Goal: Transaction & Acquisition: Purchase product/service

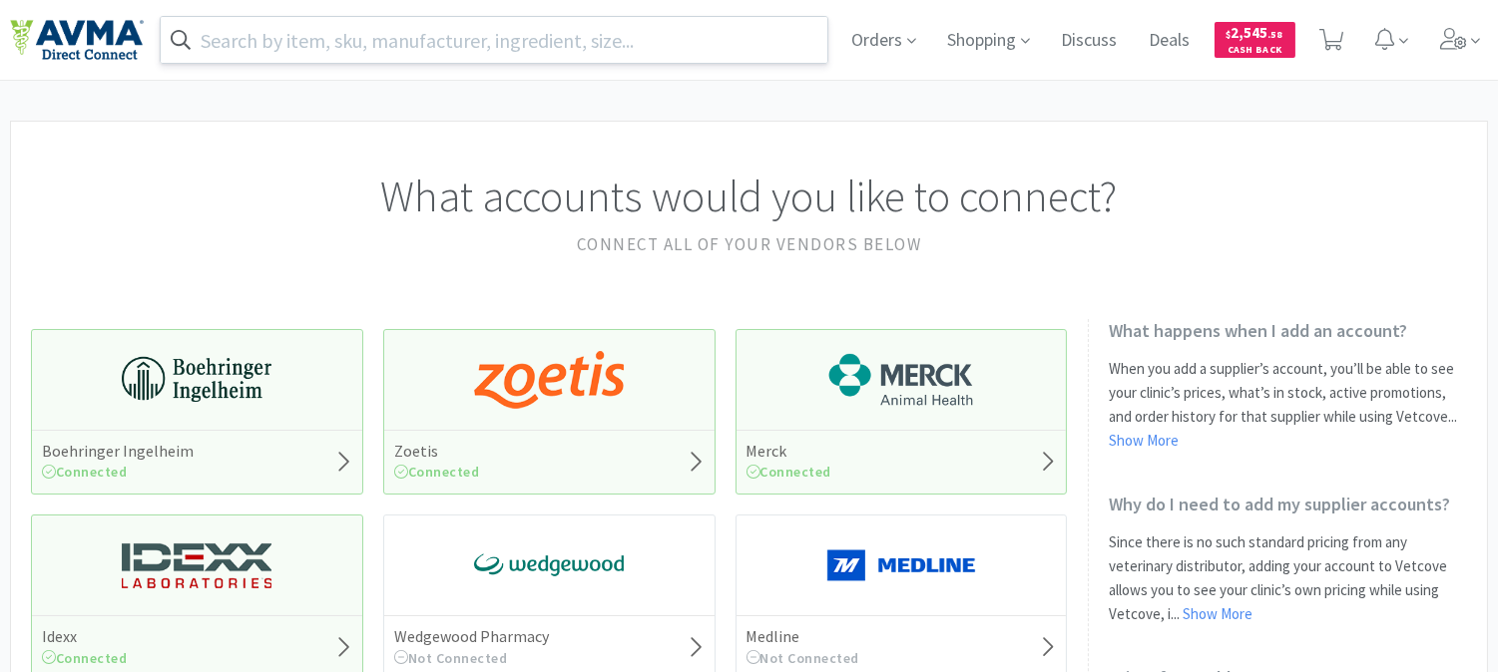
click at [433, 35] on input "text" at bounding box center [494, 40] width 667 height 46
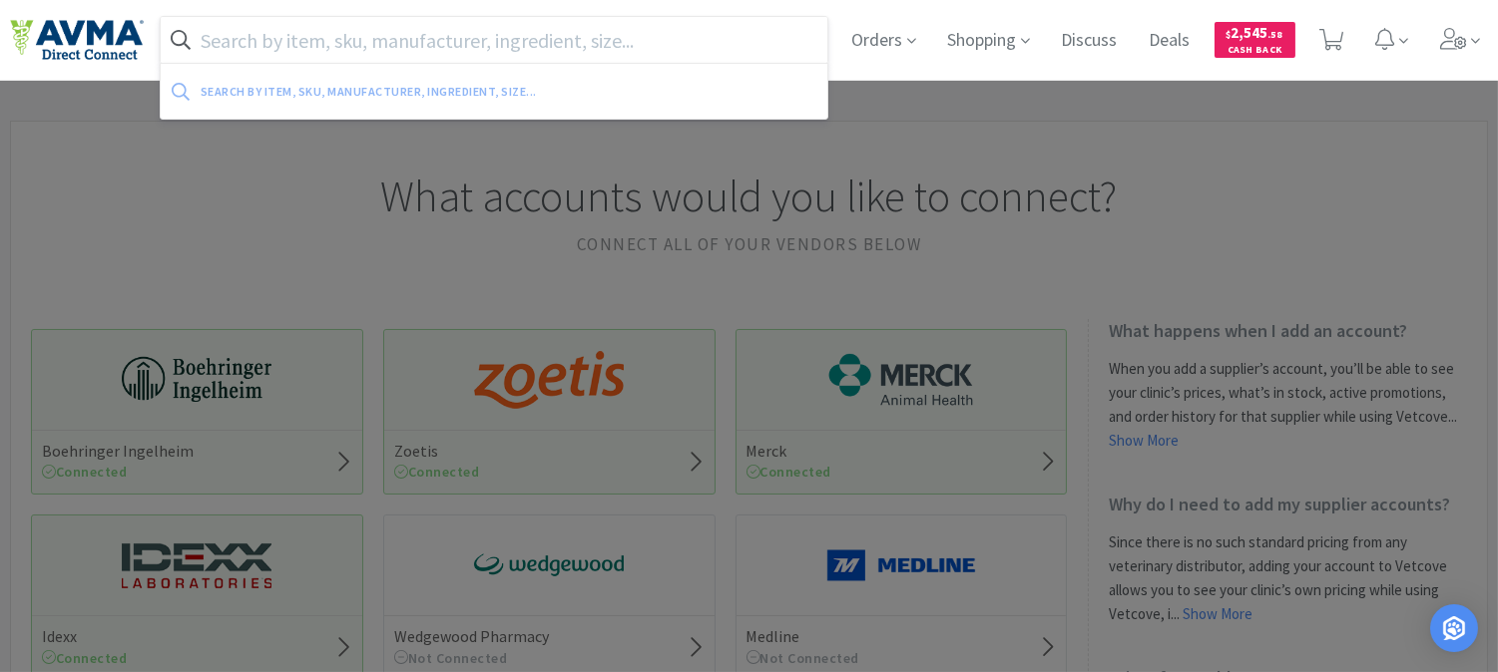
paste input "080531"
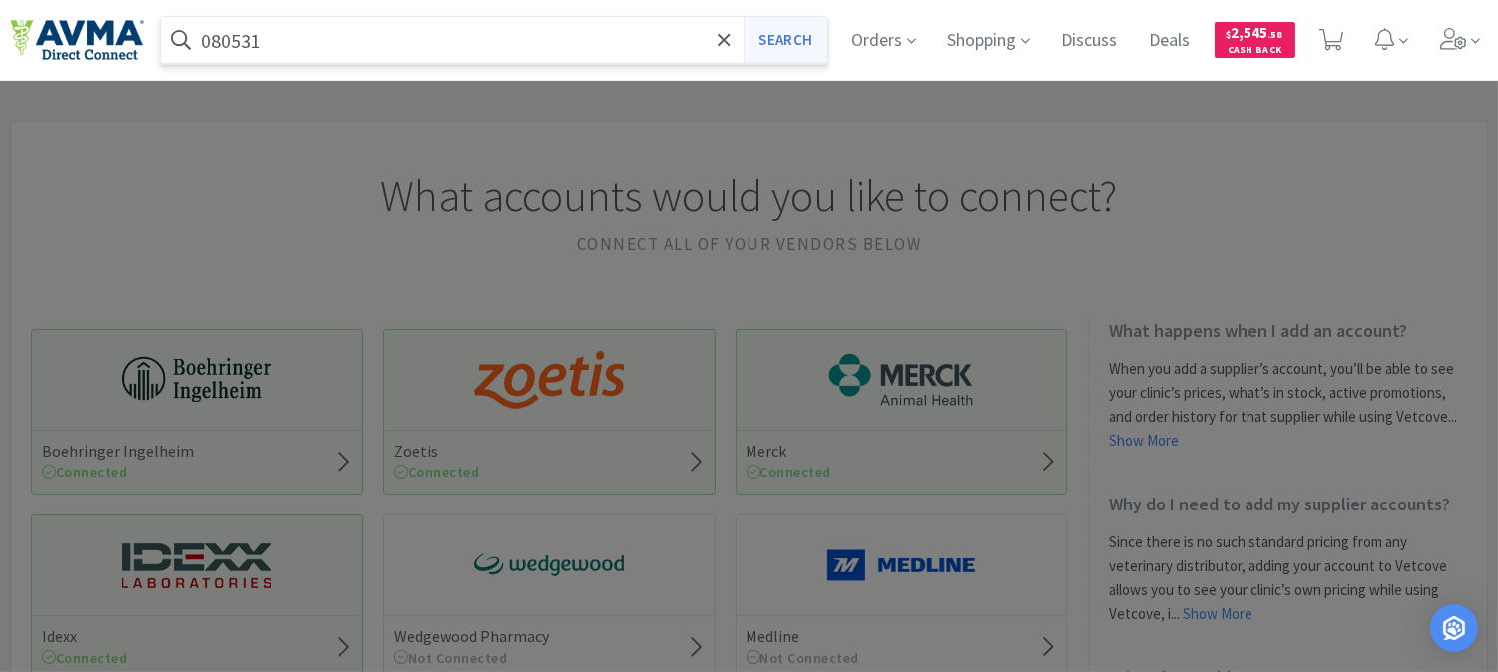
type input "080531"
click at [798, 41] on button "Search" at bounding box center [784, 40] width 83 height 46
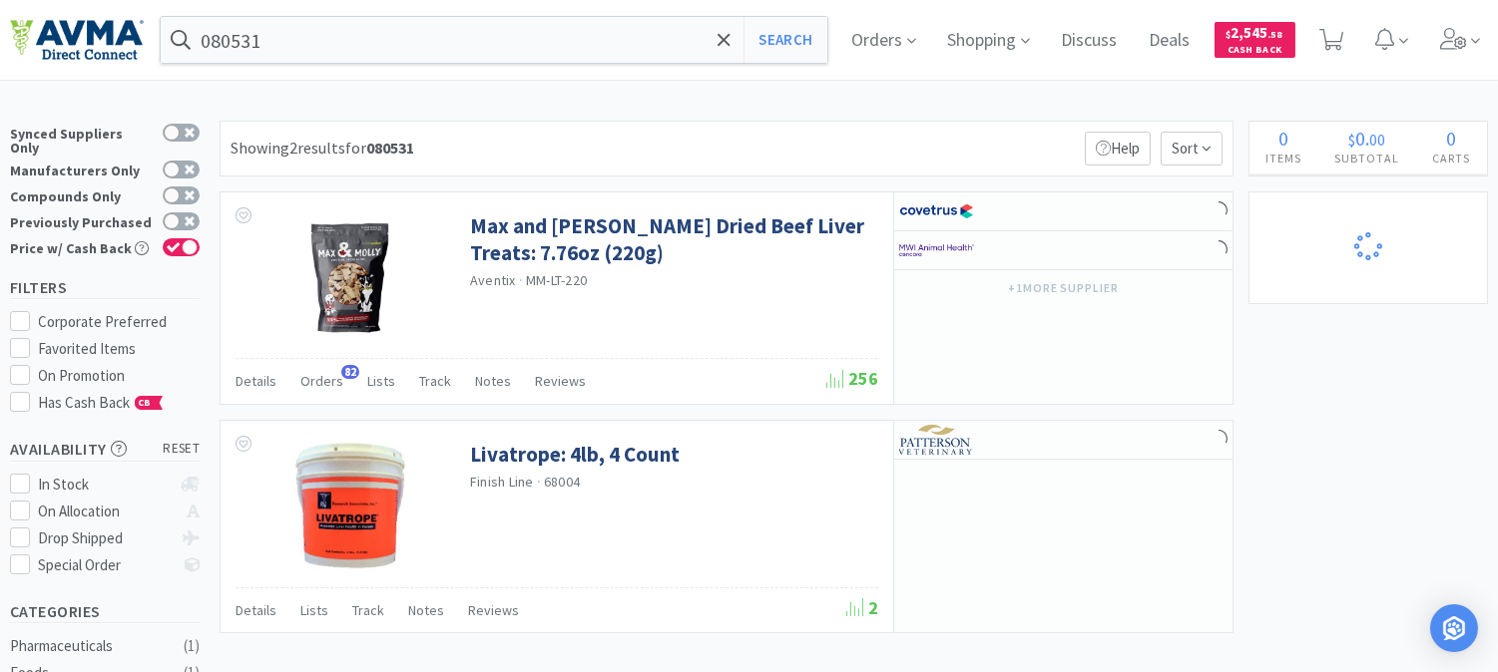
select select "10"
select select "2"
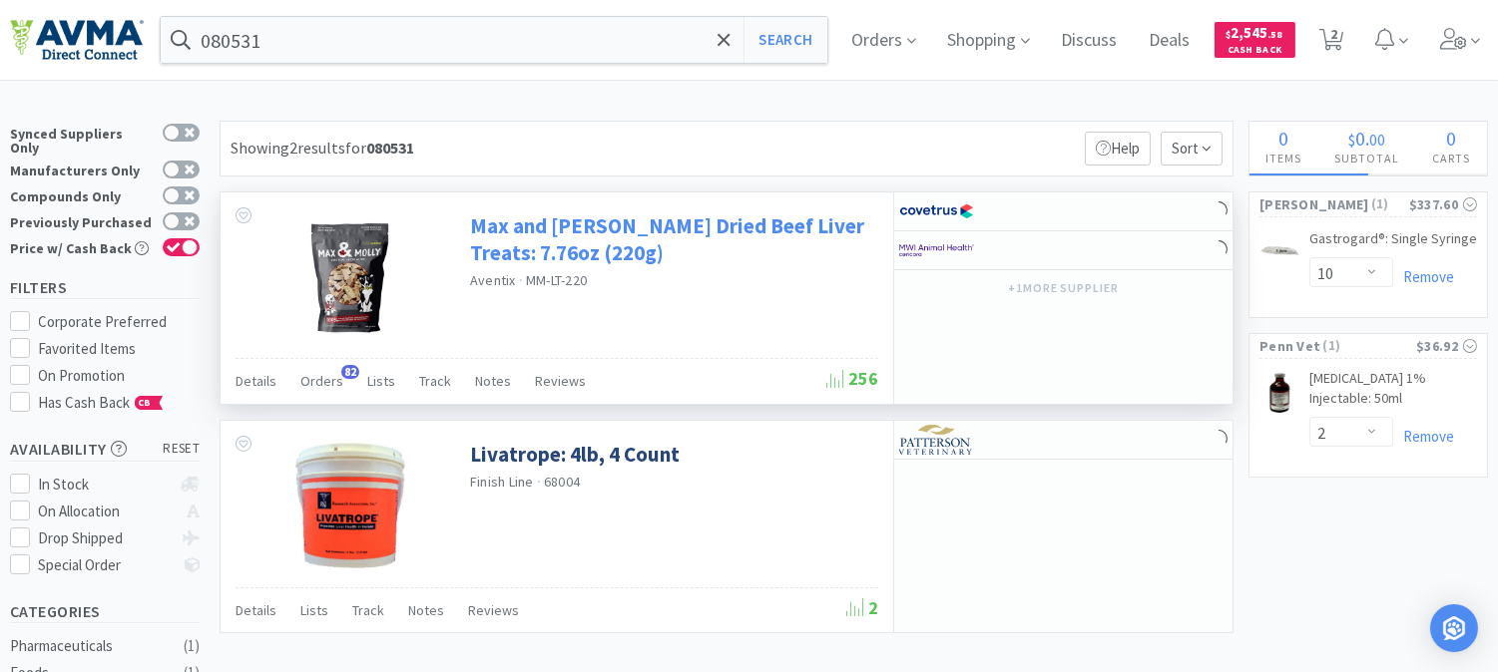
select select "1"
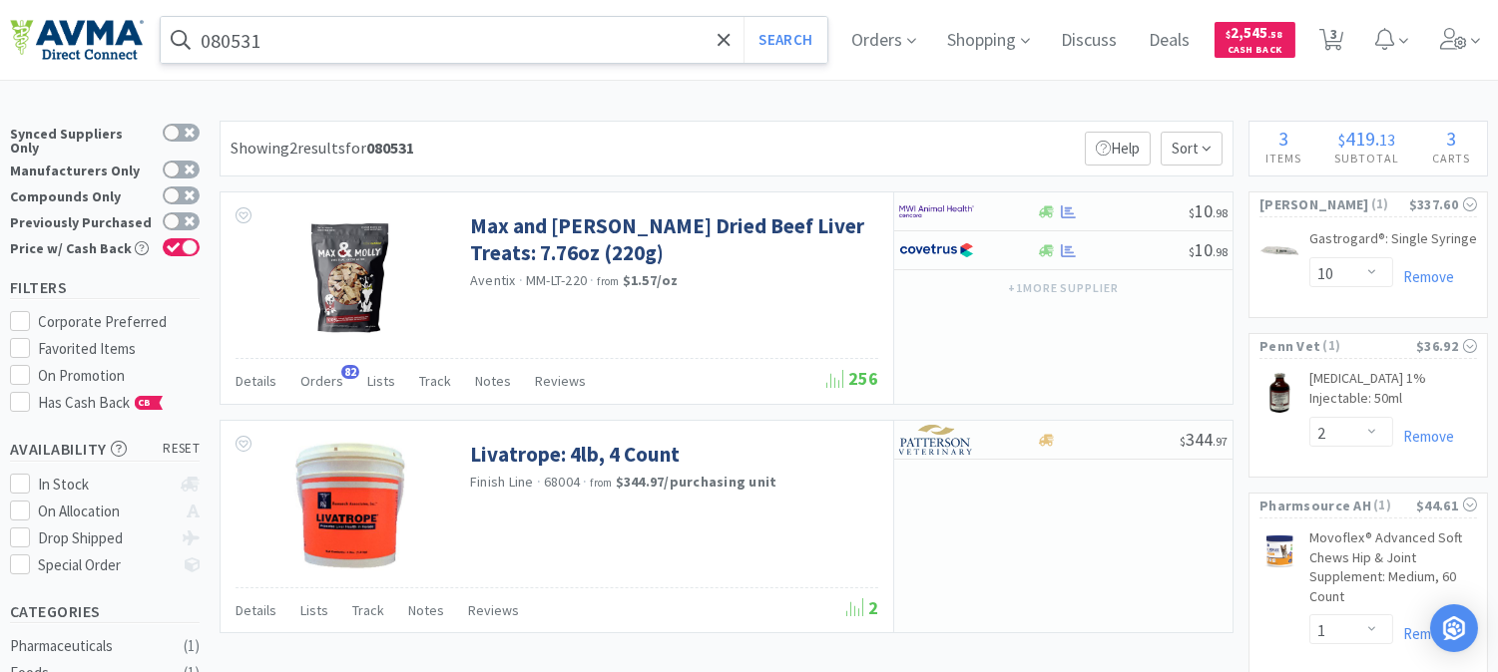
click at [289, 33] on input "080531" at bounding box center [494, 40] width 667 height 46
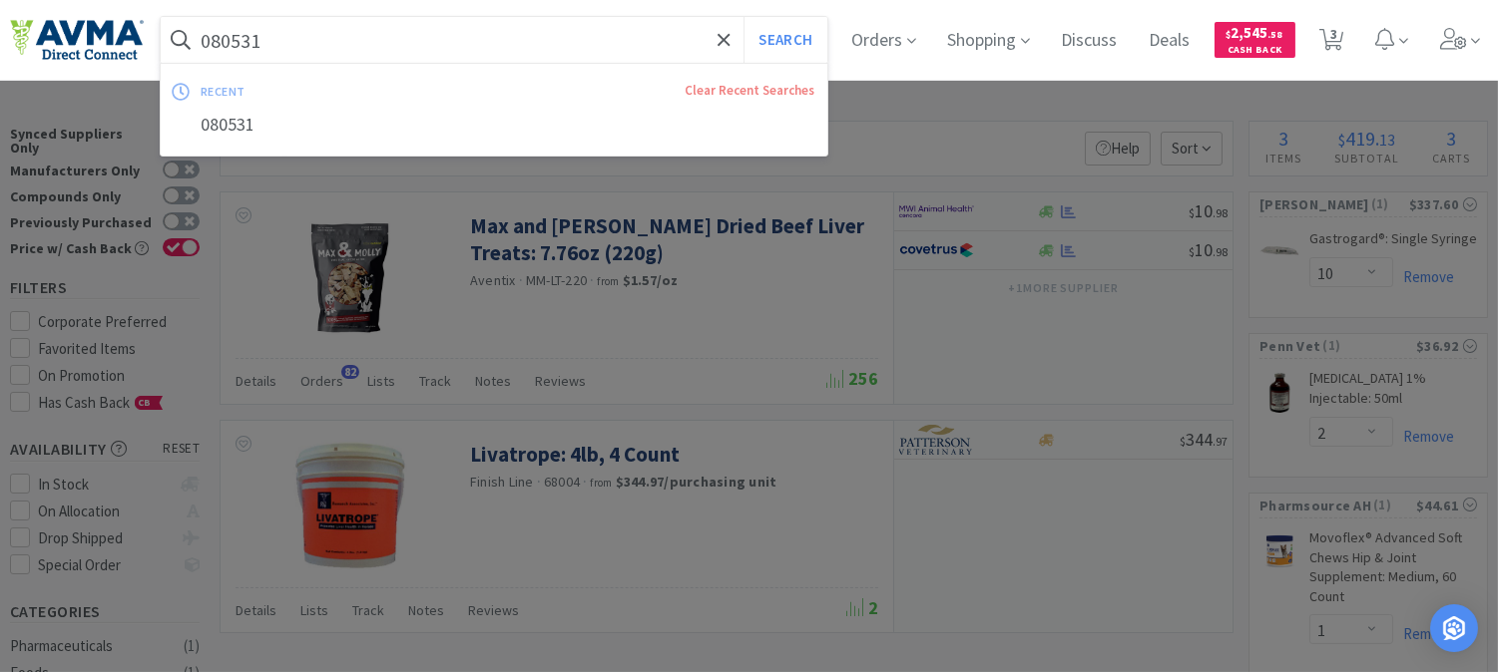
paste input "4256"
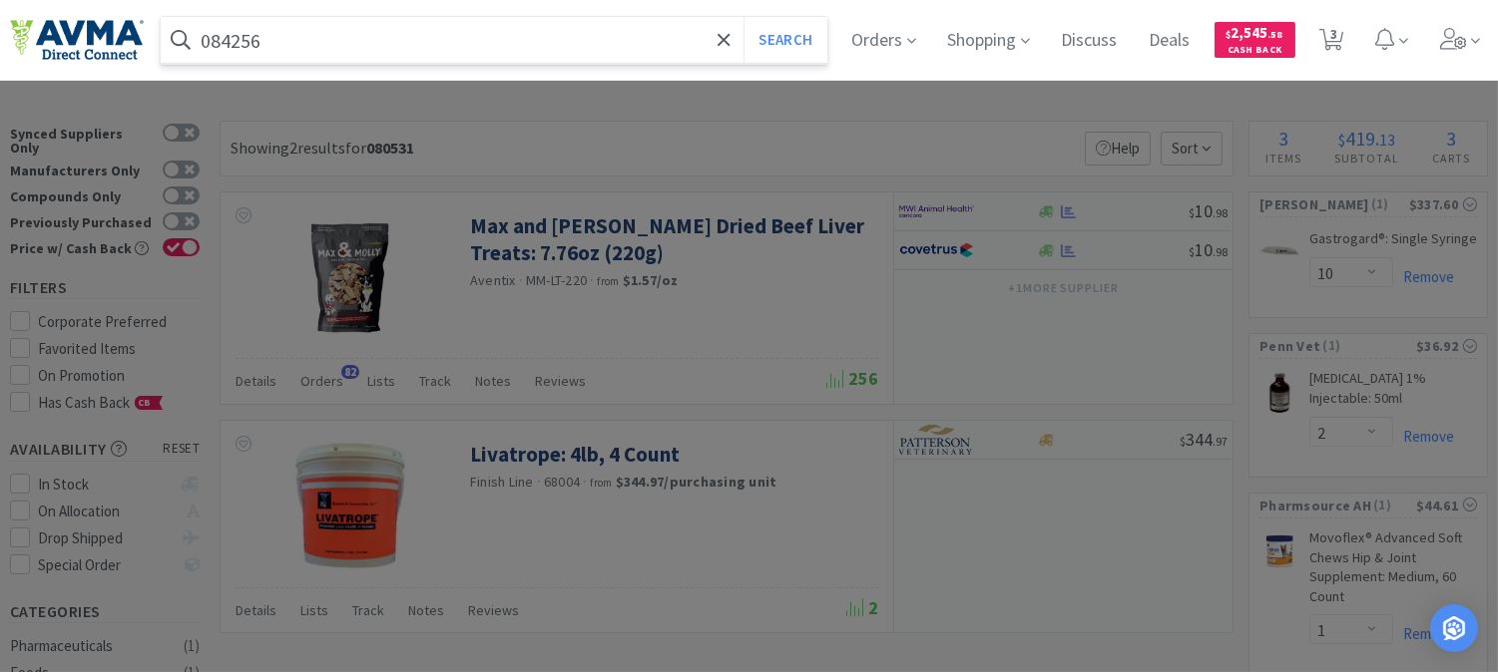
click at [743, 17] on button "Search" at bounding box center [784, 40] width 83 height 46
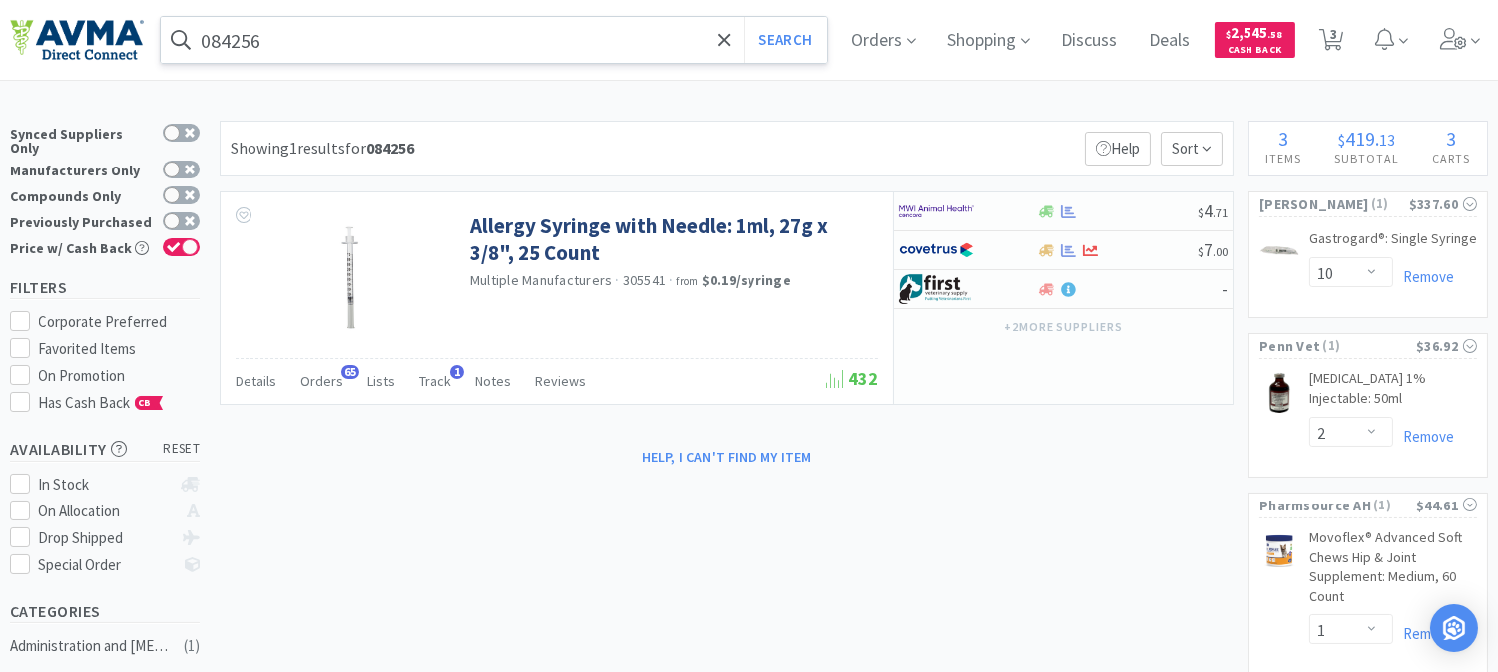
click at [306, 40] on input "084256" at bounding box center [494, 40] width 667 height 46
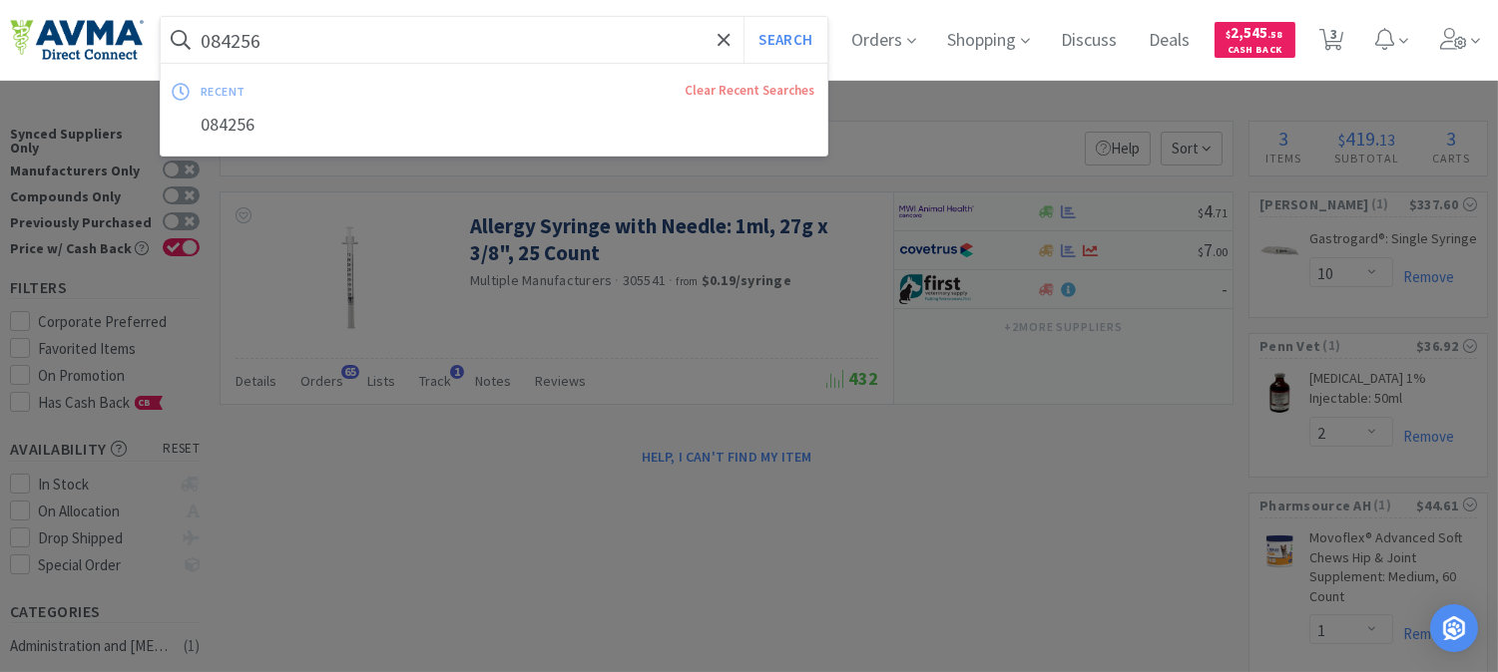
paste input "73099"
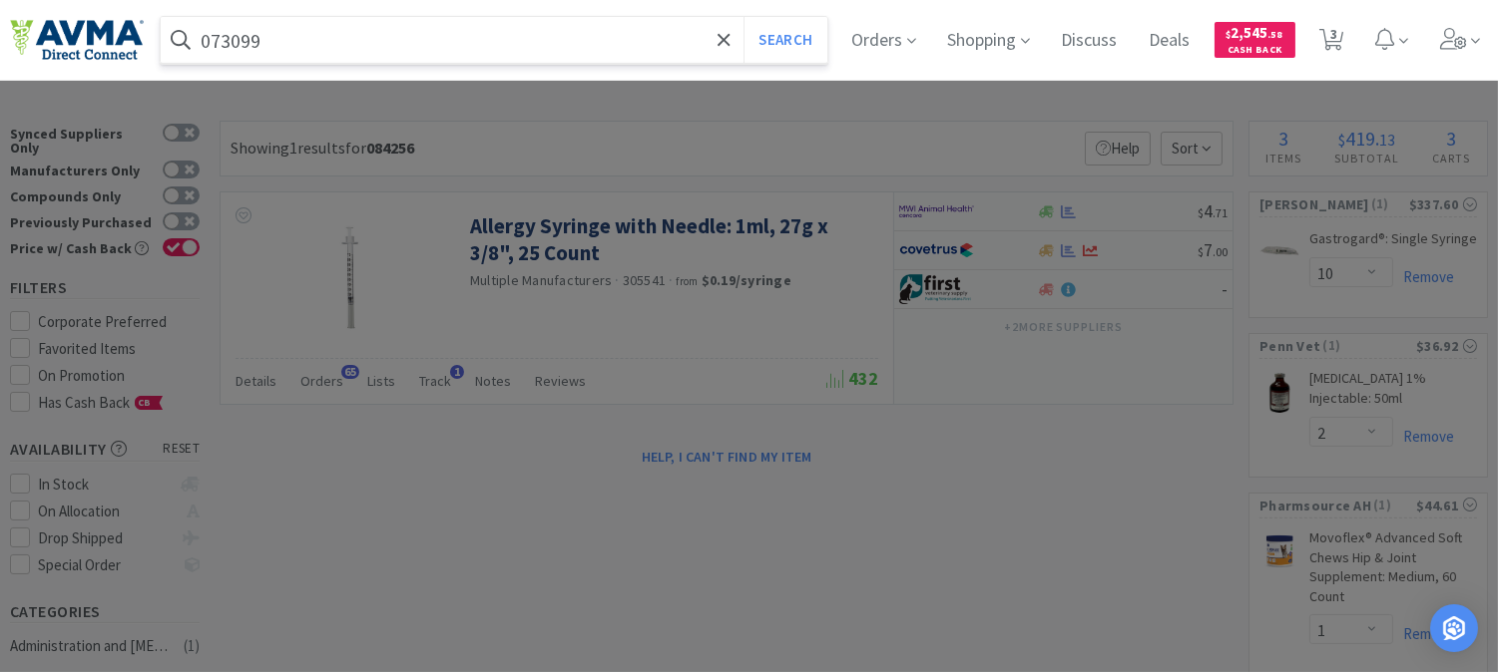
type input "073099"
click at [743, 17] on button "Search" at bounding box center [784, 40] width 83 height 46
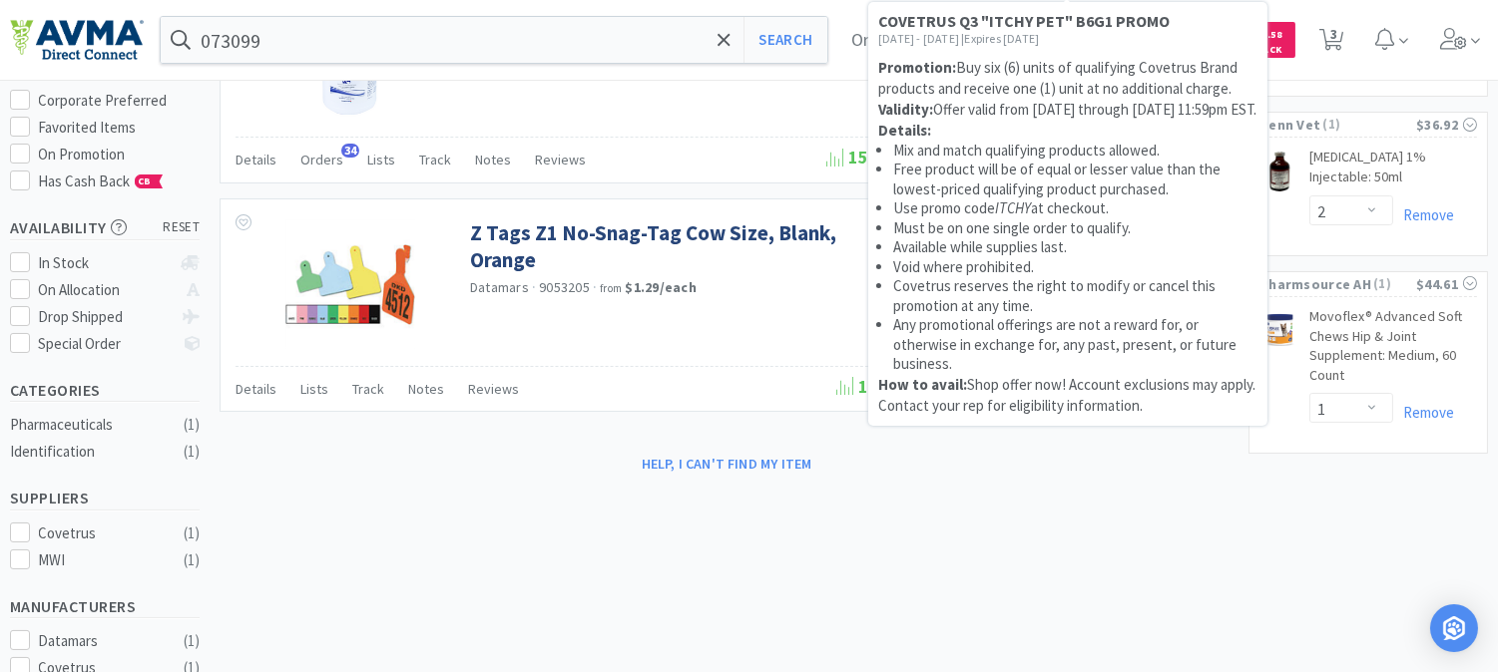
scroll to position [111, 0]
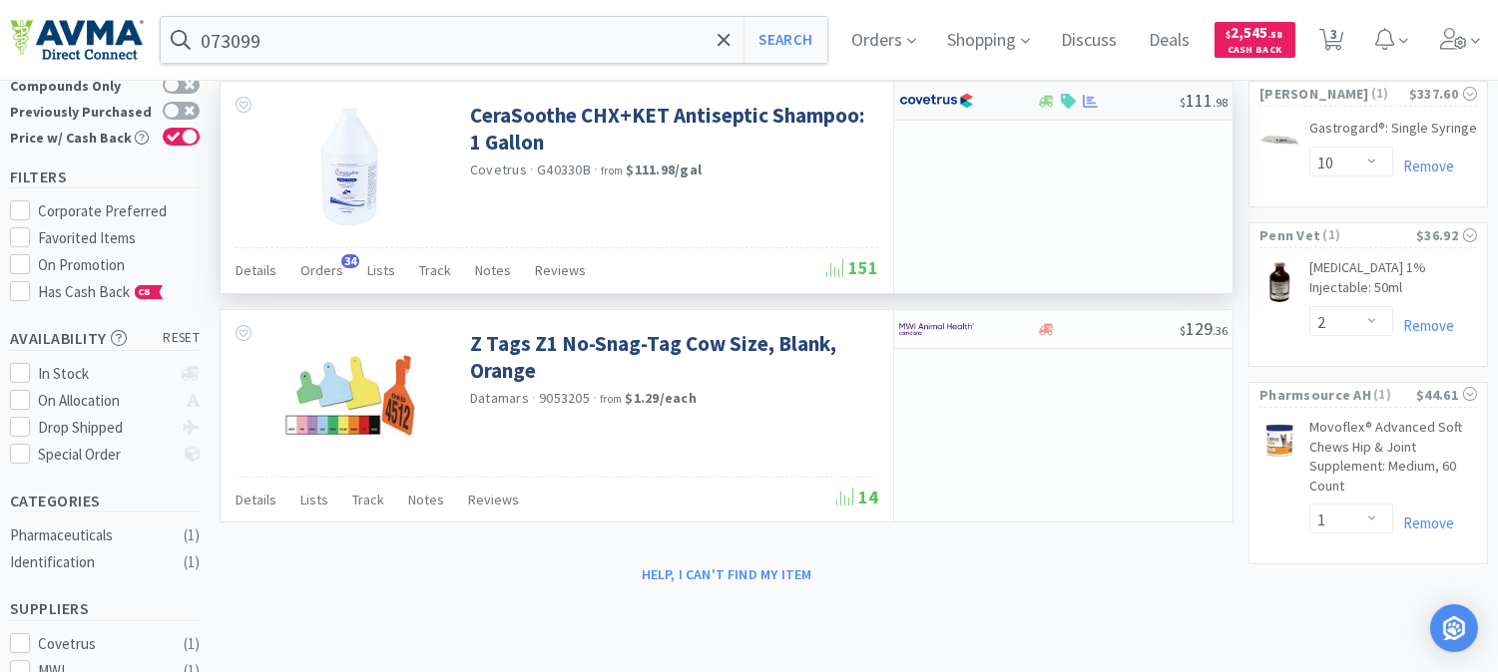
click at [938, 101] on img at bounding box center [936, 101] width 75 height 30
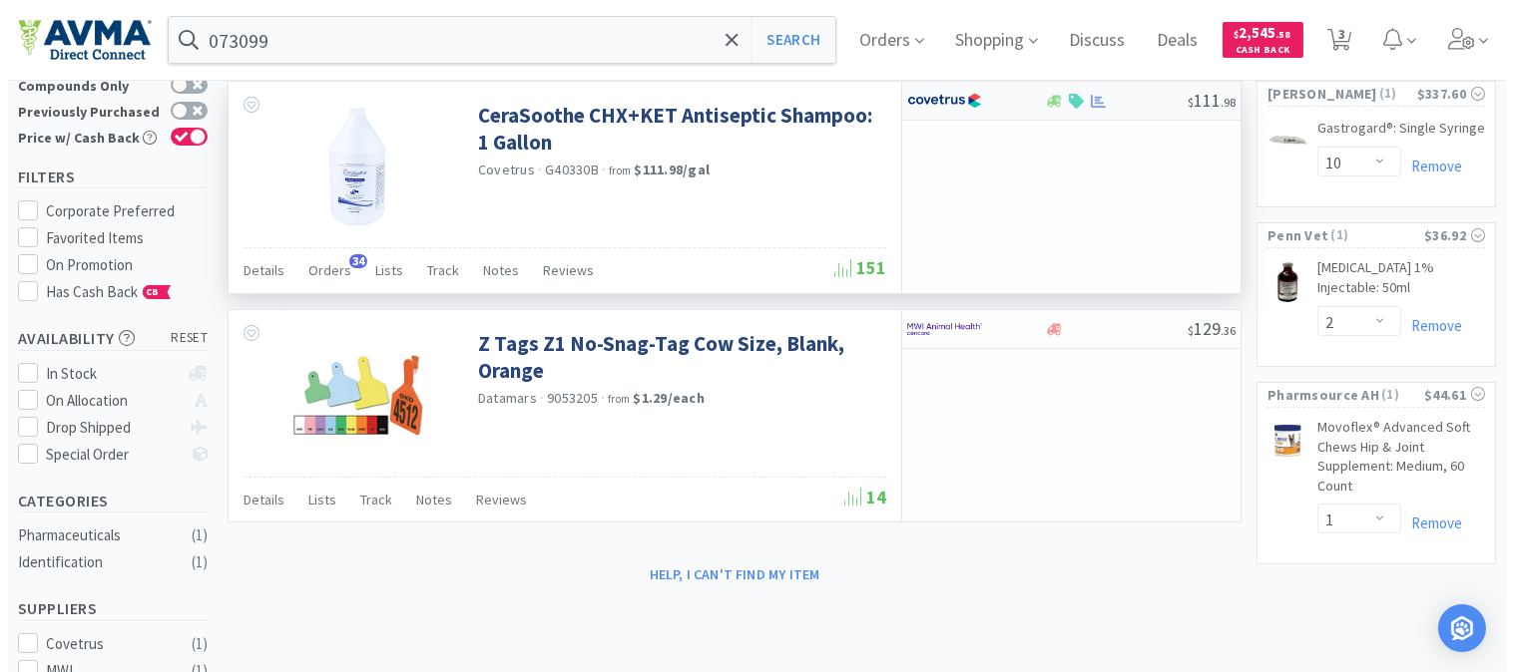
select select "1"
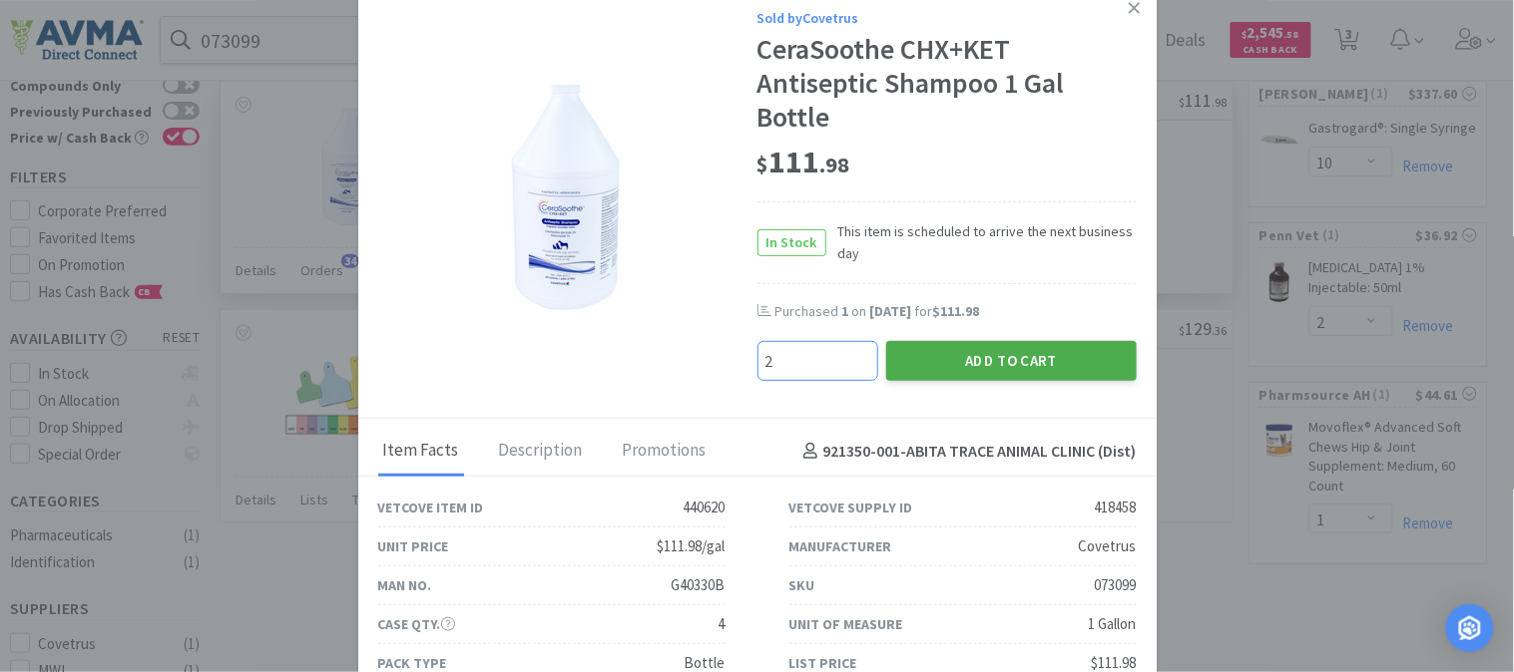
type input "2"
click at [984, 351] on button "Add to Cart" at bounding box center [1011, 361] width 250 height 40
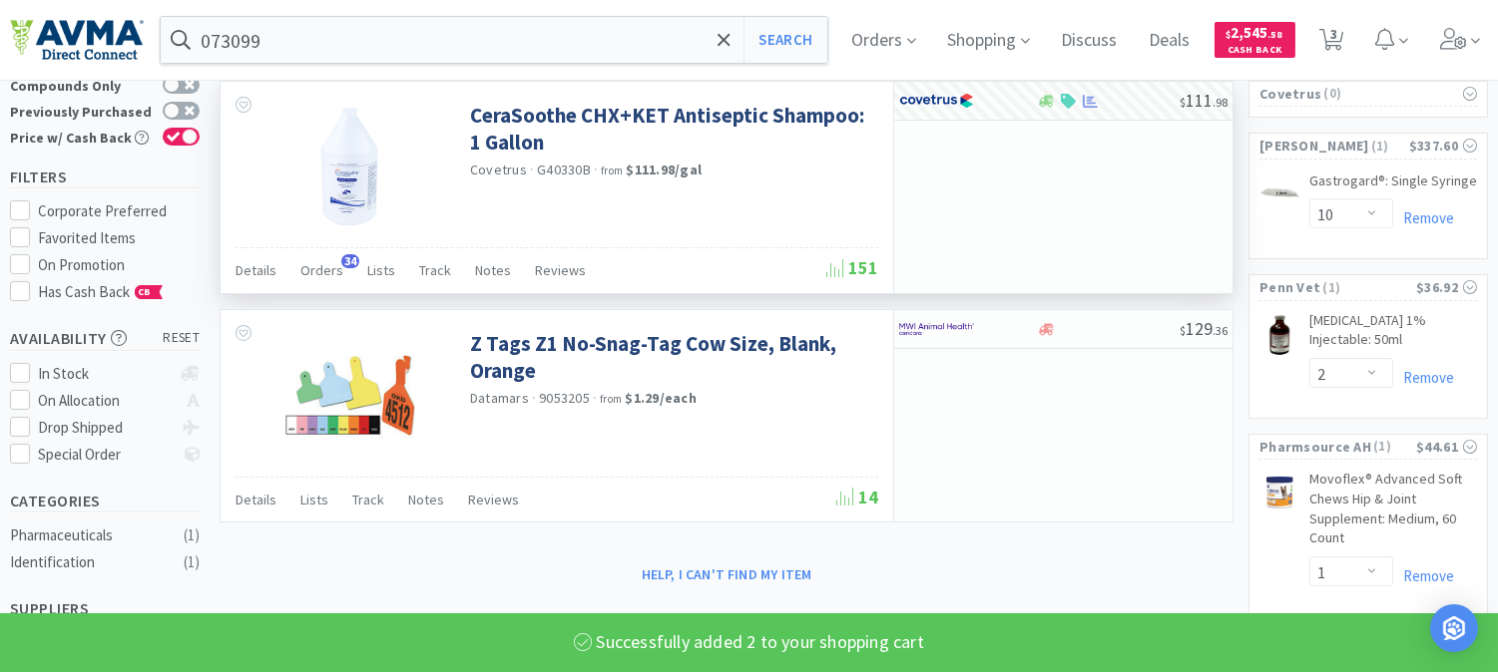
select select "2"
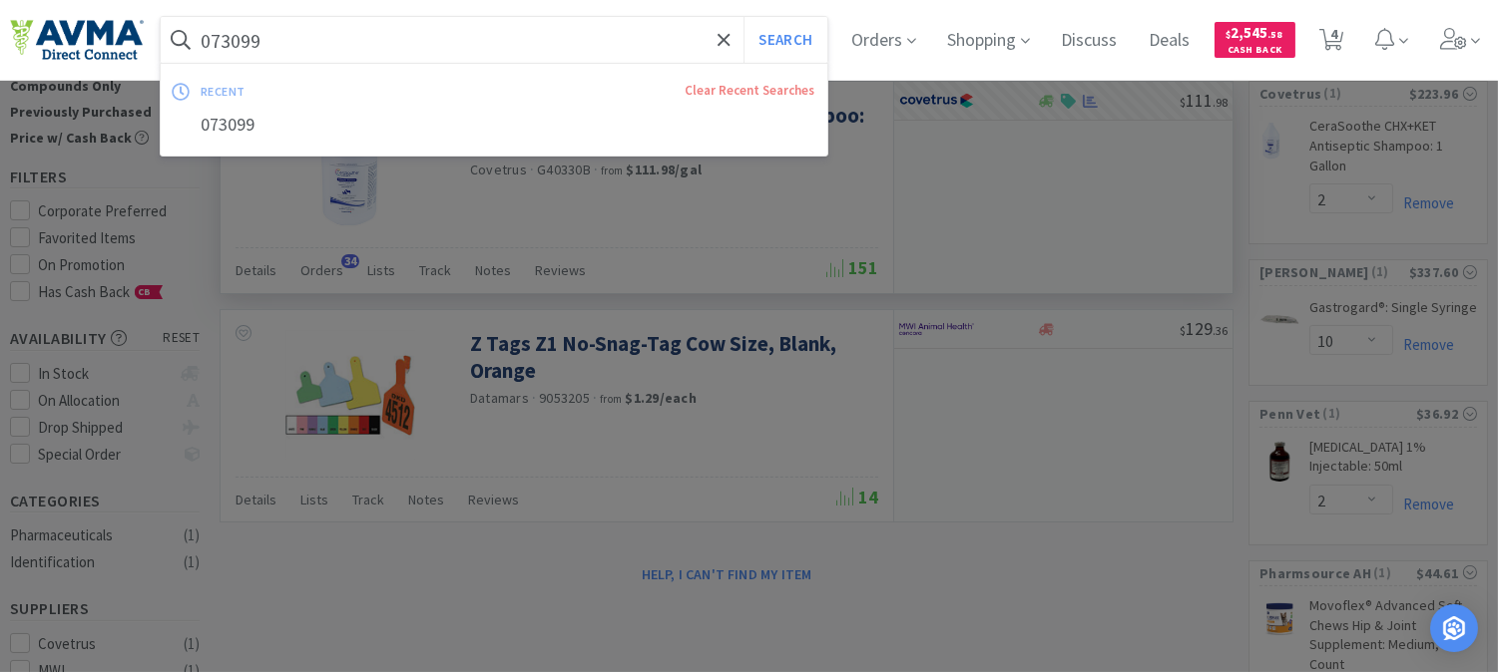
click at [243, 31] on input "073099" at bounding box center [494, 40] width 667 height 46
paste input "103"
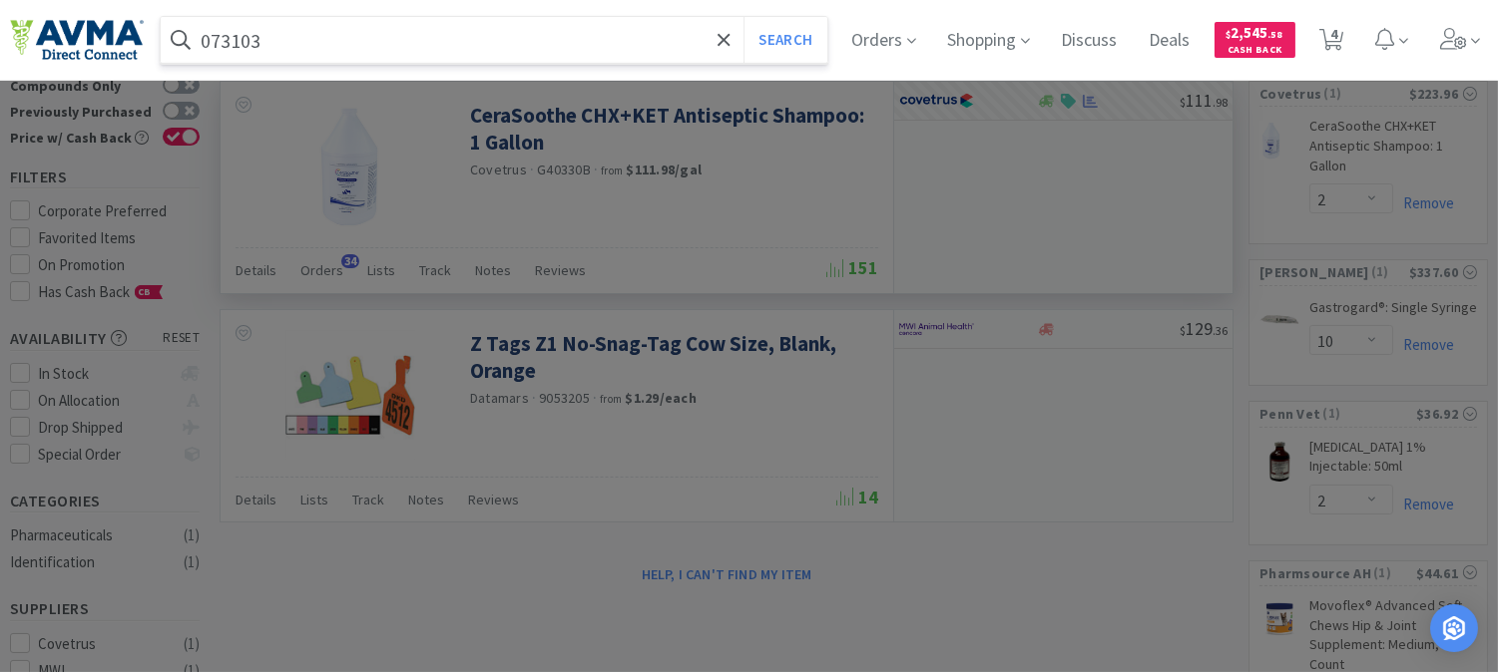
type input "073103"
click at [743, 17] on button "Search" at bounding box center [784, 40] width 83 height 46
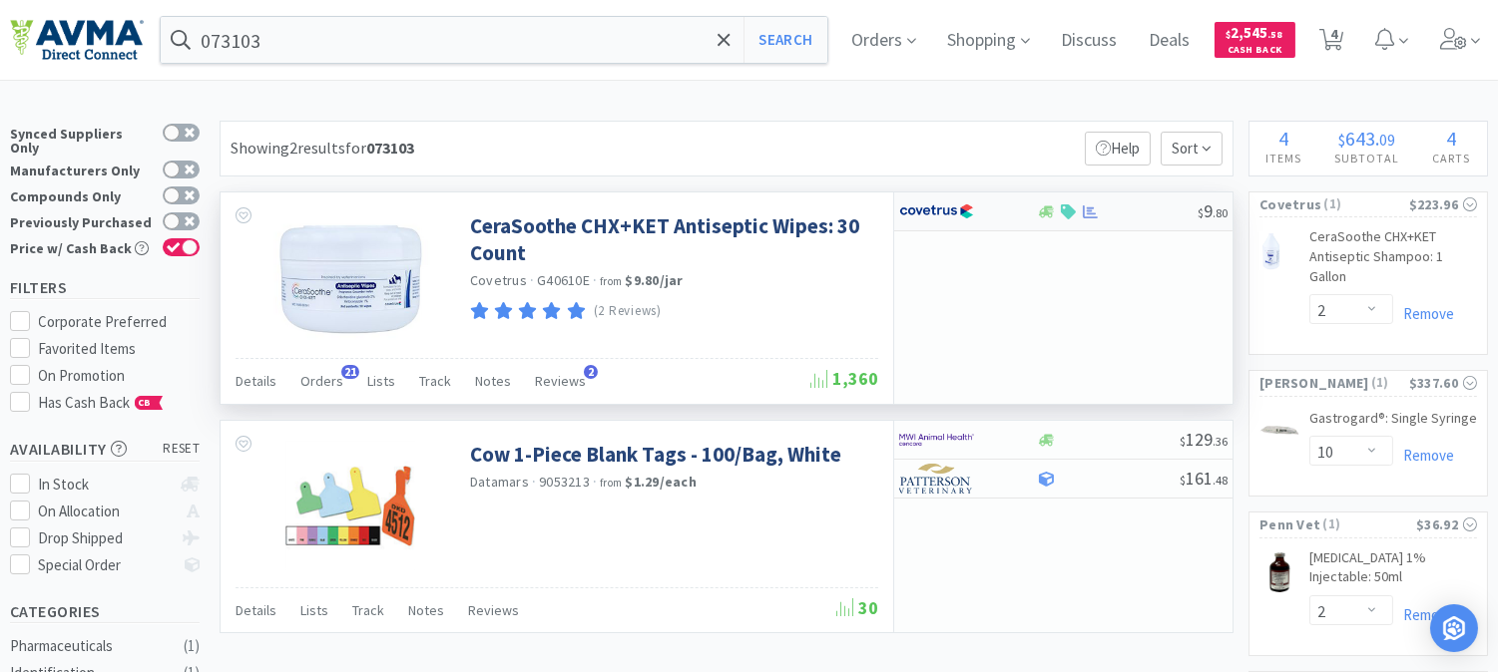
click at [925, 212] on img at bounding box center [936, 212] width 75 height 30
select select "1"
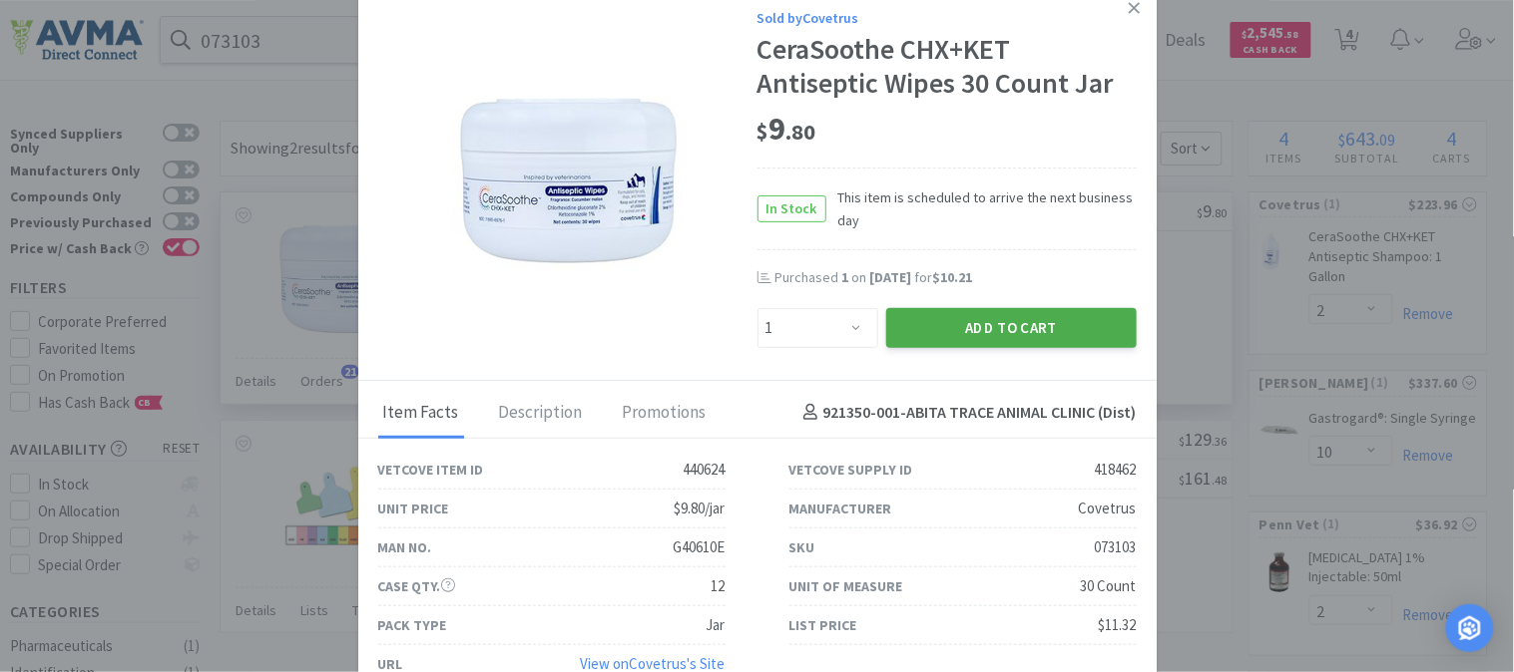
click at [965, 332] on button "Add to Cart" at bounding box center [1011, 328] width 250 height 40
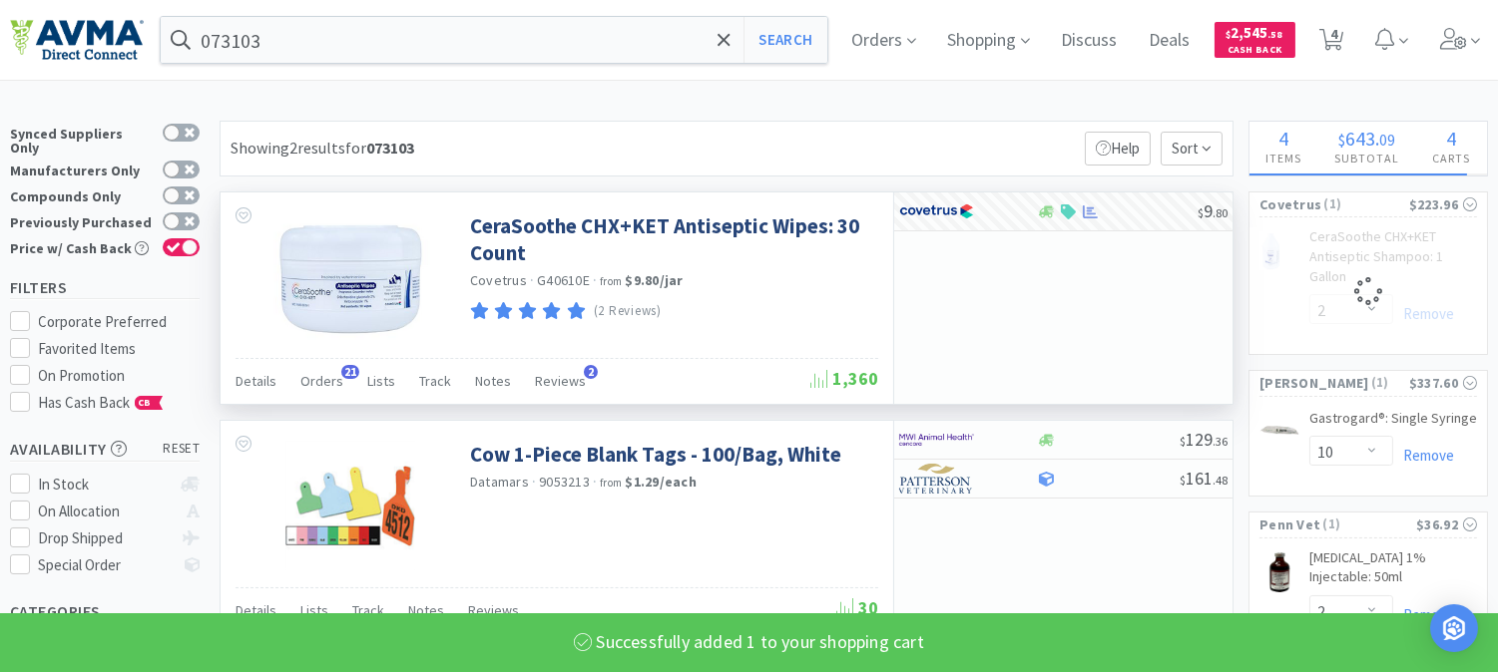
select select "1"
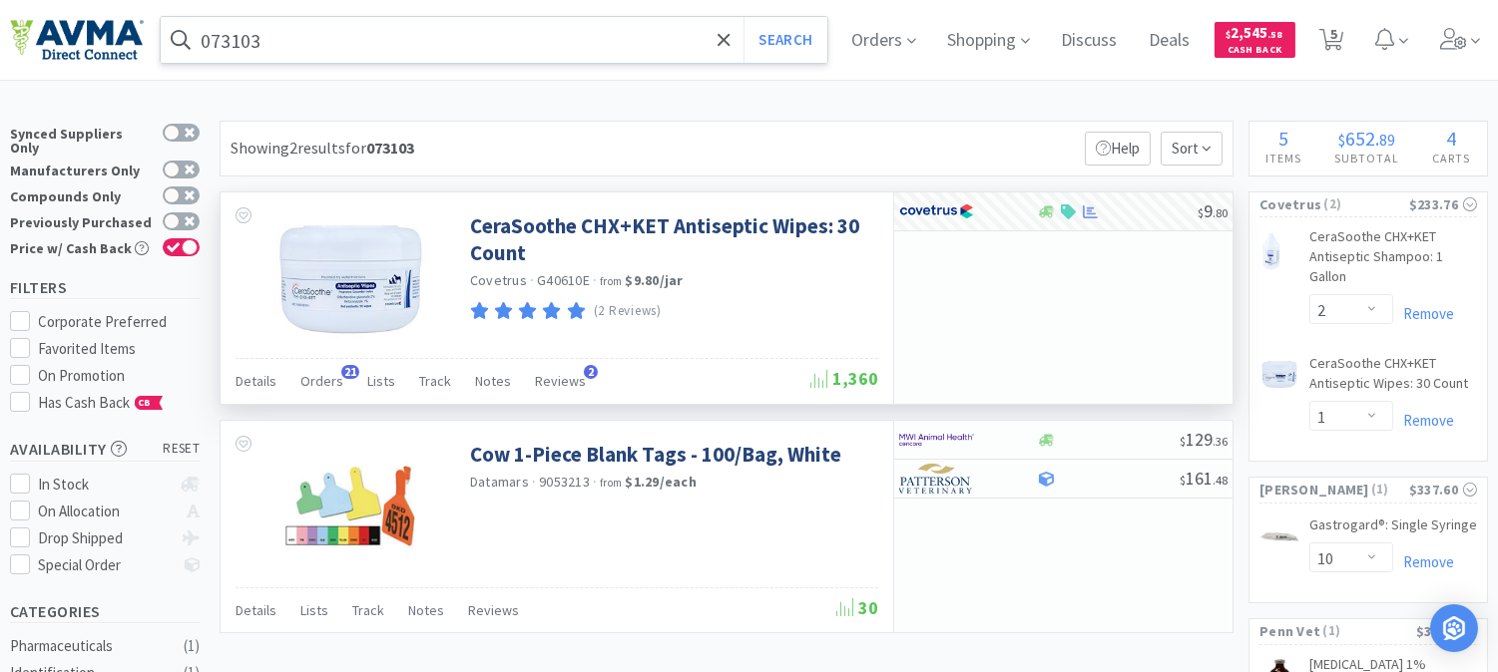
click at [361, 47] on input "073103" at bounding box center [494, 40] width 667 height 46
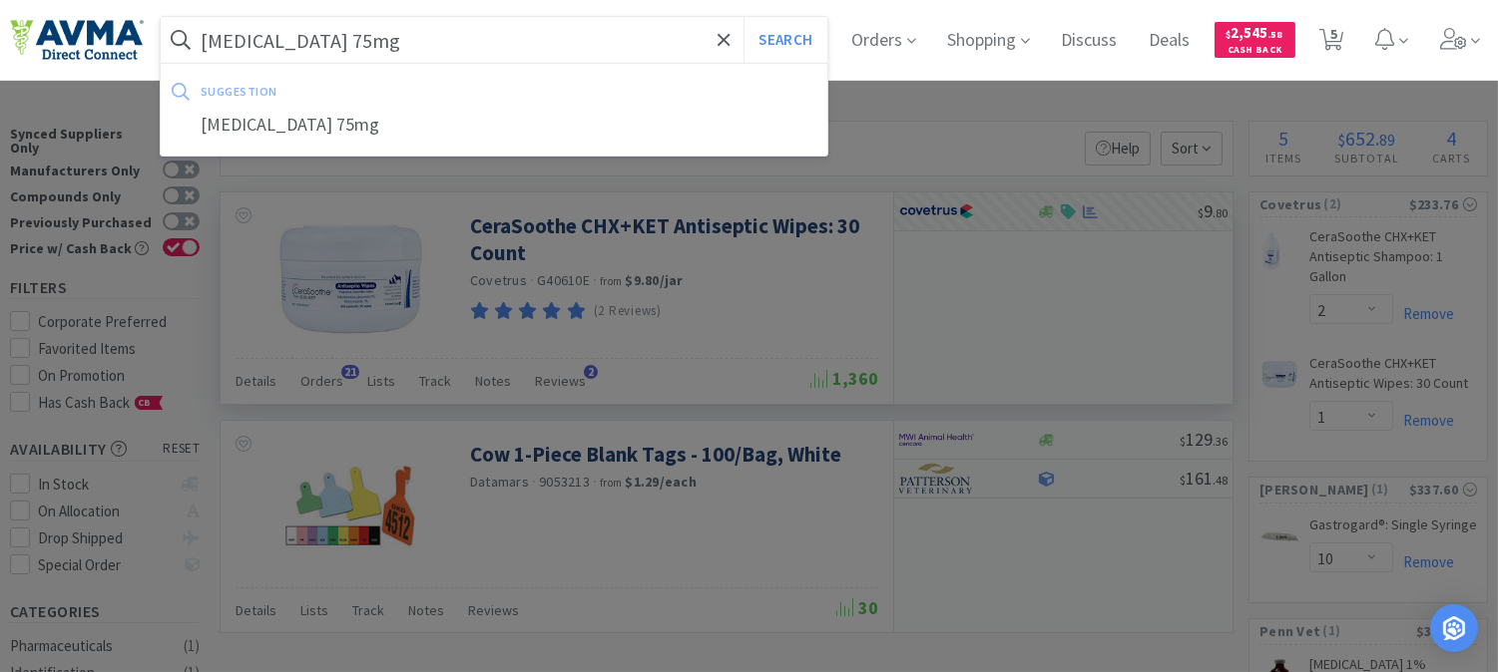
click at [743, 17] on button "Search" at bounding box center [784, 40] width 83 height 46
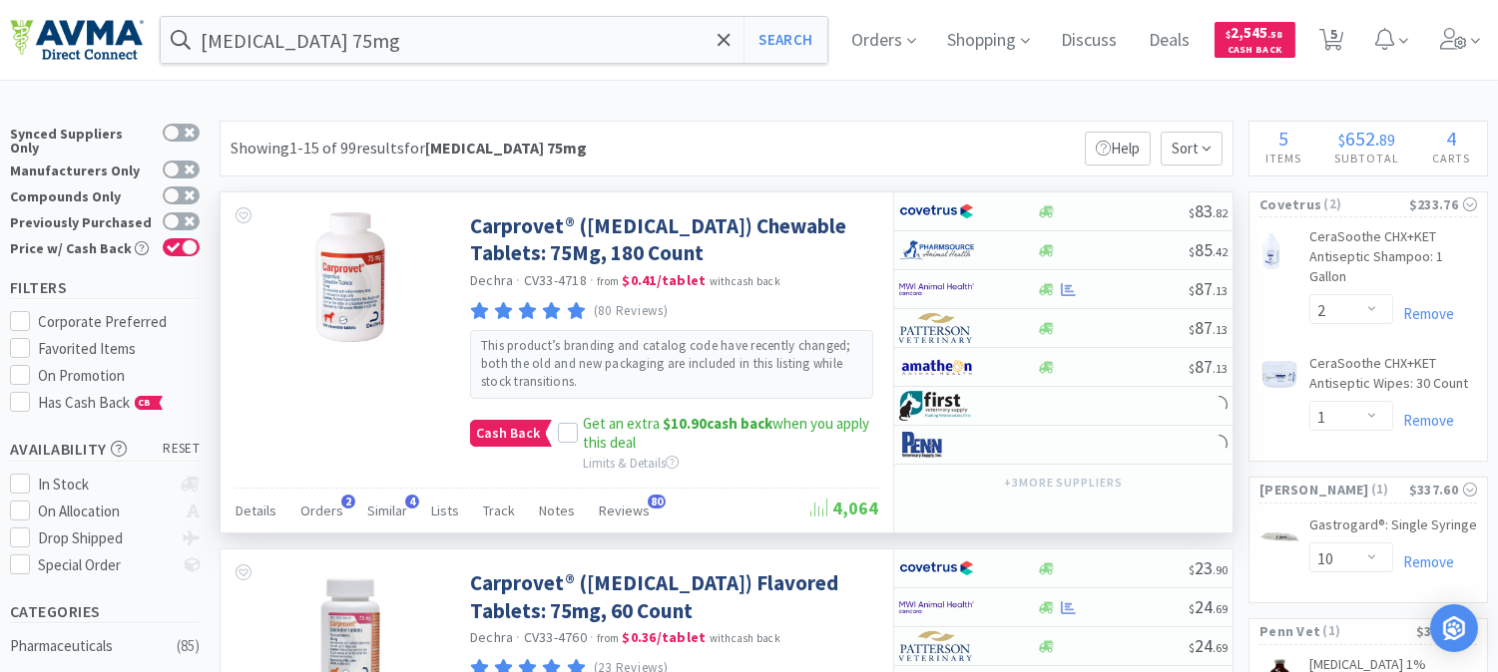
scroll to position [111, 0]
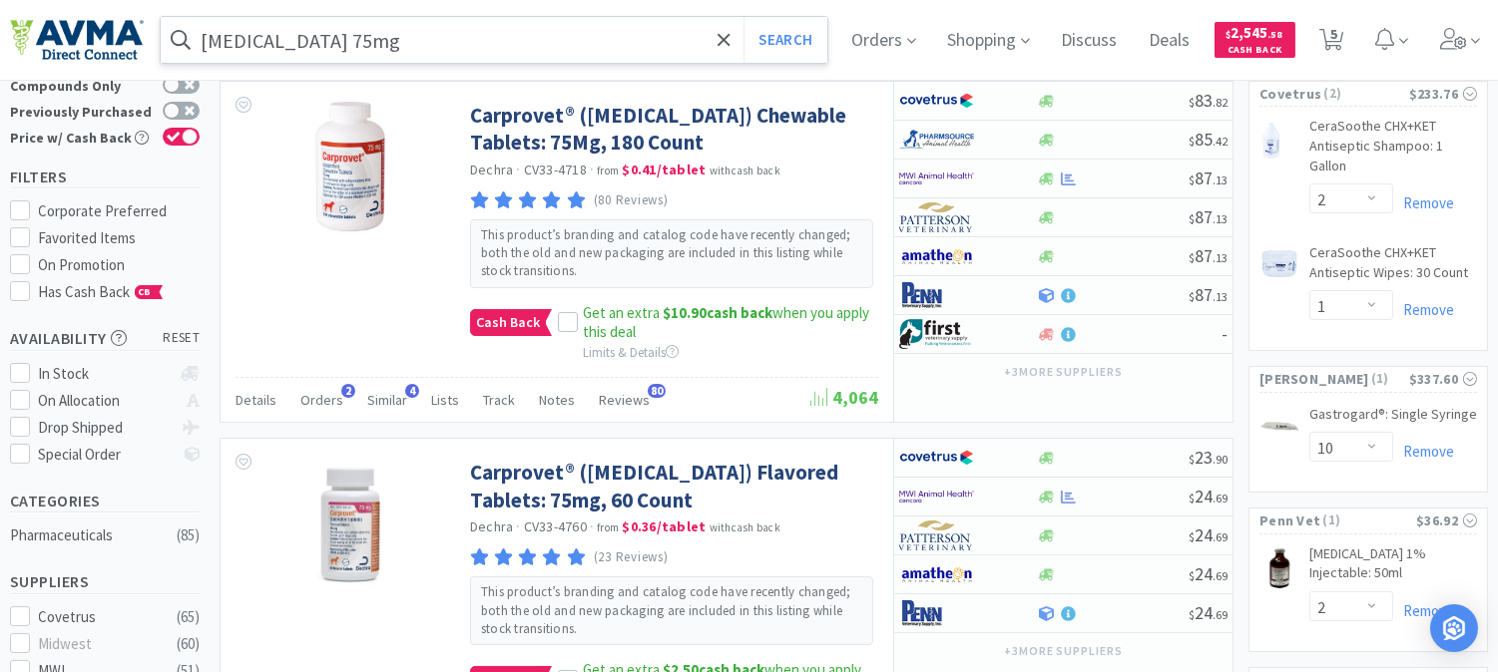
click at [304, 37] on input "[MEDICAL_DATA] 75mg" at bounding box center [494, 40] width 667 height 46
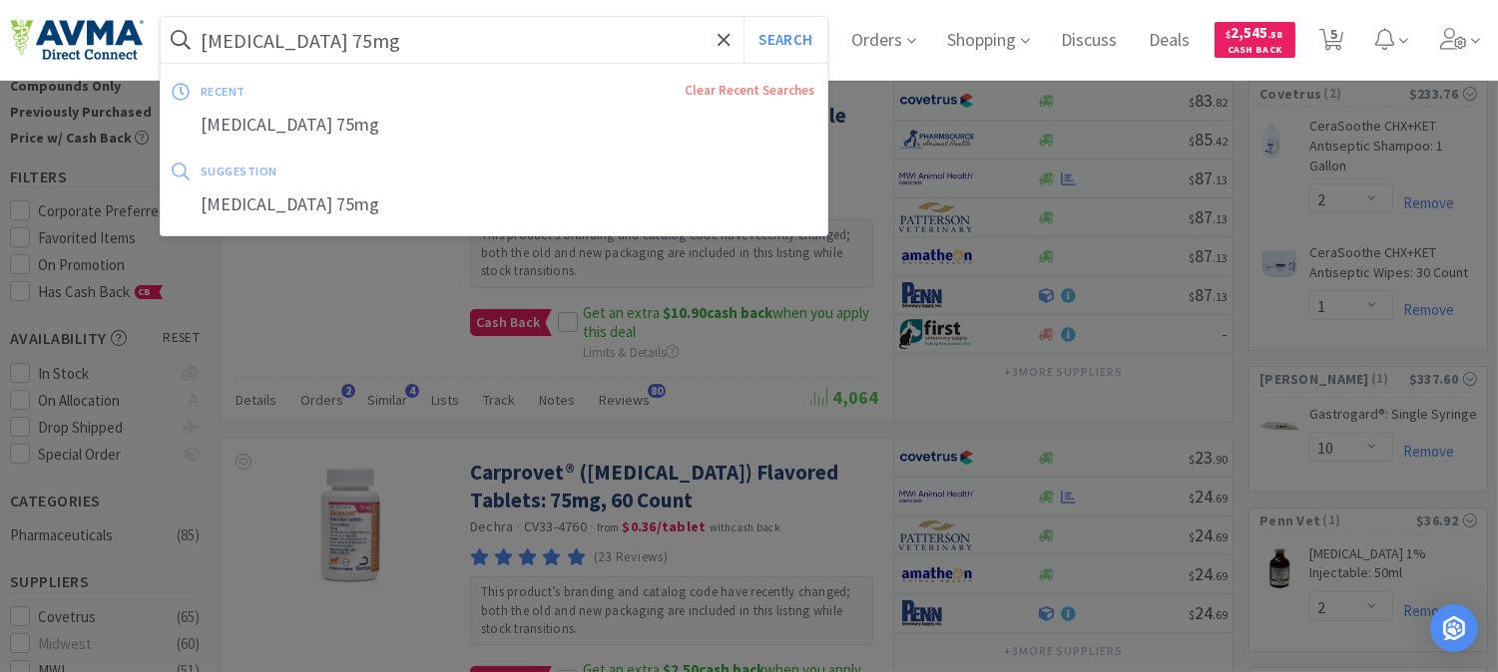
click at [297, 38] on input "[MEDICAL_DATA] 75mg" at bounding box center [494, 40] width 667 height 46
click at [301, 38] on input "[MEDICAL_DATA] 75mg" at bounding box center [494, 40] width 667 height 46
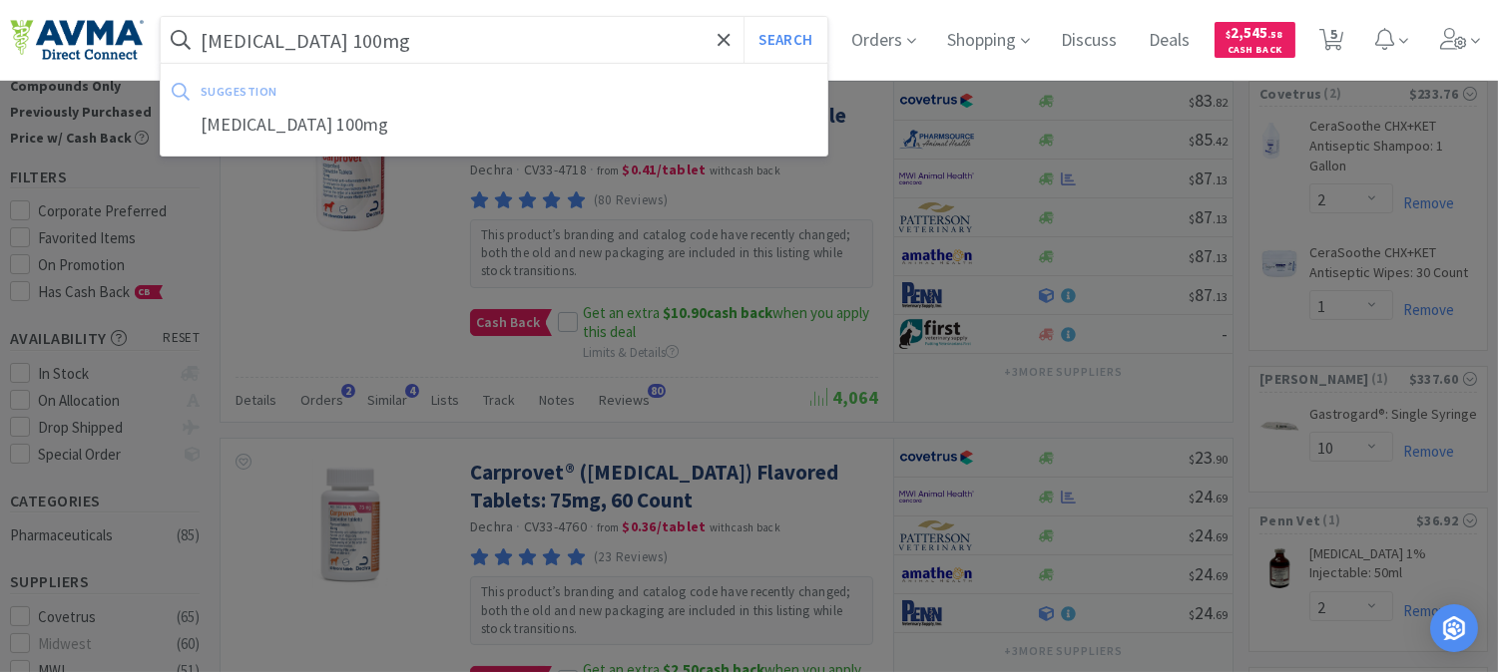
type input "[MEDICAL_DATA] 100mg"
click at [743, 17] on button "Search" at bounding box center [784, 40] width 83 height 46
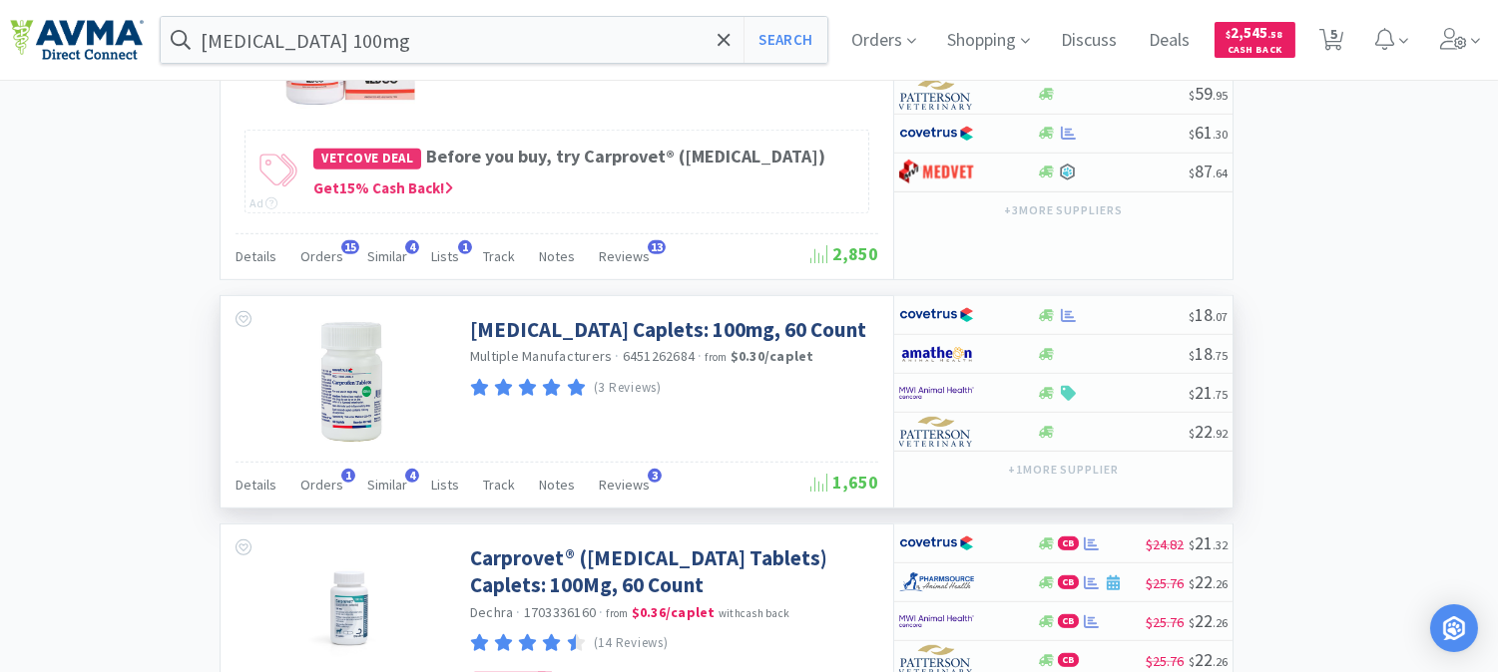
scroll to position [1996, 0]
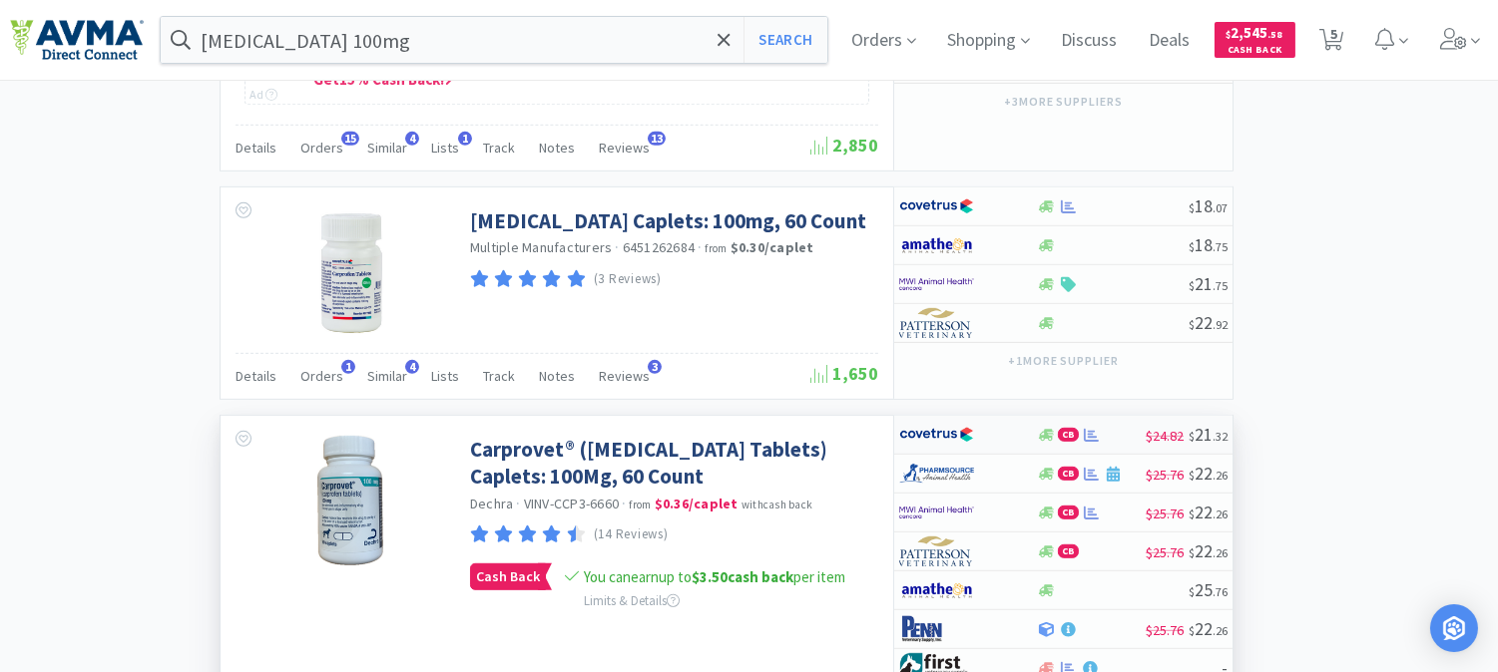
click at [933, 444] on img at bounding box center [936, 435] width 75 height 30
select select "1"
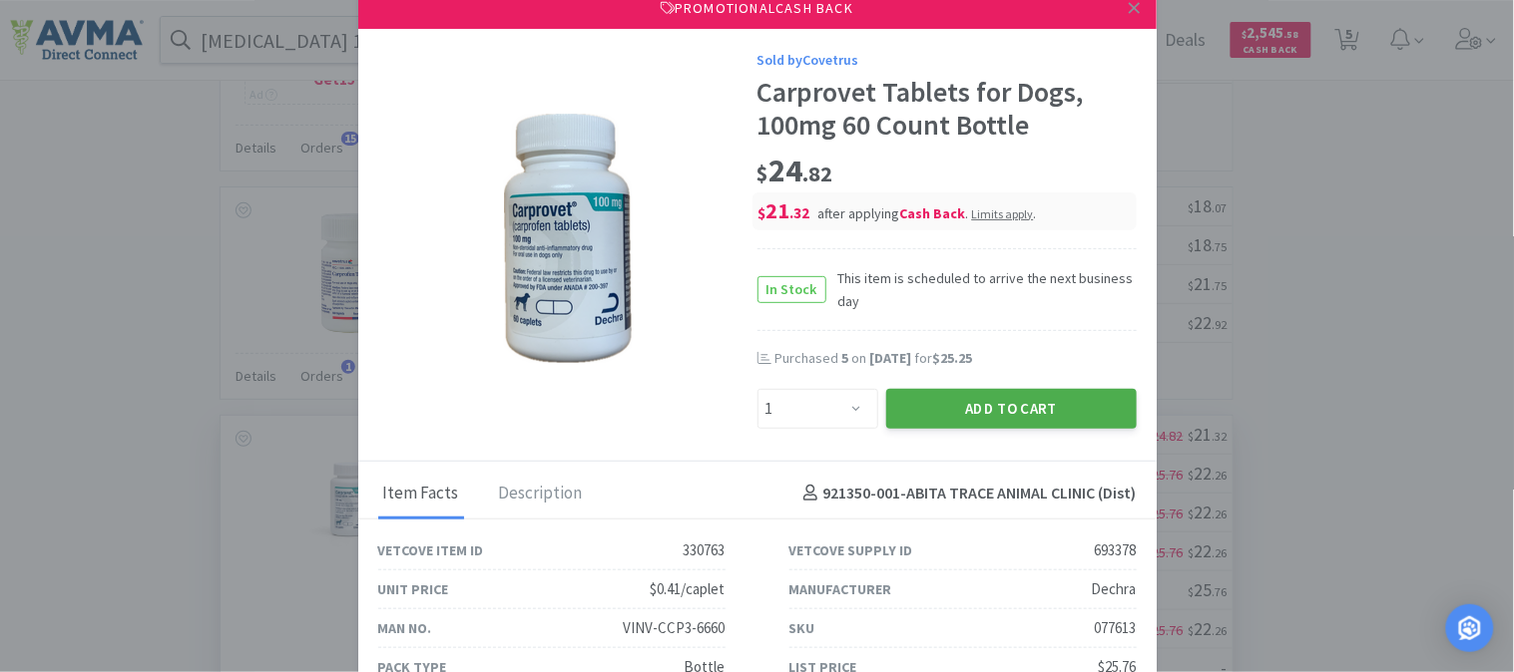
click at [993, 400] on button "Add to Cart" at bounding box center [1011, 409] width 250 height 40
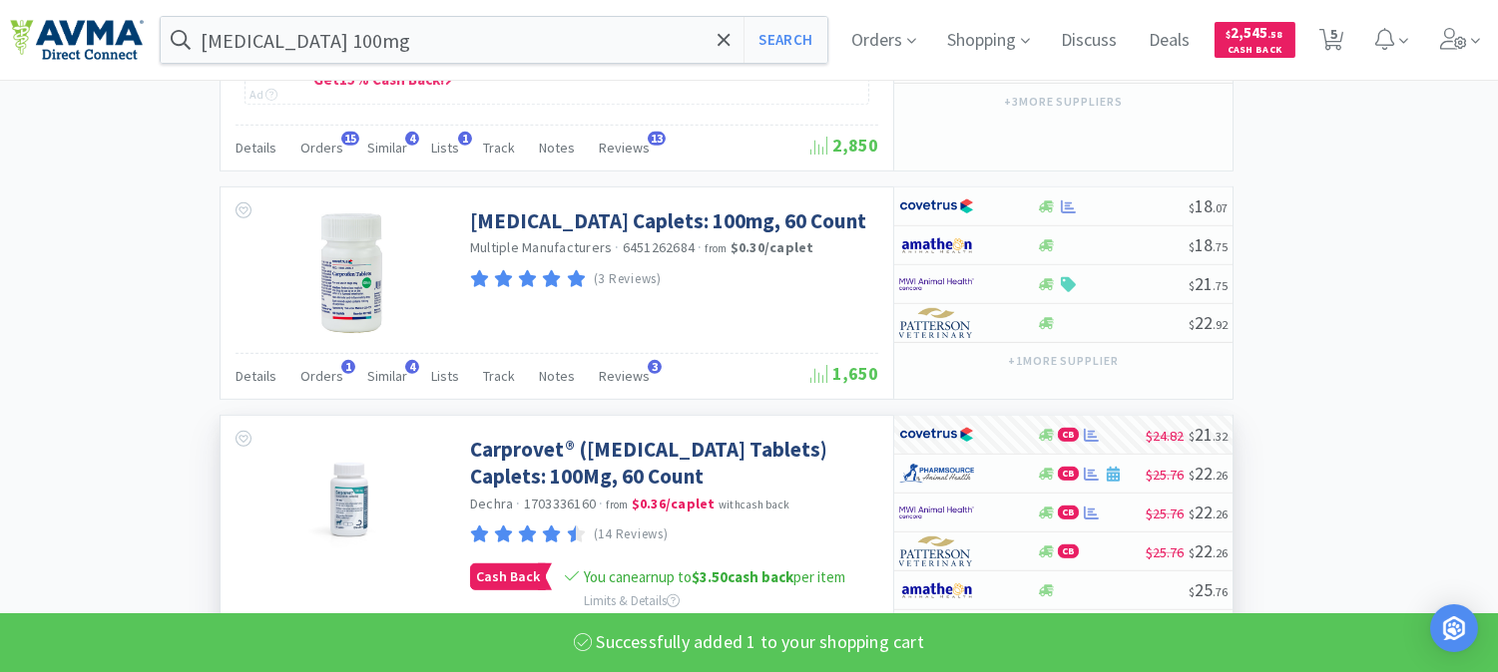
select select "1"
select select "2"
select select "1"
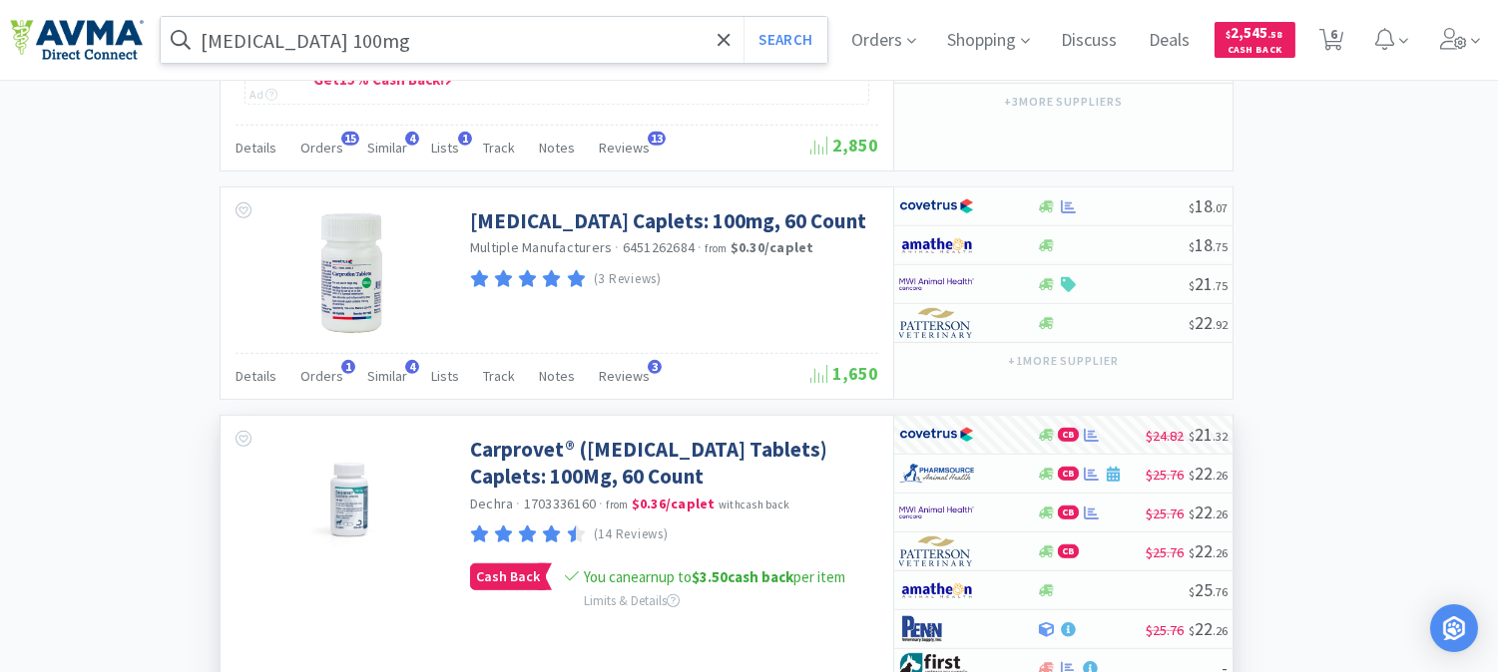
click at [417, 36] on input "[MEDICAL_DATA] 100mg" at bounding box center [494, 40] width 667 height 46
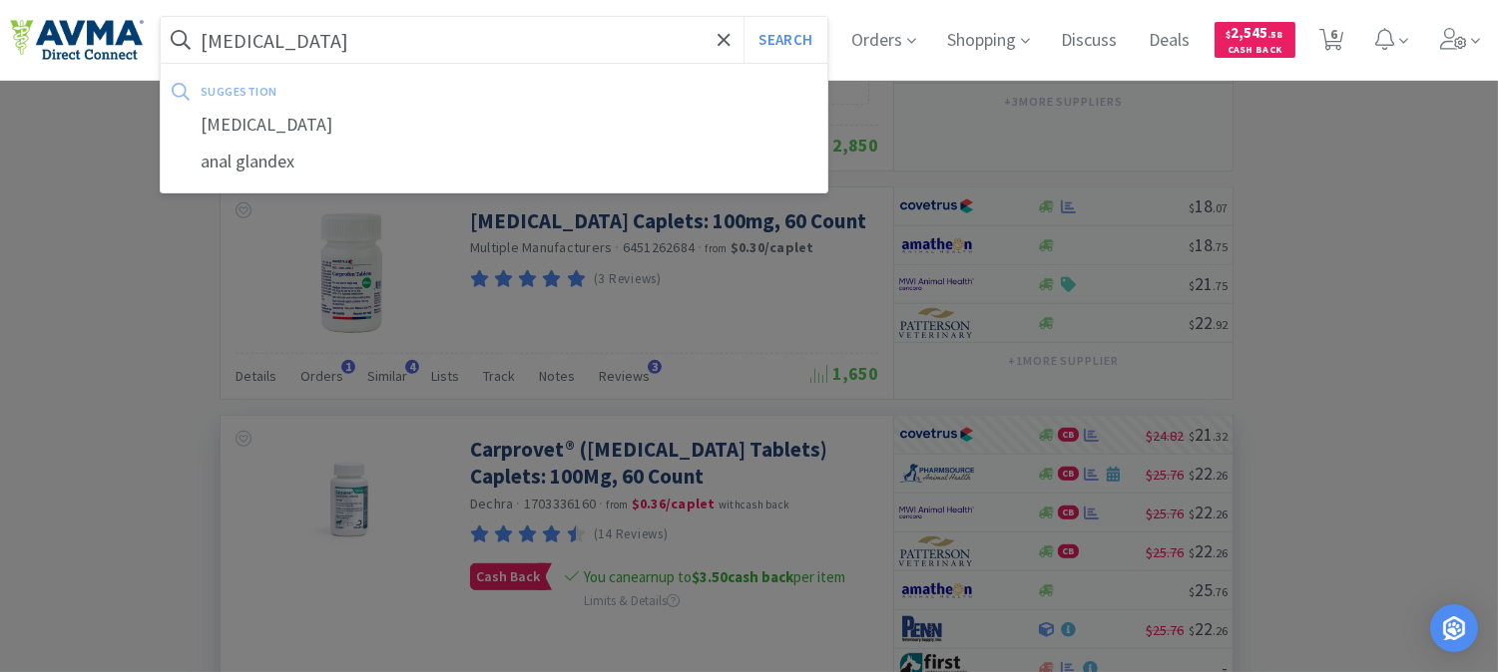
click at [743, 17] on button "Search" at bounding box center [784, 40] width 83 height 46
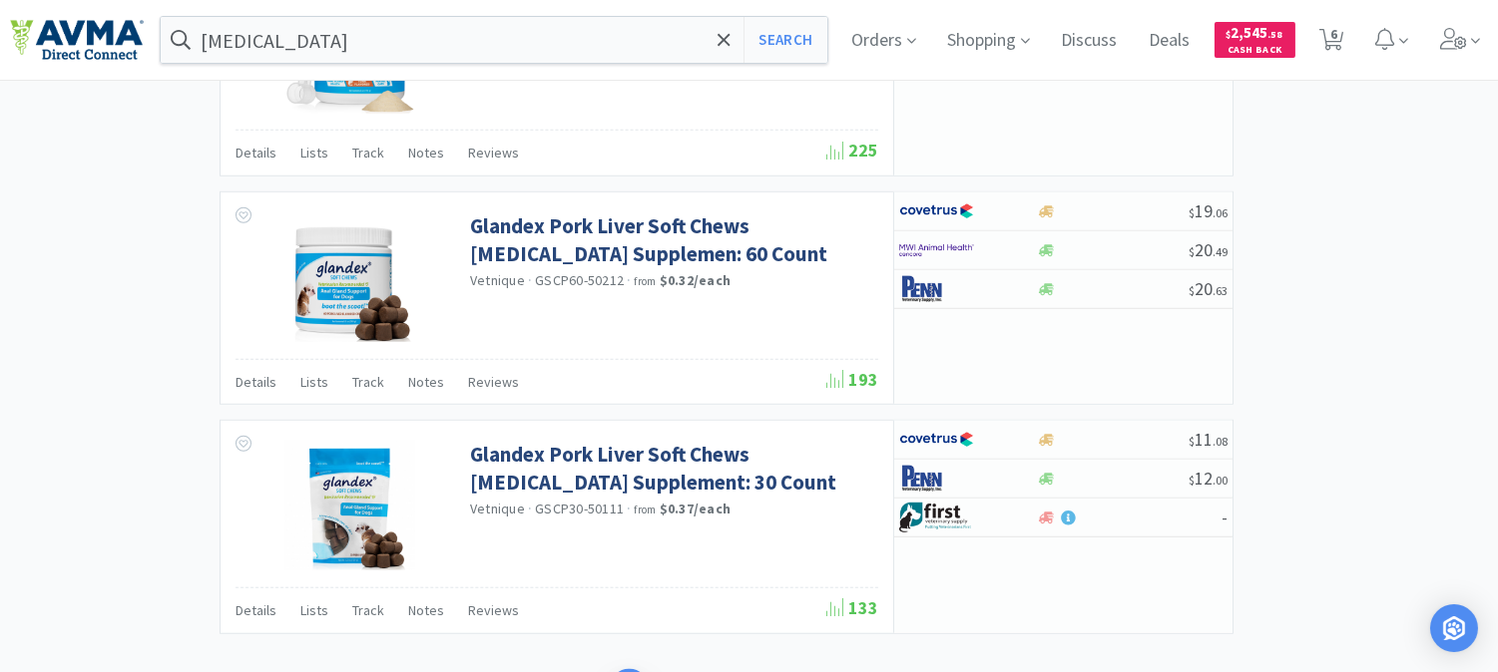
scroll to position [3150, 0]
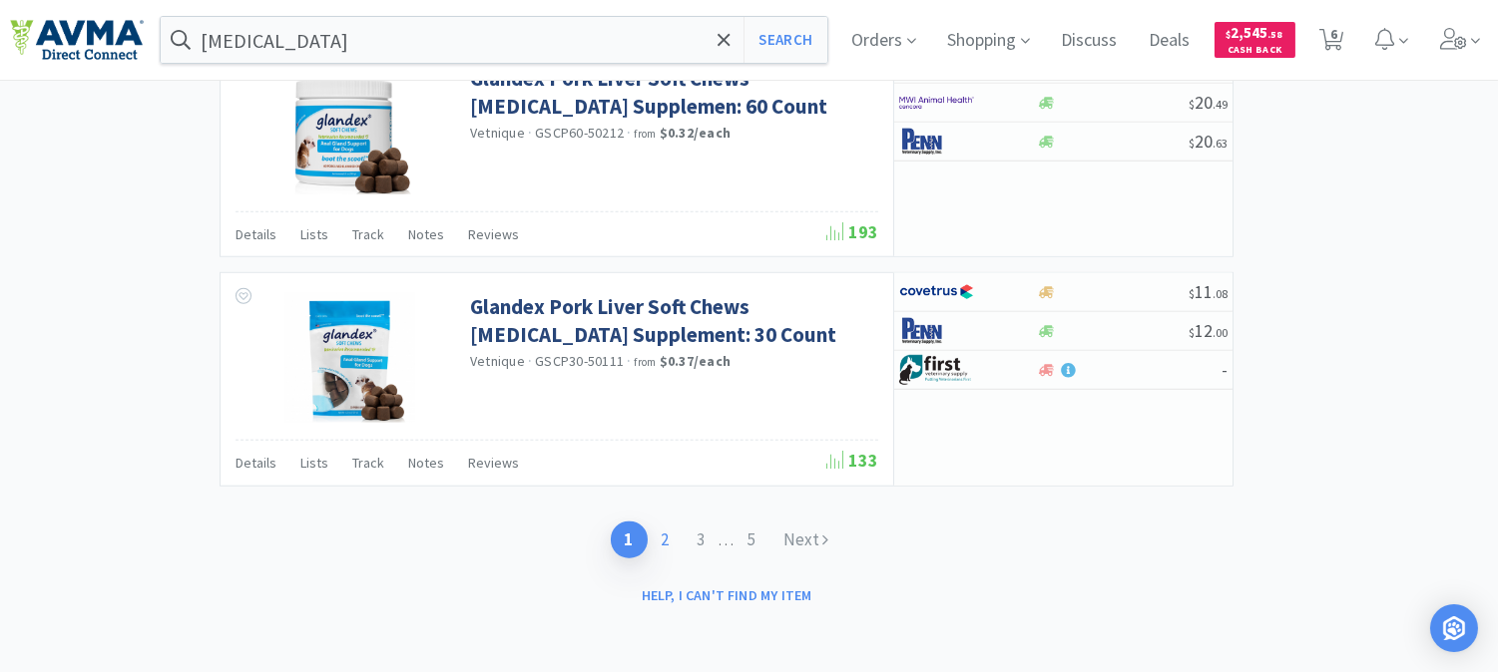
click at [666, 534] on link "2" at bounding box center [666, 540] width 36 height 37
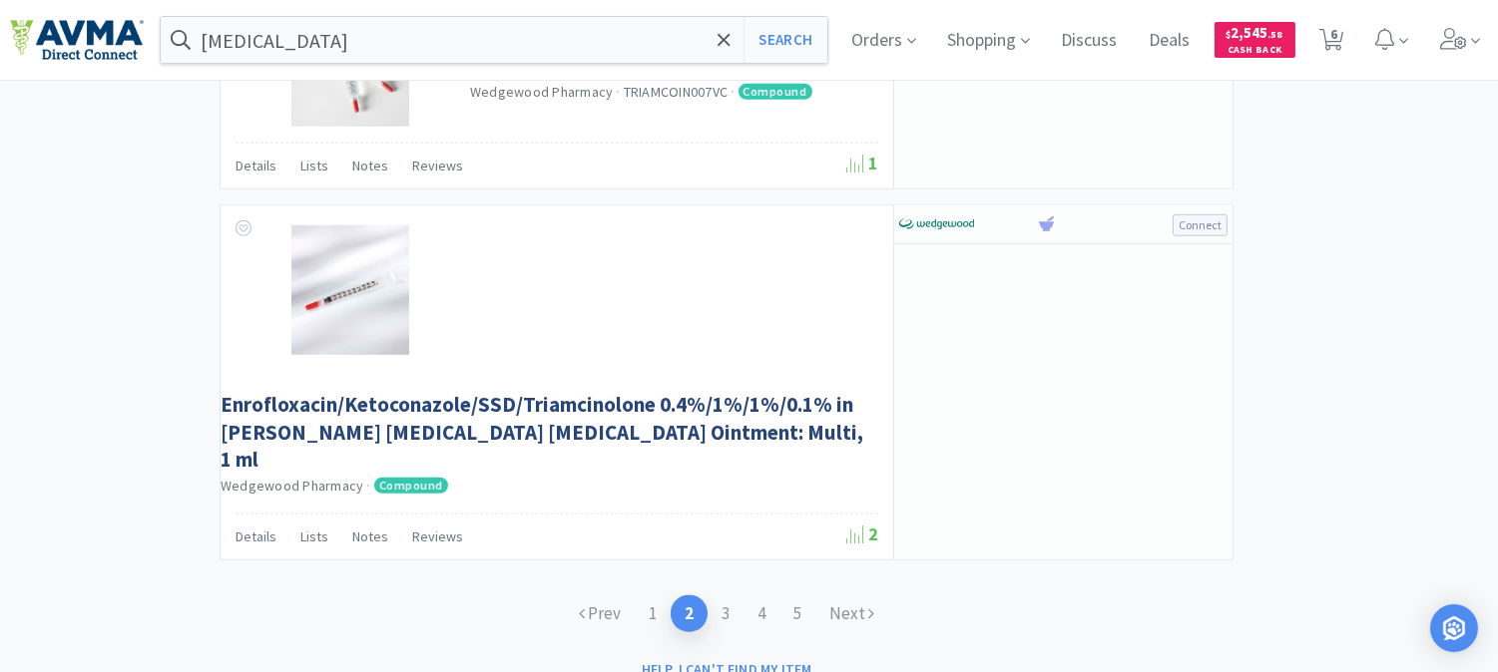
scroll to position [3245, 0]
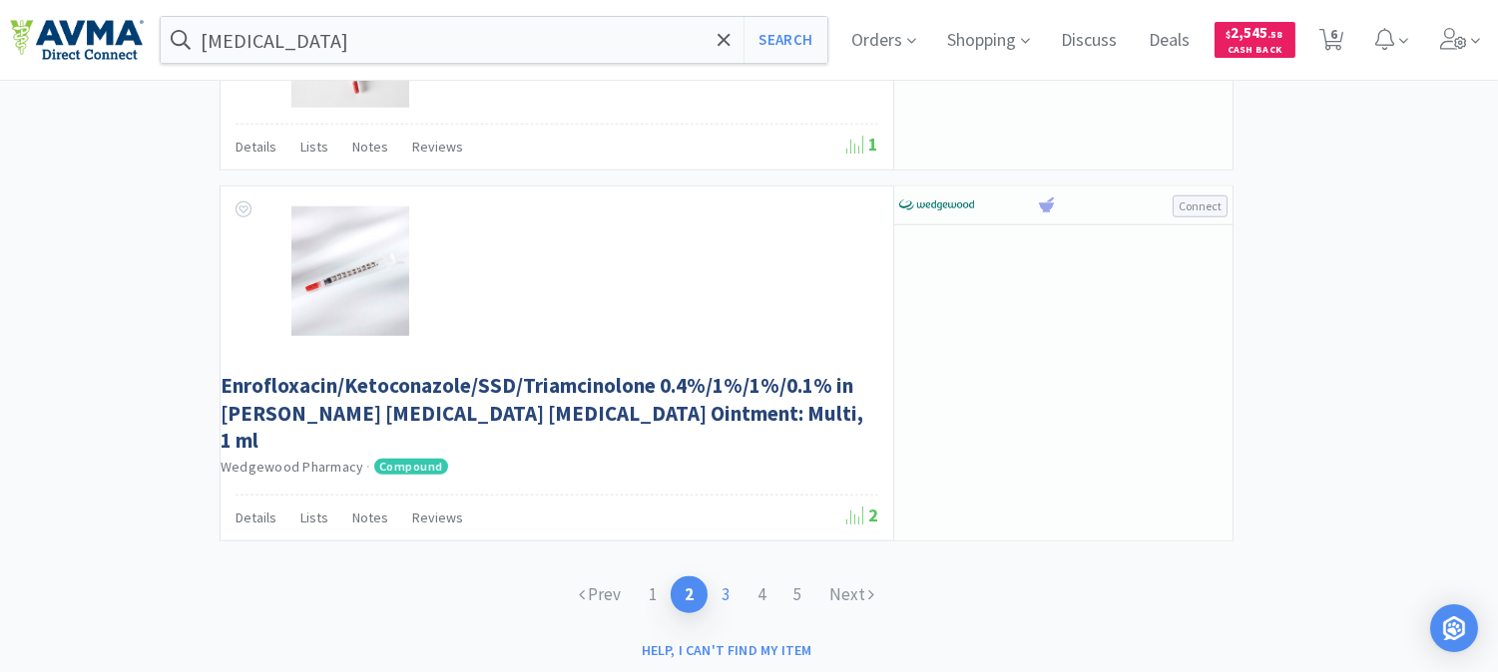
click at [724, 577] on link "3" at bounding box center [725, 595] width 36 height 37
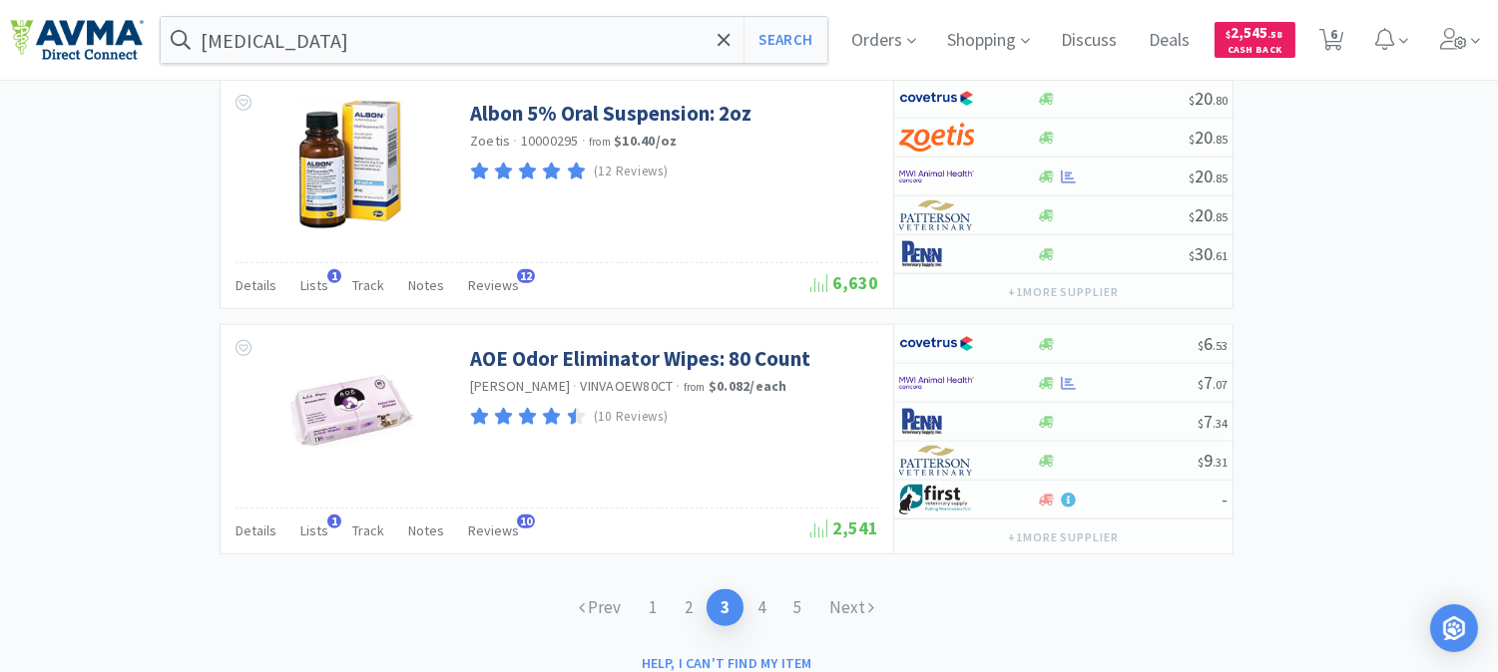
scroll to position [3480, 0]
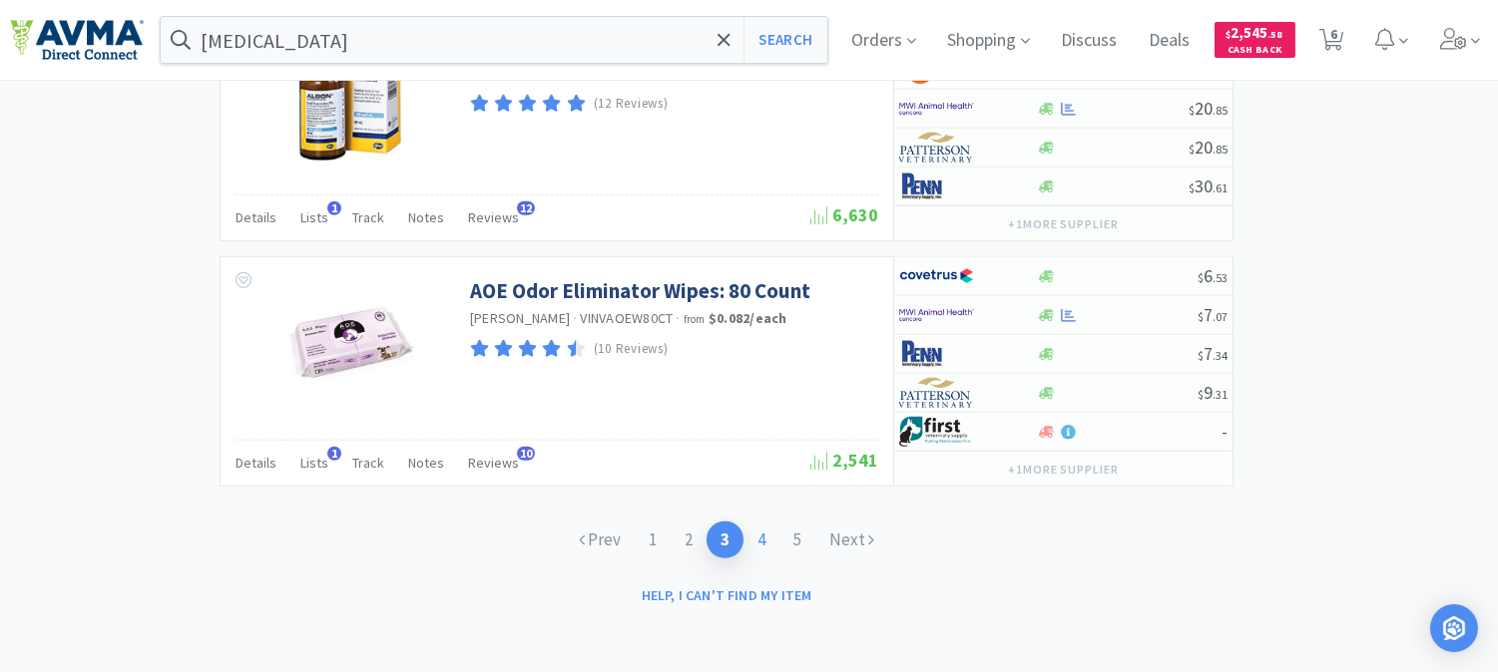
click at [759, 536] on link "4" at bounding box center [761, 540] width 36 height 37
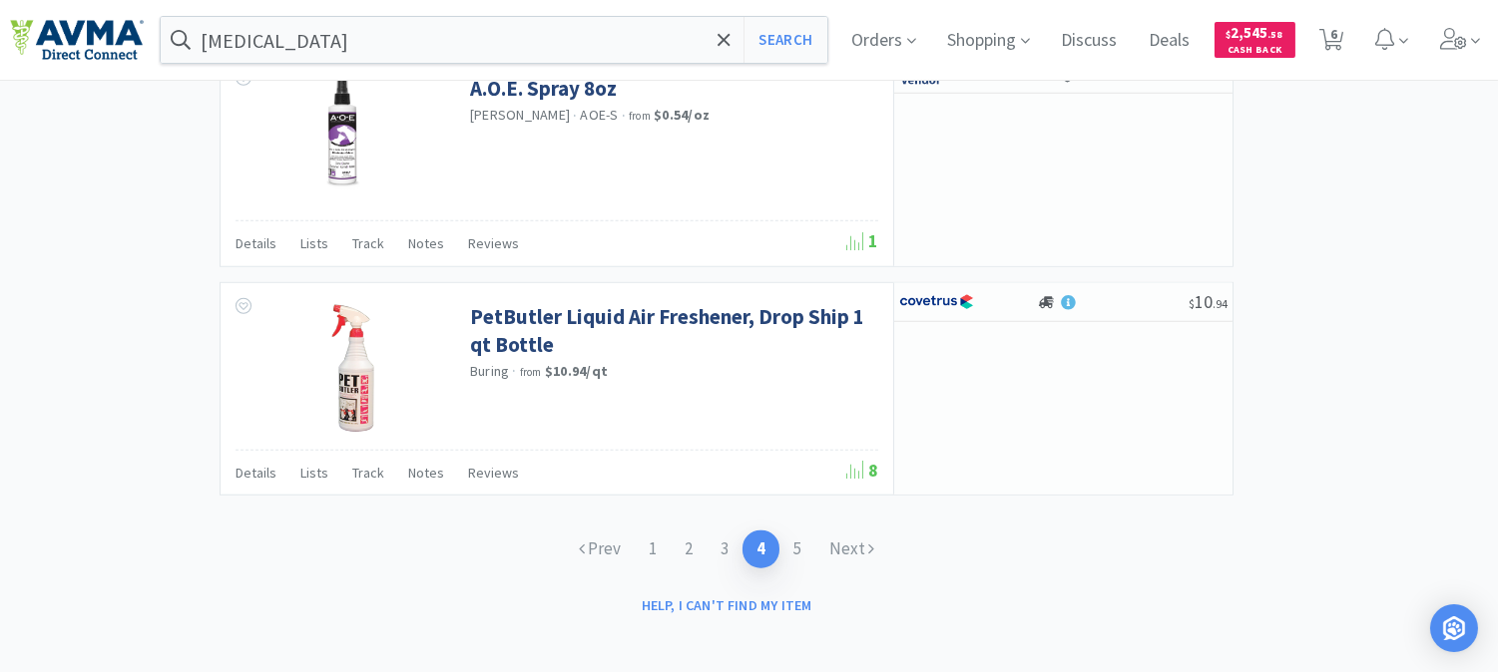
scroll to position [3124, 0]
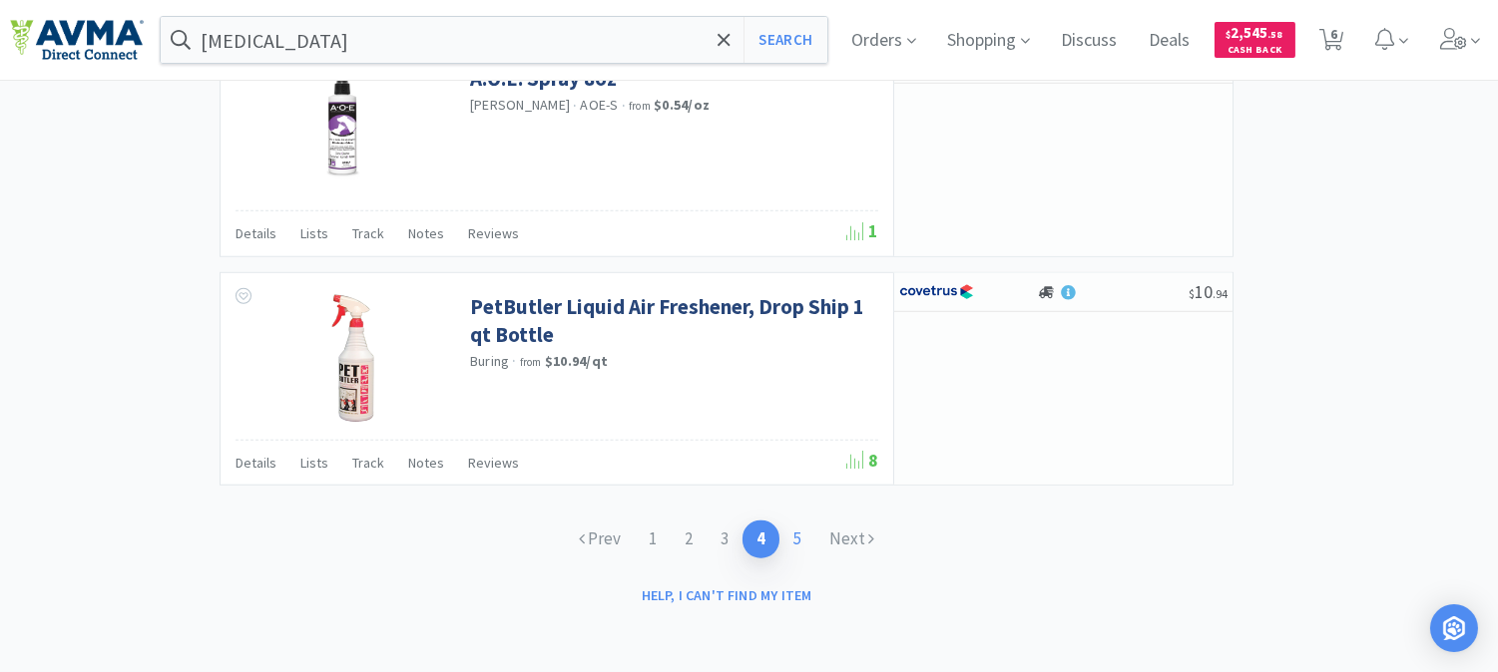
click at [800, 540] on link "5" at bounding box center [797, 539] width 36 height 37
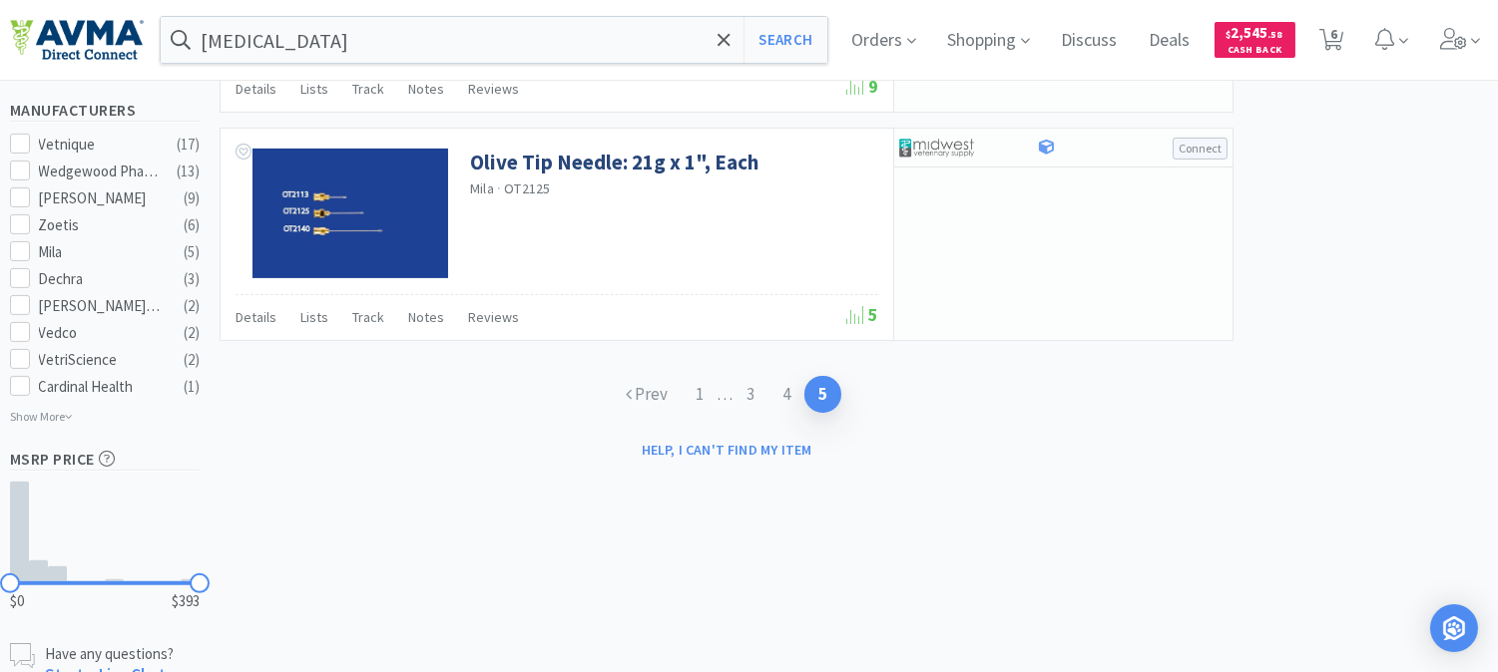
scroll to position [1219, 0]
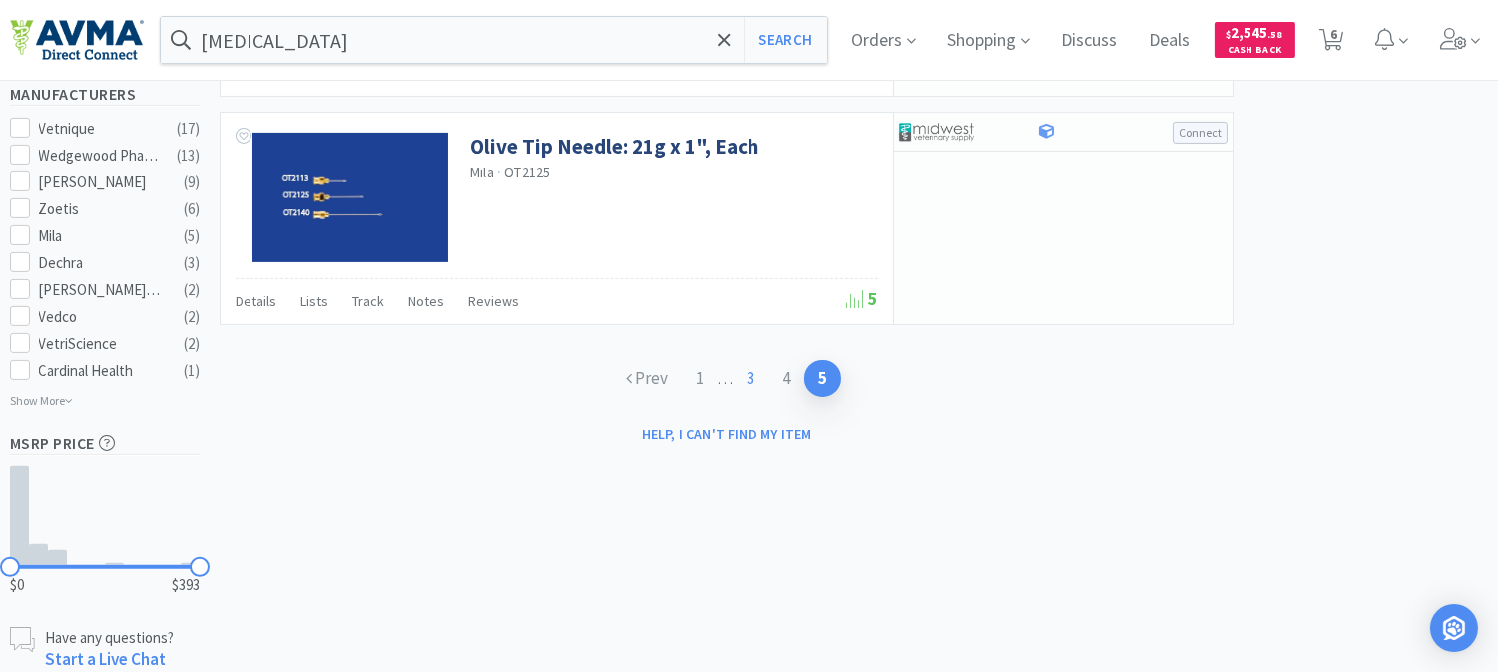
click at [752, 382] on link "3" at bounding box center [750, 378] width 36 height 37
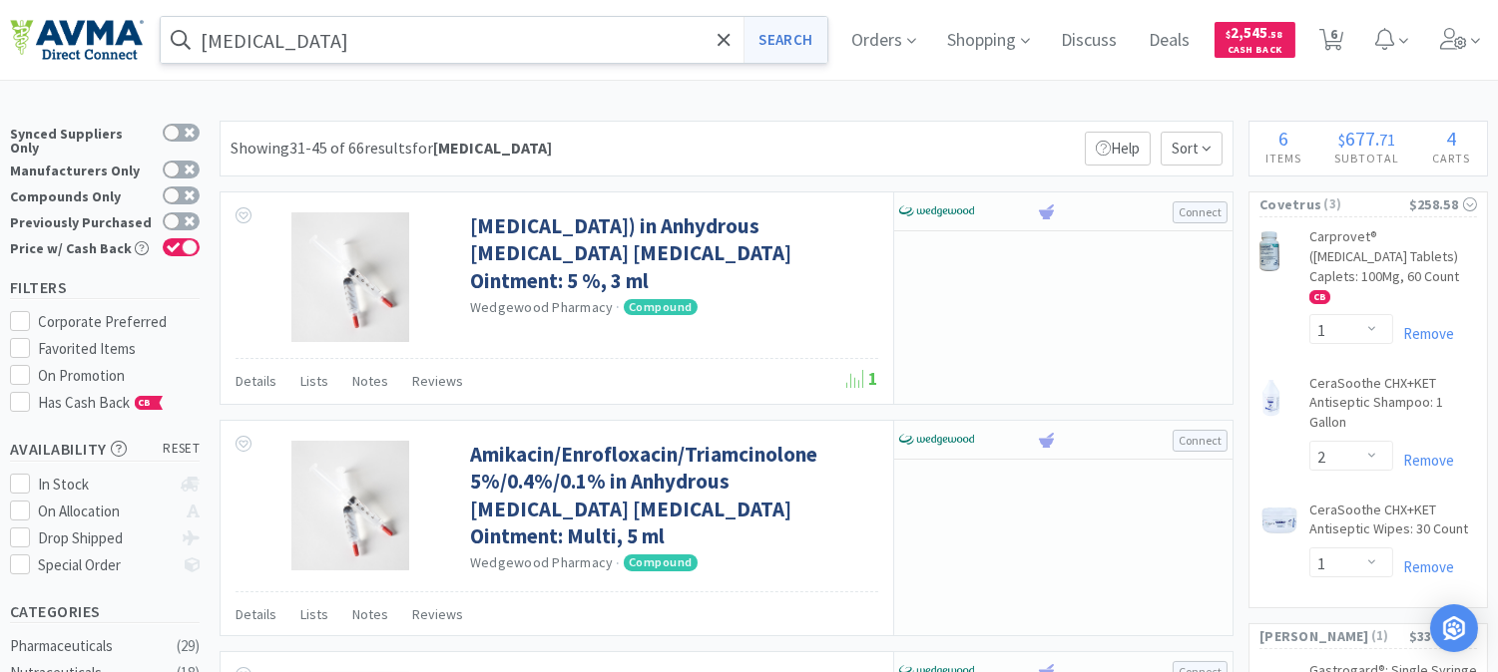
click at [812, 38] on button "Search" at bounding box center [784, 40] width 83 height 46
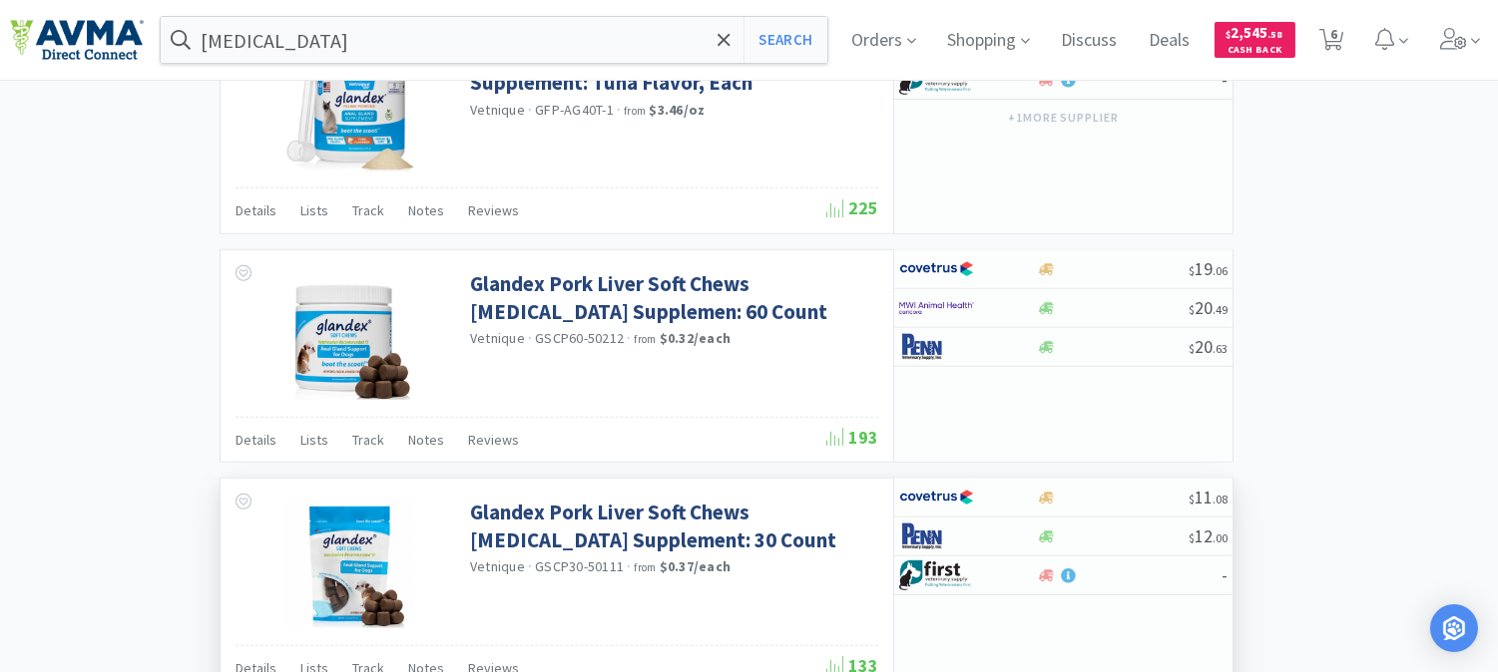
scroll to position [3150, 0]
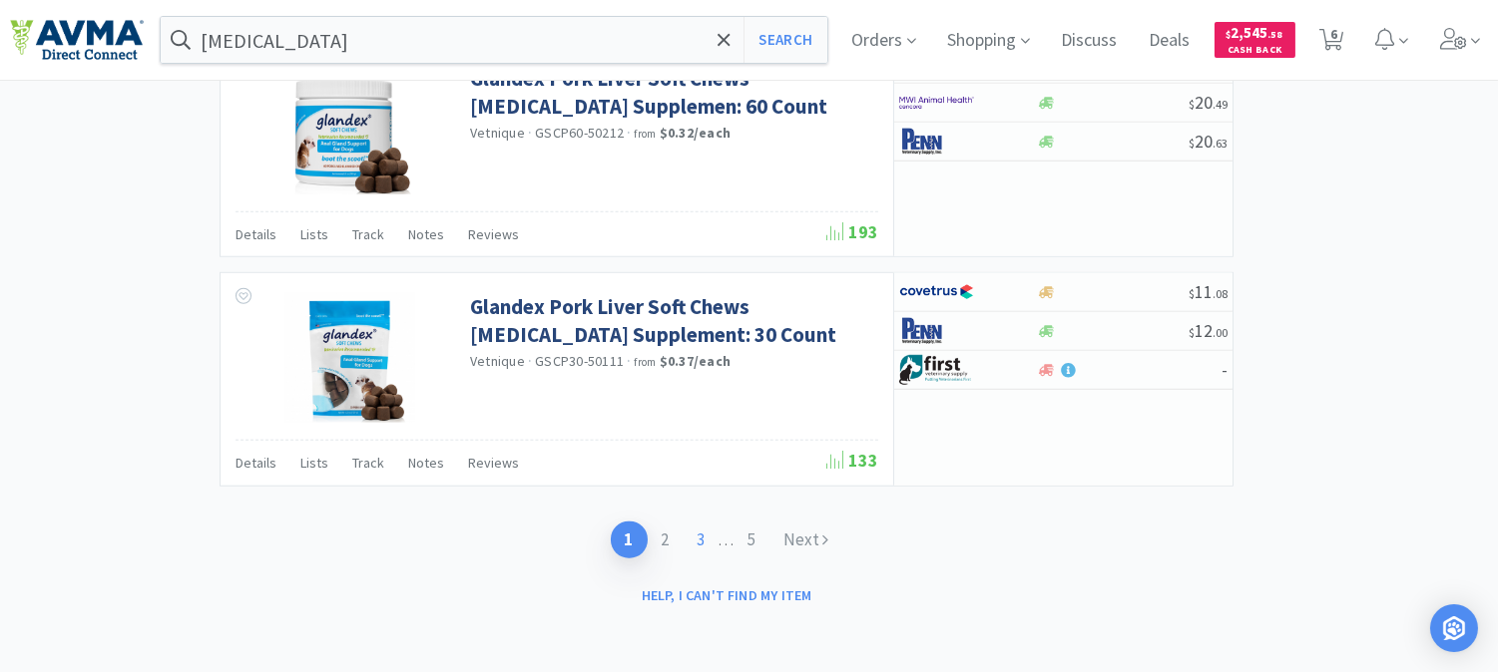
click at [696, 542] on link "3" at bounding box center [701, 540] width 36 height 37
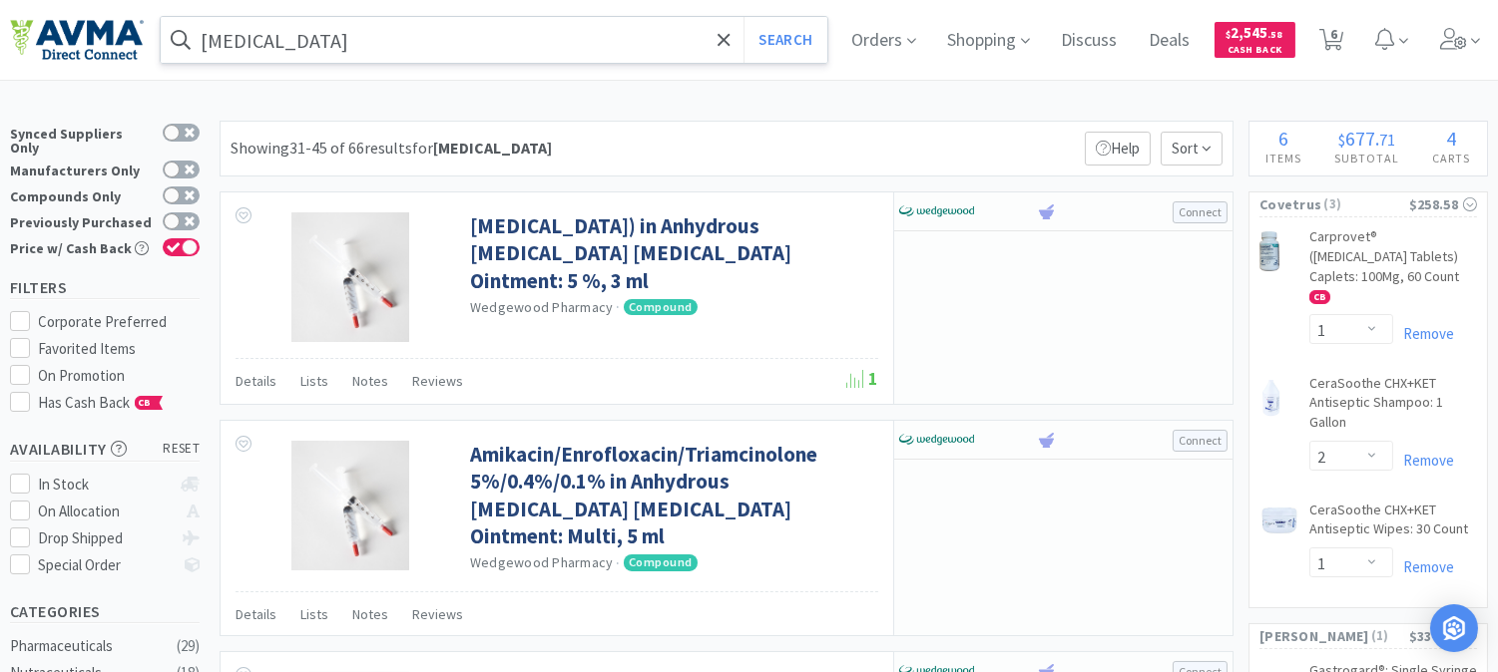
click at [312, 41] on input "[MEDICAL_DATA]" at bounding box center [494, 40] width 667 height 46
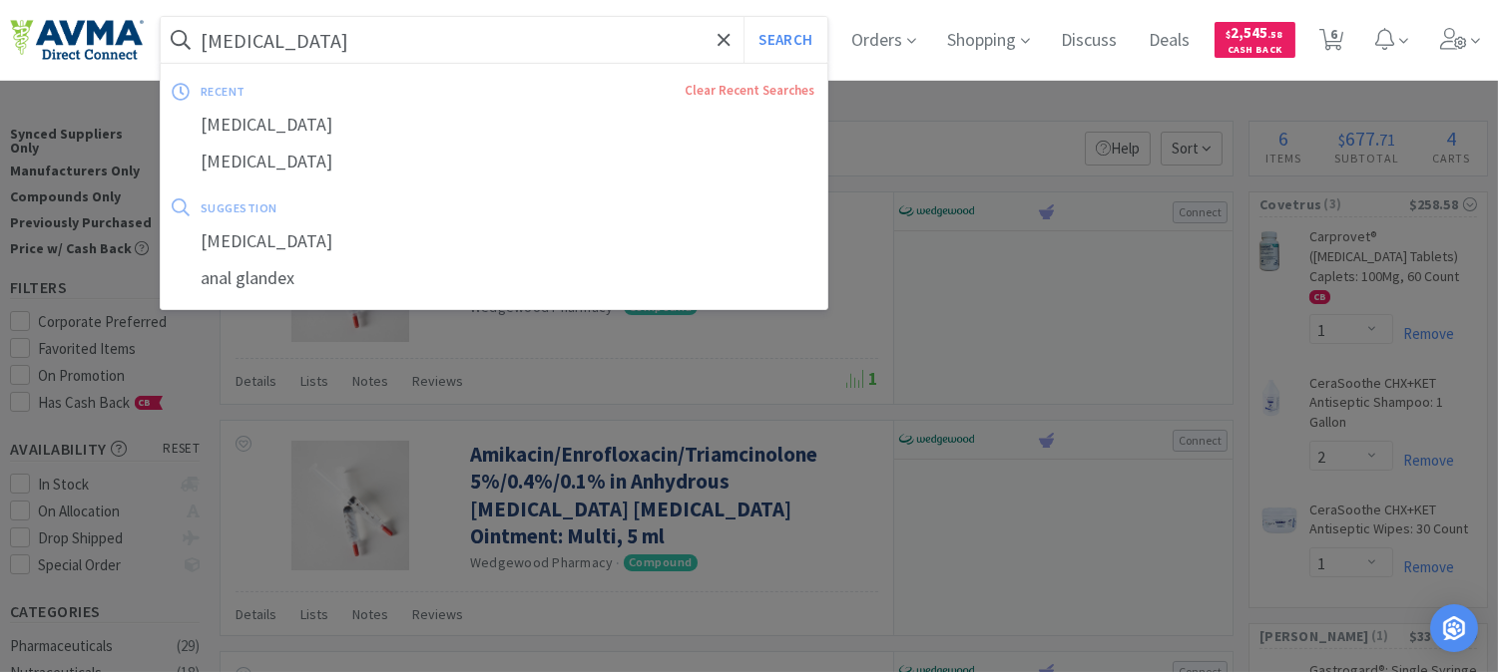
click at [313, 35] on input "[MEDICAL_DATA]" at bounding box center [494, 40] width 667 height 46
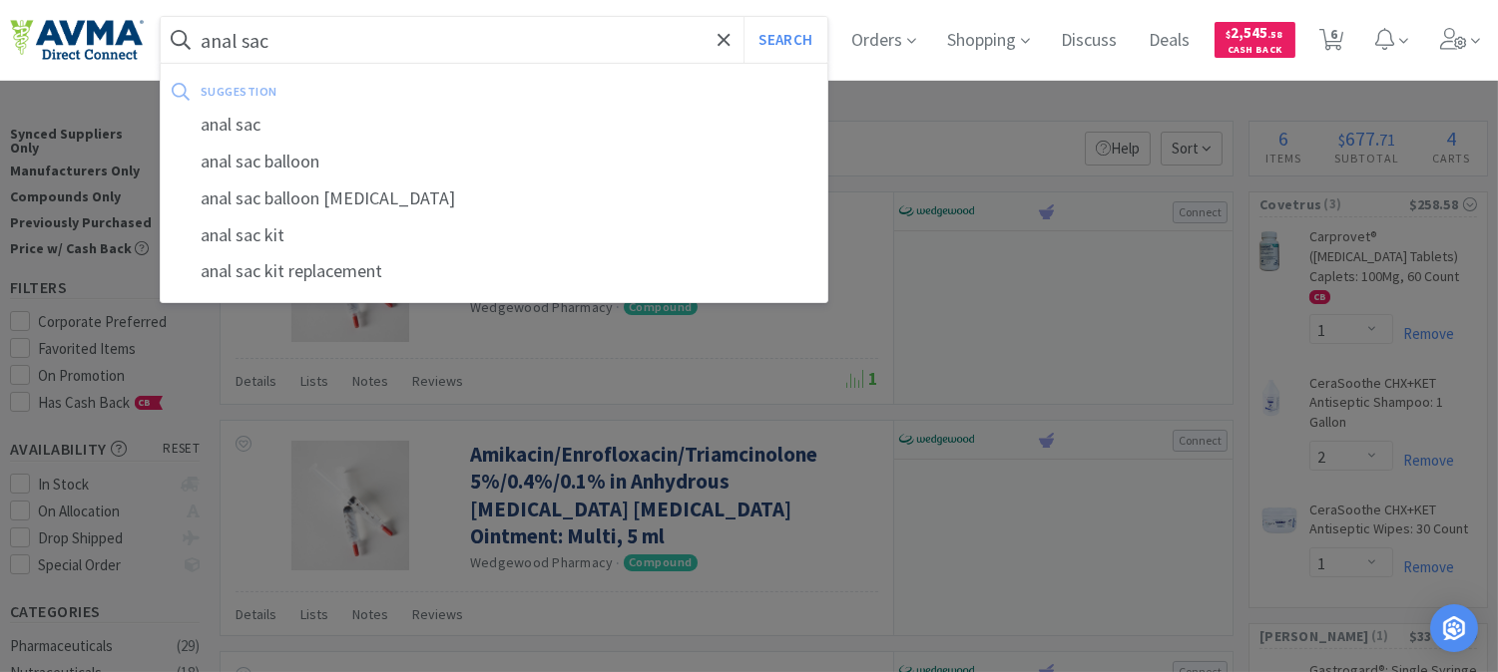
click at [743, 17] on button "Search" at bounding box center [784, 40] width 83 height 46
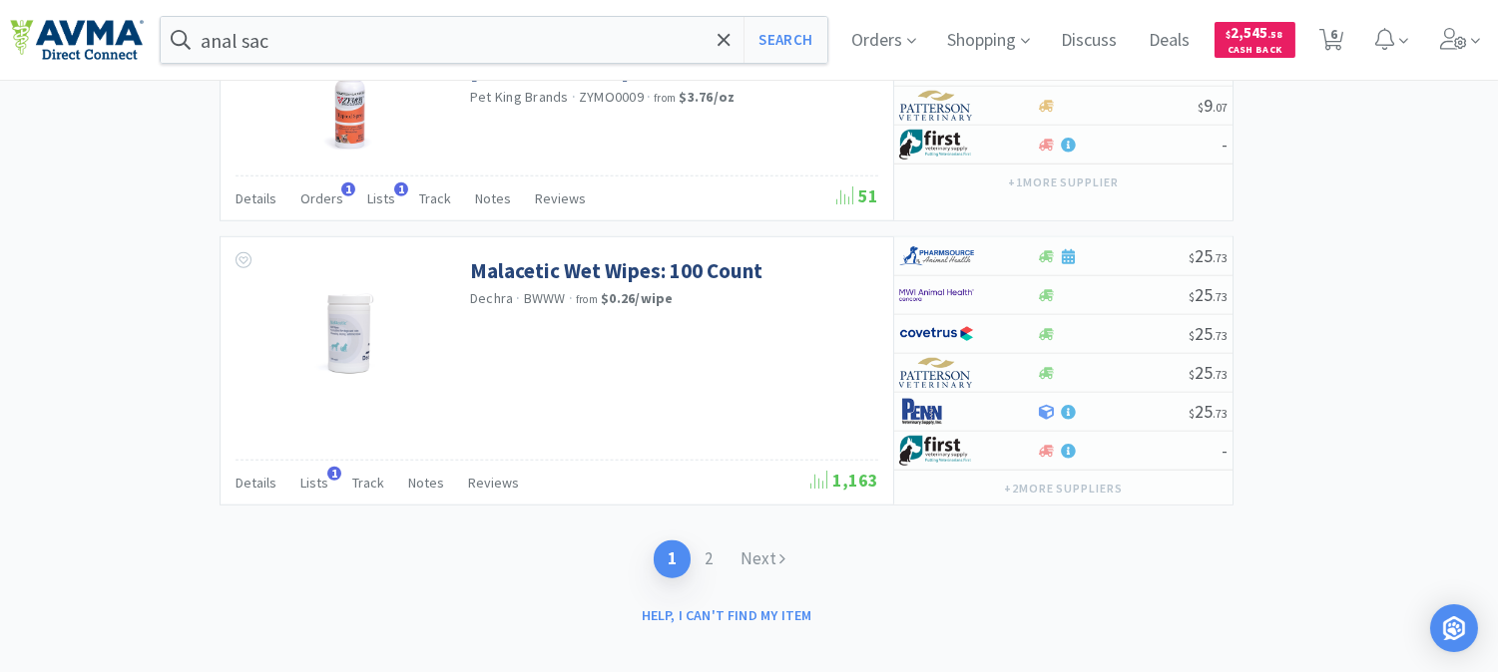
scroll to position [3300, 0]
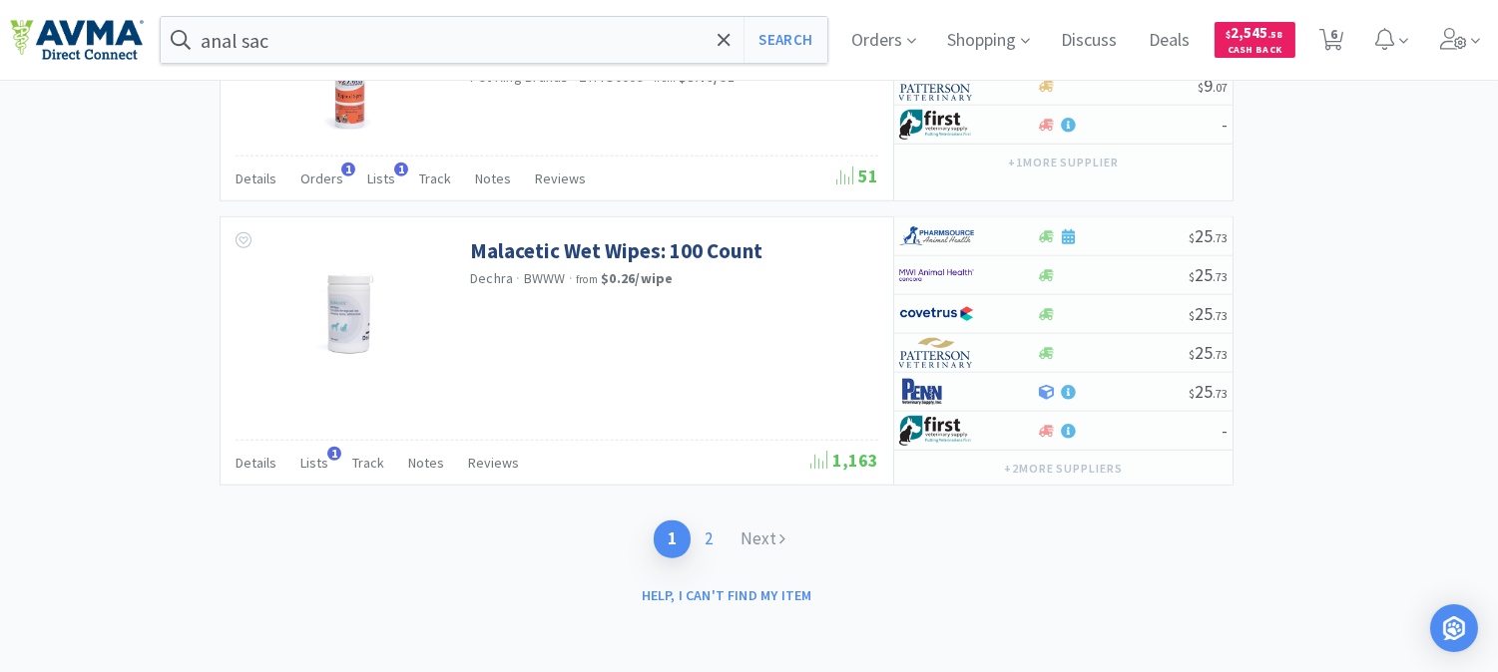
click at [711, 539] on link "2" at bounding box center [708, 539] width 36 height 37
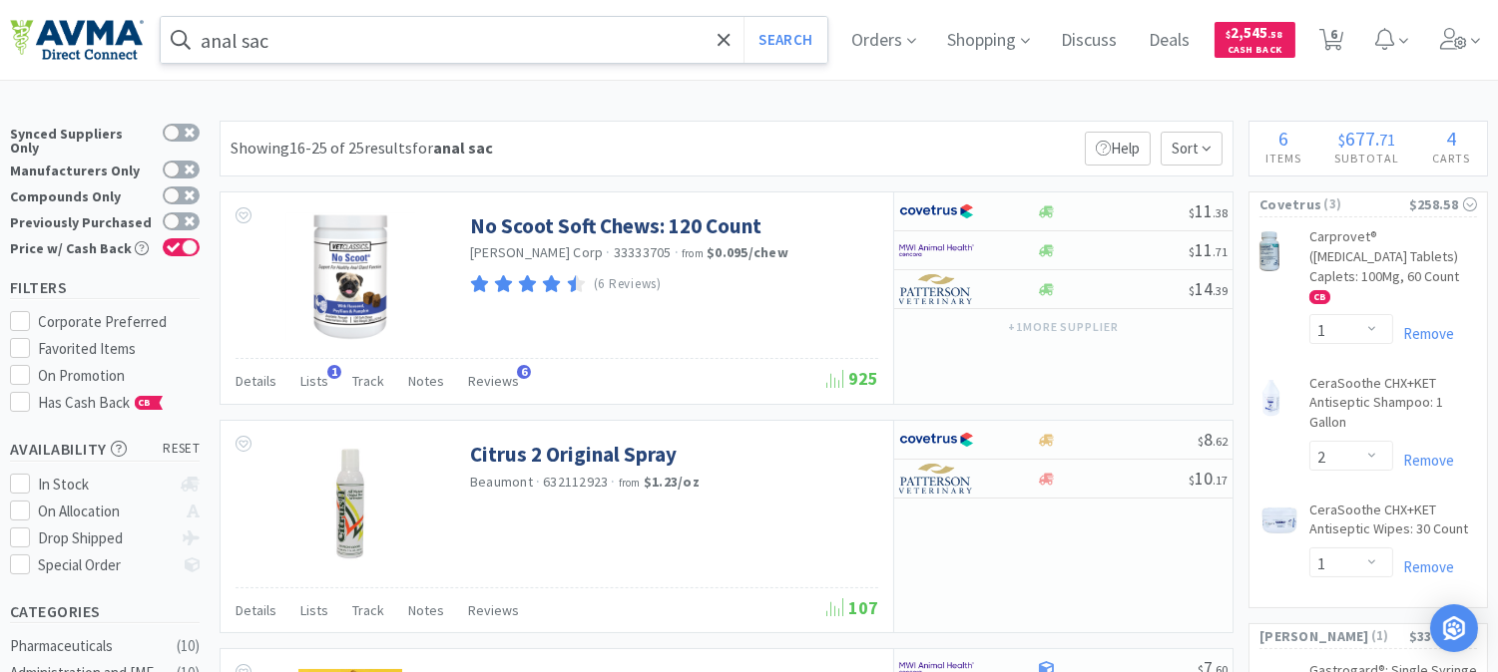
click at [293, 33] on input "anal sac" at bounding box center [494, 40] width 667 height 46
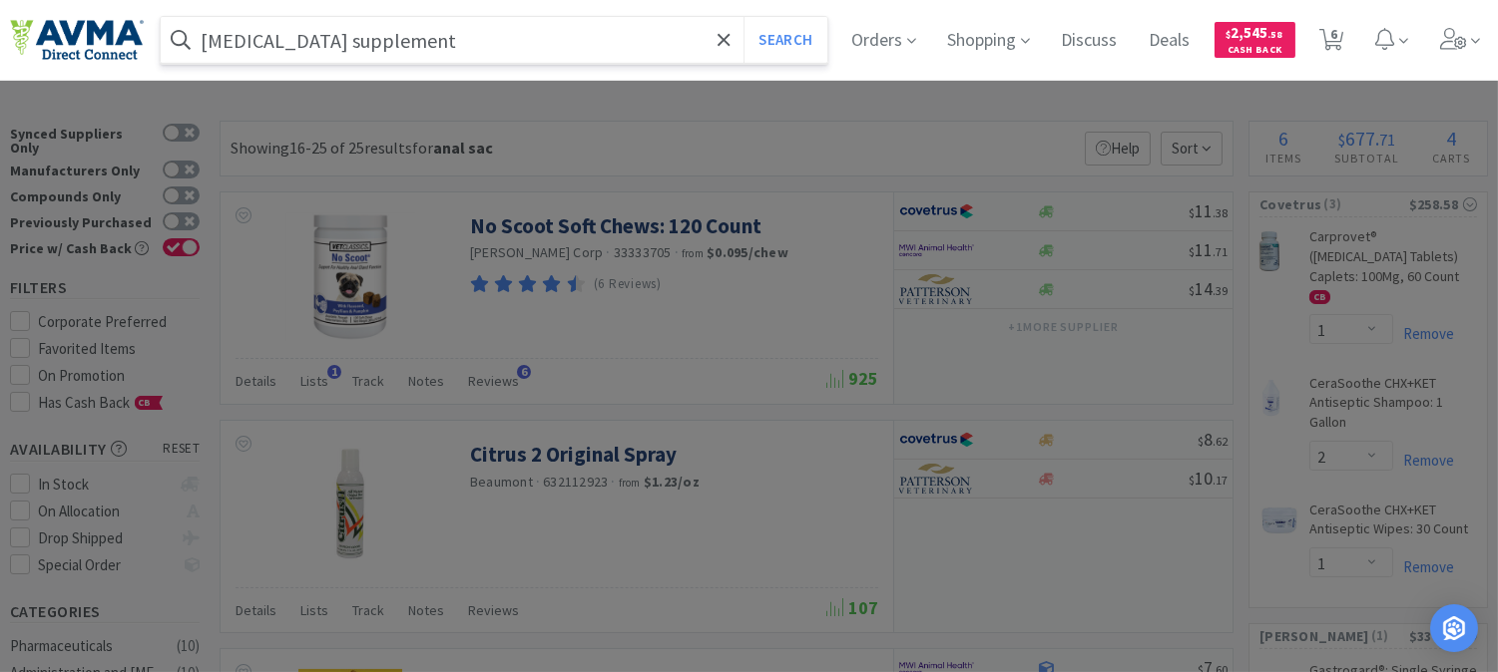
click at [743, 17] on button "Search" at bounding box center [784, 40] width 83 height 46
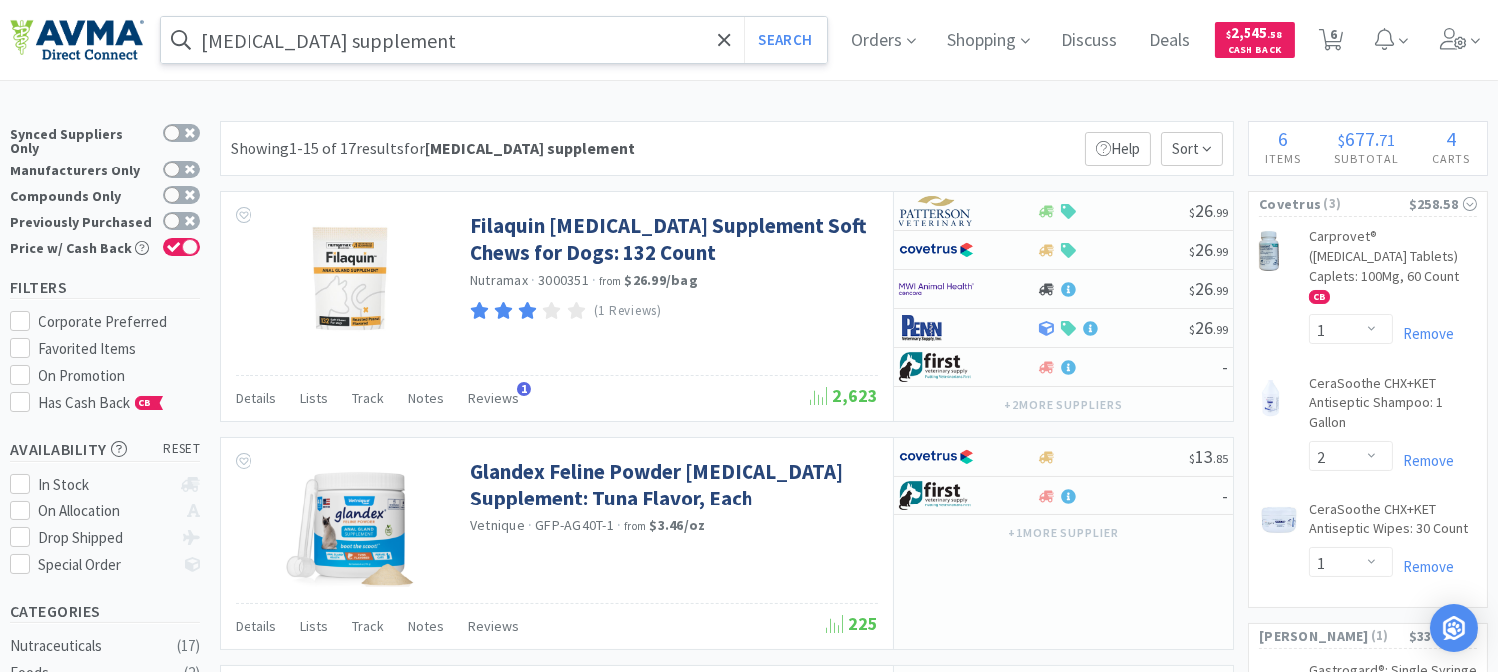
click at [446, 27] on input "[MEDICAL_DATA] supplement" at bounding box center [494, 40] width 667 height 46
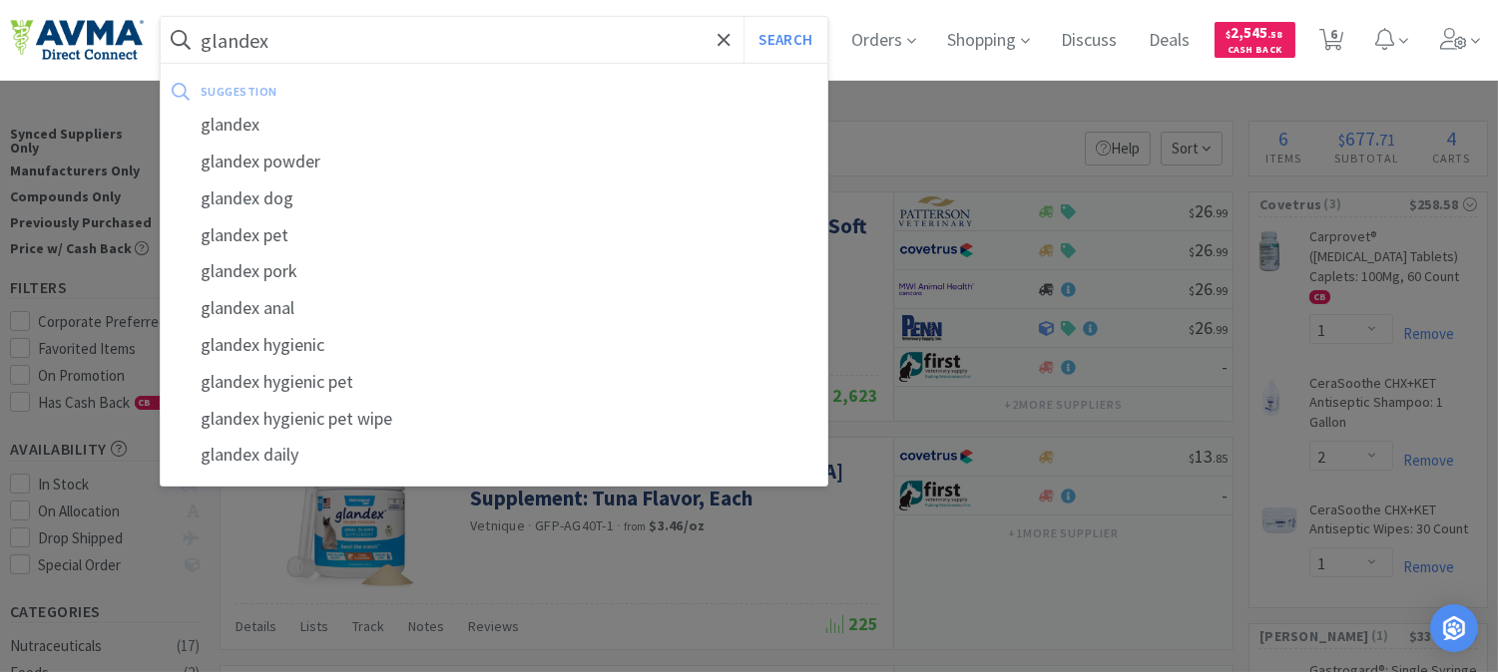
type input "glandex"
click at [743, 17] on button "Search" at bounding box center [784, 40] width 83 height 46
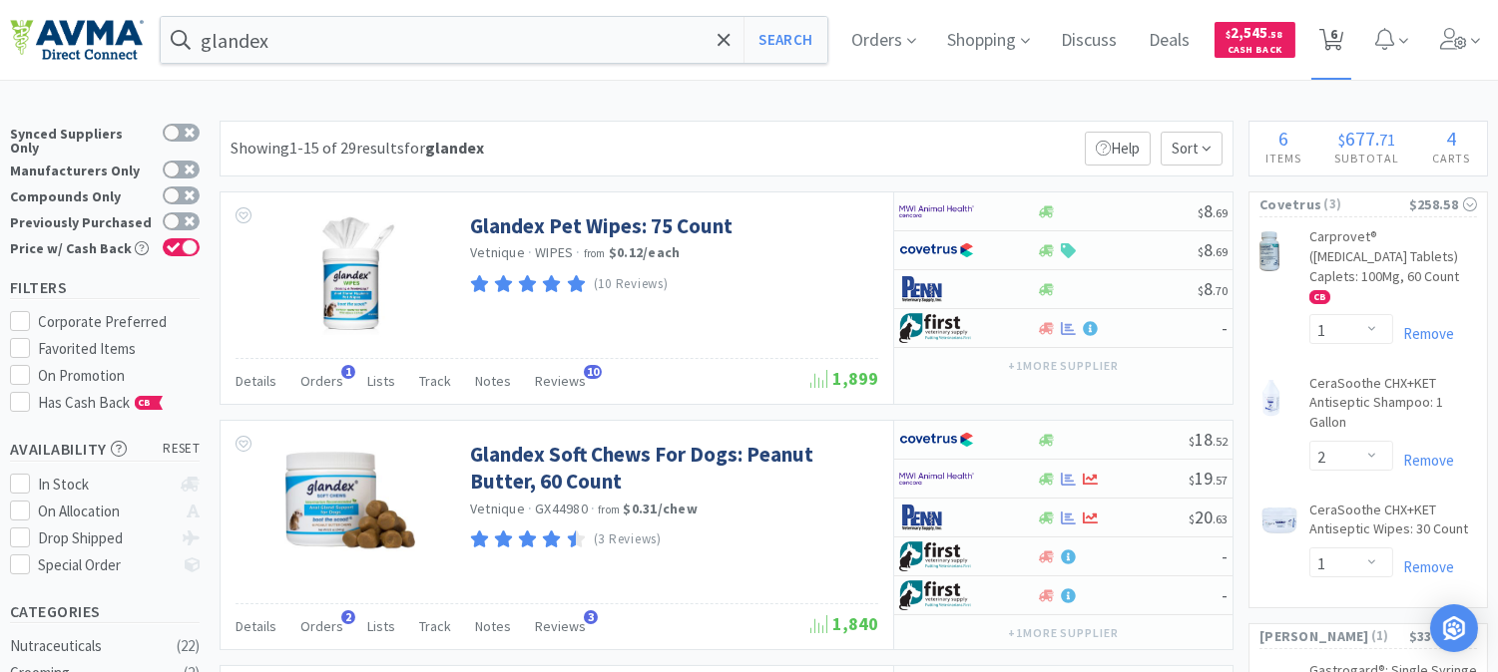
click at [1337, 38] on span "6" at bounding box center [1333, 34] width 7 height 80
select select "1"
select select "2"
select select "1"
select select "10"
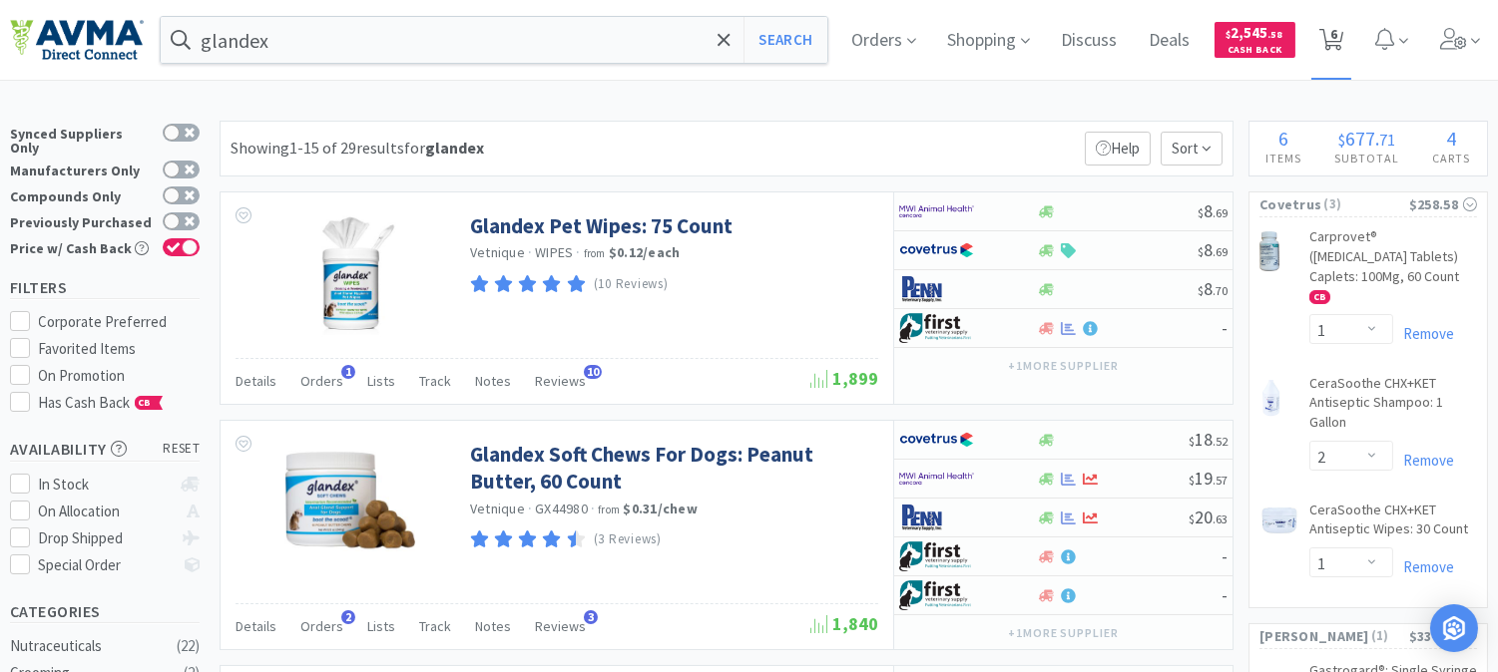
select select "2"
select select "1"
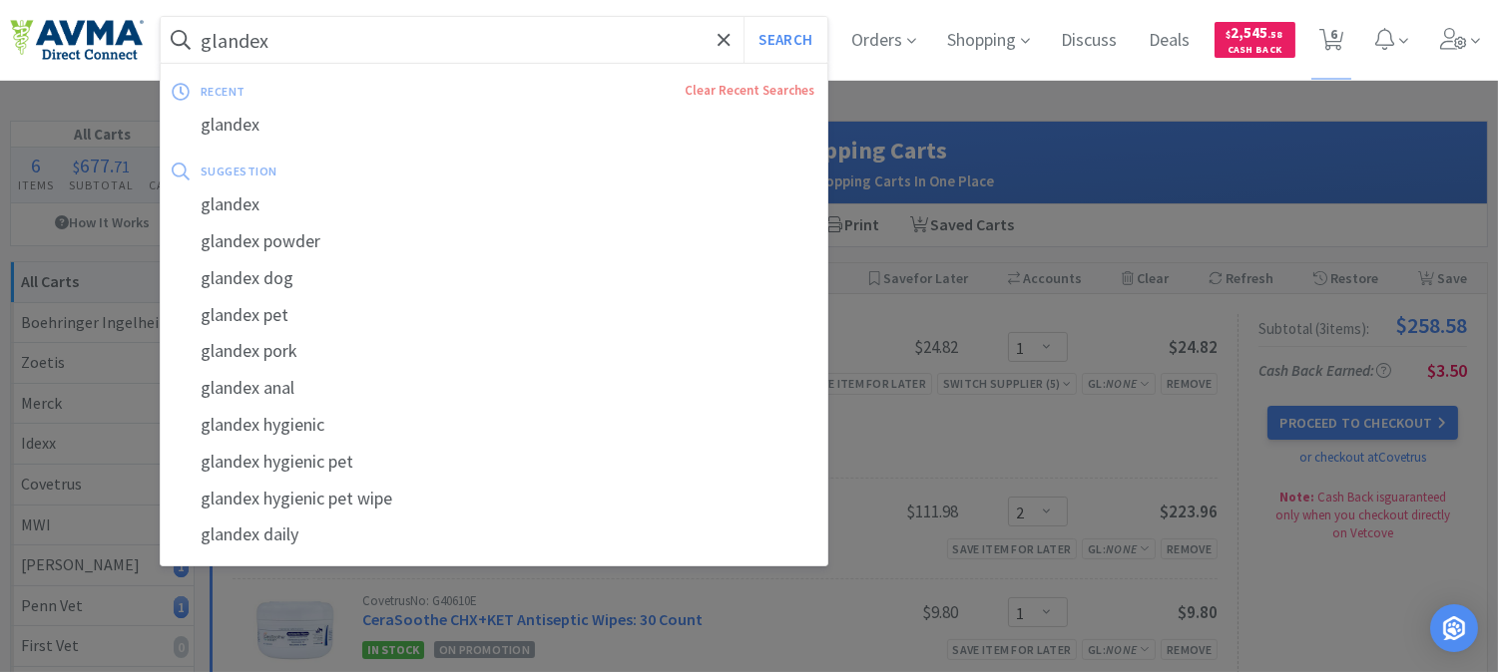
click at [285, 38] on input "glandex" at bounding box center [494, 40] width 667 height 46
paste input "078389542"
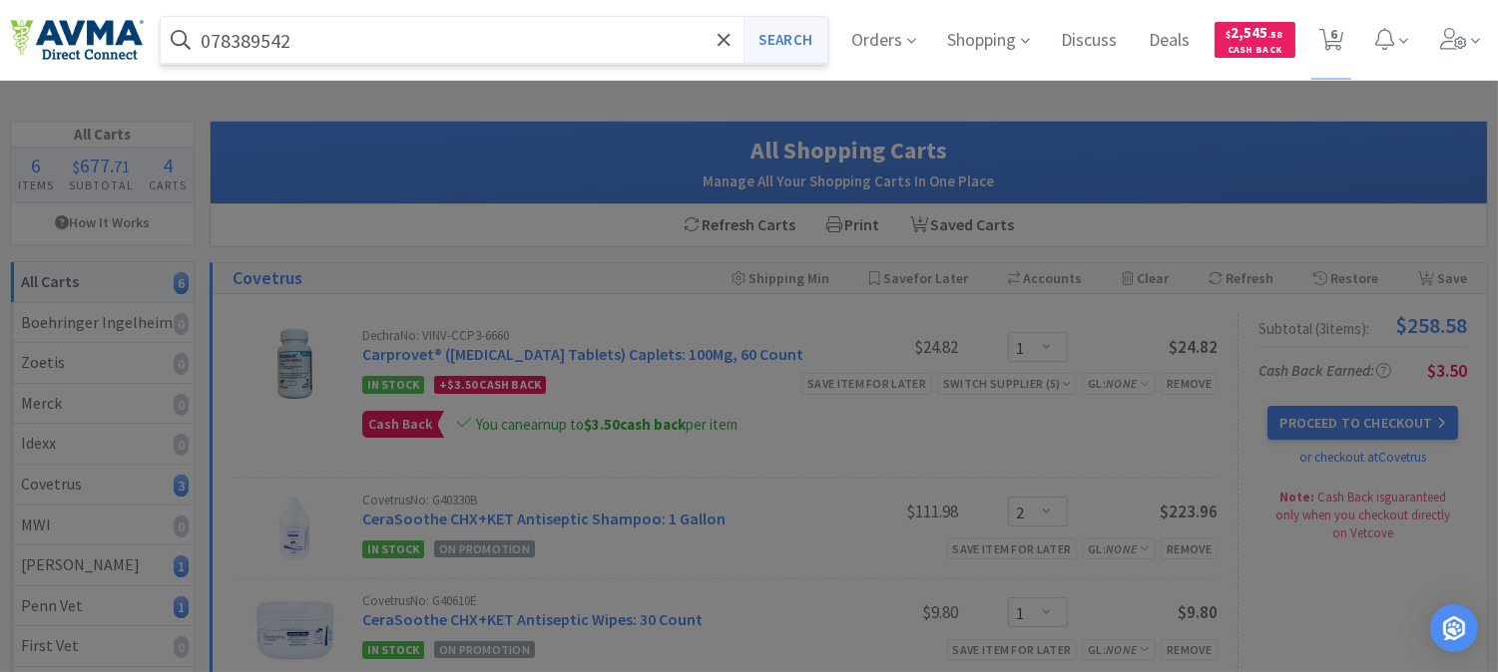
type input "078389542"
click at [780, 36] on button "Search" at bounding box center [784, 40] width 83 height 46
select select "1"
select select "2"
select select "1"
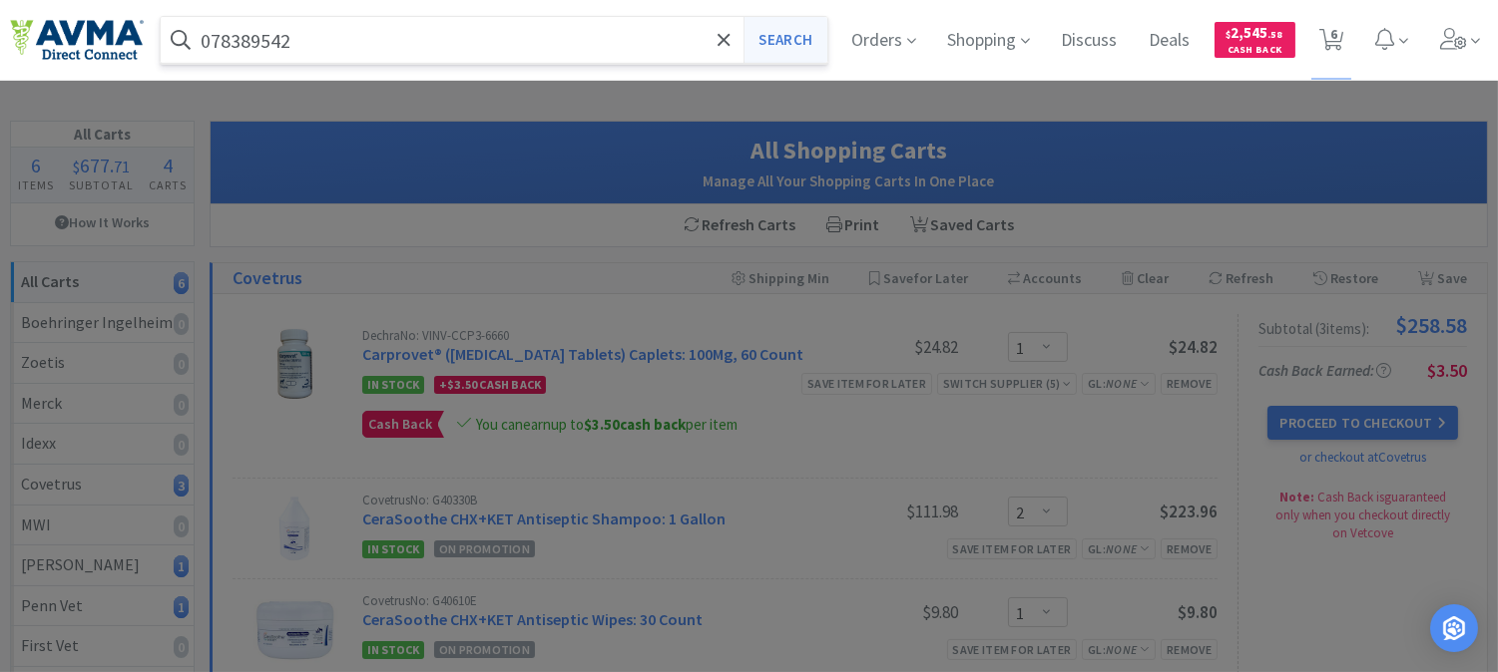
select select "10"
select select "2"
select select "1"
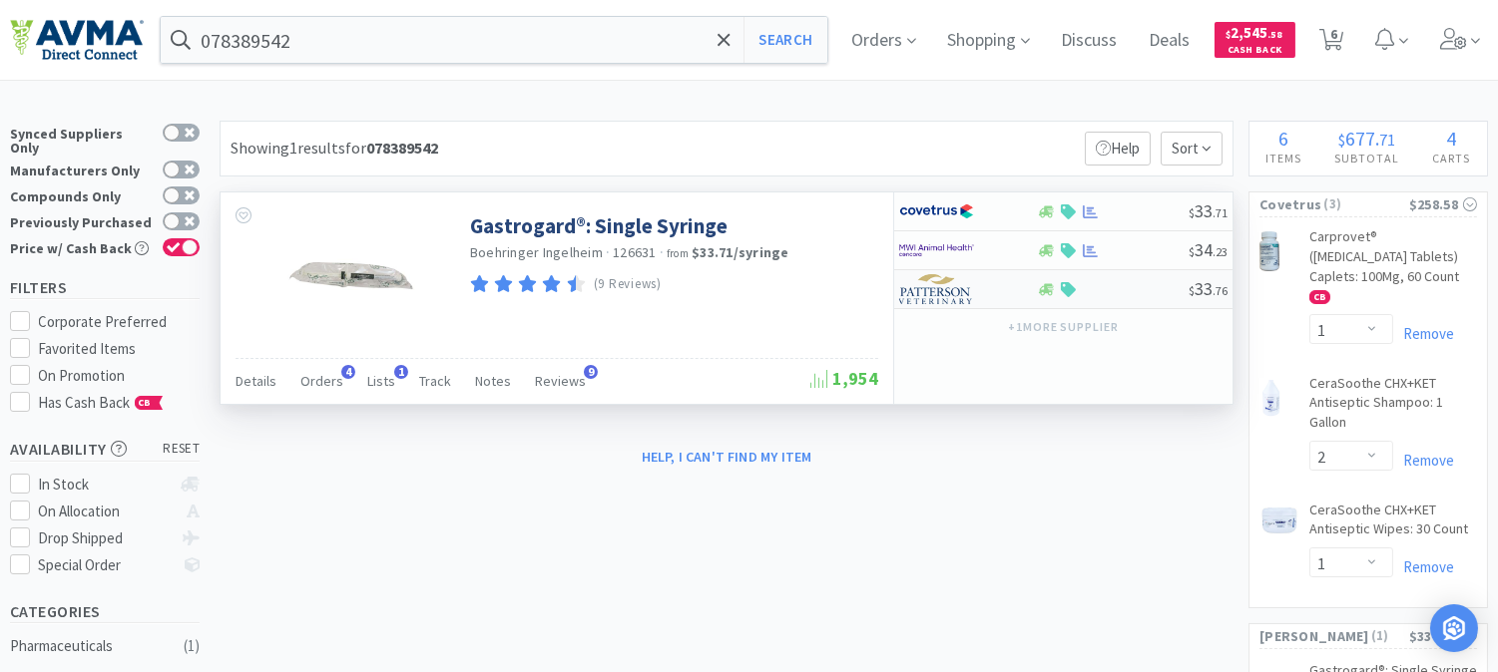
click at [943, 297] on img at bounding box center [936, 289] width 75 height 30
select select "1"
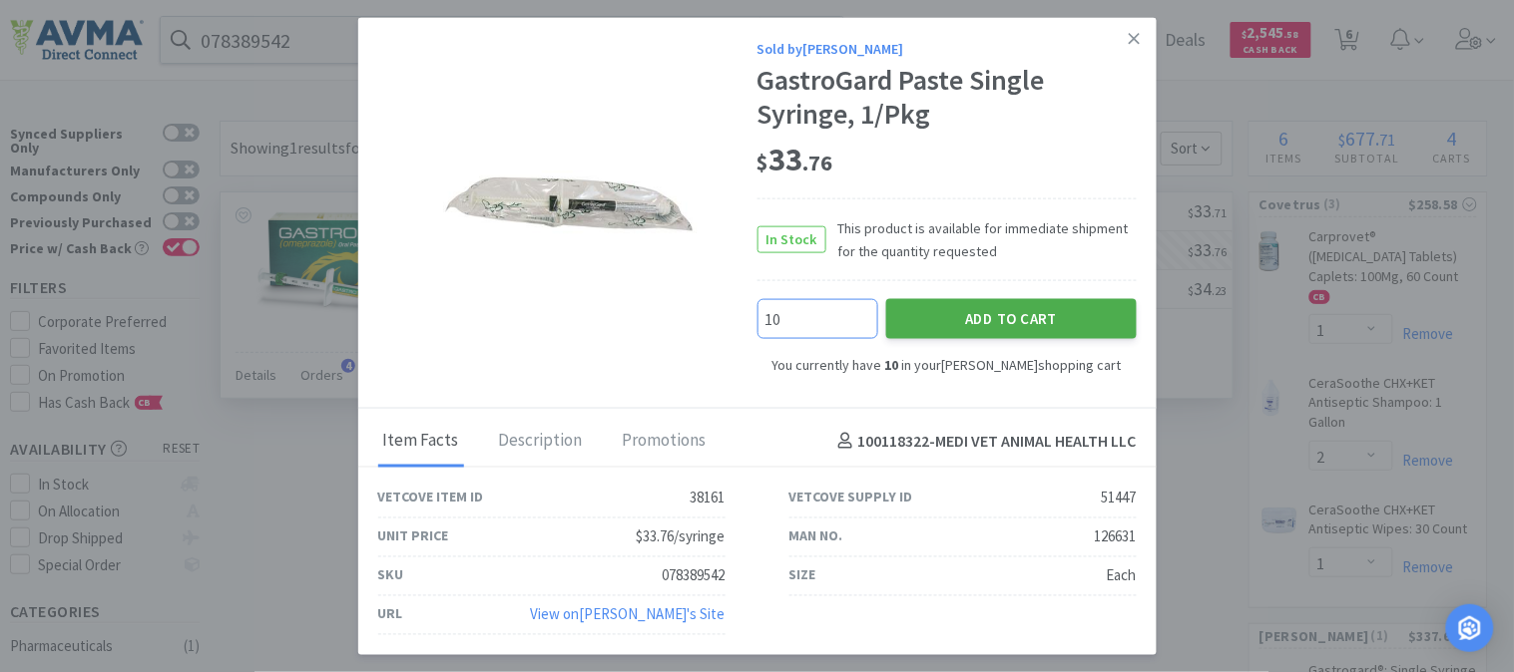
type input "10"
click at [1028, 313] on button "Add to Cart" at bounding box center [1011, 319] width 250 height 40
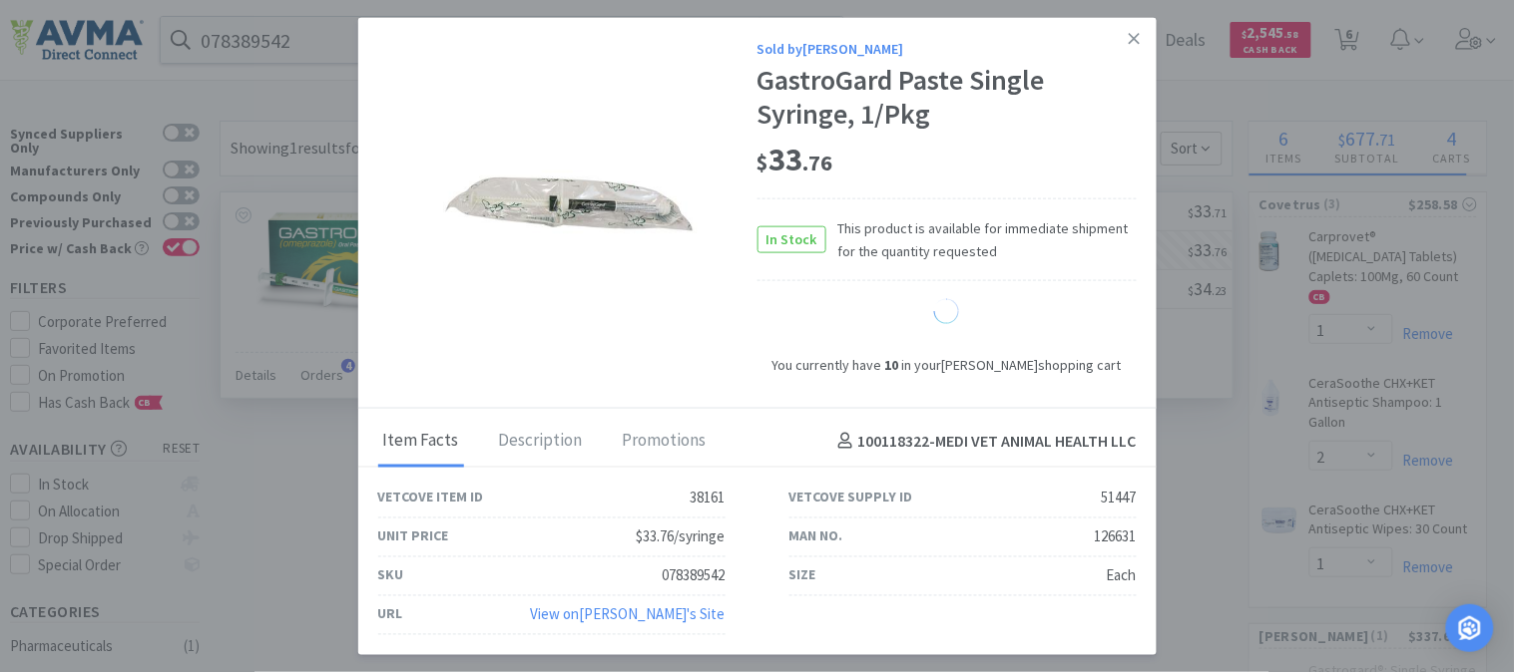
select select "20"
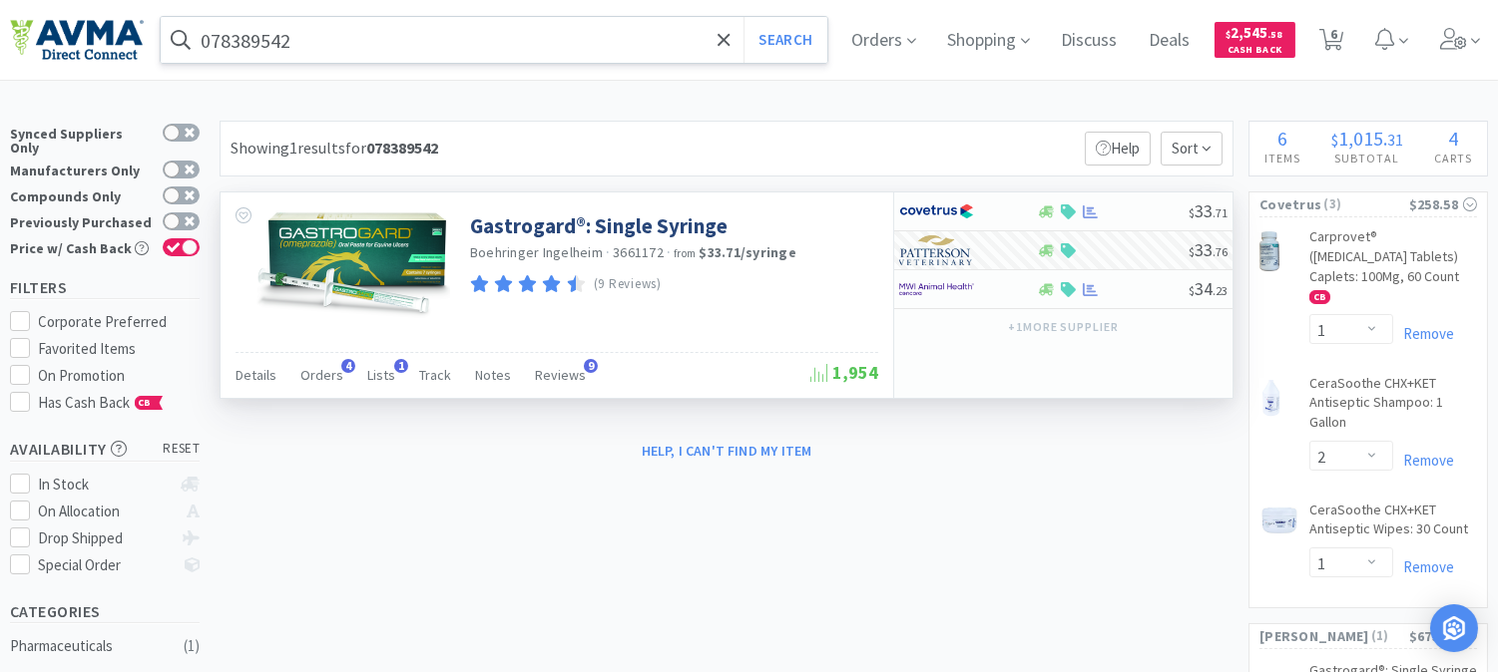
click at [341, 42] on input "078389542" at bounding box center [494, 40] width 667 height 46
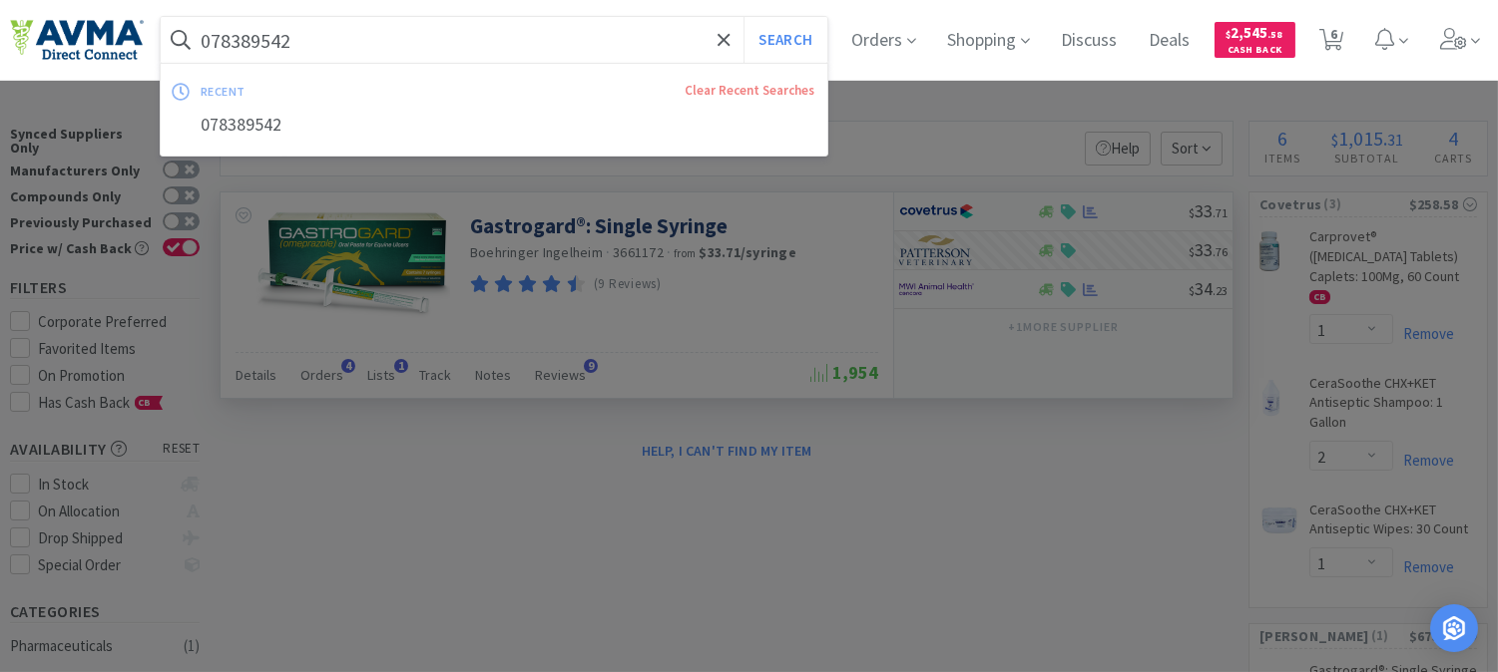
paste input "056437"
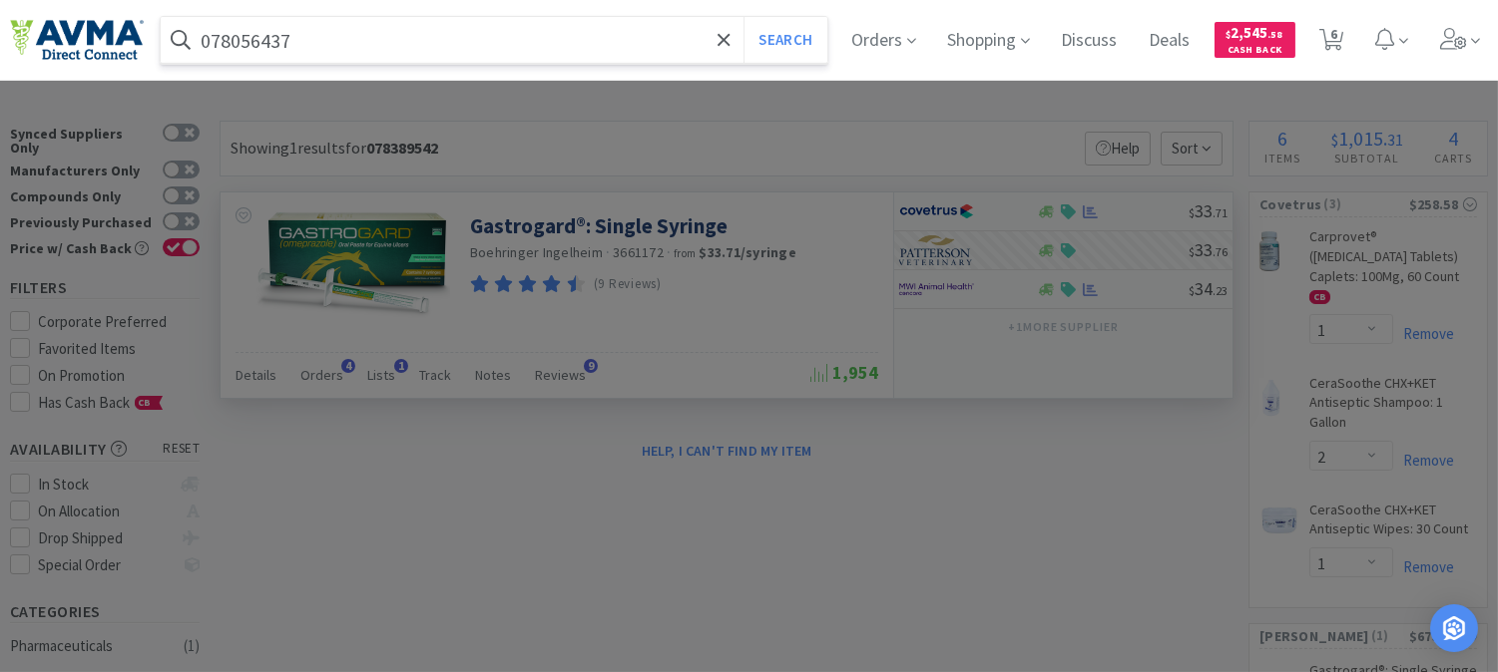
type input "078056437"
click at [743, 17] on button "Search" at bounding box center [784, 40] width 83 height 46
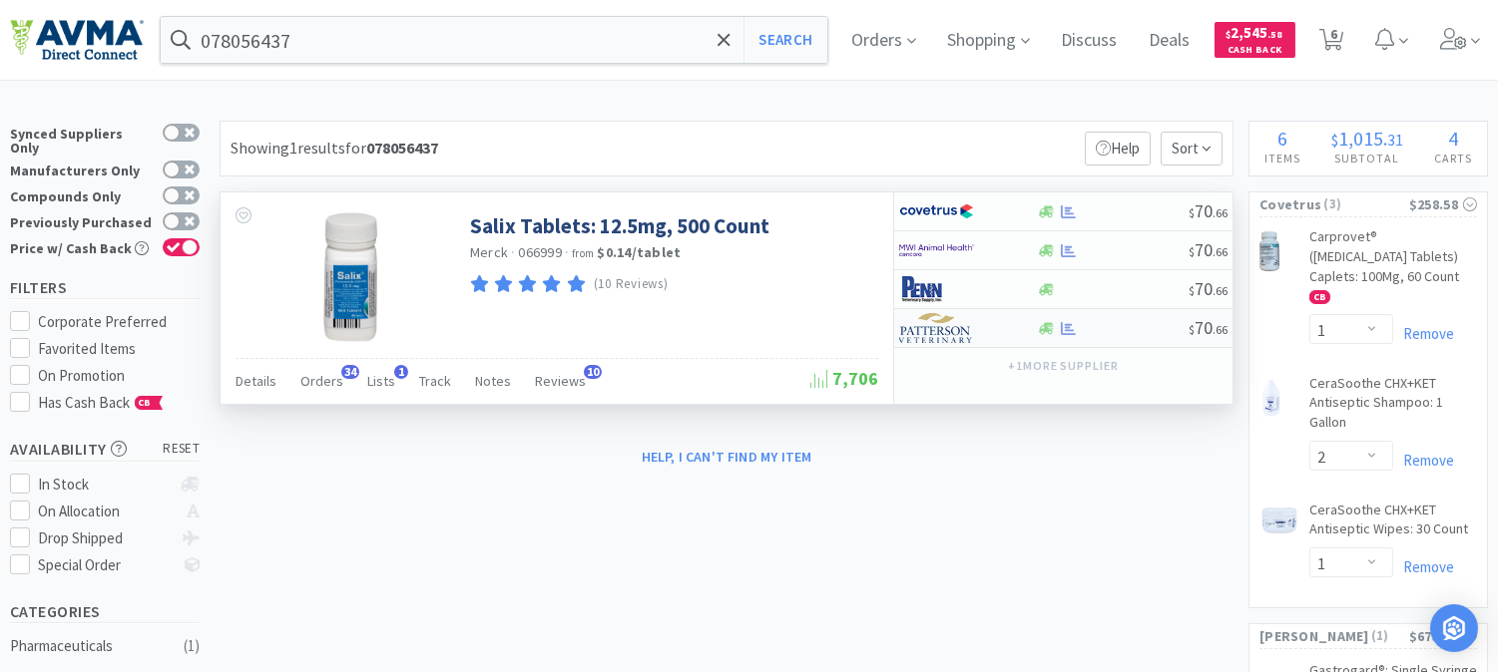
click at [928, 327] on img at bounding box center [936, 328] width 75 height 30
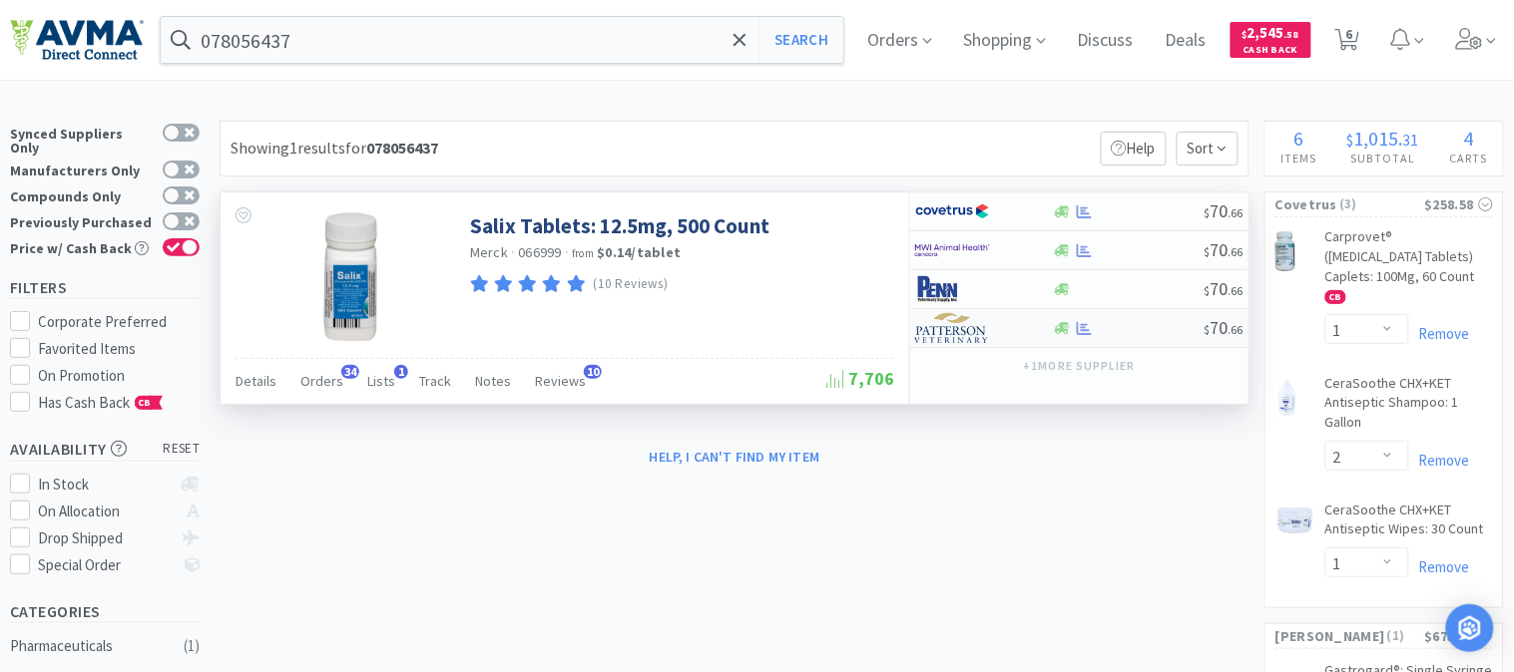
select select "1"
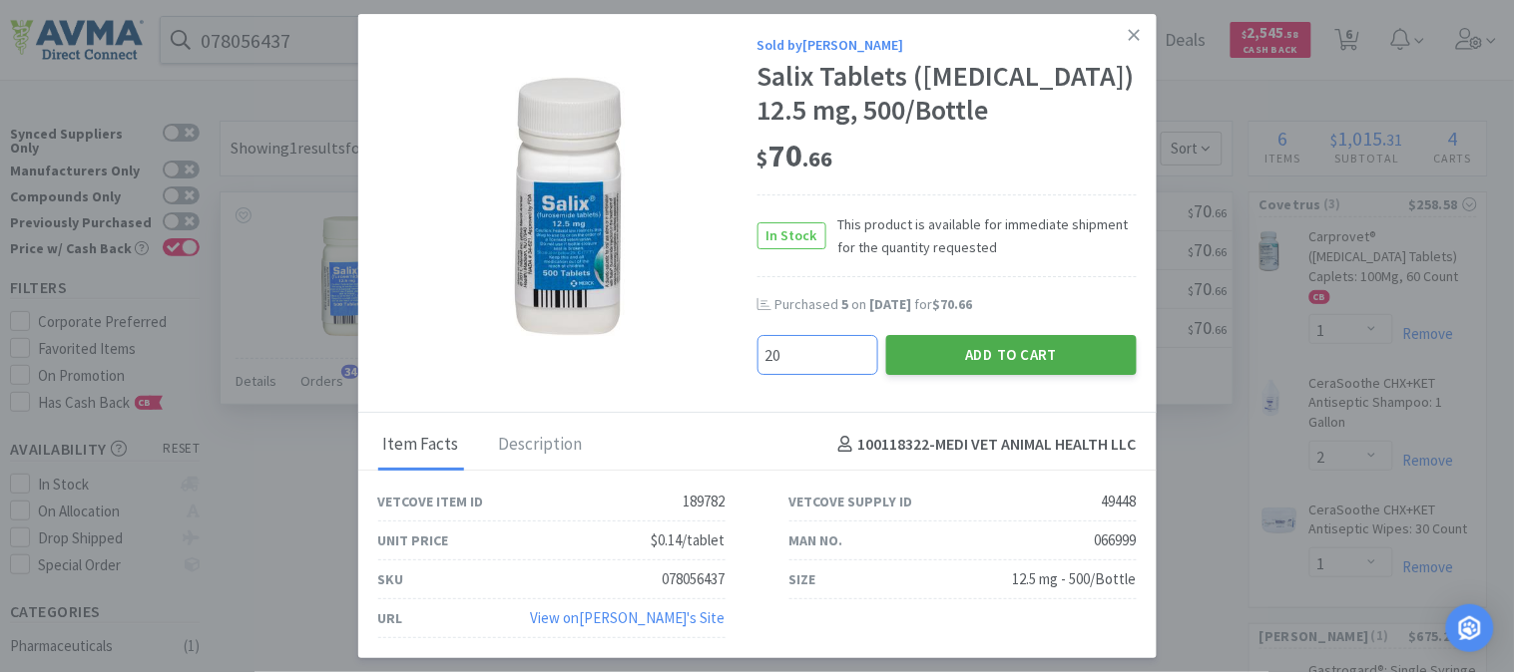
type input "20"
click at [1042, 366] on button "Add to Cart" at bounding box center [1011, 355] width 250 height 40
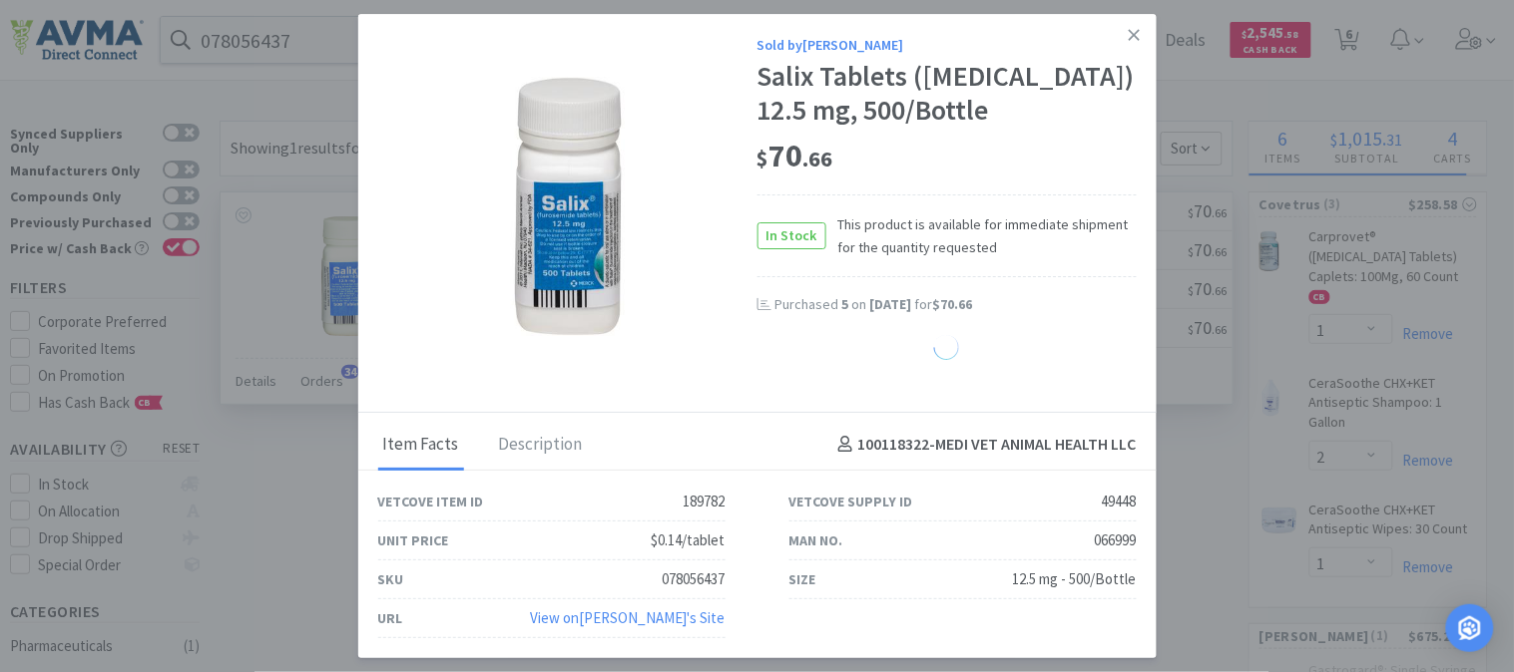
select select "20"
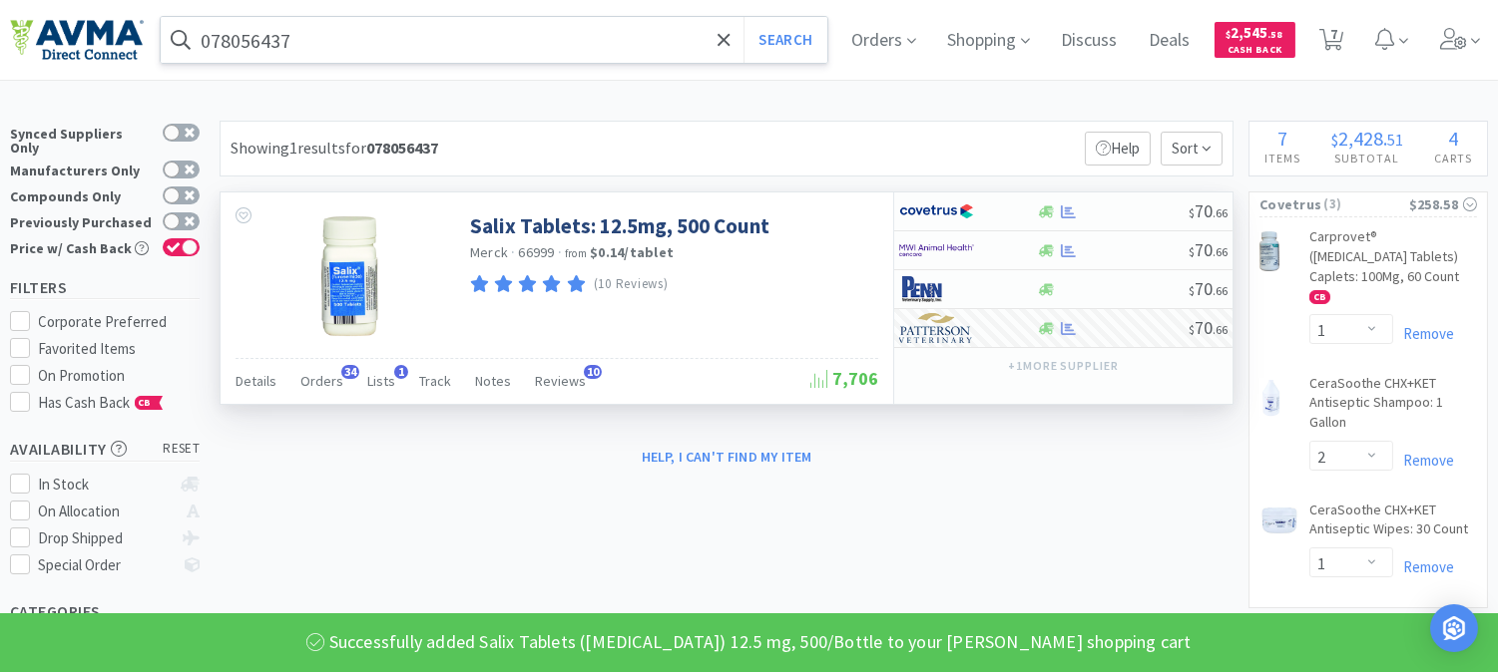
click at [392, 47] on input "078056437" at bounding box center [494, 40] width 667 height 46
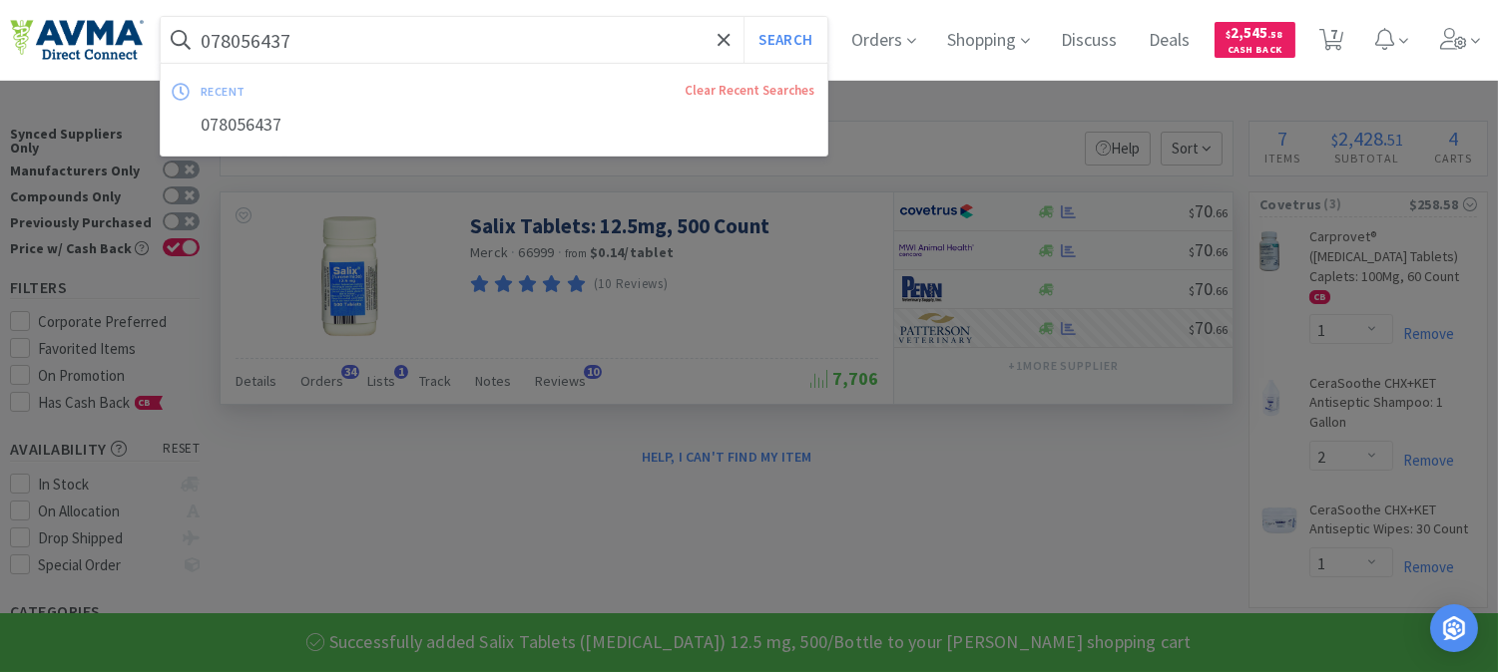
paste input "13076"
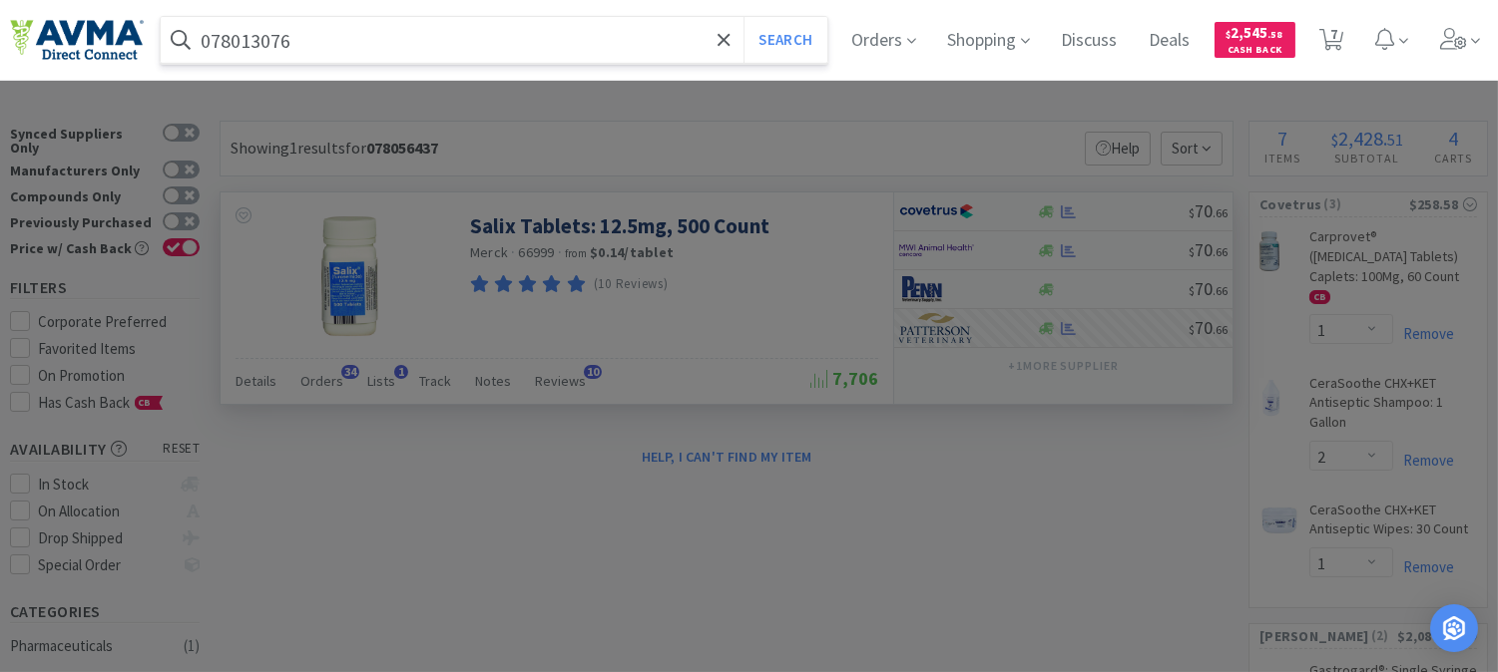
type input "078013076"
click at [806, 38] on button "Search" at bounding box center [784, 40] width 83 height 46
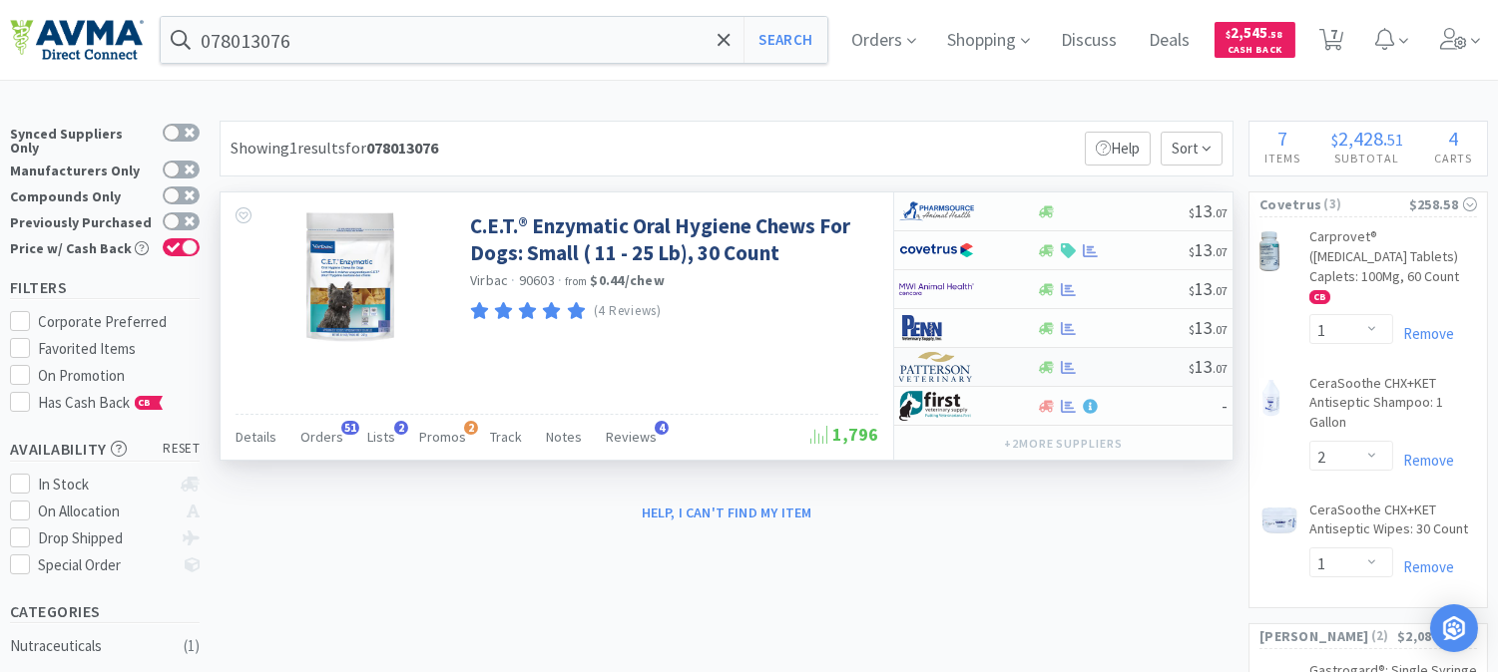
click at [940, 372] on img at bounding box center [936, 367] width 75 height 30
select select "1"
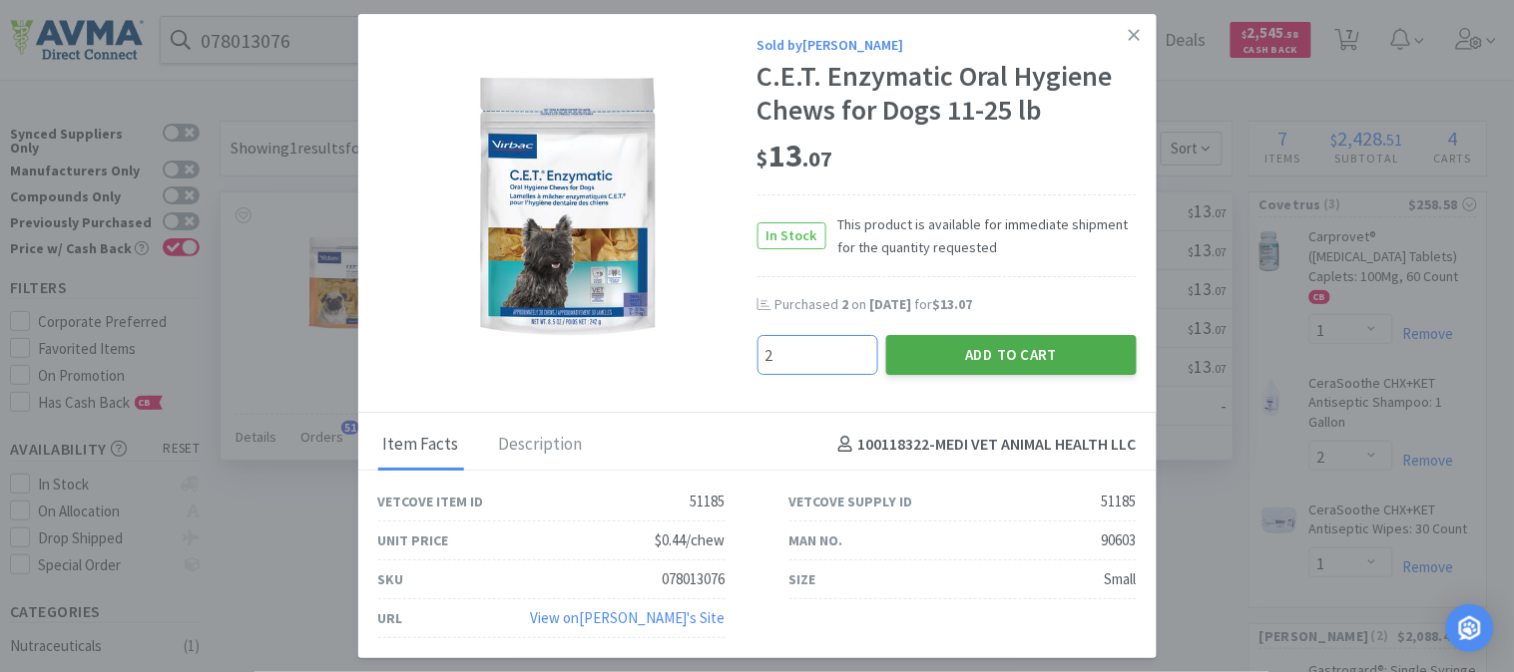
type input "2"
click at [956, 351] on button "Add to Cart" at bounding box center [1011, 355] width 250 height 40
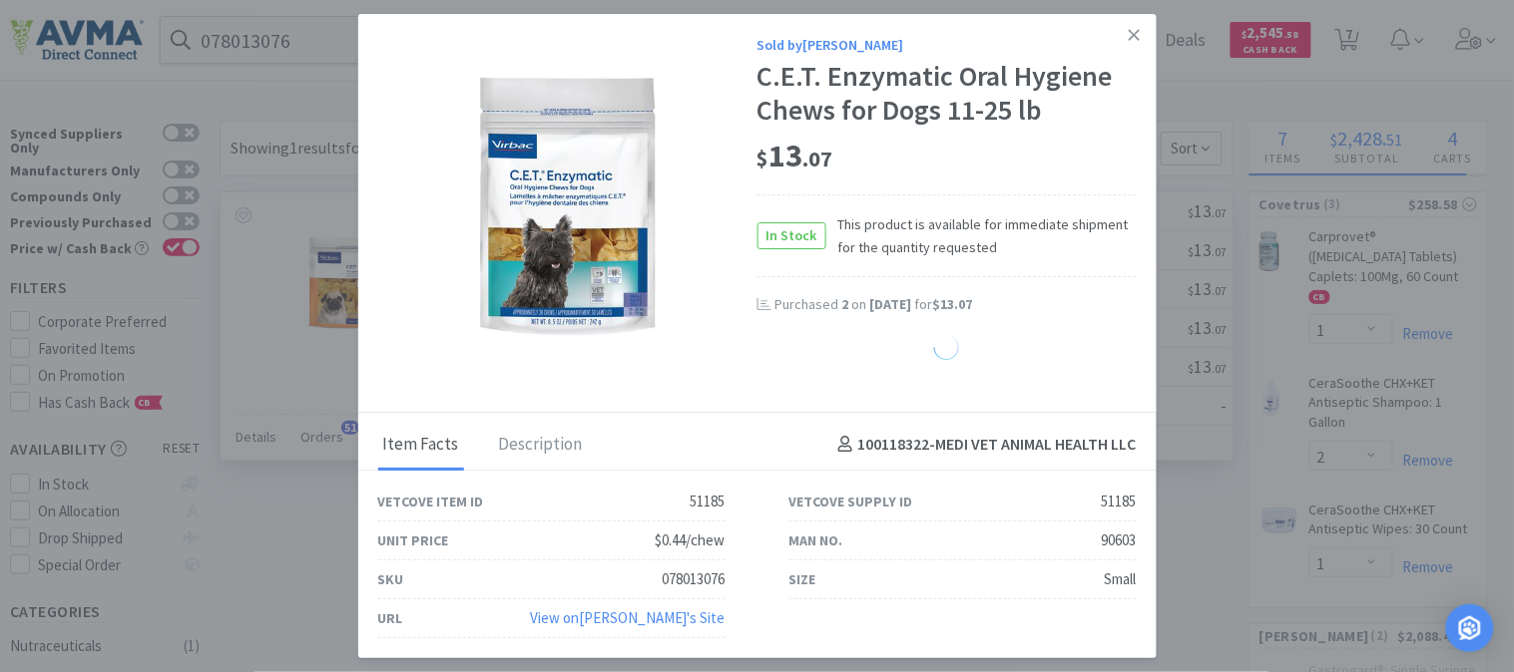
select select "2"
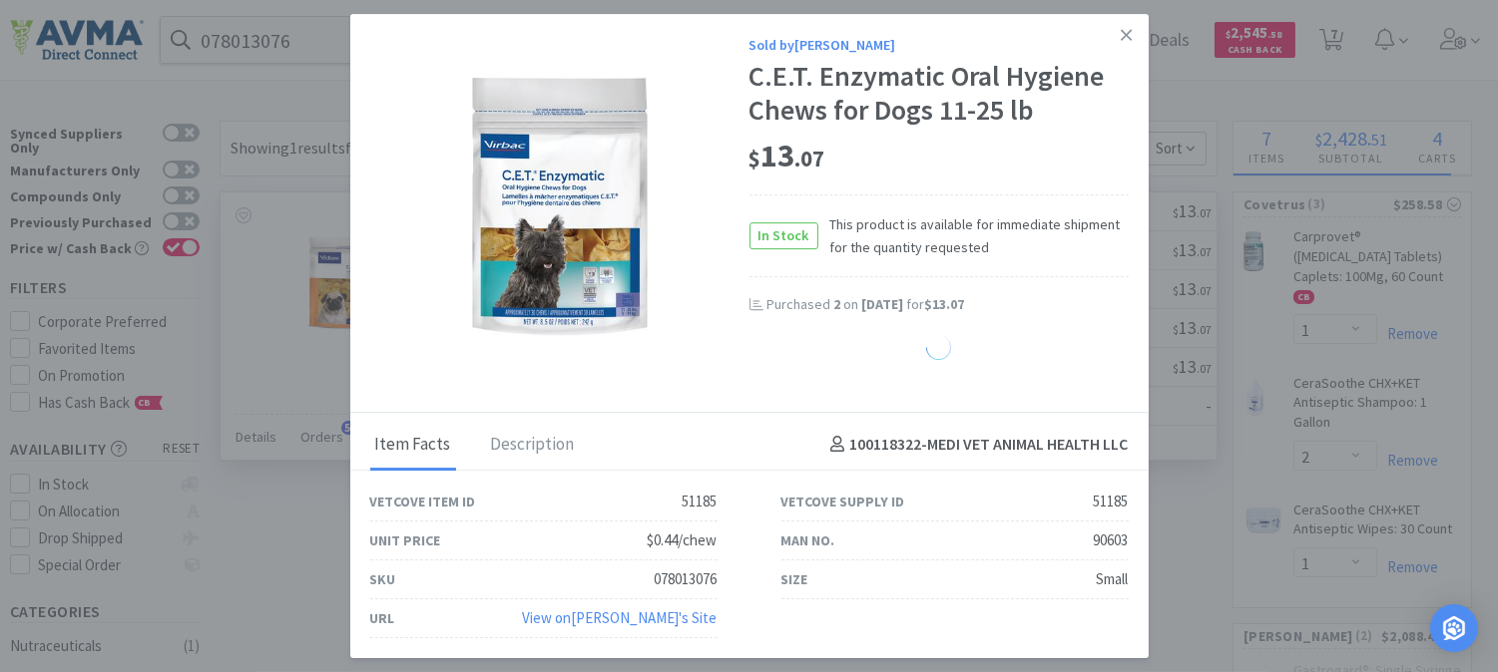
select select "20"
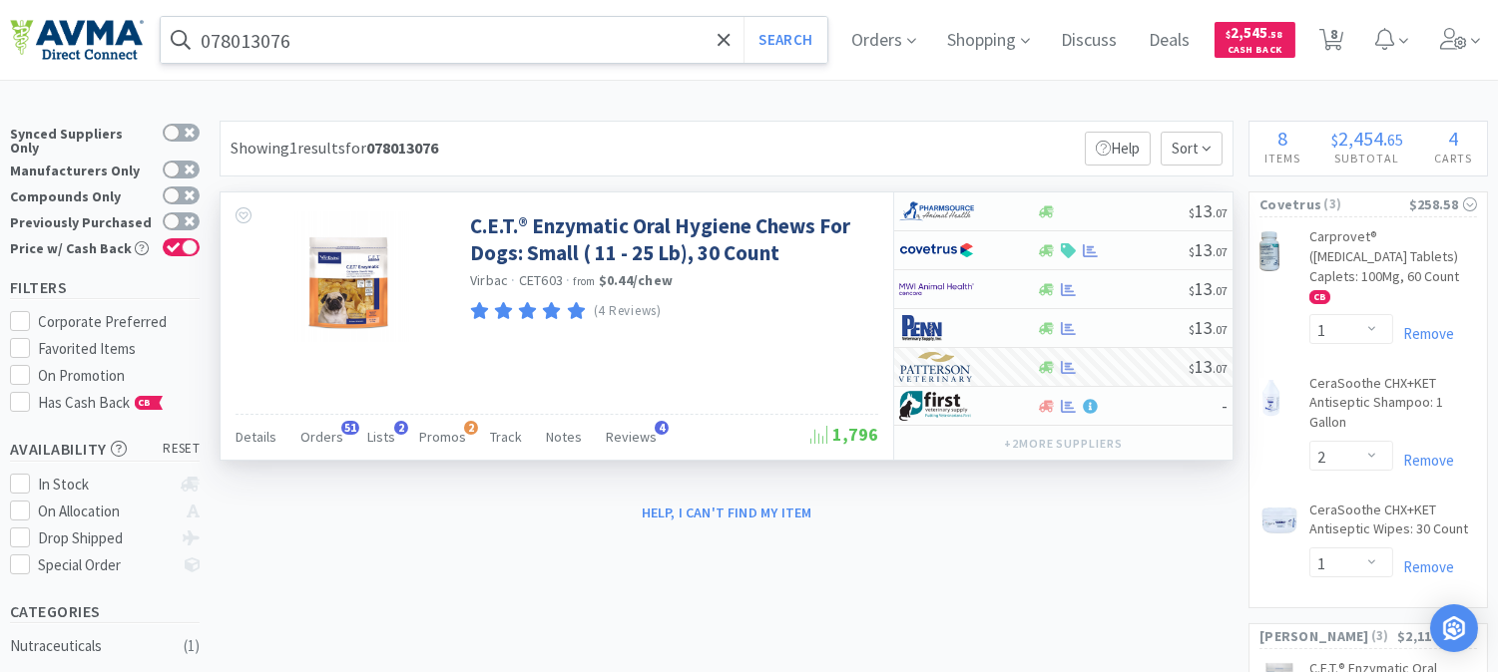
click at [301, 38] on input "078013076" at bounding box center [494, 40] width 667 height 46
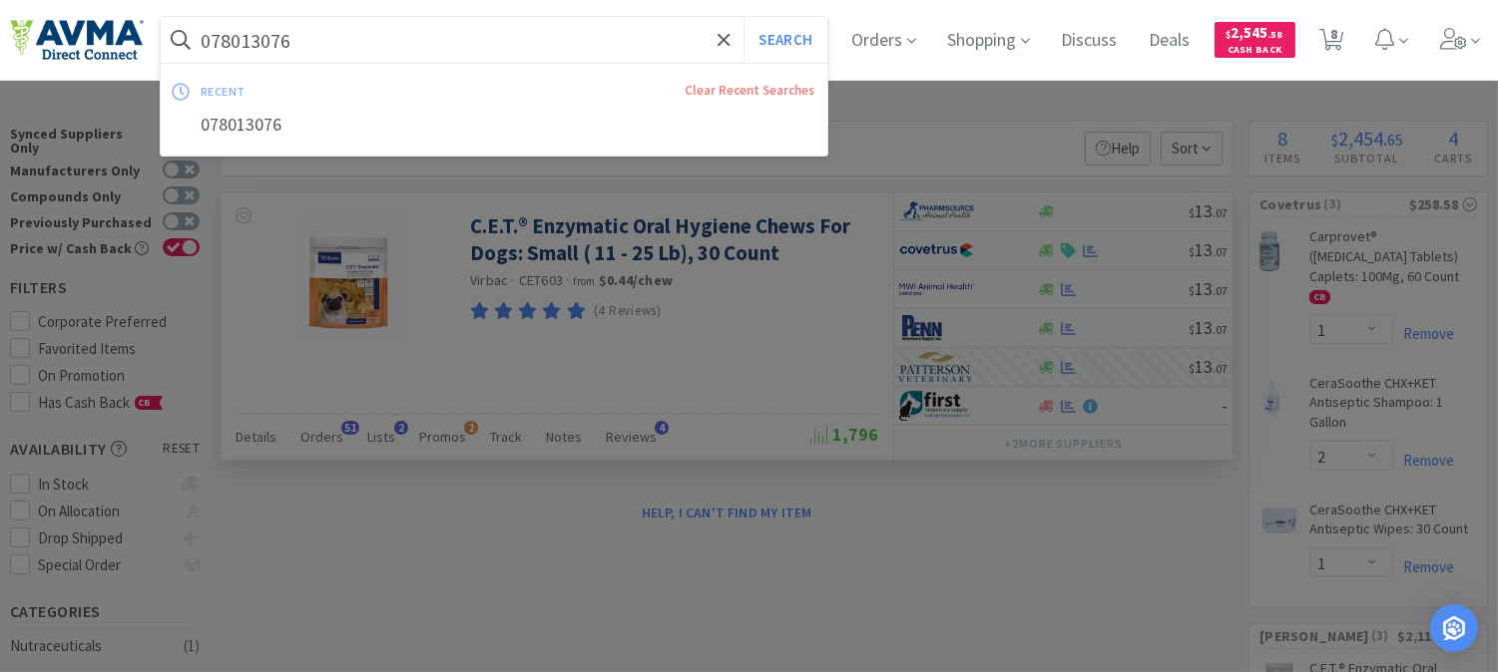
paste input "929495"
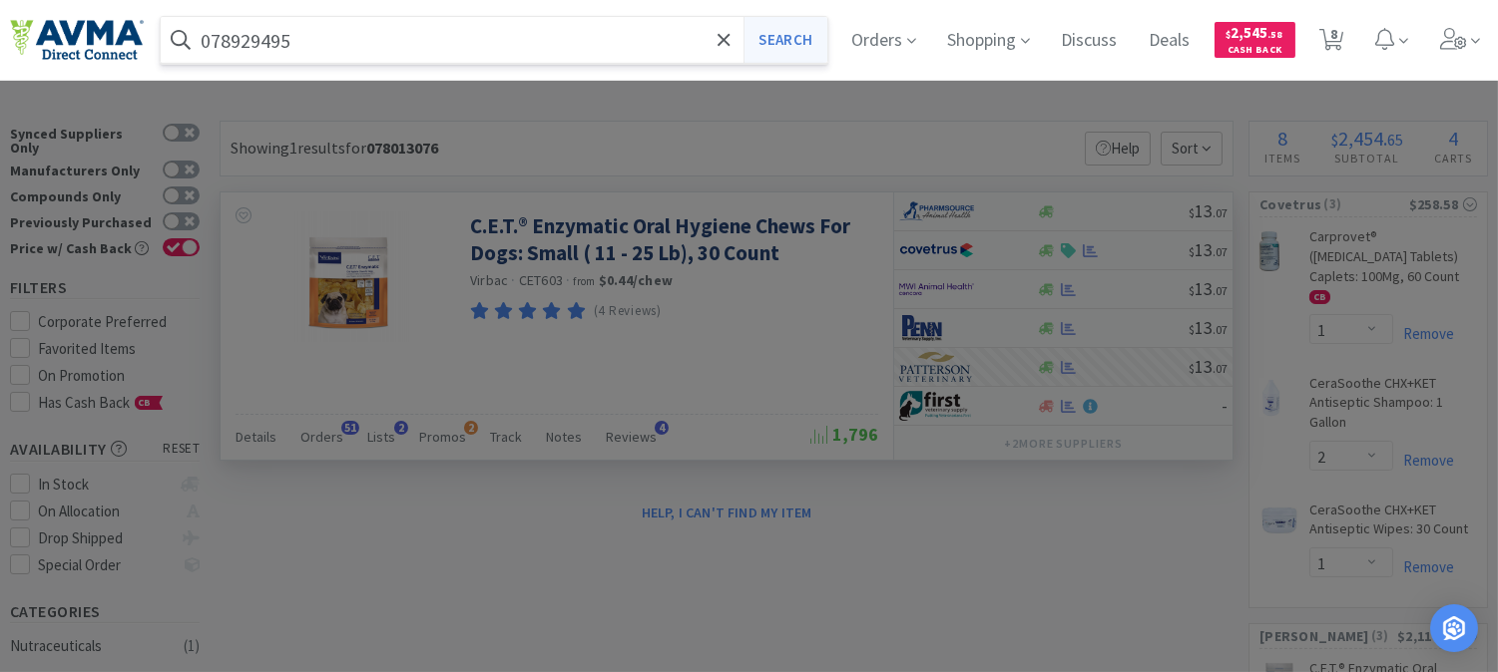
type input "078929495"
click at [812, 45] on button "Search" at bounding box center [784, 40] width 83 height 46
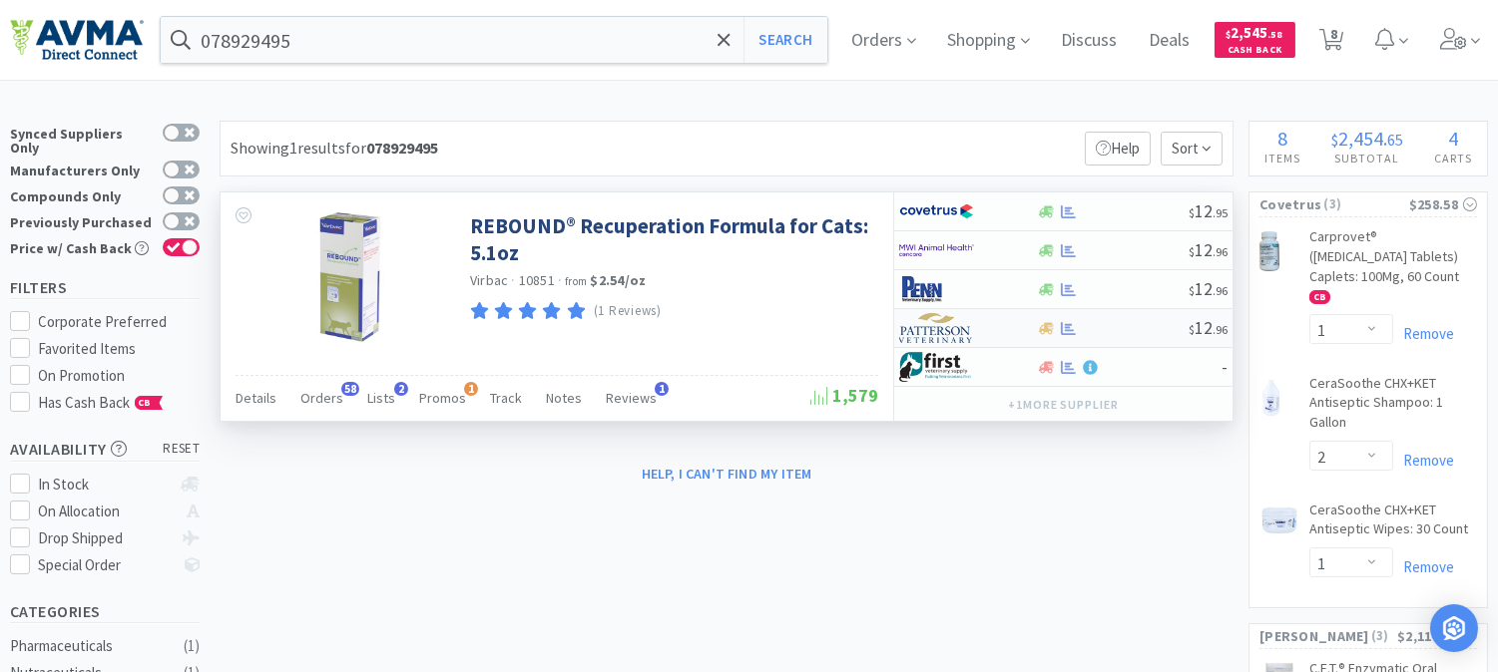
click at [936, 325] on img at bounding box center [936, 328] width 75 height 30
select select "1"
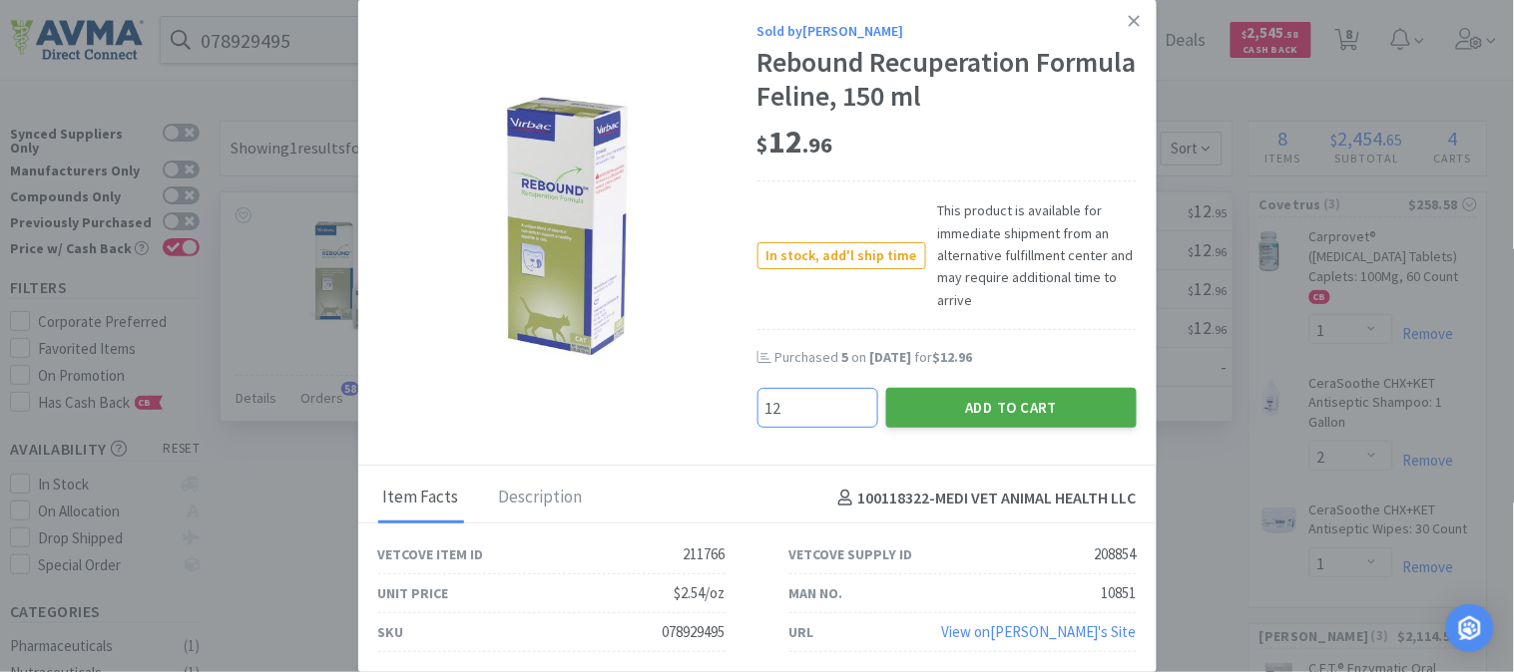
type input "12"
click at [990, 407] on button "Add to Cart" at bounding box center [1011, 408] width 250 height 40
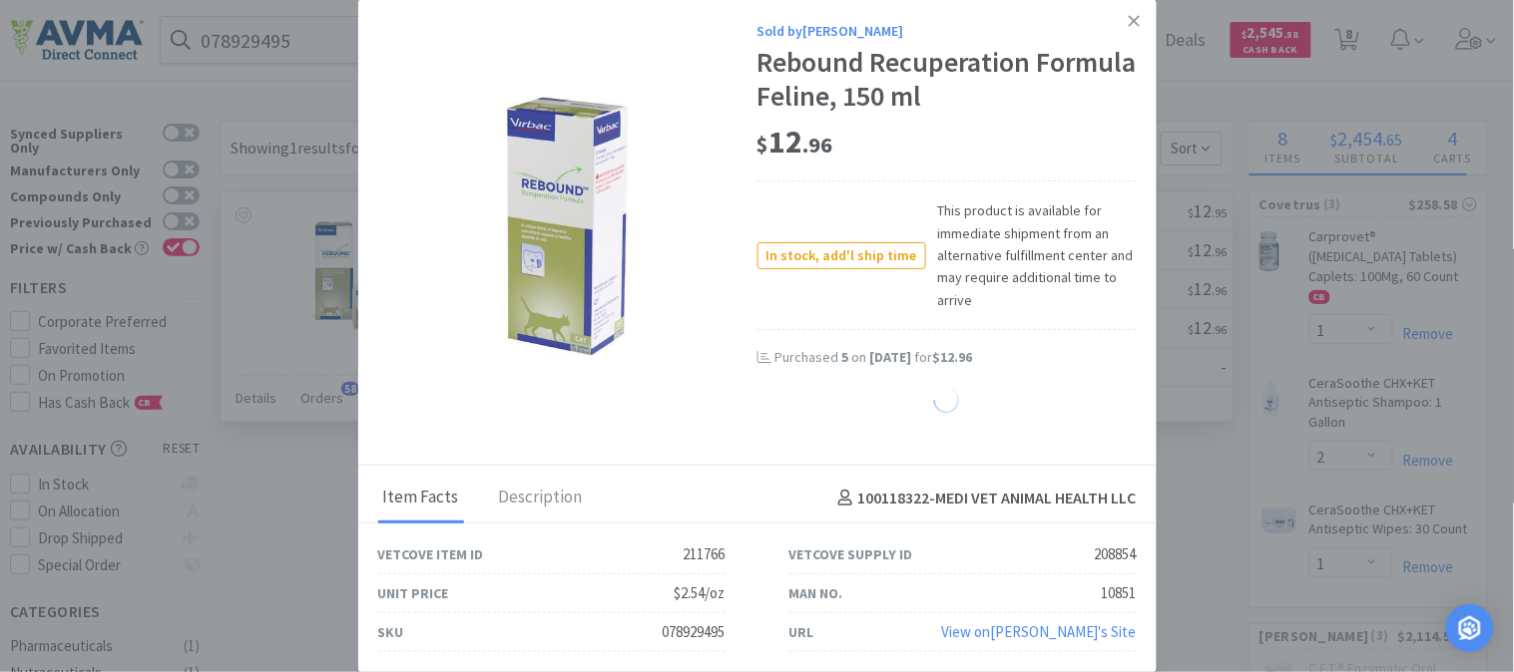
select select "12"
select select "20"
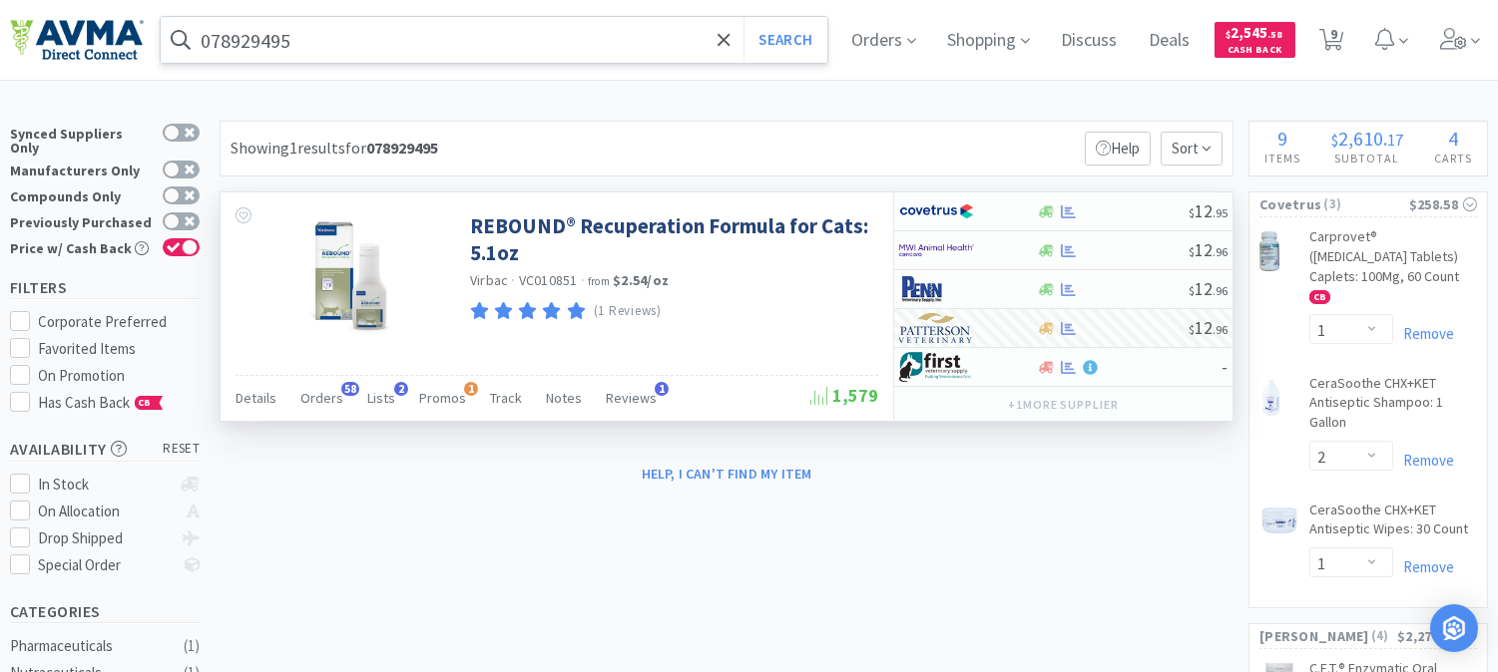
click at [343, 26] on input "078929495" at bounding box center [494, 40] width 667 height 46
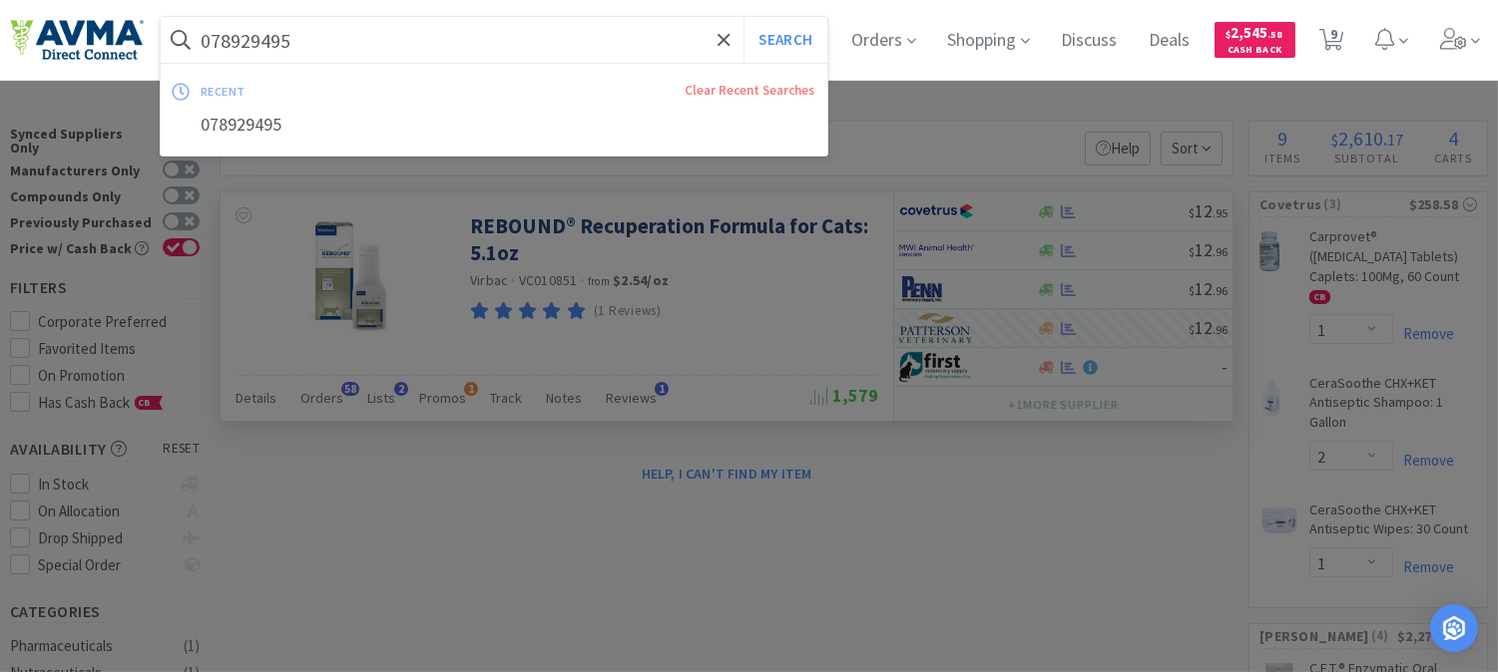
paste input "3"
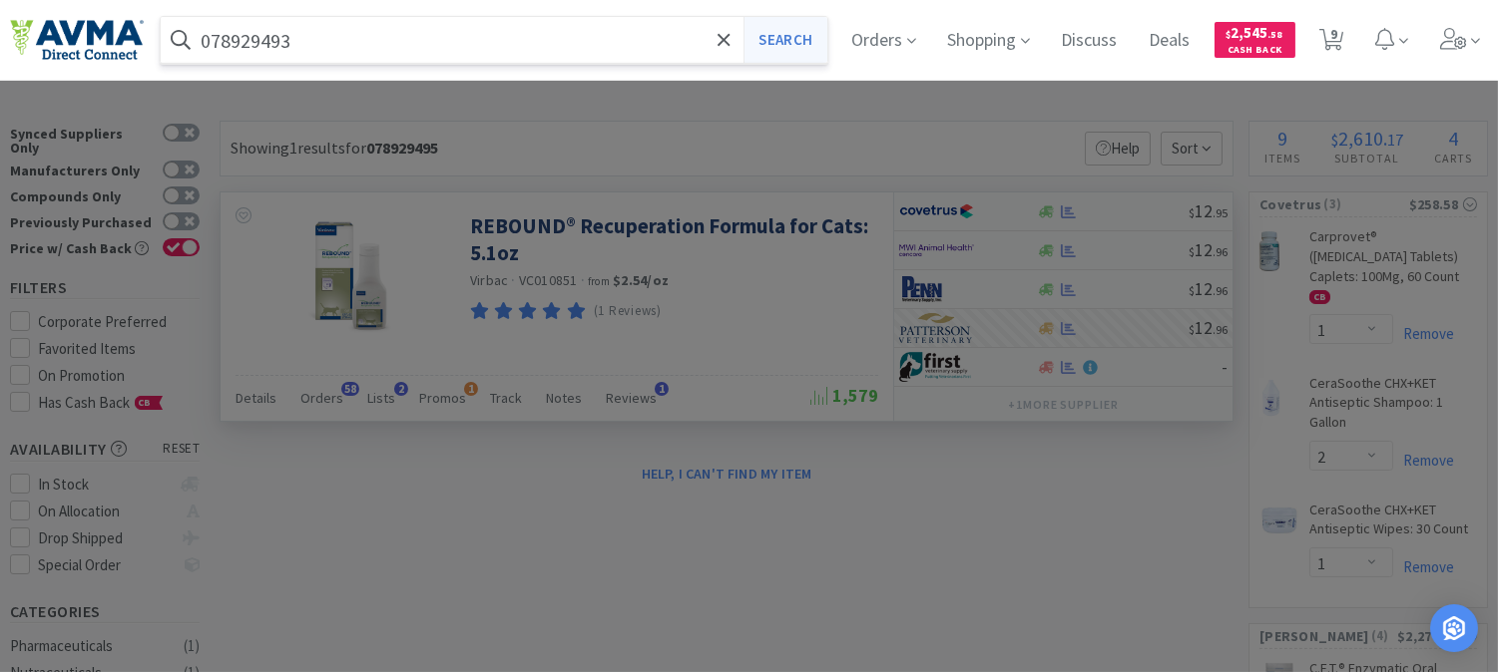
type input "078929493"
click at [801, 37] on button "Search" at bounding box center [784, 40] width 83 height 46
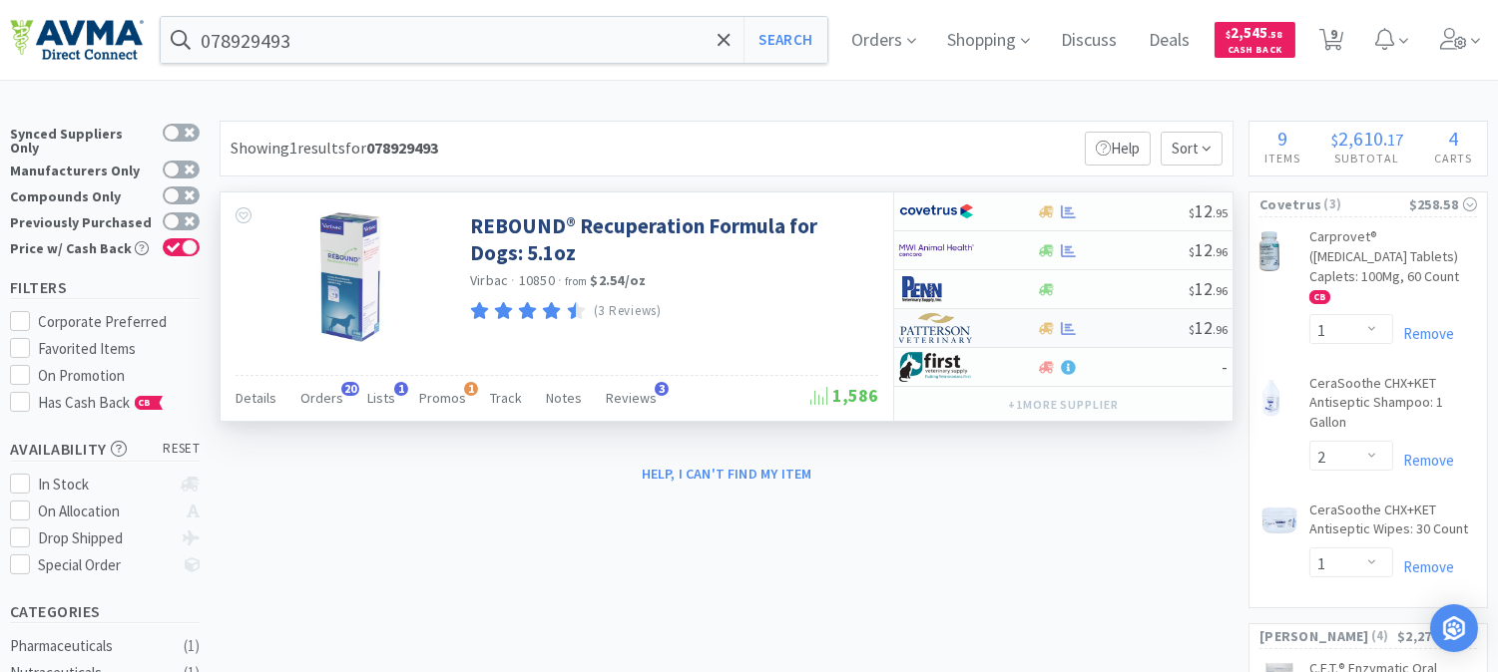
click at [938, 333] on img at bounding box center [936, 328] width 75 height 30
select select "1"
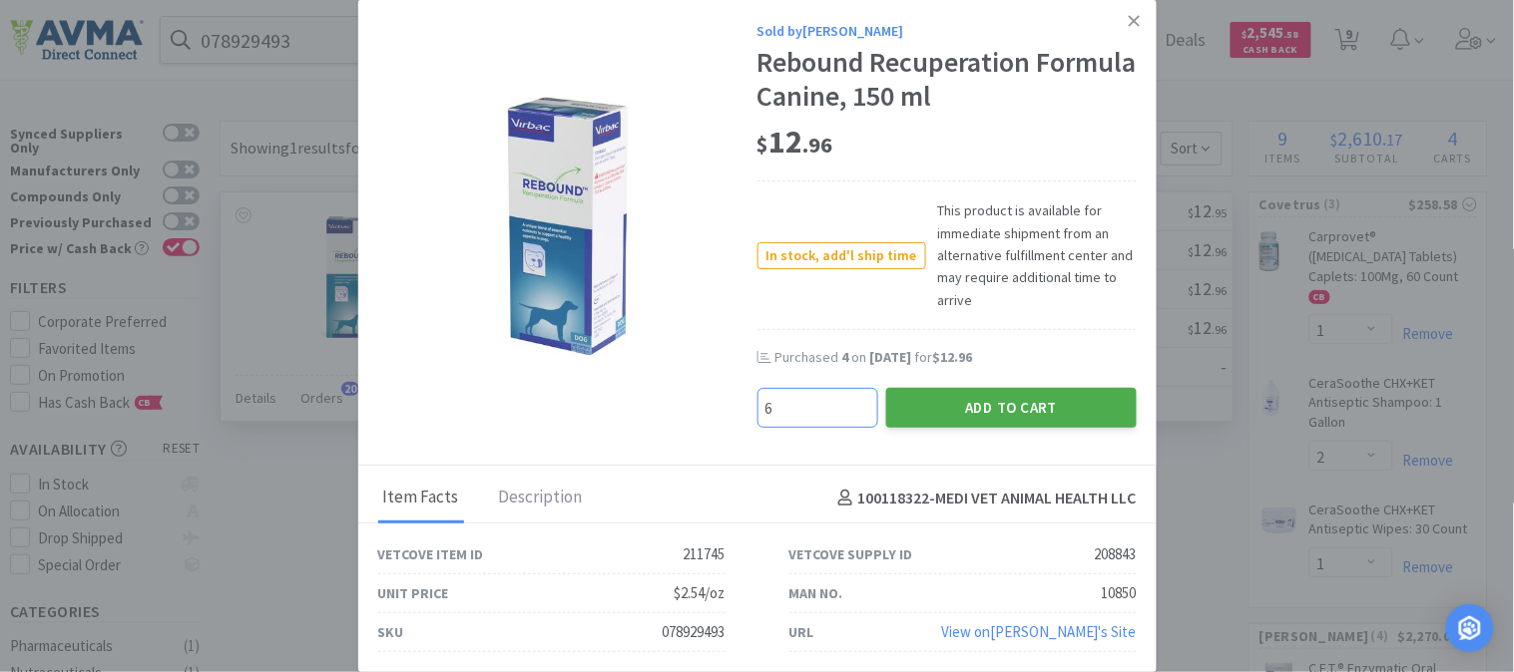
type input "6"
click at [964, 404] on button "Add to Cart" at bounding box center [1011, 408] width 250 height 40
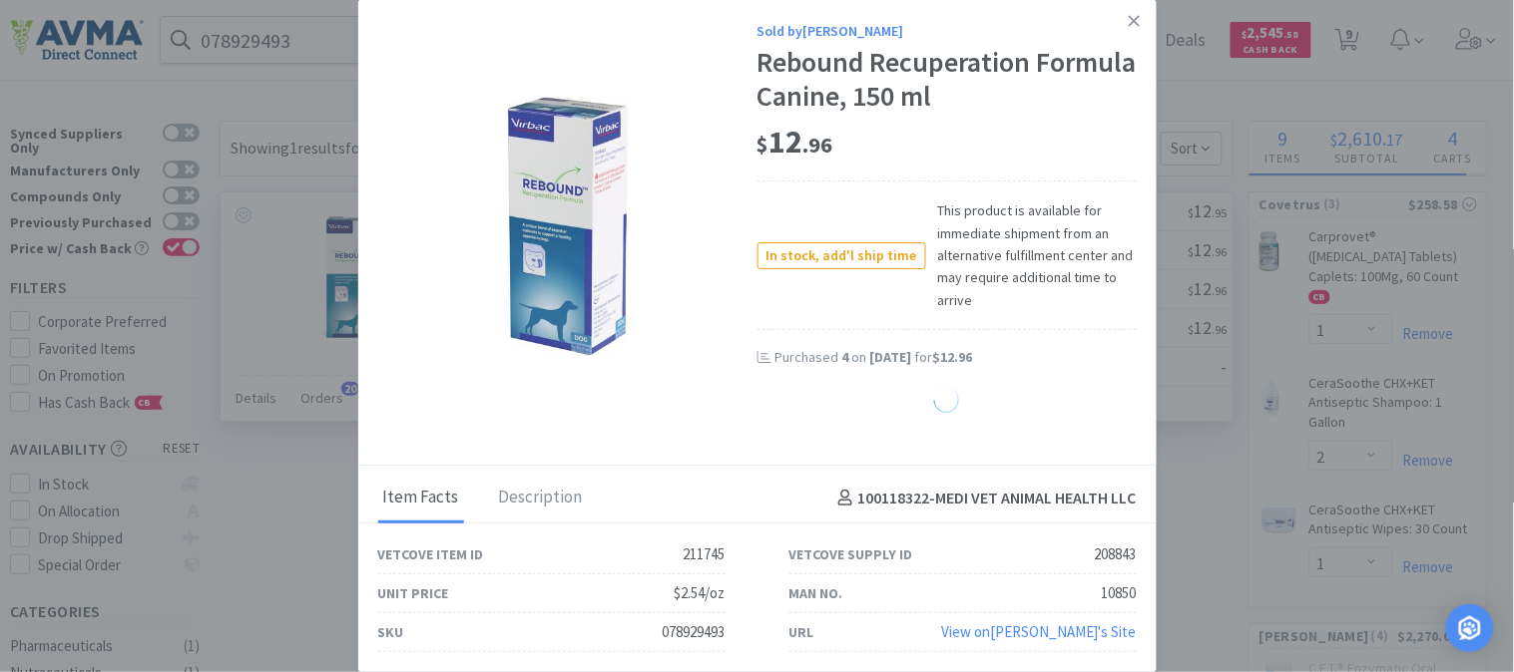
select select "6"
select select "20"
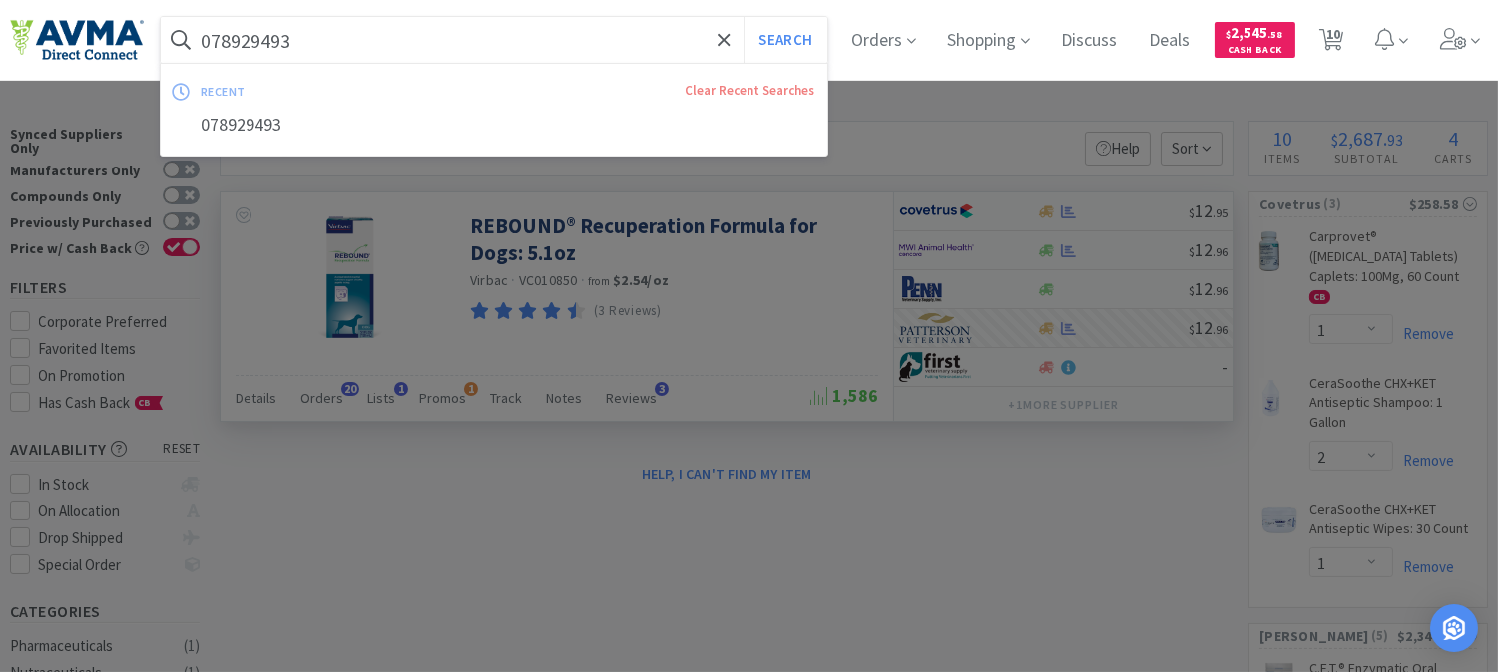
click at [335, 34] on input "078929493" at bounding box center [494, 40] width 667 height 46
paste input "360767"
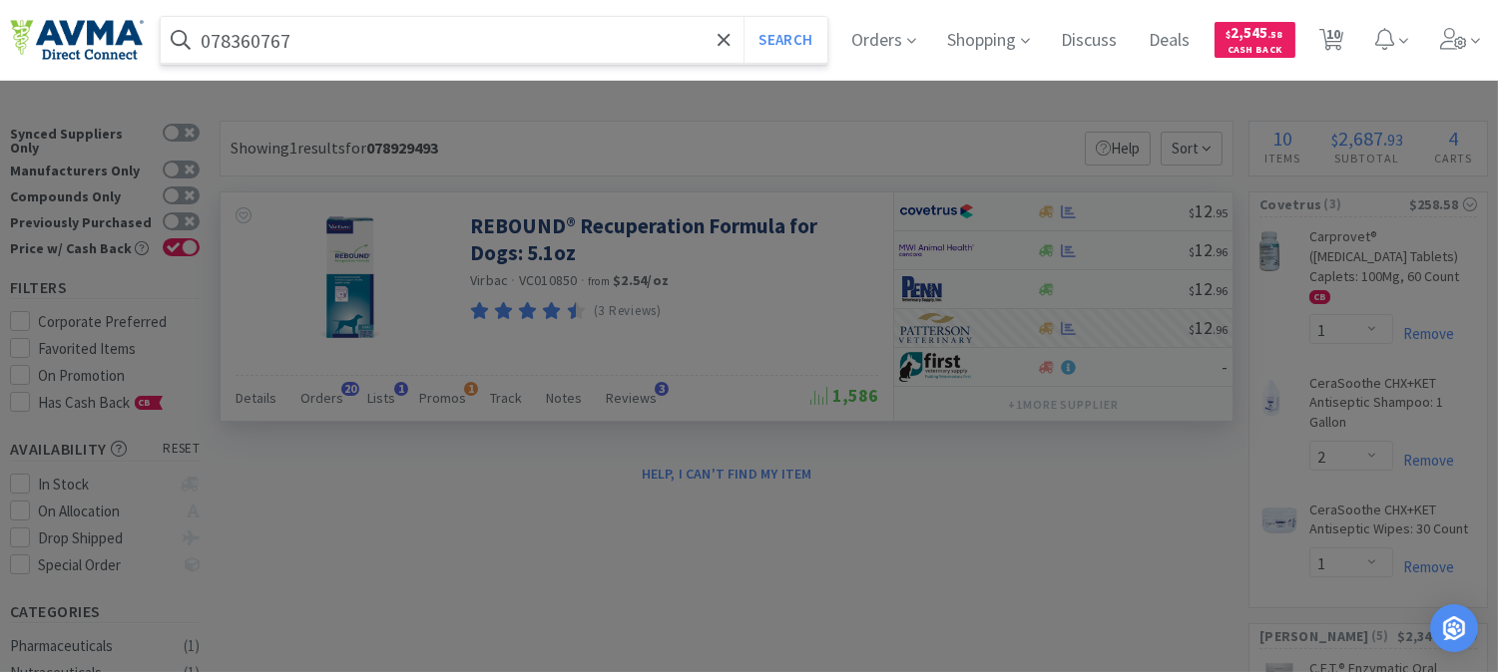
type input "078360767"
click at [743, 17] on button "Search" at bounding box center [784, 40] width 83 height 46
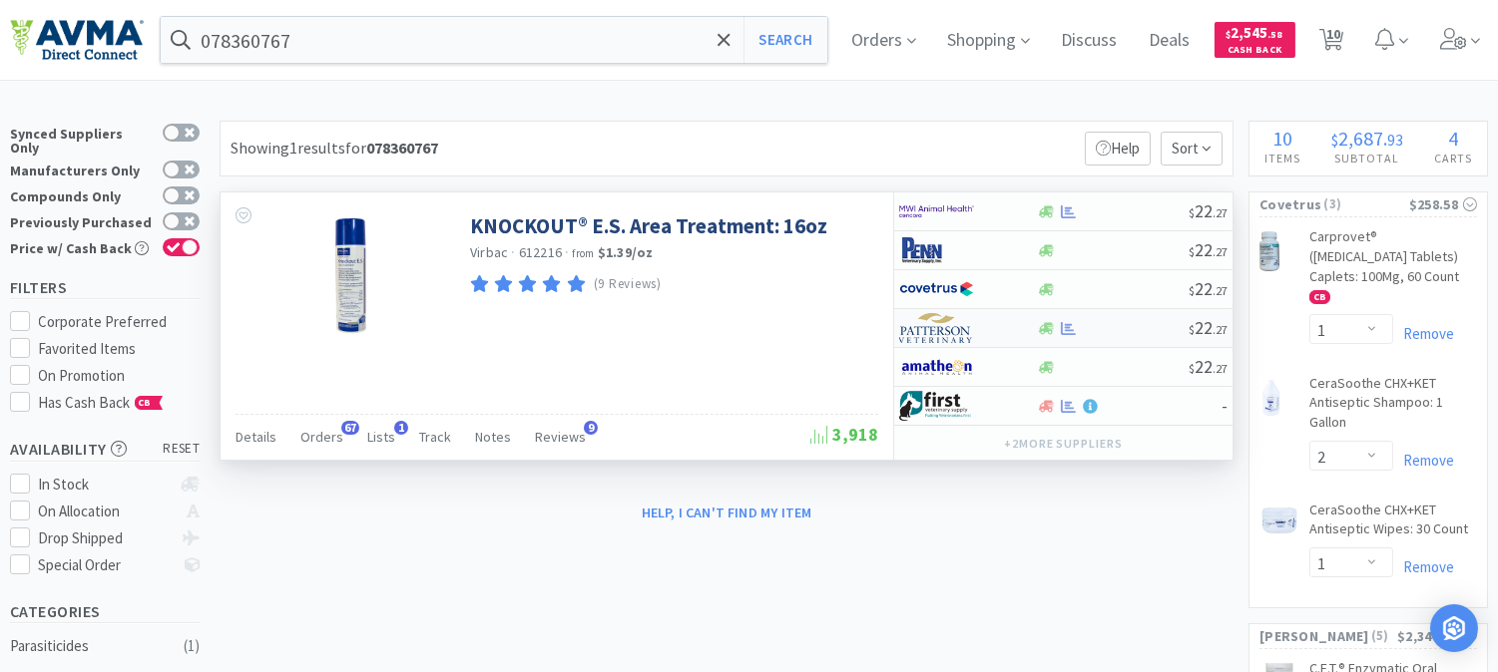
click at [934, 322] on img at bounding box center [936, 328] width 75 height 30
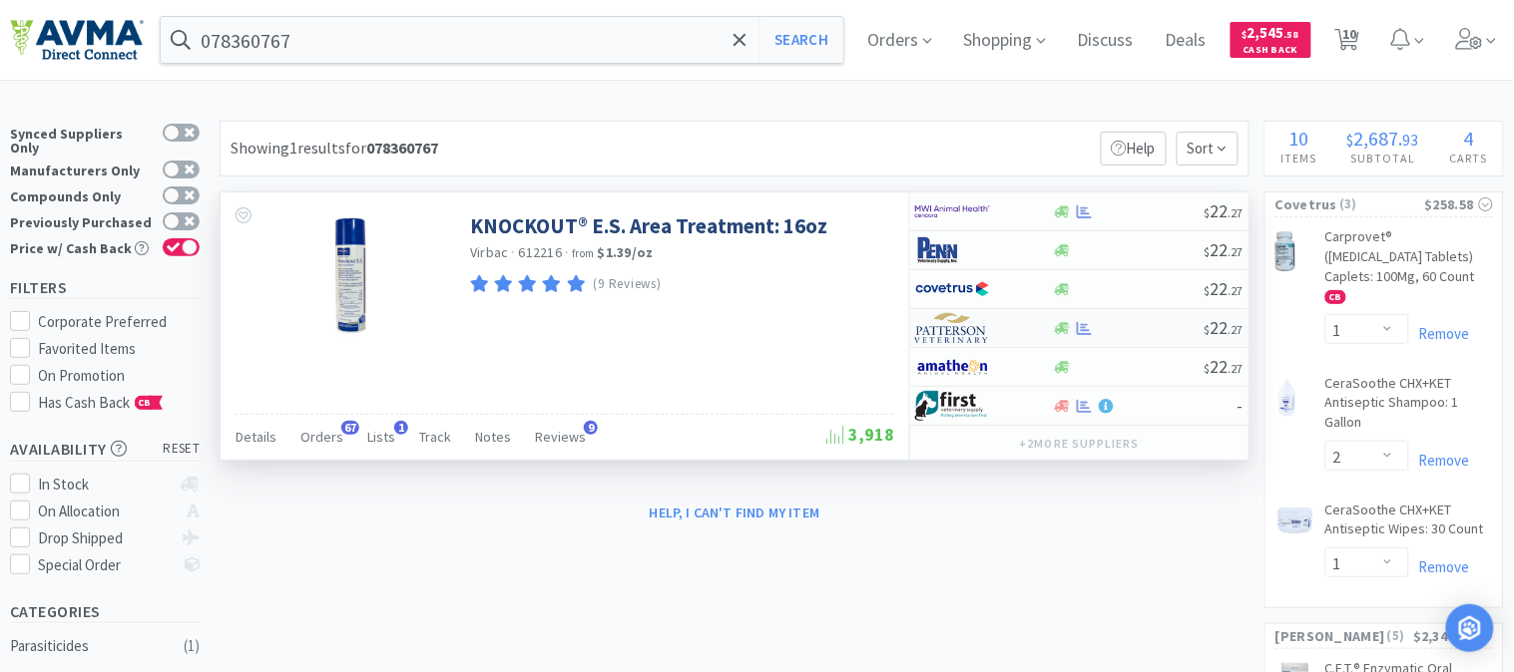
select select "1"
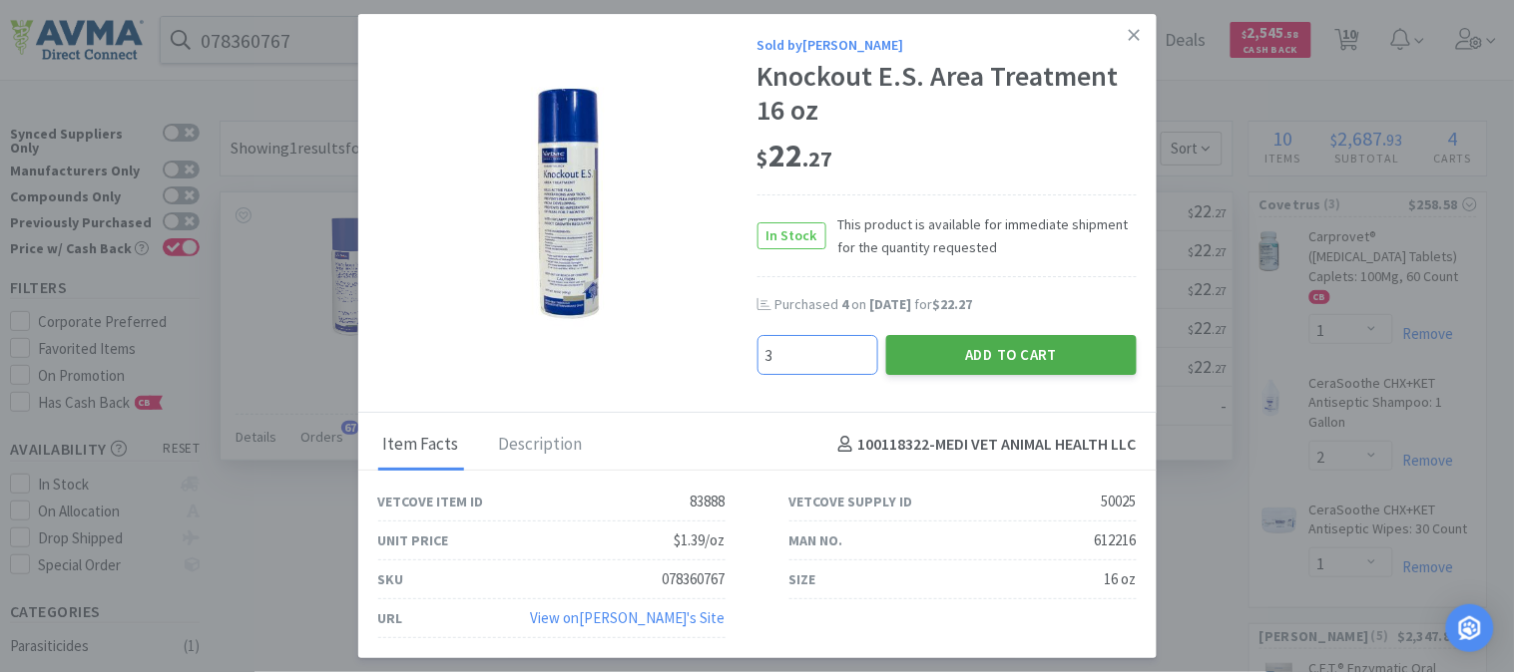
type input "3"
click at [983, 354] on button "Add to Cart" at bounding box center [1011, 355] width 250 height 40
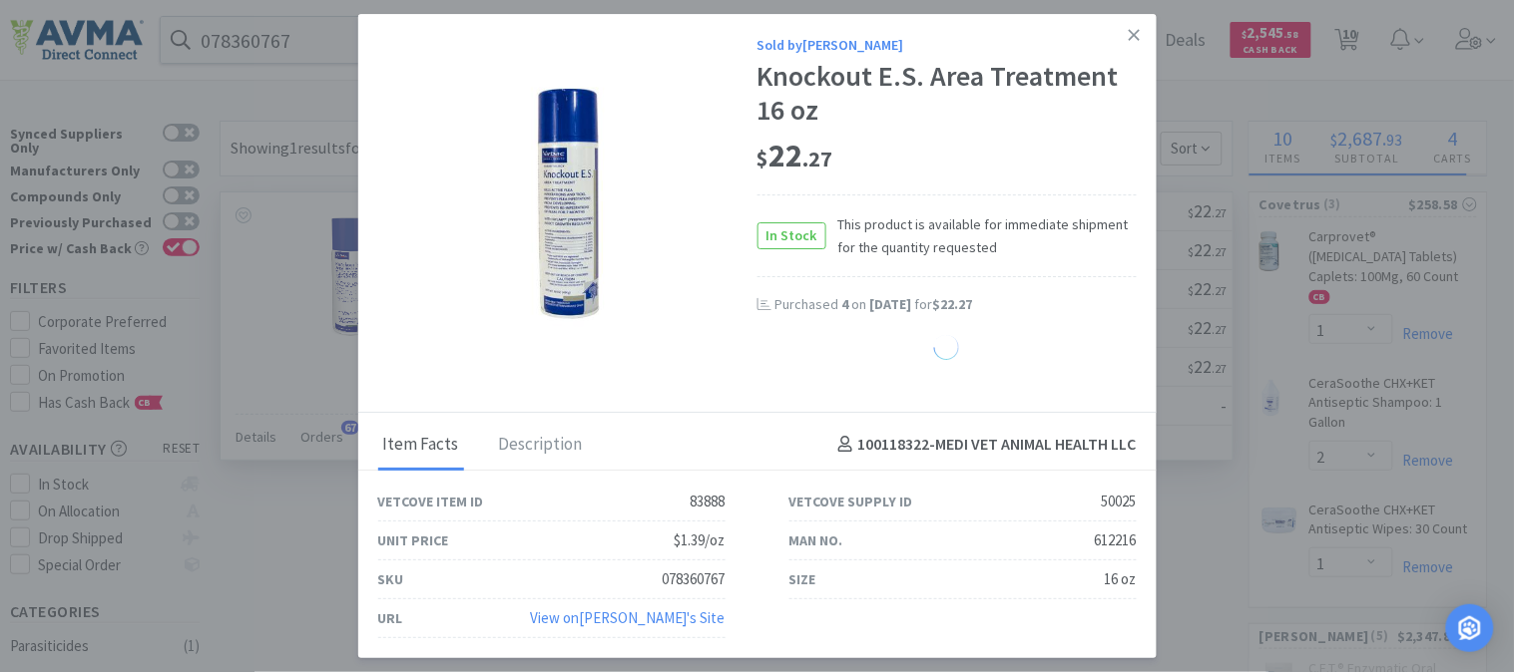
select select "3"
select select "12"
select select "6"
select select "20"
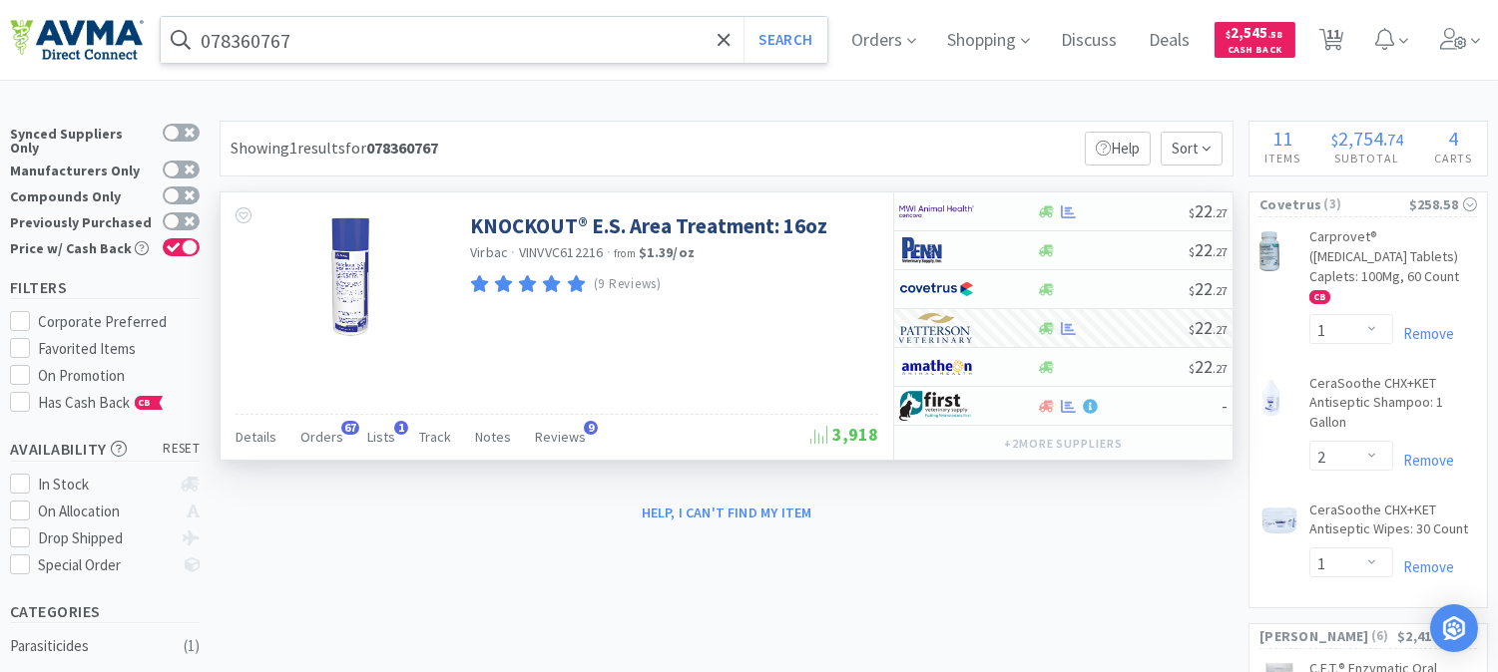
click at [265, 46] on input "078360767" at bounding box center [494, 40] width 667 height 46
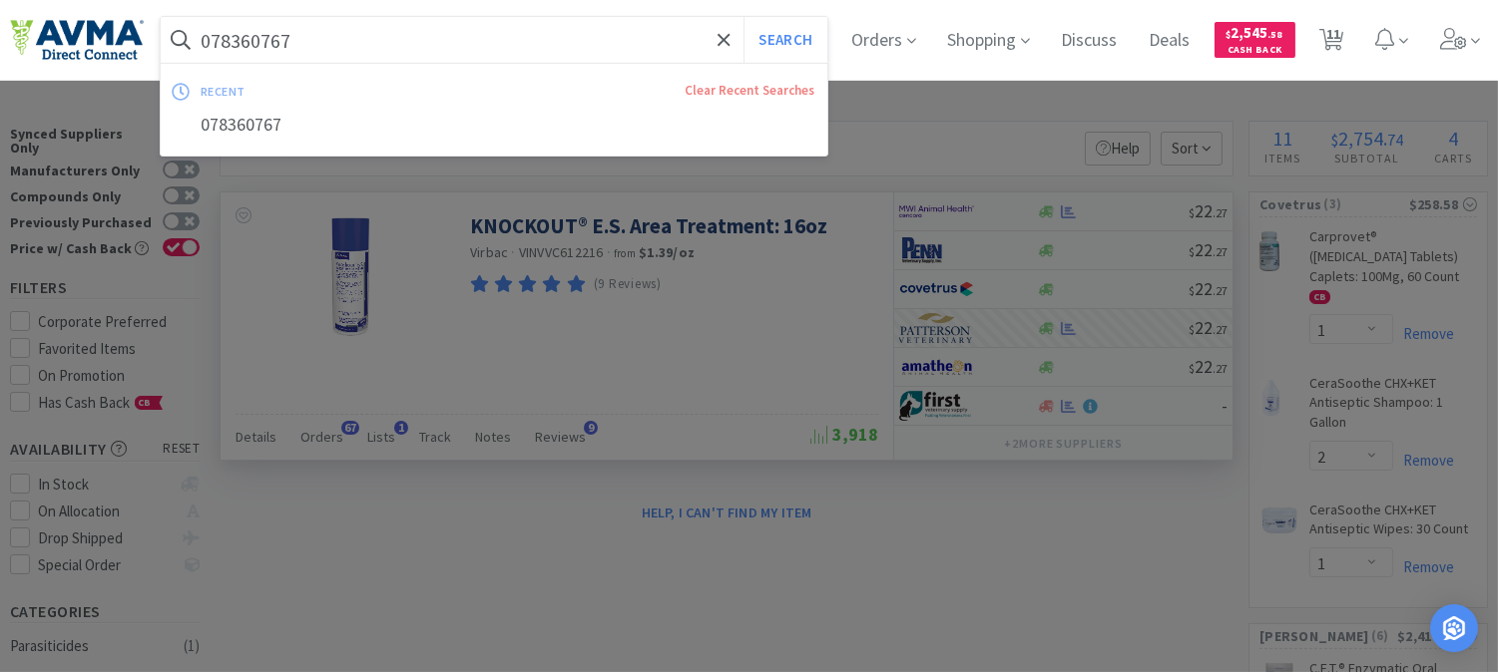
paste input "502314"
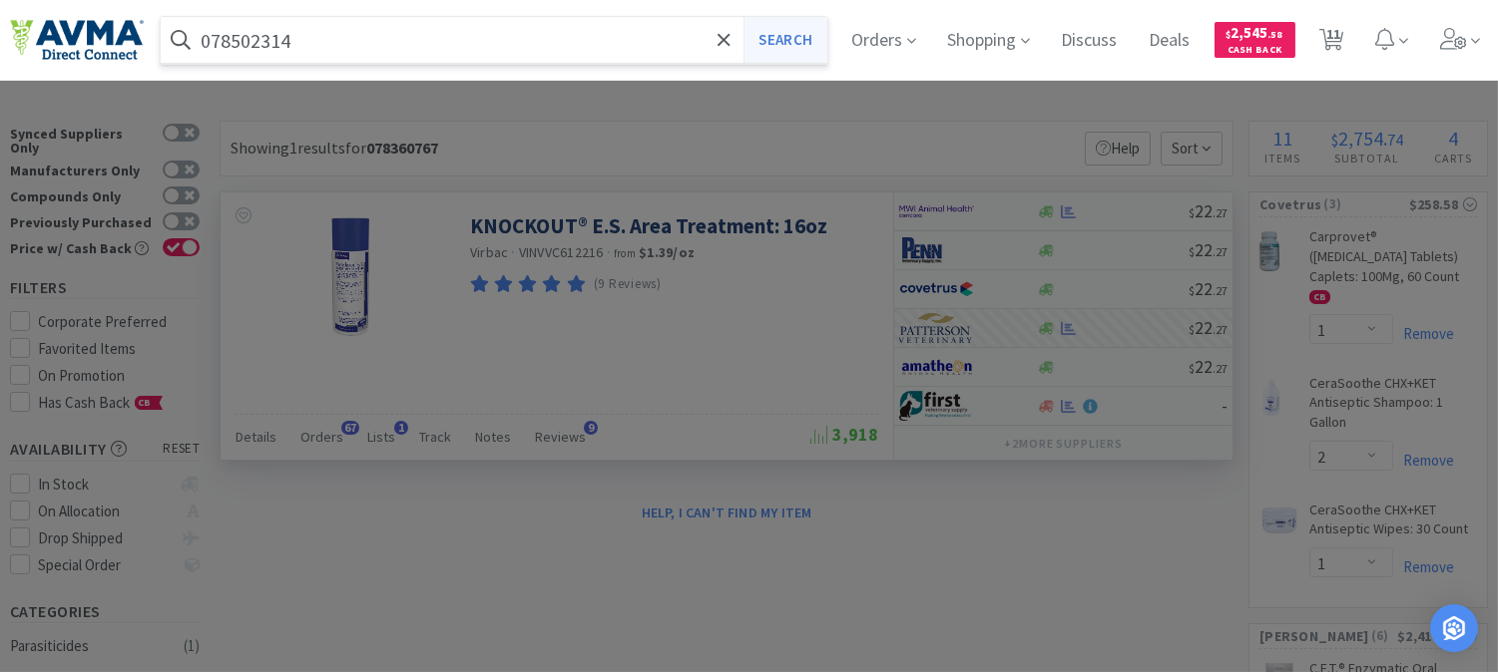
type input "078502314"
click at [812, 43] on button "Search" at bounding box center [784, 40] width 83 height 46
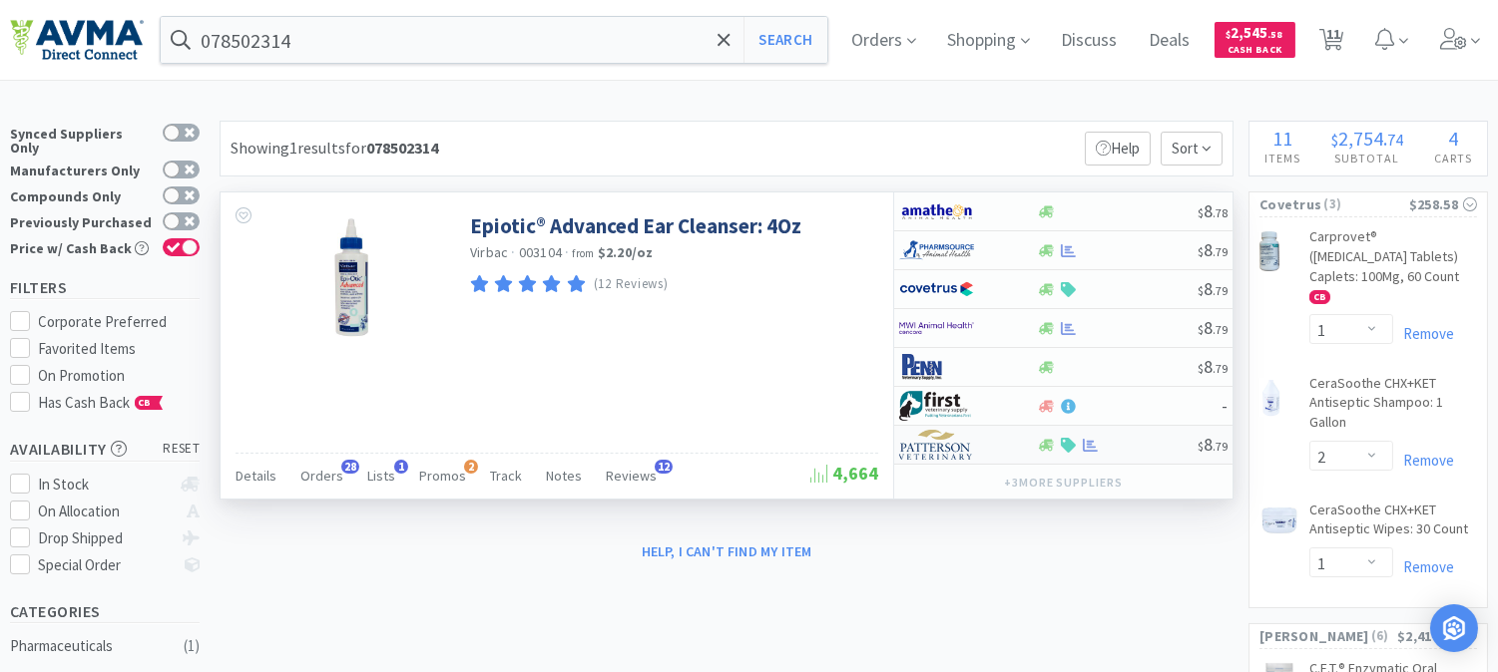
click at [934, 446] on img at bounding box center [936, 445] width 75 height 30
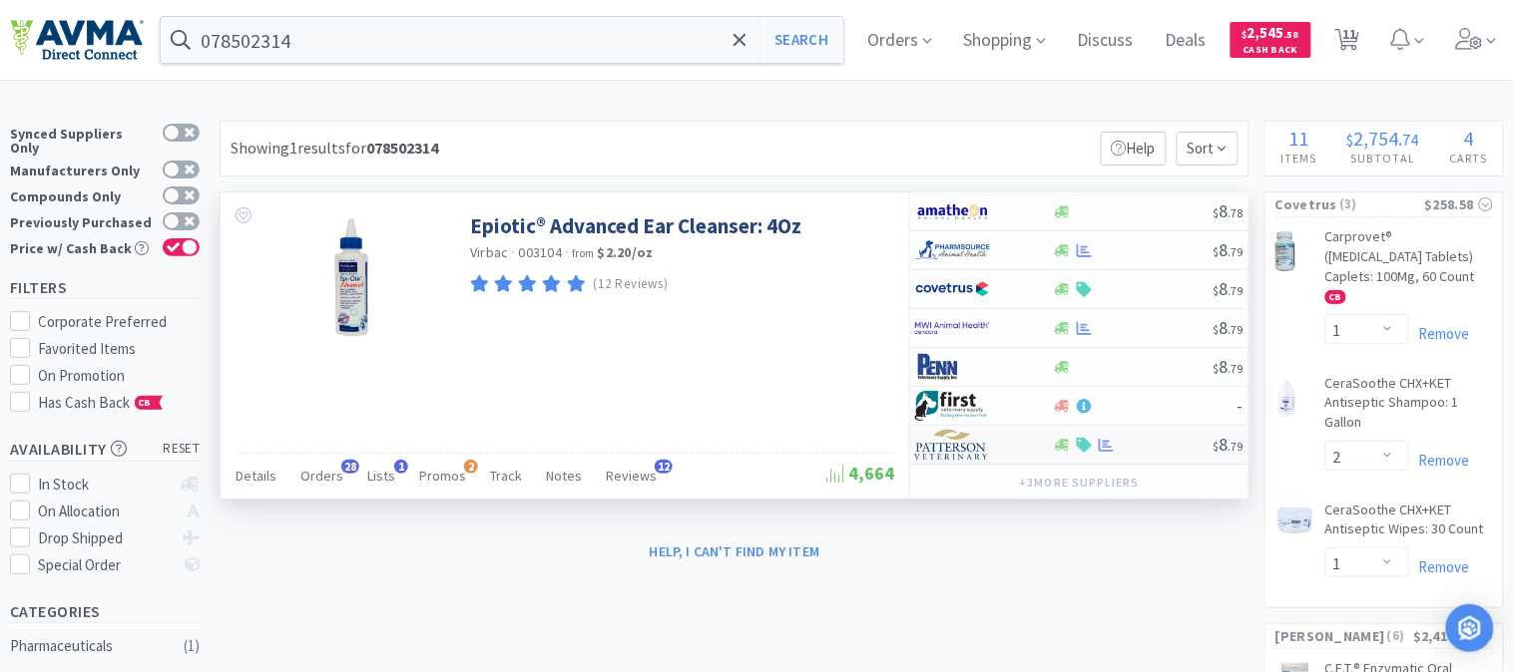
select select "1"
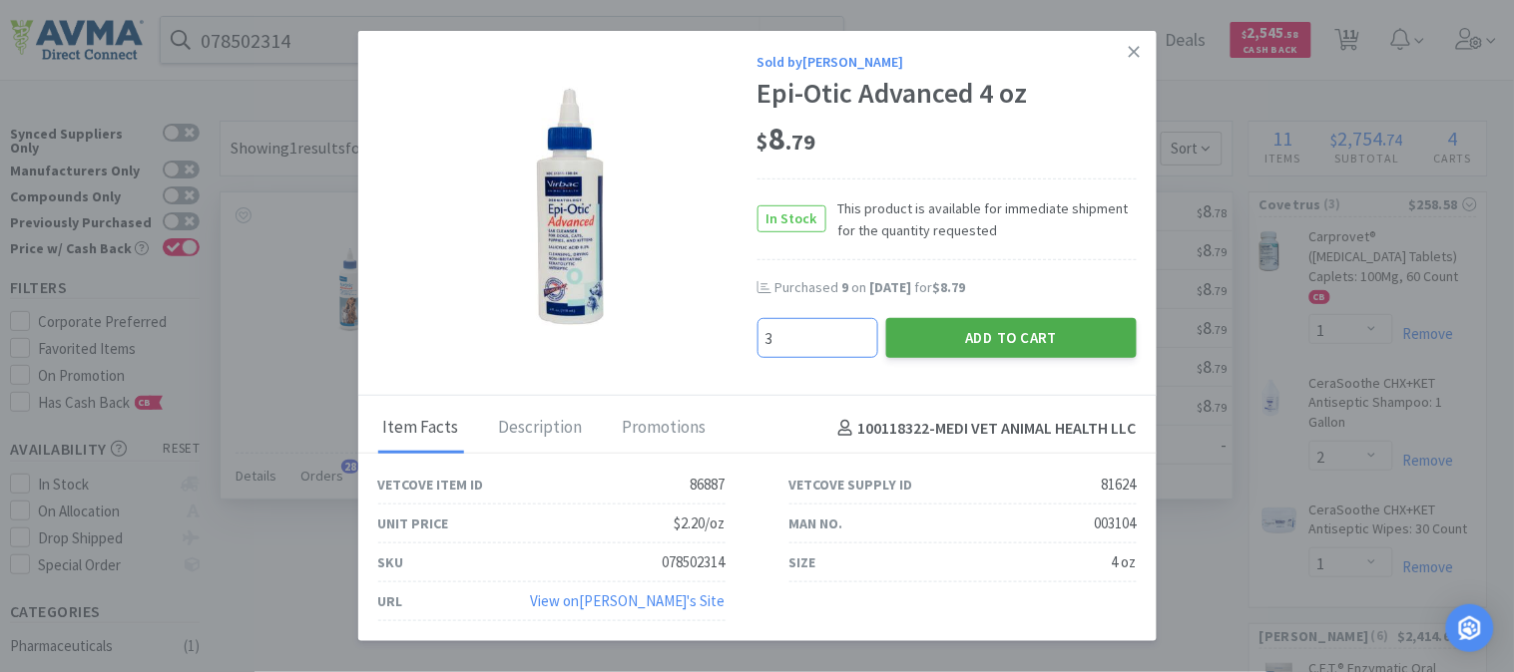
type input "3"
click at [1040, 339] on button "Add to Cart" at bounding box center [1011, 338] width 250 height 40
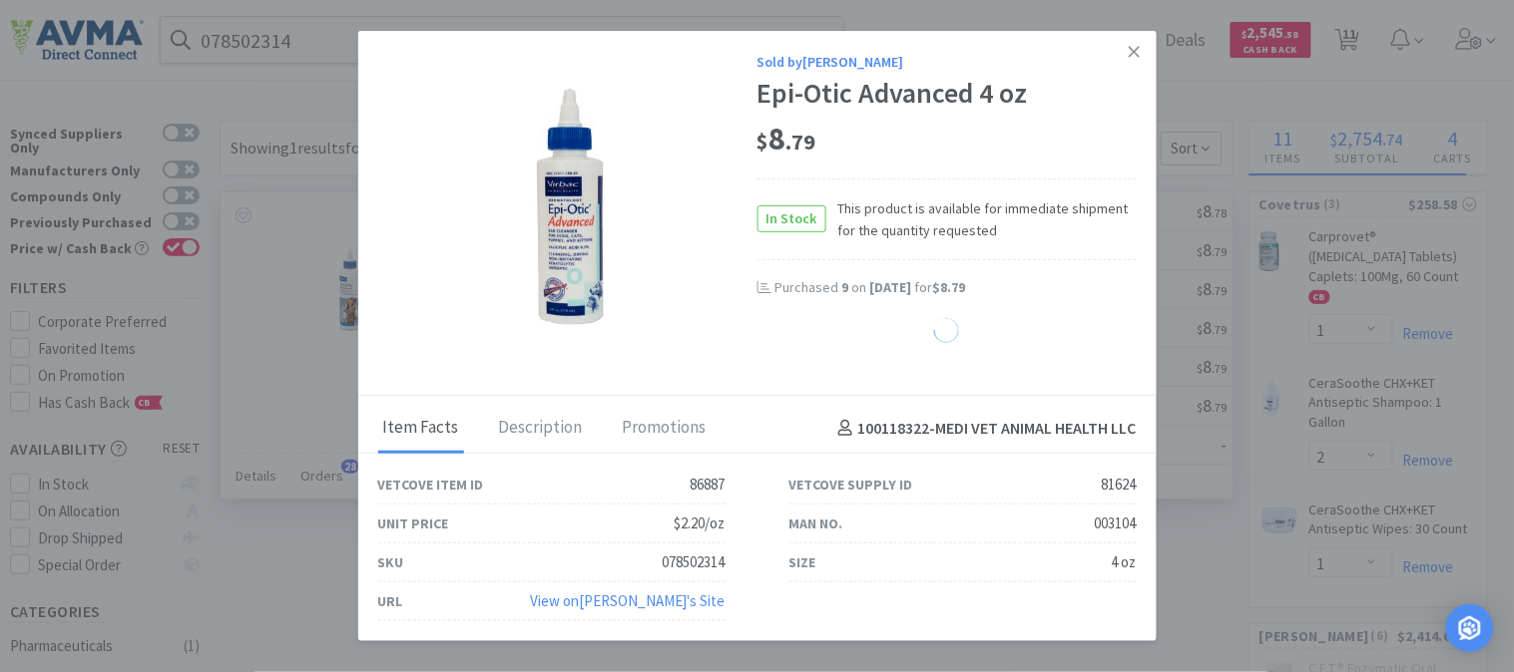
select select "3"
select select "20"
select select "3"
select select "12"
select select "6"
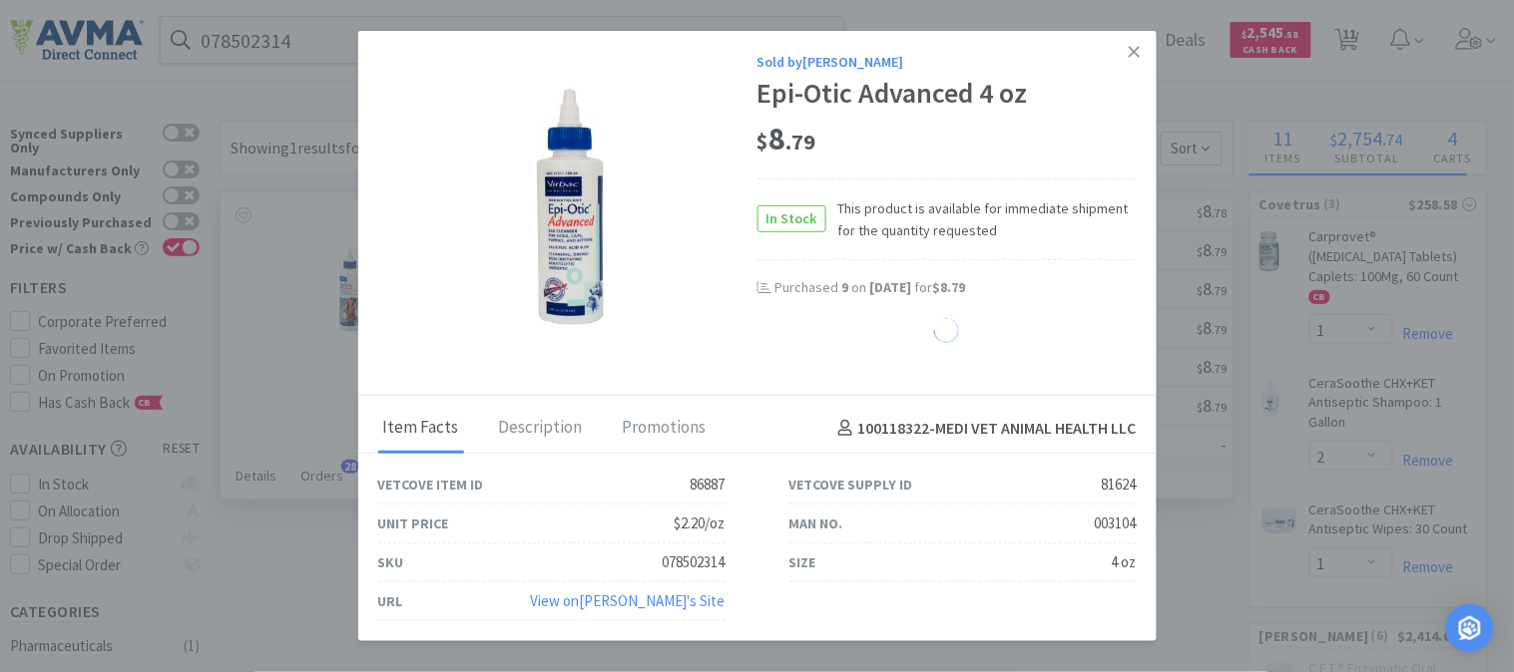
select select "20"
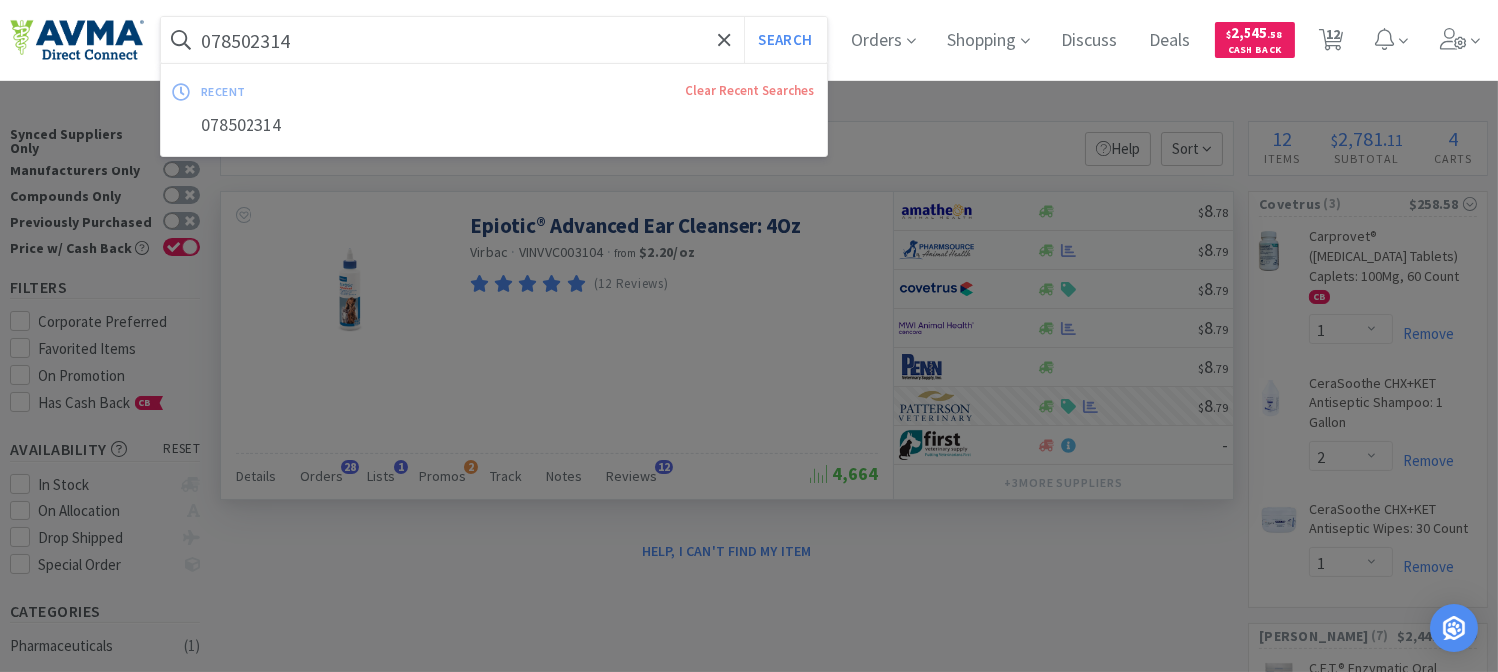
click at [357, 53] on input "078502314" at bounding box center [494, 40] width 667 height 46
paste input "93420"
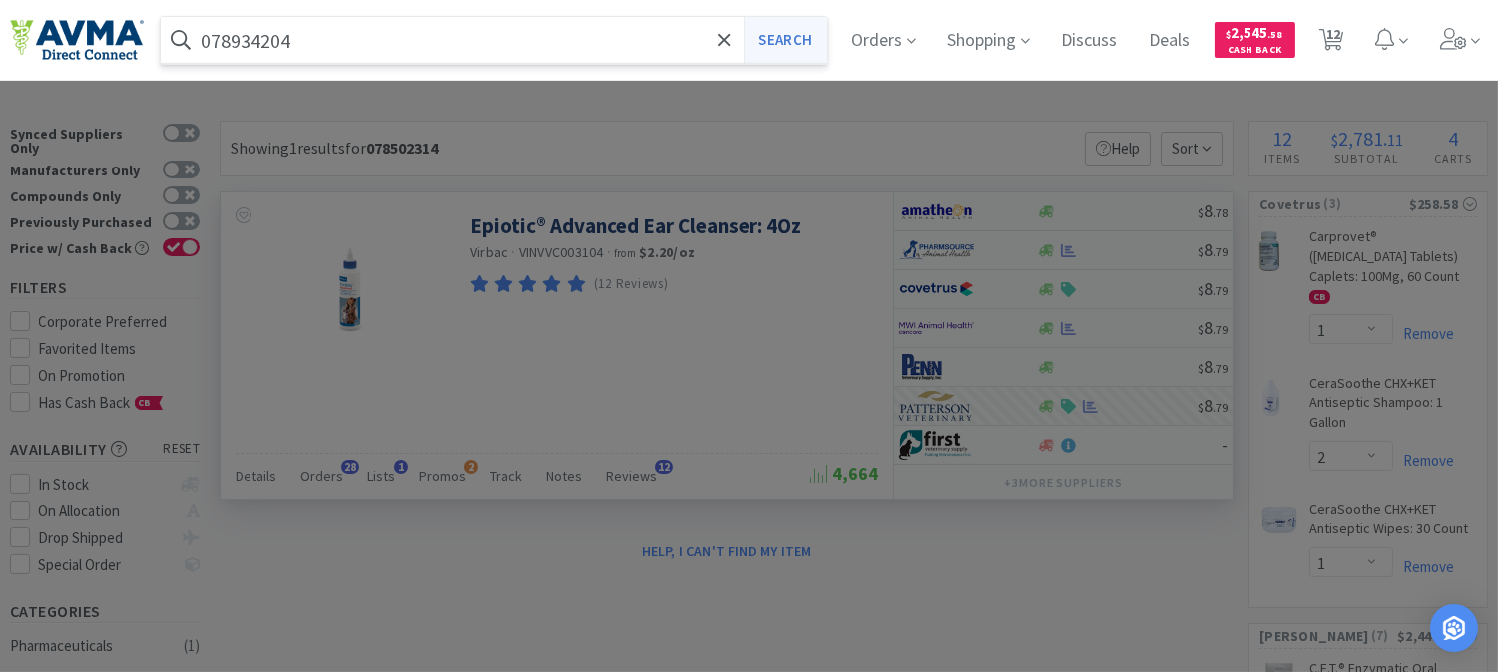
type input "078934204"
click at [786, 43] on button "Search" at bounding box center [784, 40] width 83 height 46
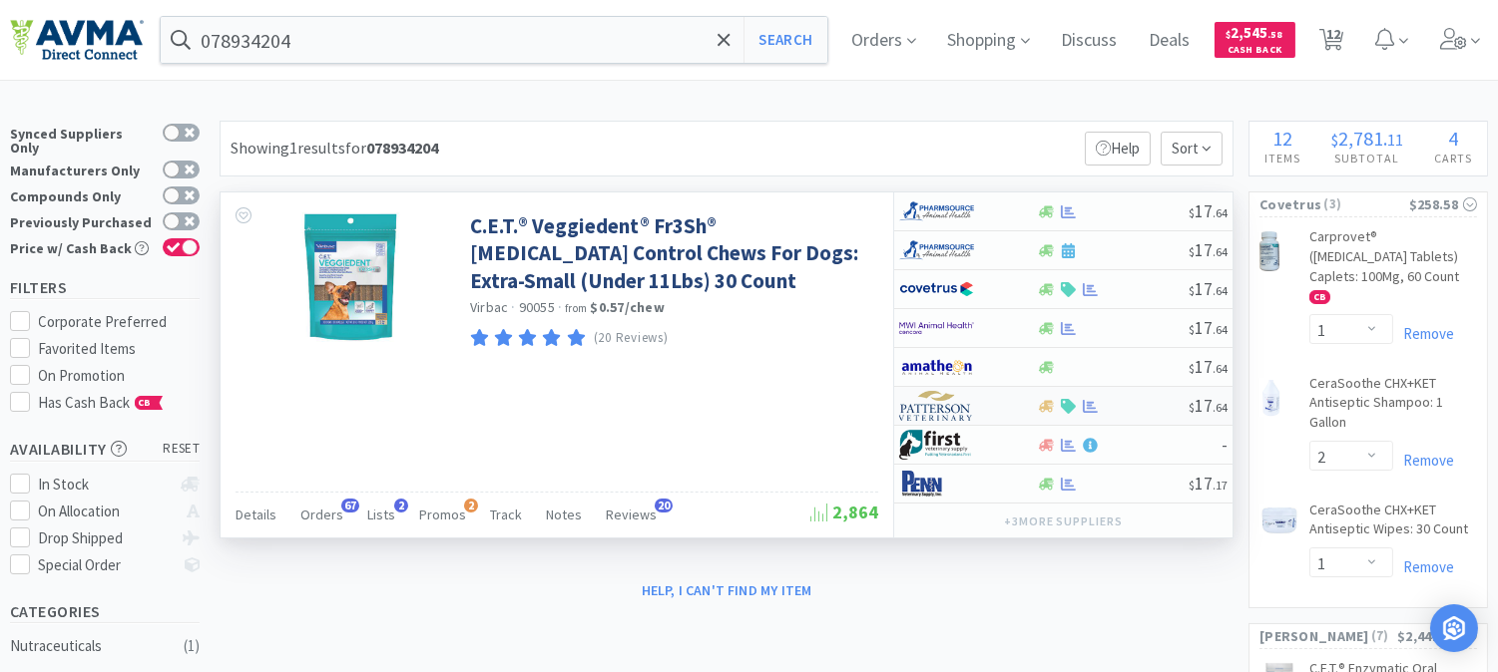
click at [940, 409] on img at bounding box center [936, 406] width 75 height 30
select select "1"
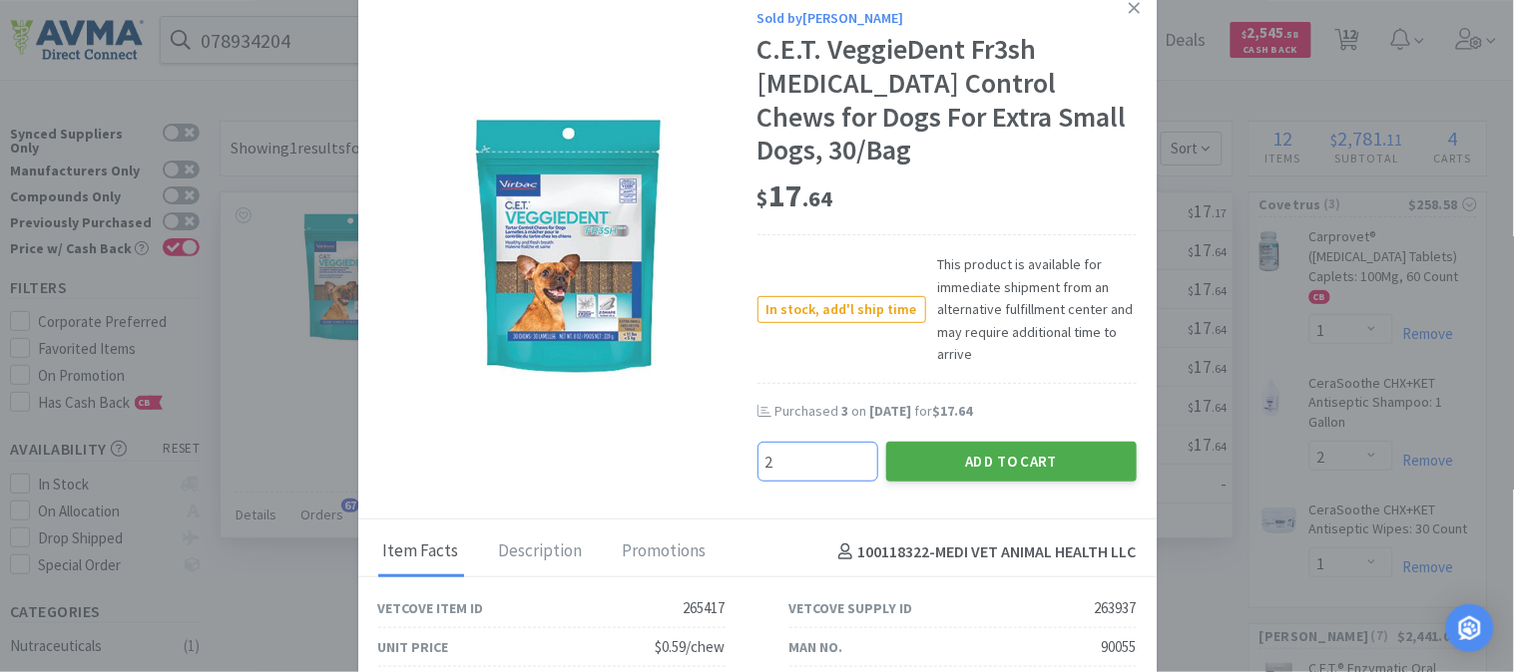
type input "2"
click at [973, 442] on button "Add to Cart" at bounding box center [1011, 462] width 250 height 40
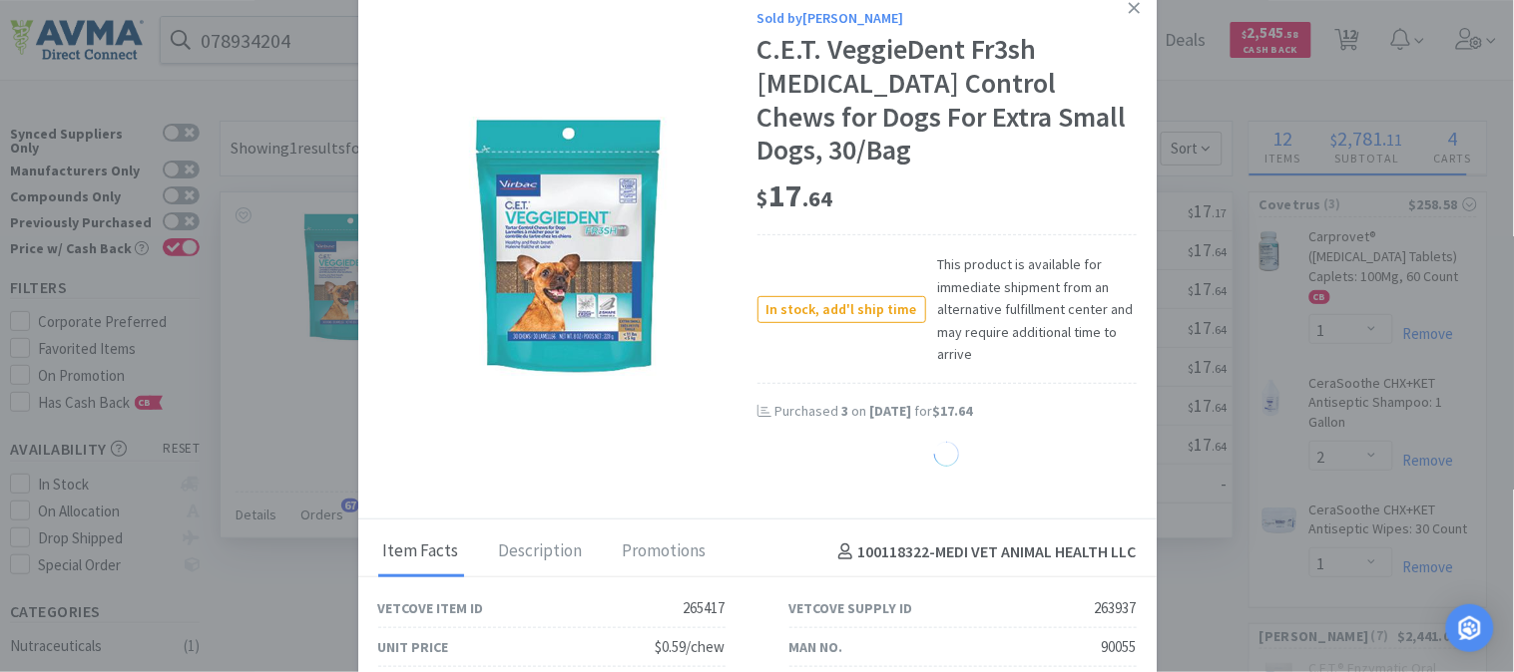
select select "2"
select select "3"
select select "20"
select select "3"
select select "12"
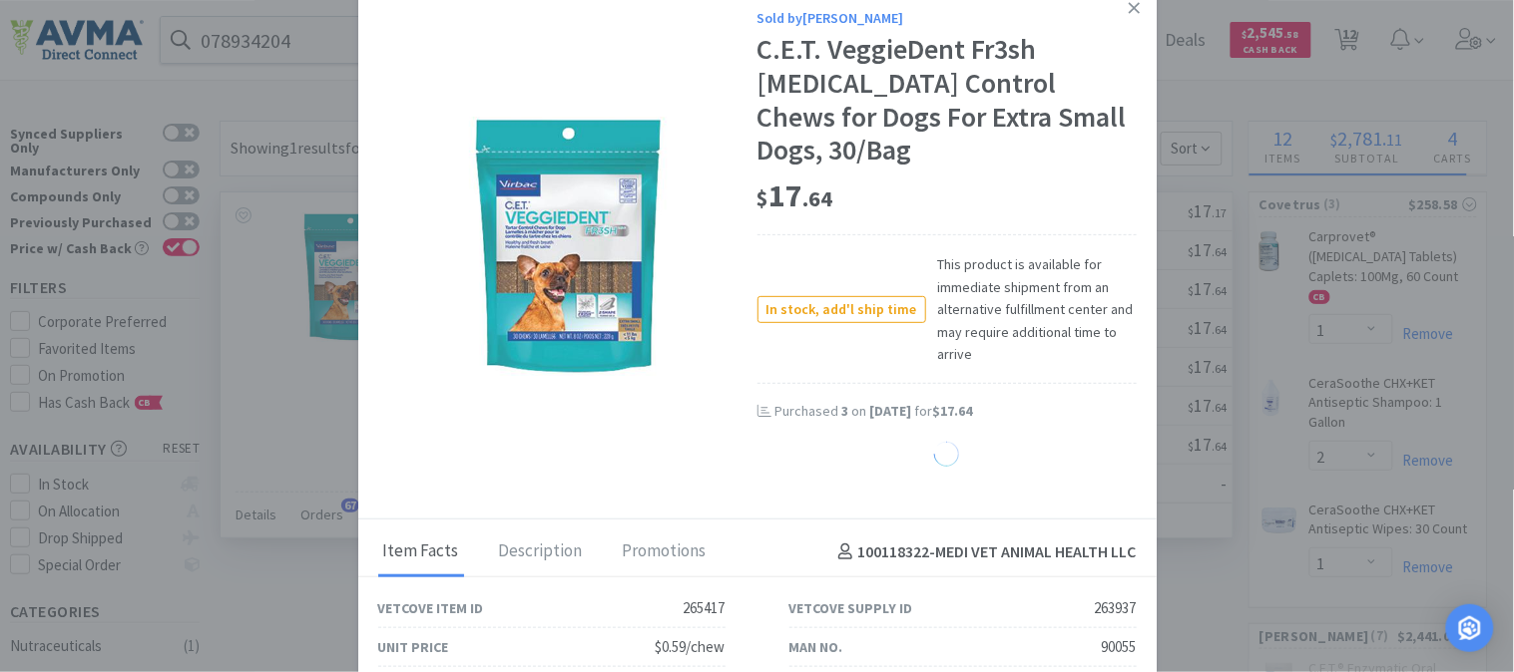
select select "6"
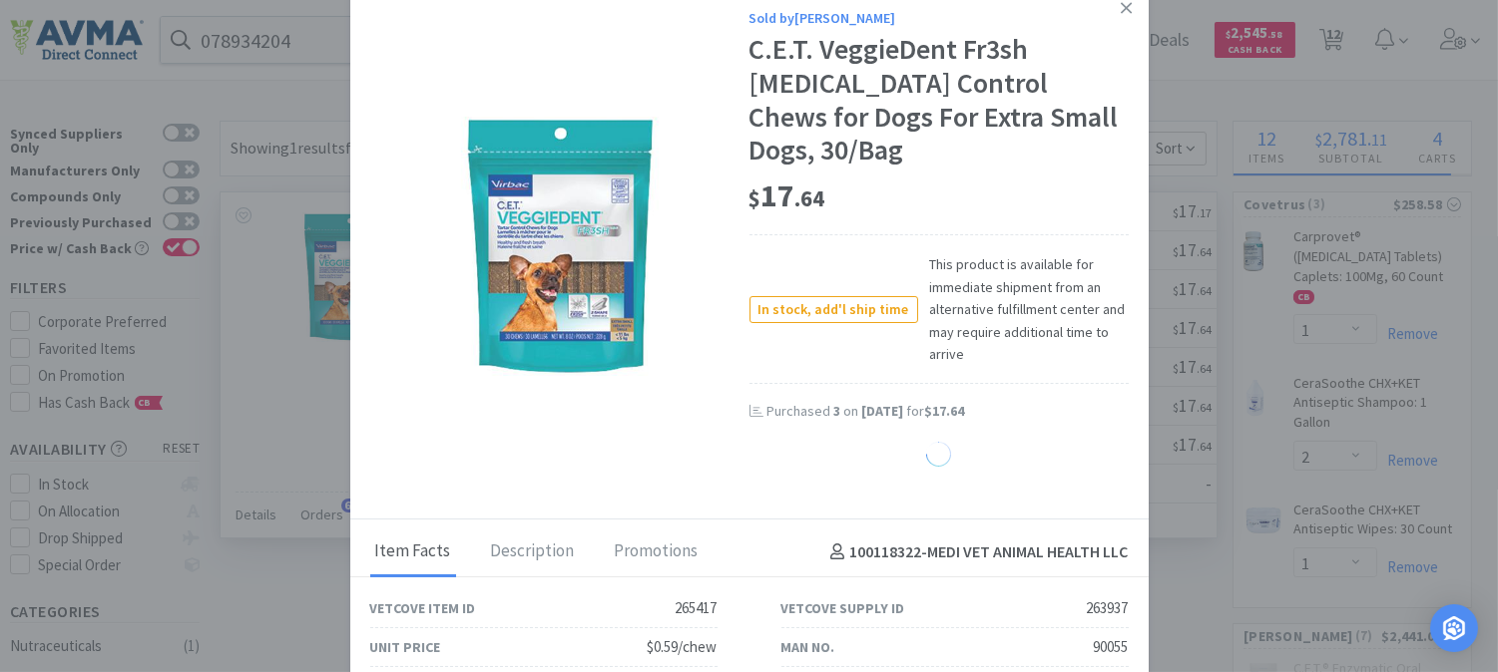
select select "20"
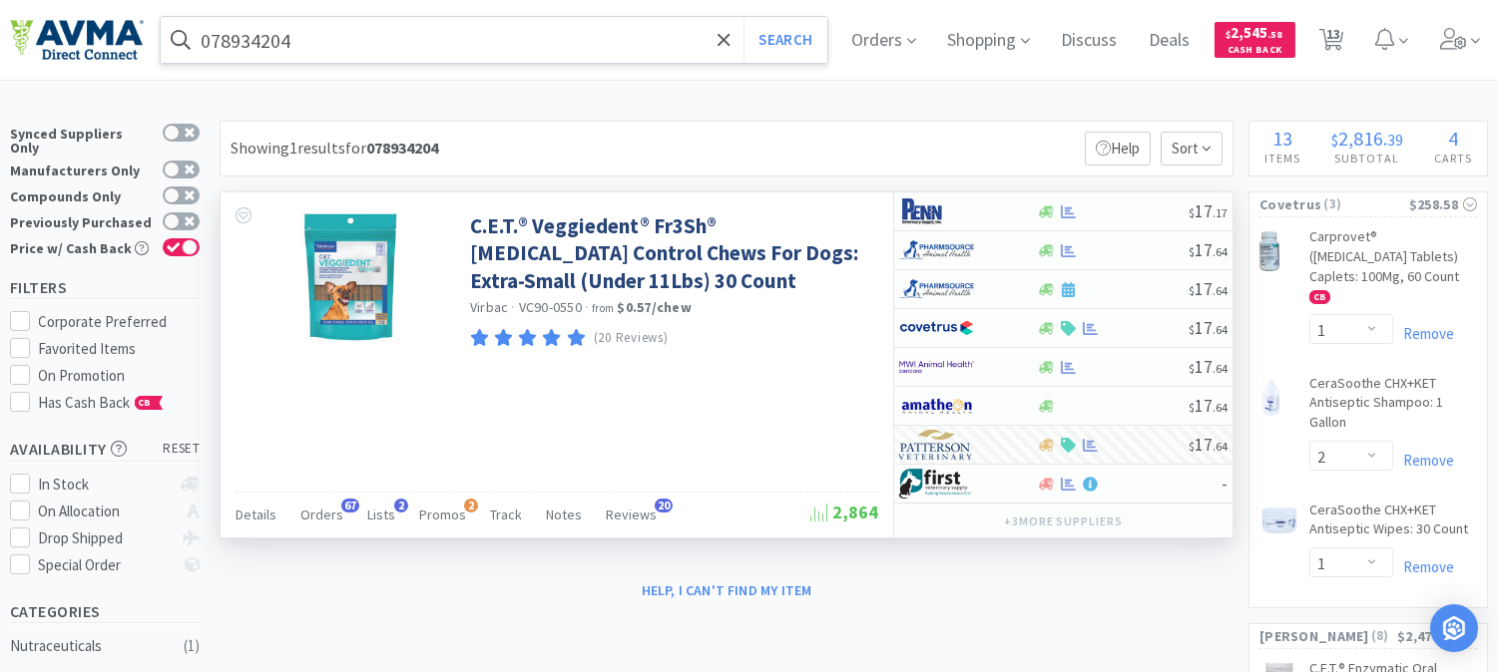
click at [285, 44] on input "078934204" at bounding box center [494, 40] width 667 height 46
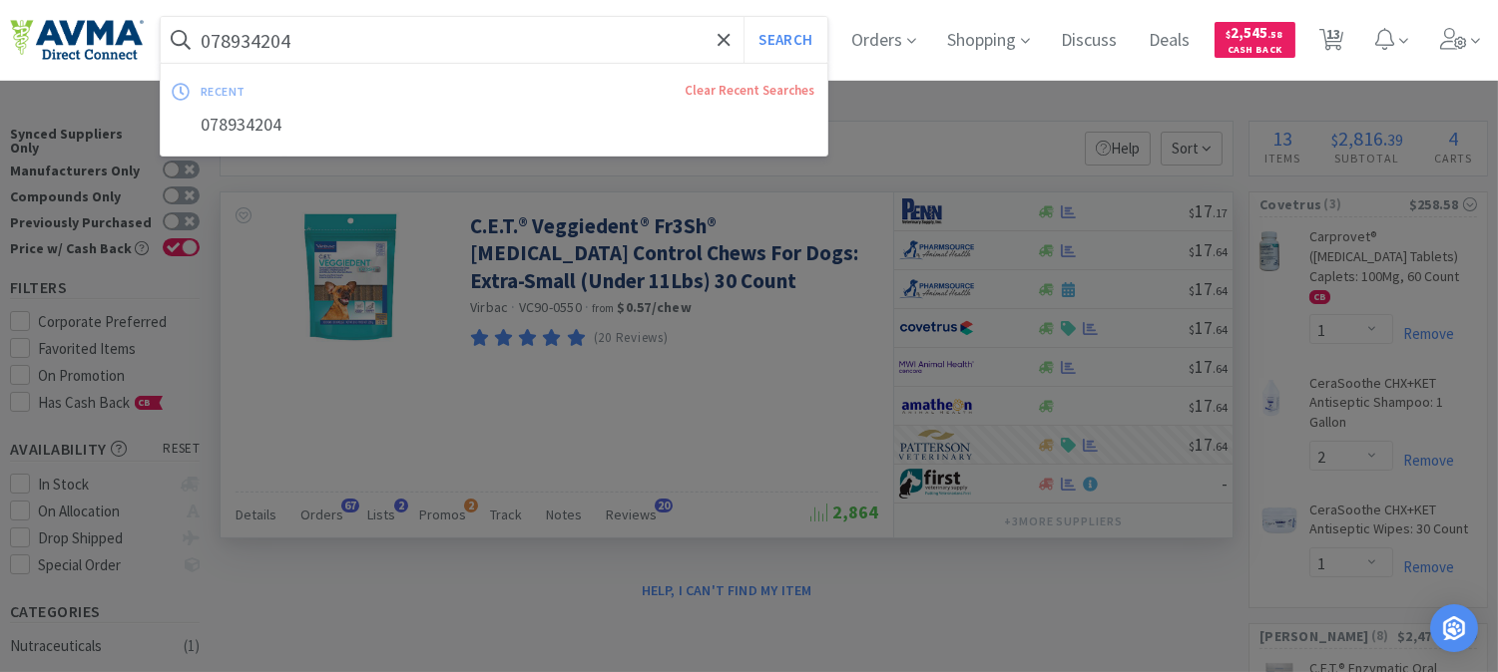
paste input "6"
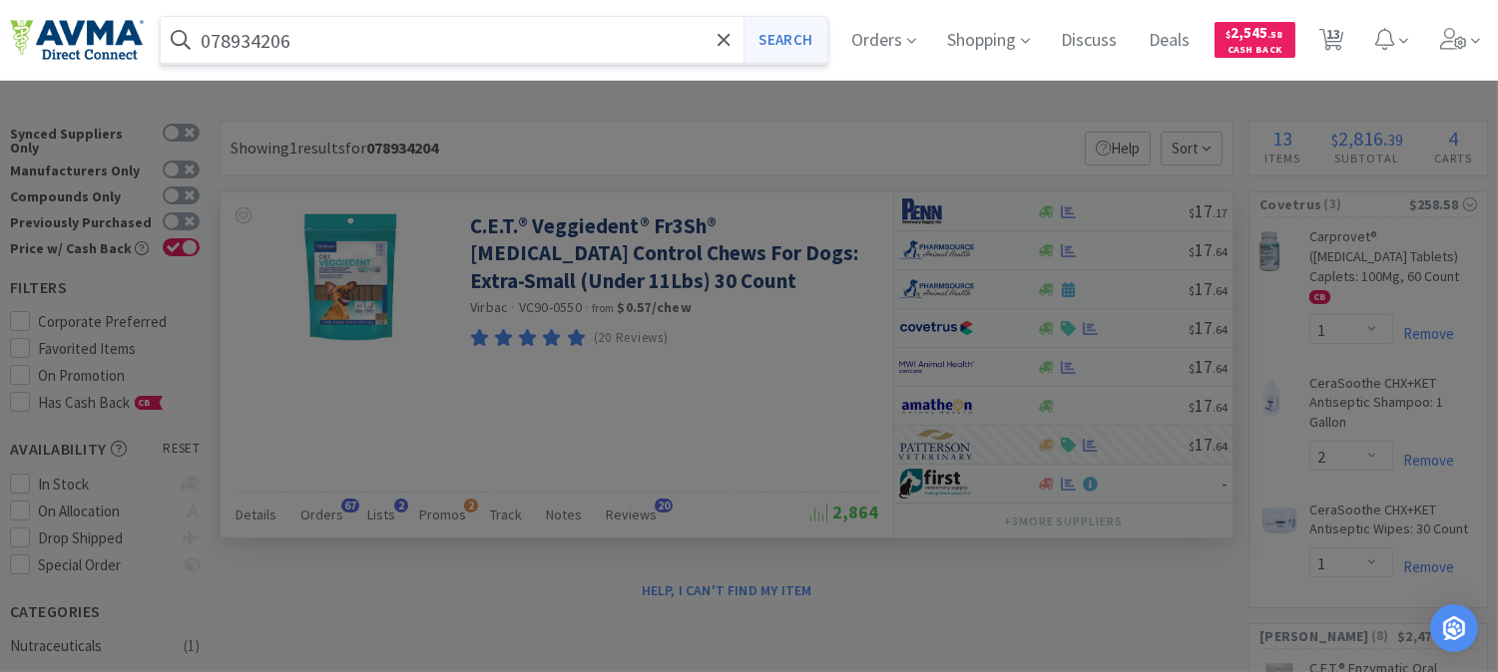
type input "078934206"
click at [805, 41] on button "Search" at bounding box center [784, 40] width 83 height 46
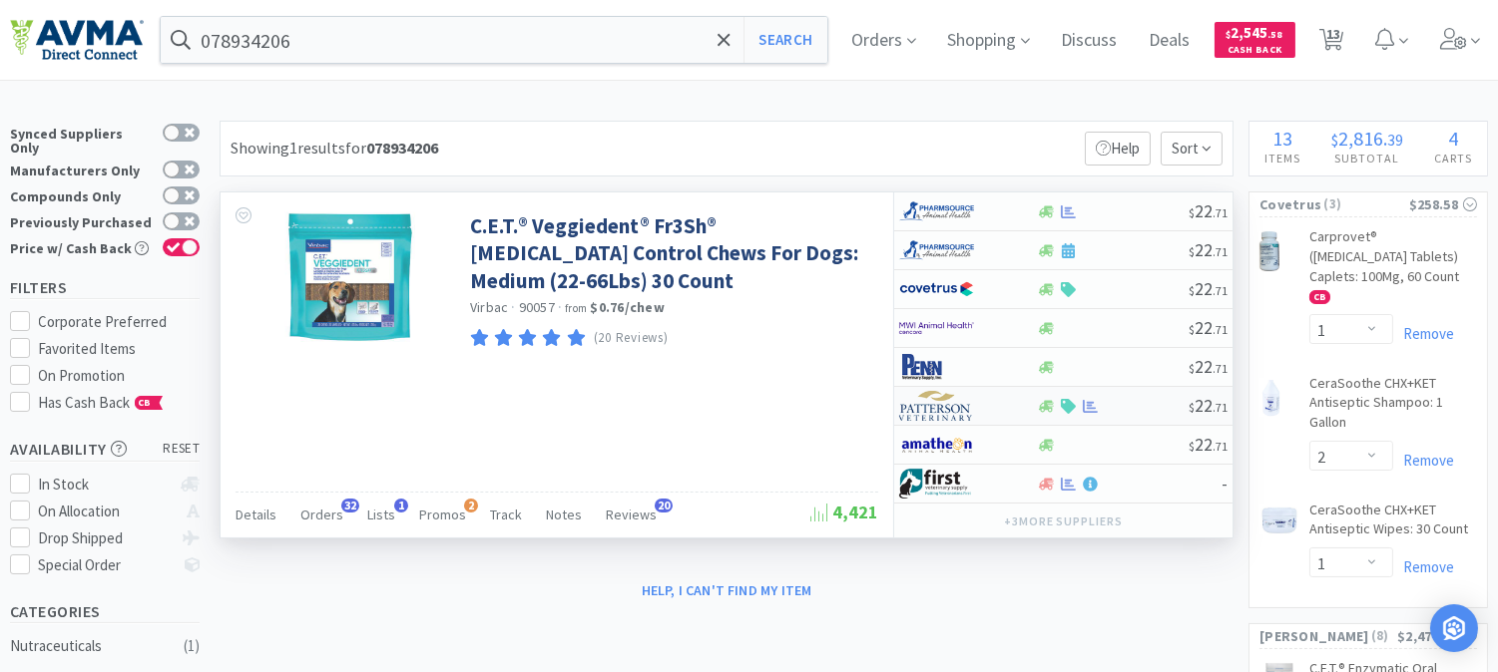
click at [942, 410] on img at bounding box center [936, 406] width 75 height 30
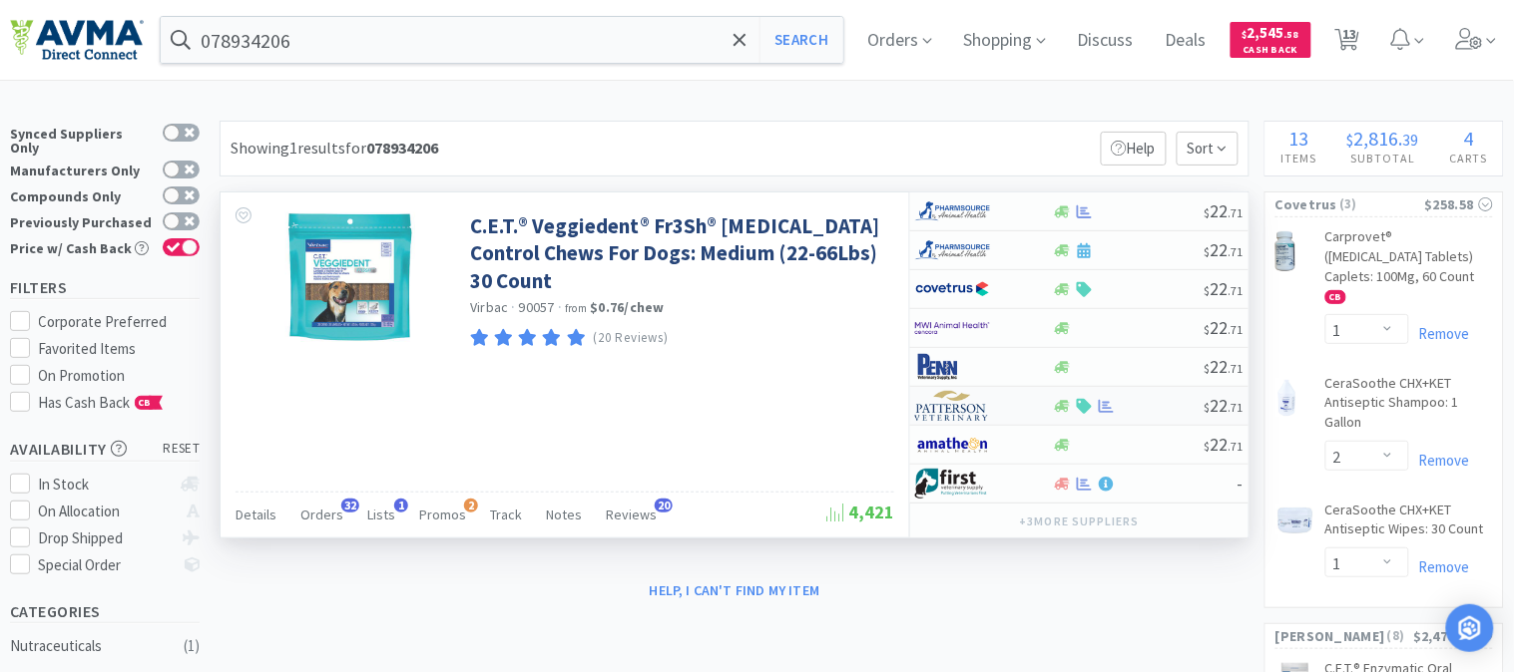
select select "1"
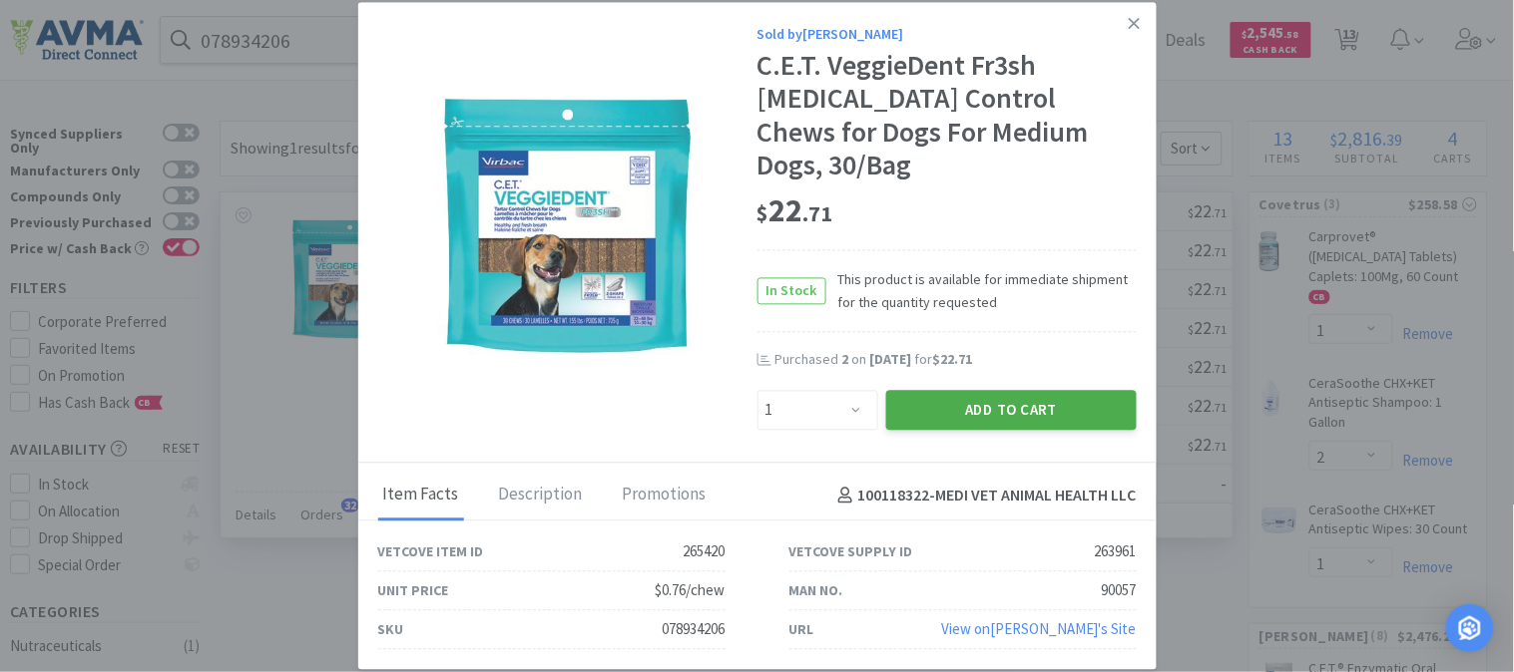
click at [1001, 394] on button "Add to Cart" at bounding box center [1011, 410] width 250 height 40
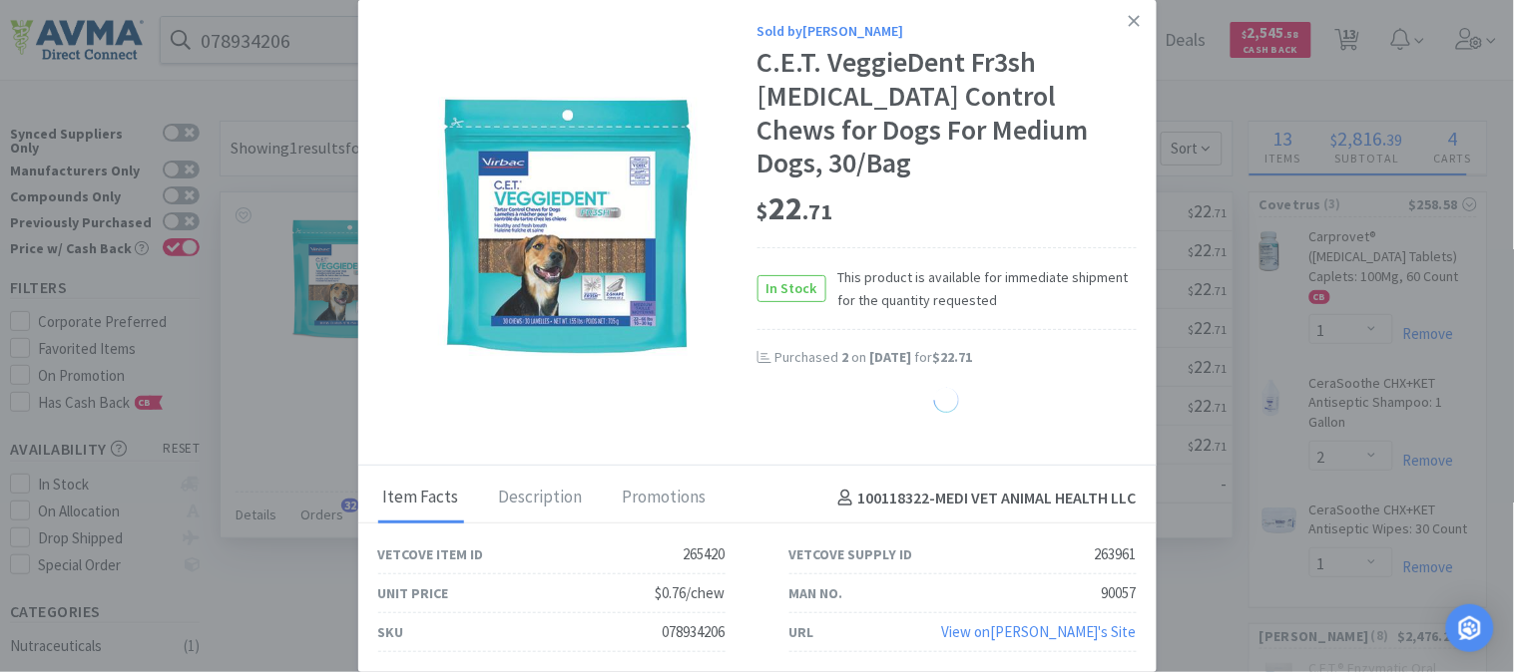
select select "1"
select select "3"
select select "20"
select select "3"
select select "12"
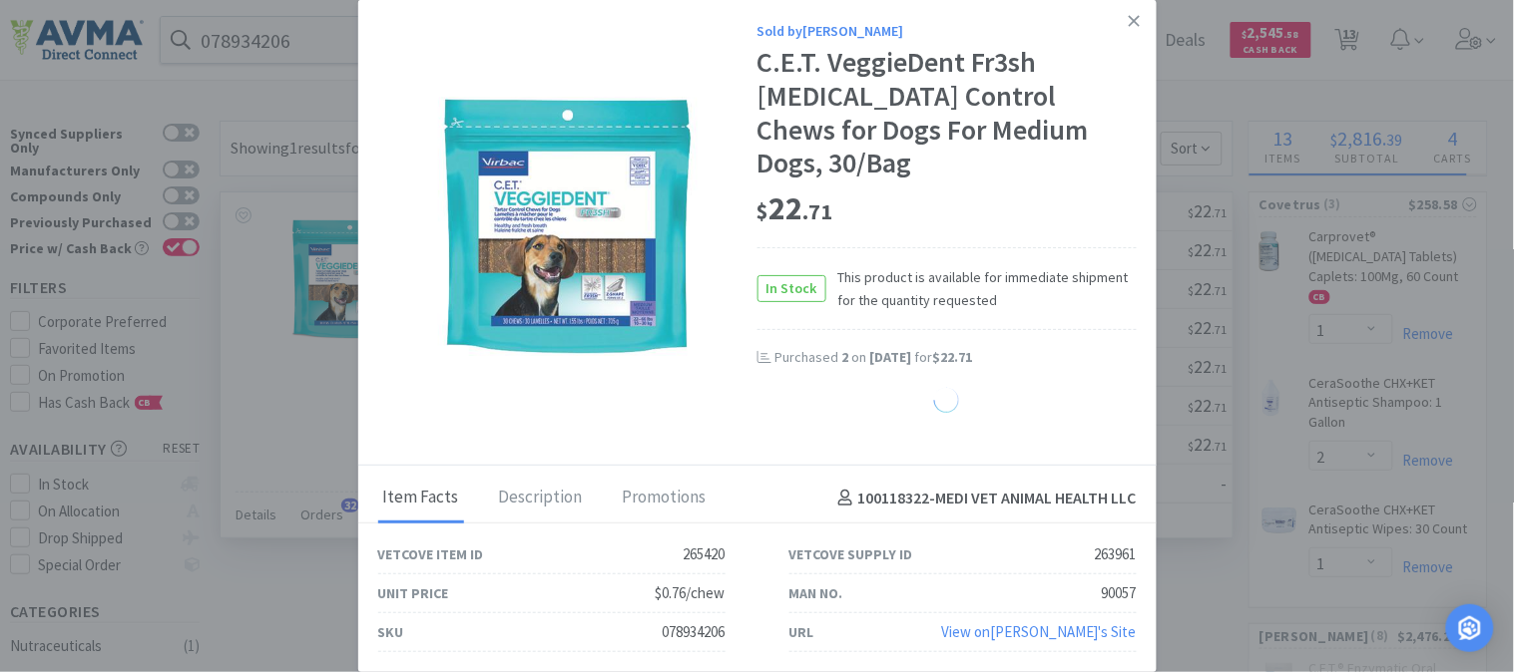
select select "6"
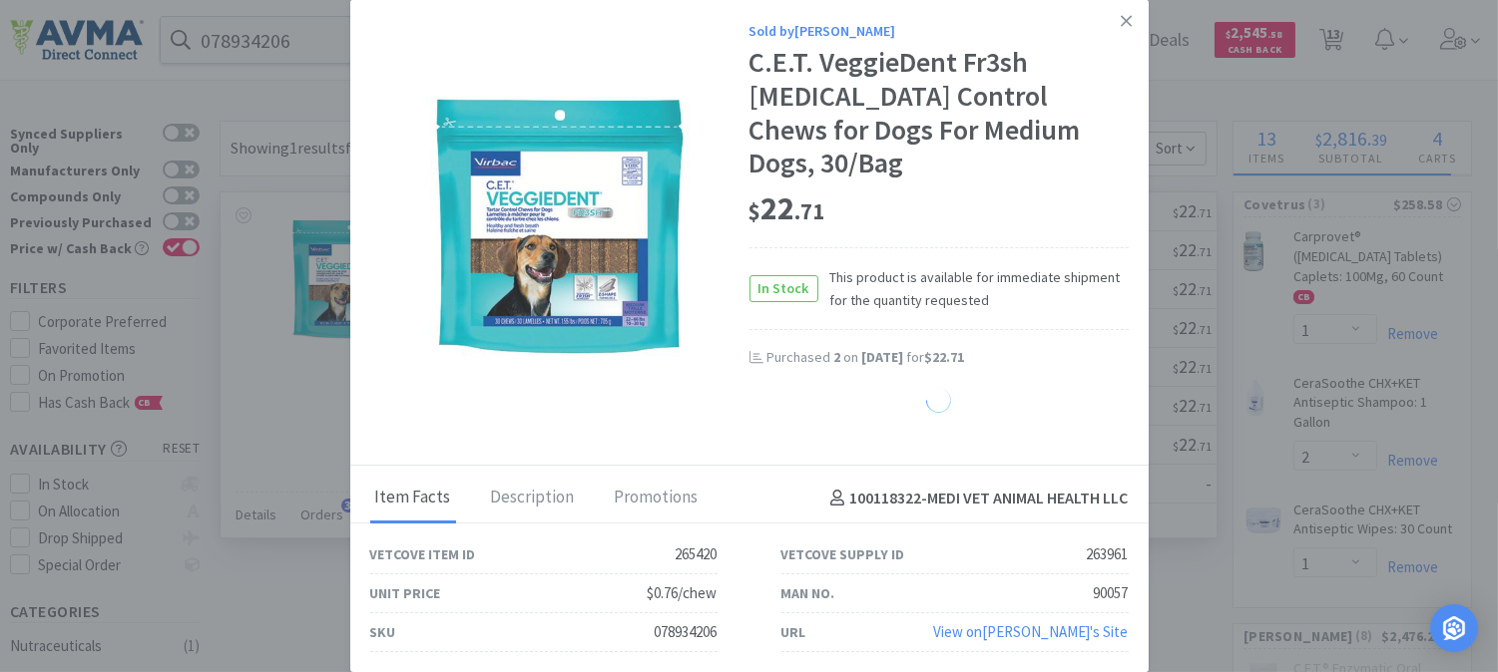
select select "20"
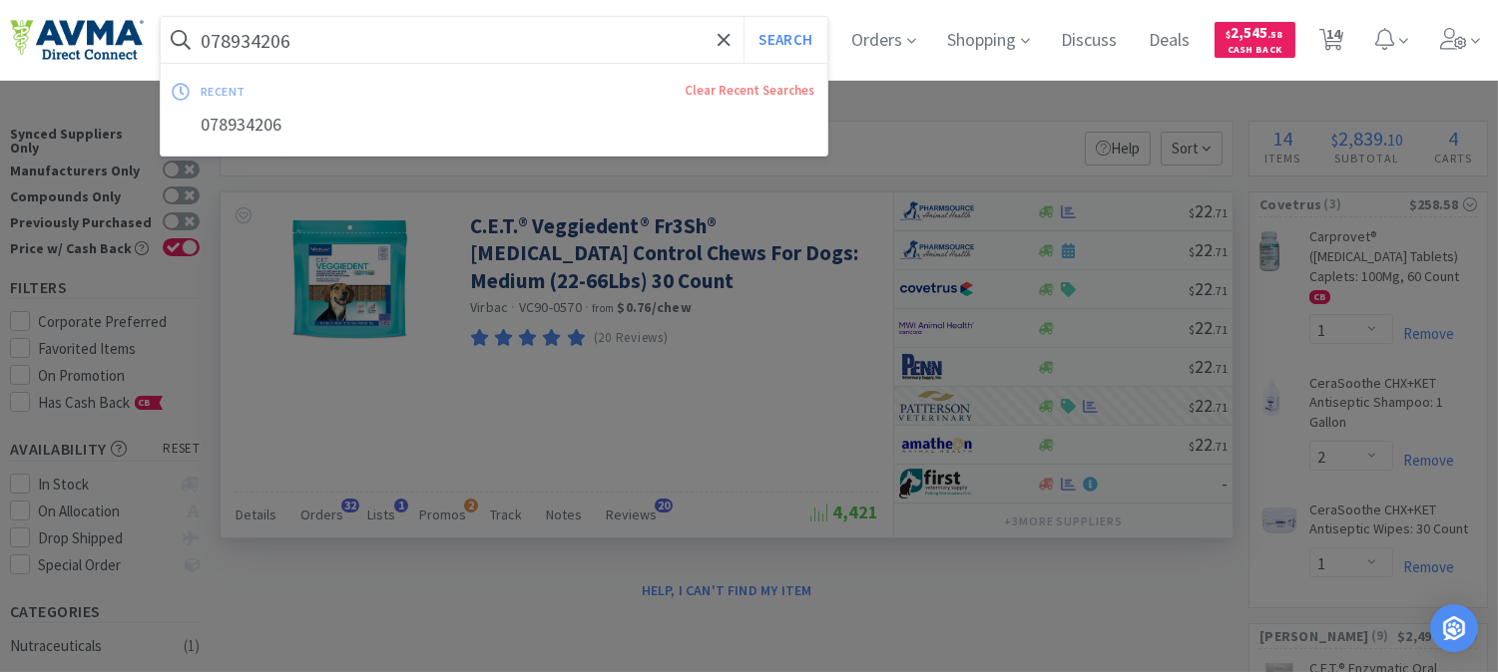
click at [401, 38] on input "078934206" at bounding box center [494, 40] width 667 height 46
paste input "7804"
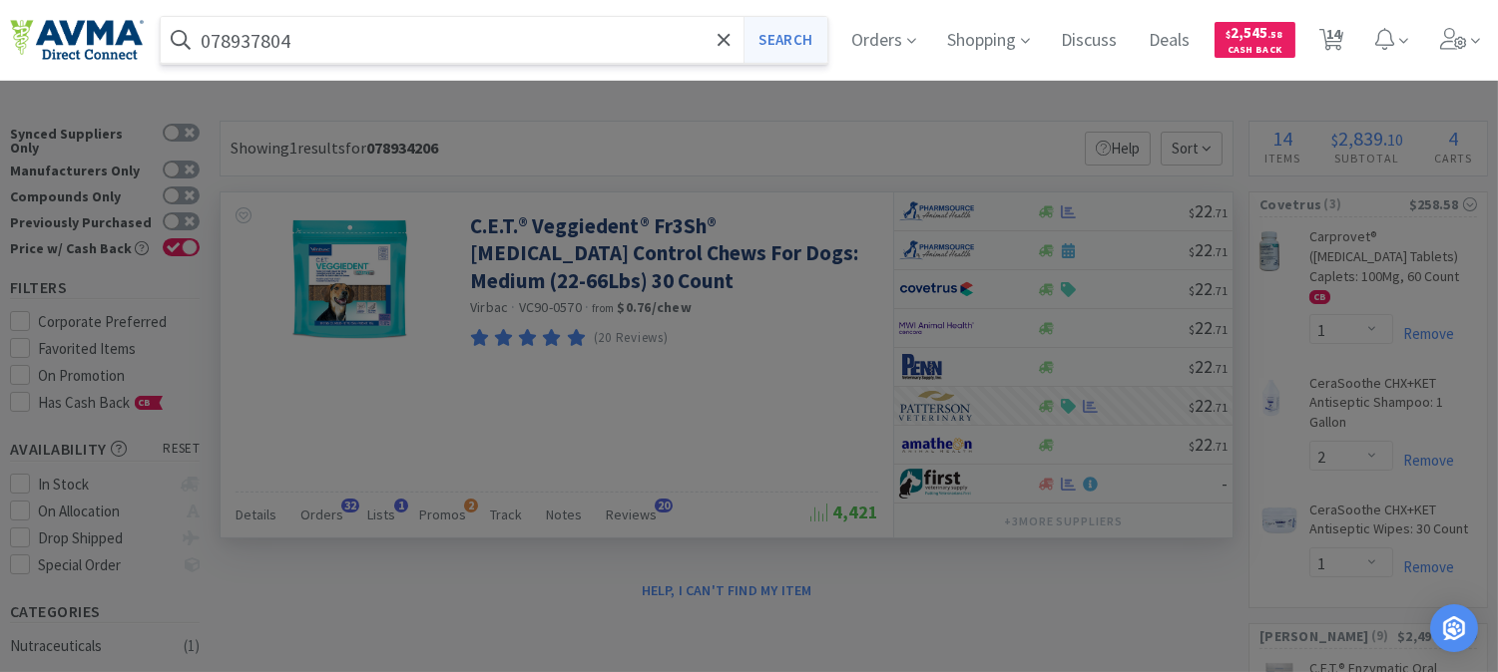
type input "078937804"
click at [813, 41] on button "Search" at bounding box center [784, 40] width 83 height 46
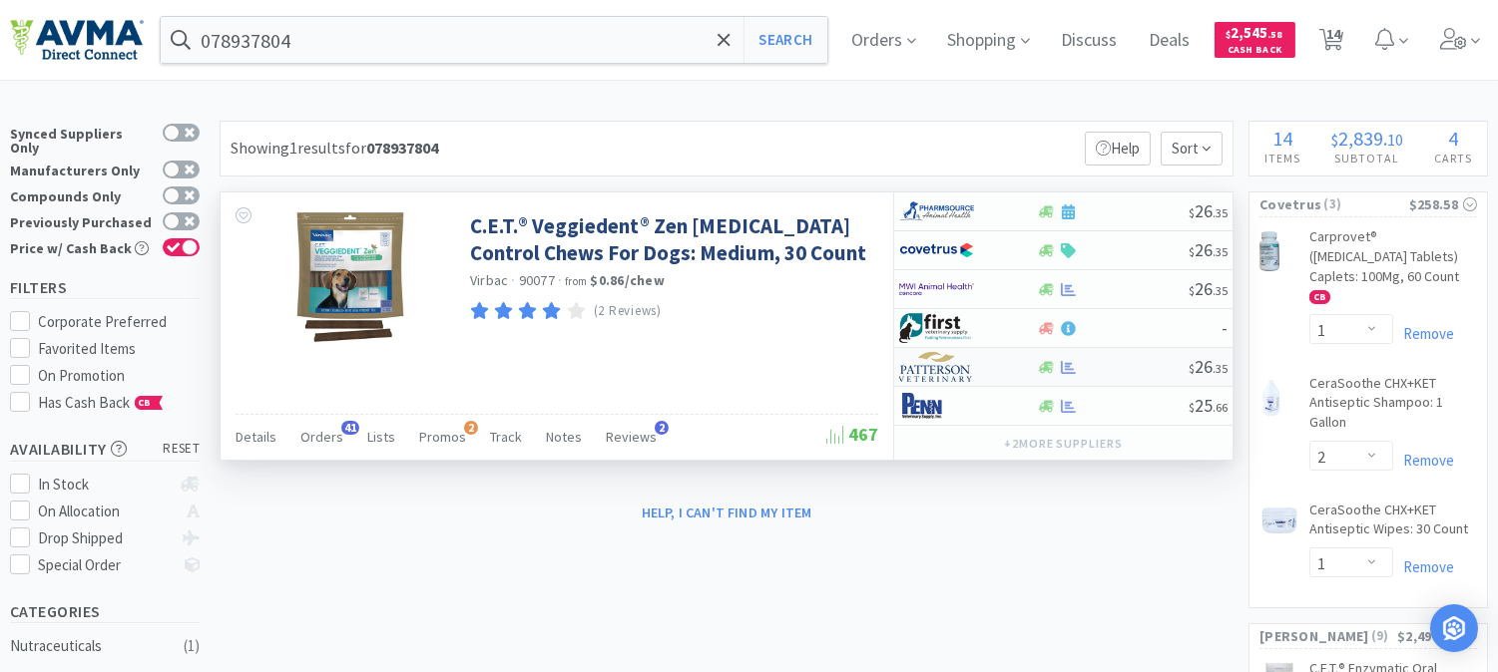
click at [930, 374] on img at bounding box center [936, 367] width 75 height 30
select select "1"
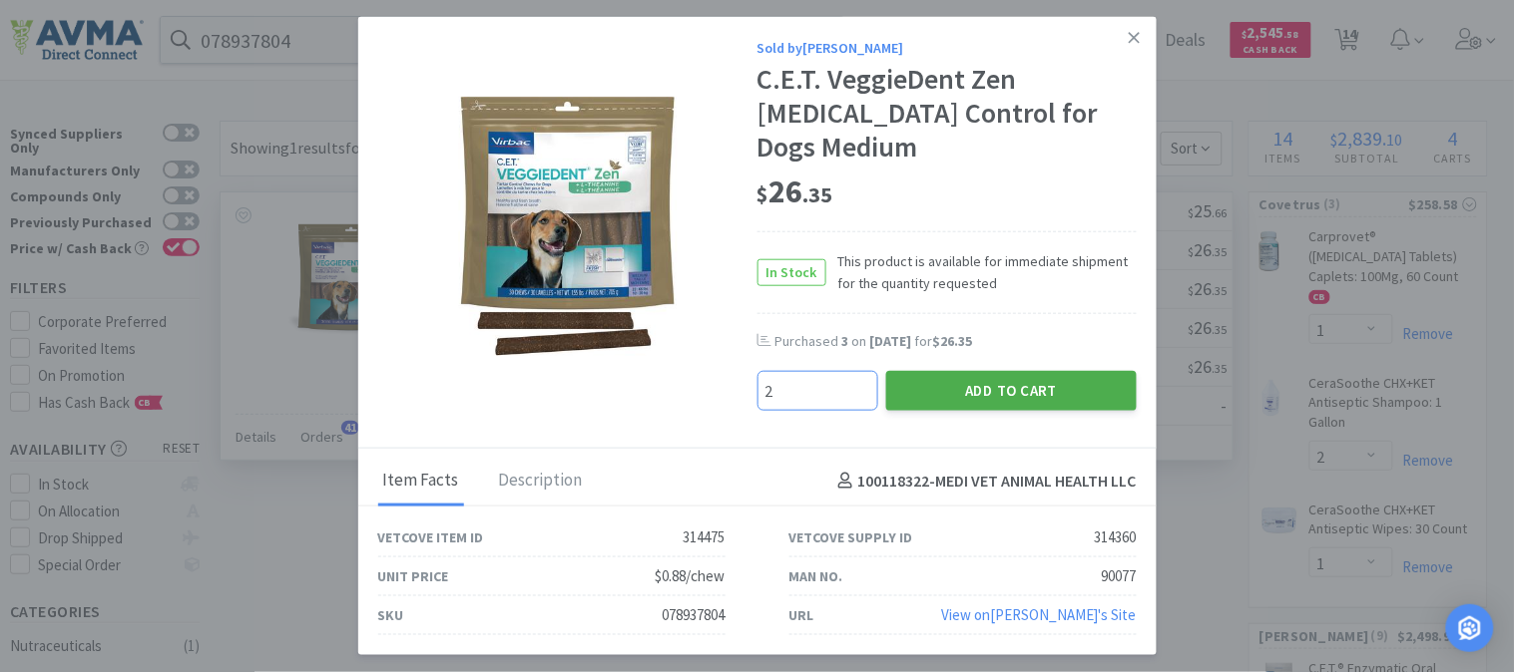
type input "2"
click at [1016, 371] on button "Add to Cart" at bounding box center [1011, 391] width 250 height 40
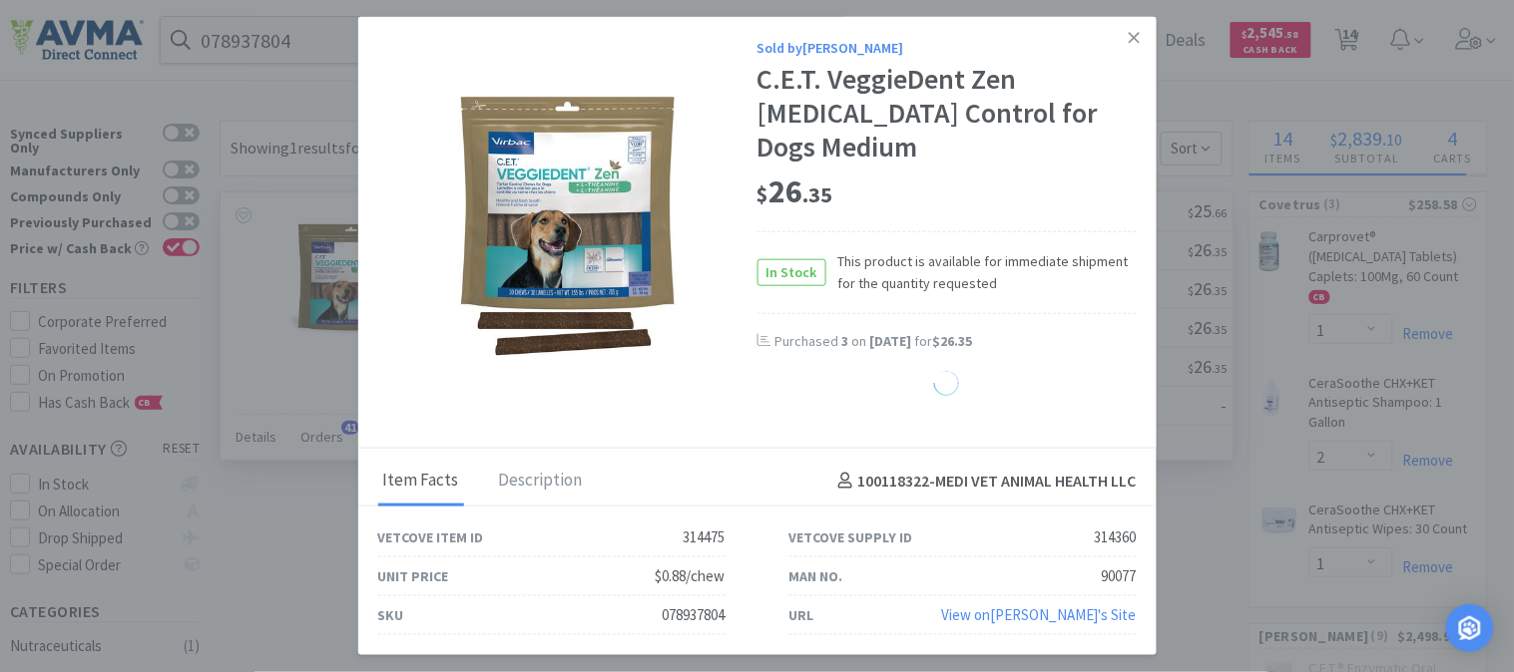
select select "2"
select select "3"
select select "20"
select select "3"
select select "12"
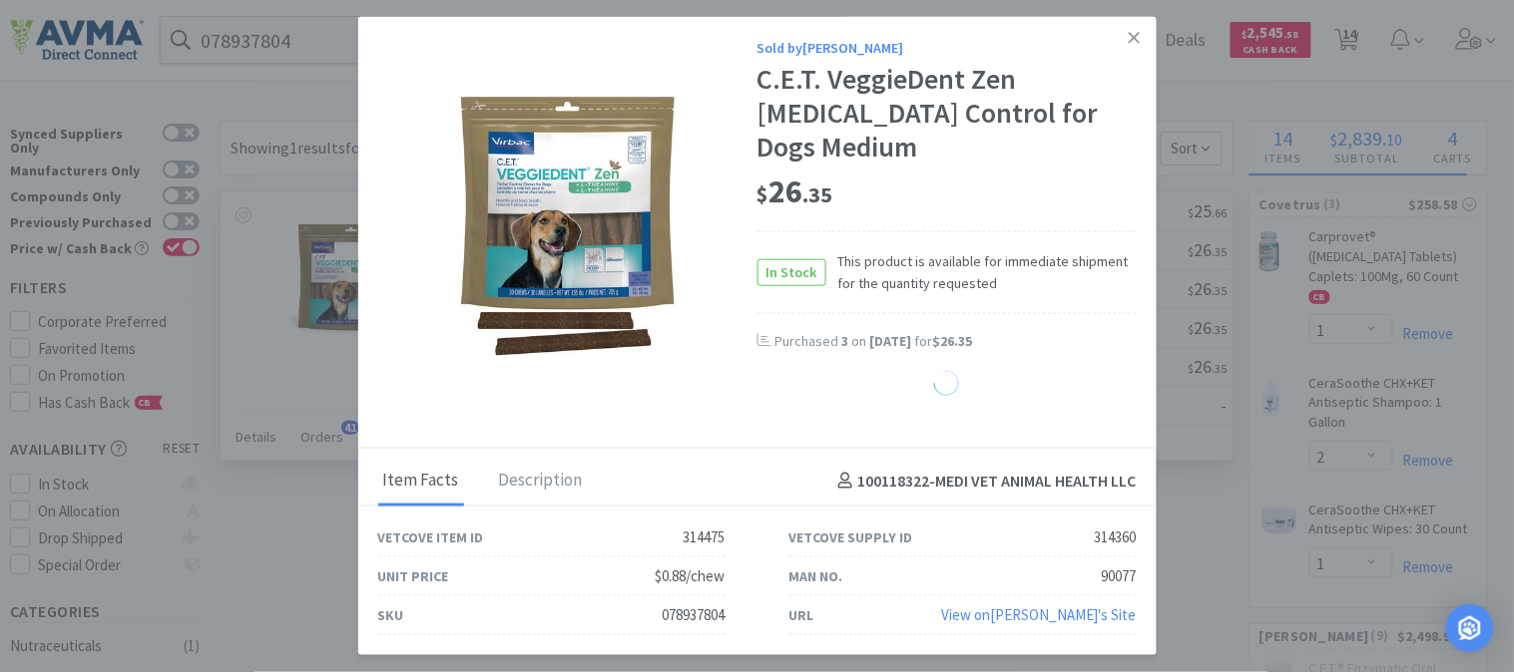
select select "6"
select select "20"
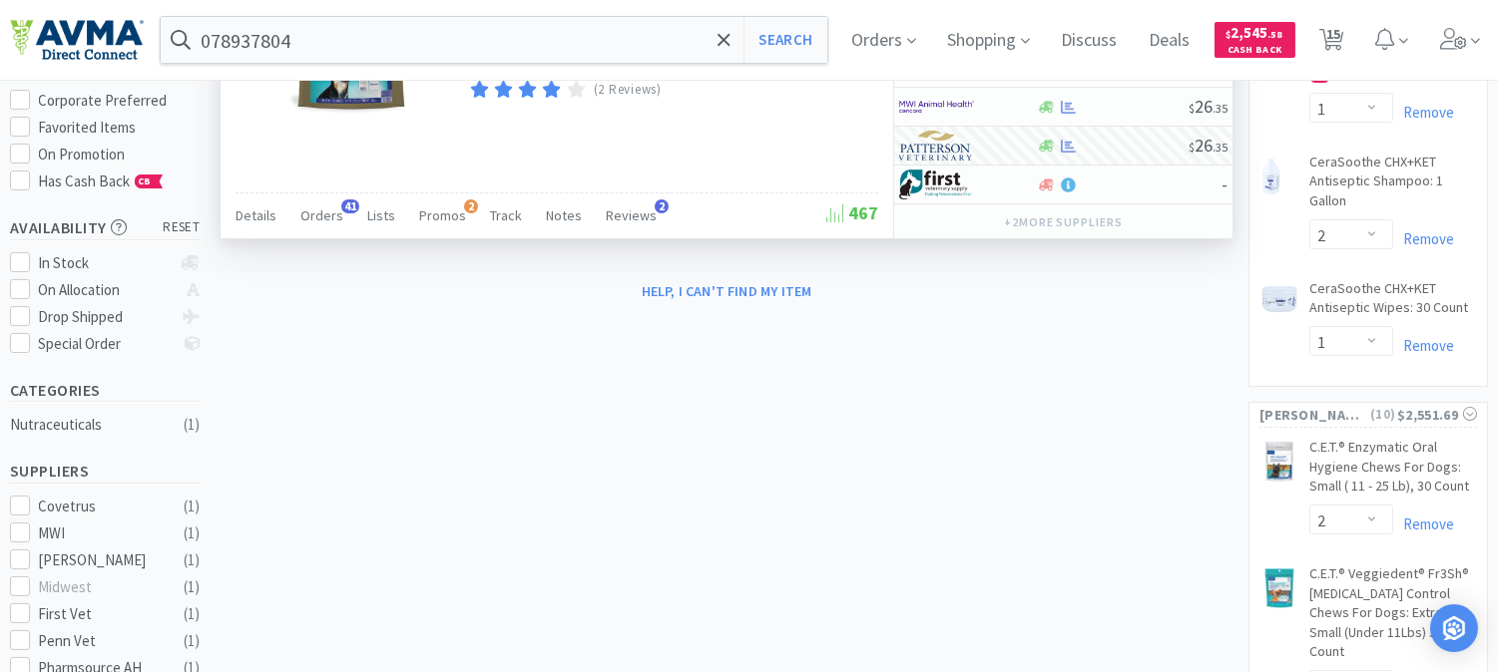
scroll to position [332, 0]
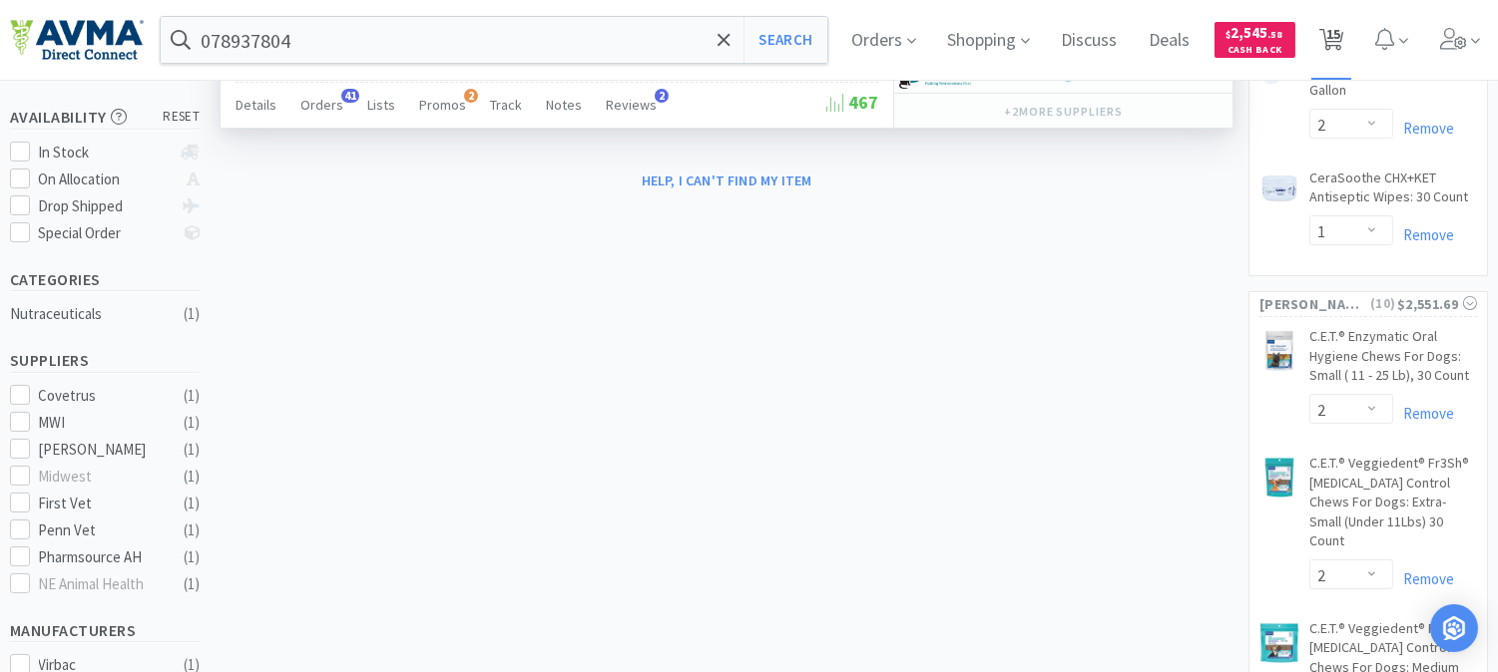
click at [1340, 38] on span "15" at bounding box center [1333, 34] width 14 height 80
select select "1"
select select "2"
select select "1"
select select "2"
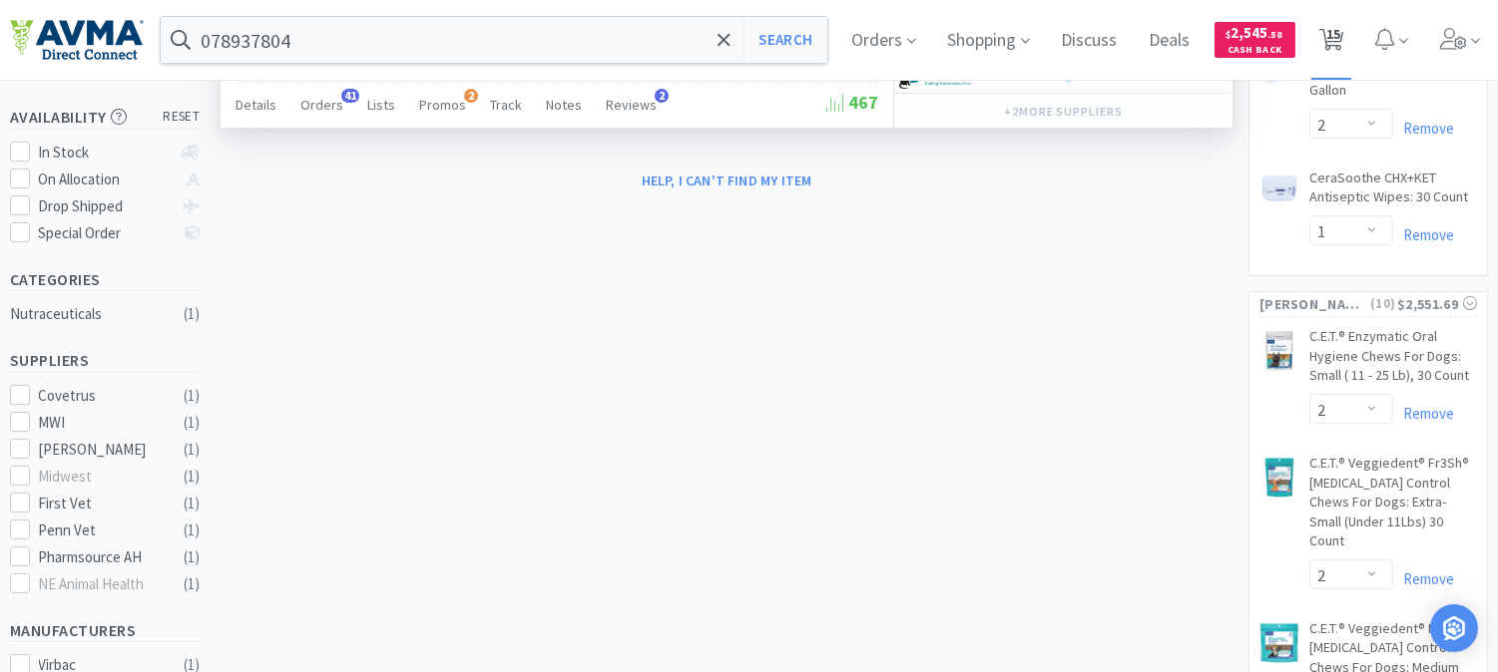
select select "2"
select select "1"
select select "2"
select select "3"
select select "20"
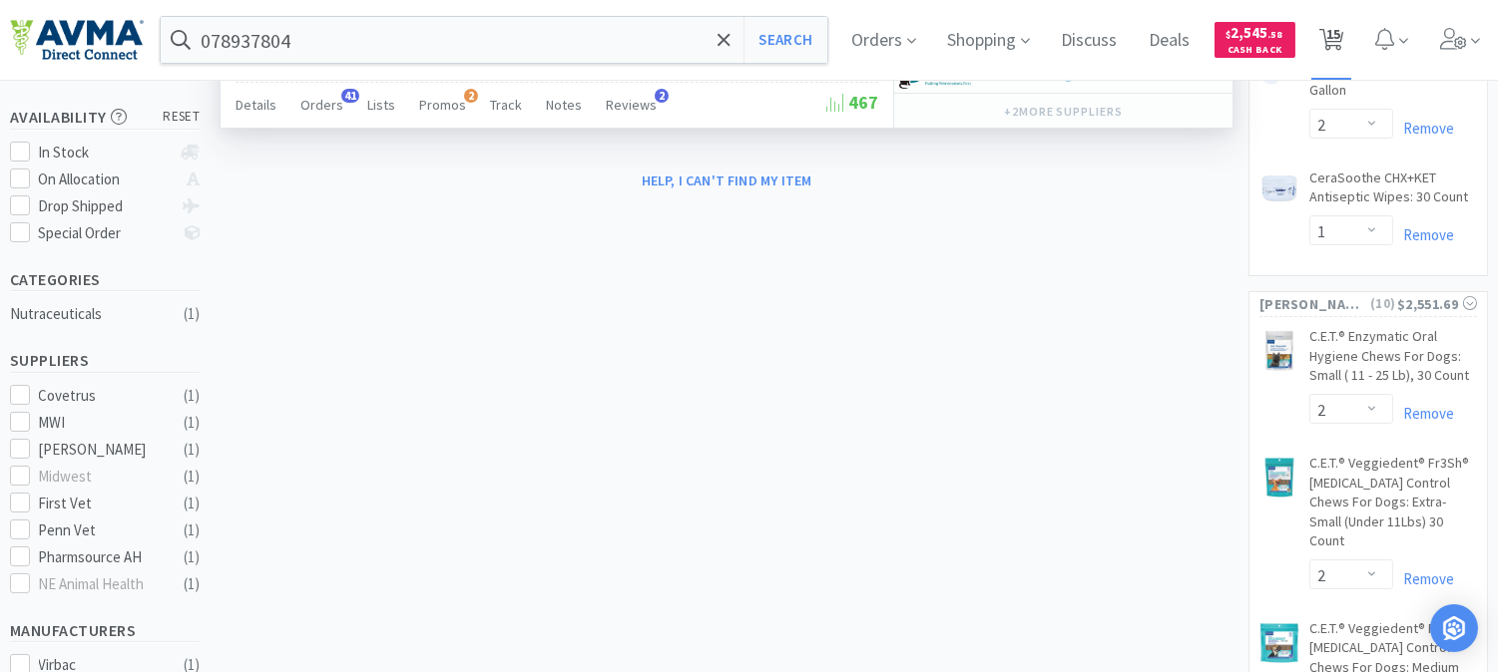
select select "3"
select select "12"
select select "6"
select select "20"
select select "2"
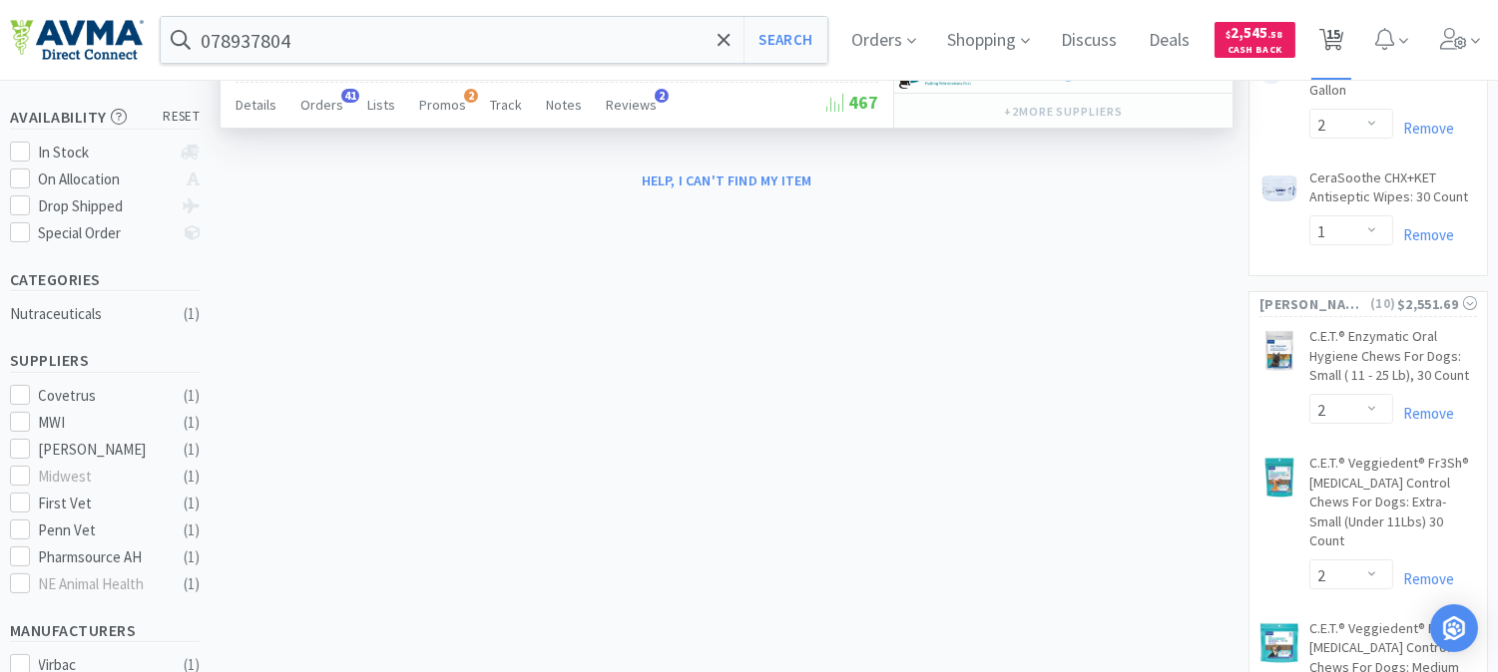
select select "1"
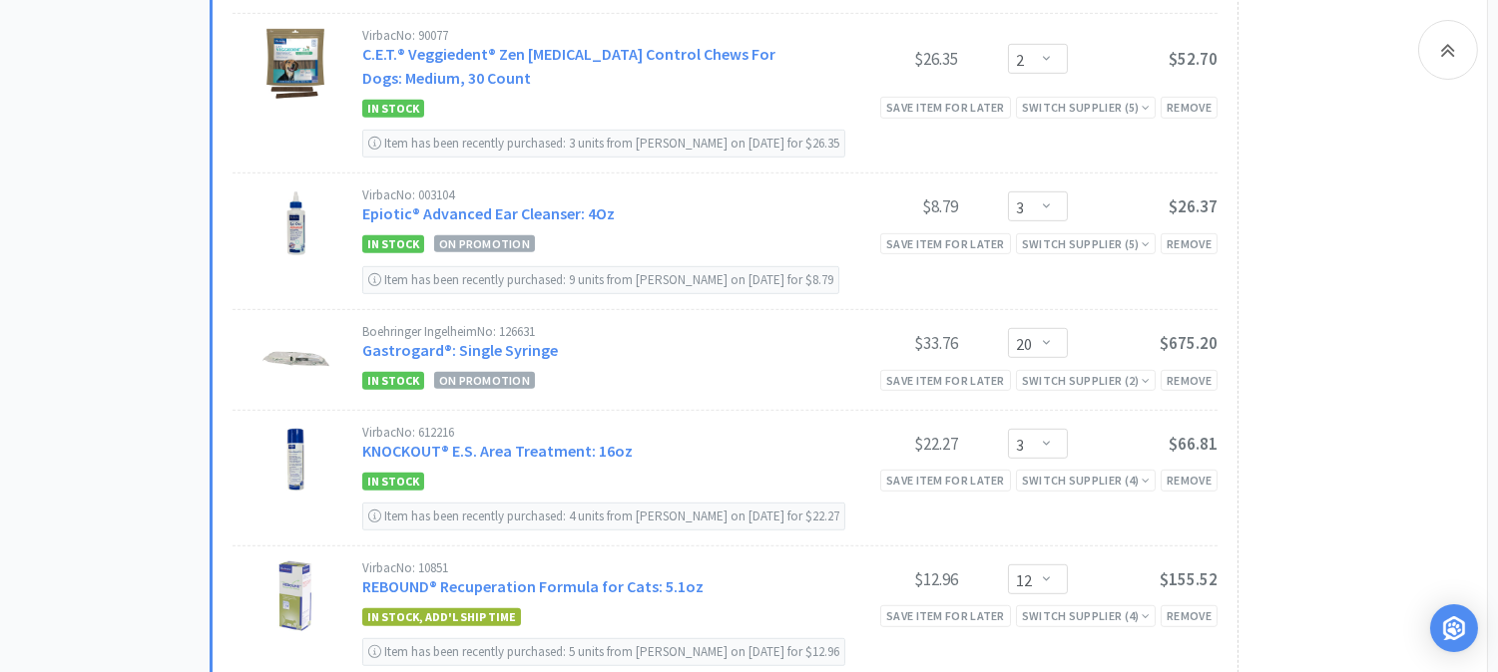
scroll to position [2008, 0]
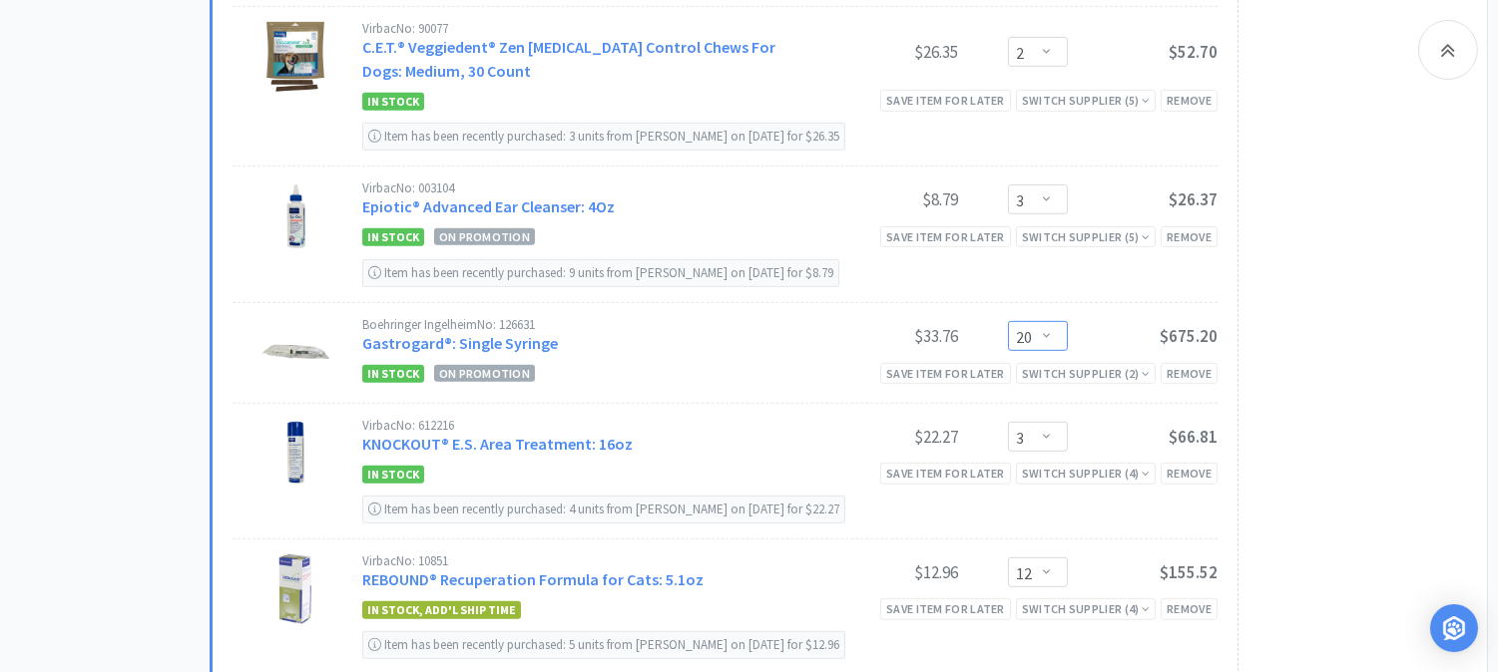
click at [1041, 340] on select "Enter Quantity 1 2 3 4 5 6 7 8 9 10 11 12 13 14 15 16 17 18 19 20 Enter Quantity" at bounding box center [1038, 336] width 60 height 30
click at [1008, 325] on select "Enter Quantity 1 2 3 4 5 6 7 8 9 10 11 12 13 14 15 16 17 18 19 20 Enter Quantity" at bounding box center [1038, 336] width 60 height 30
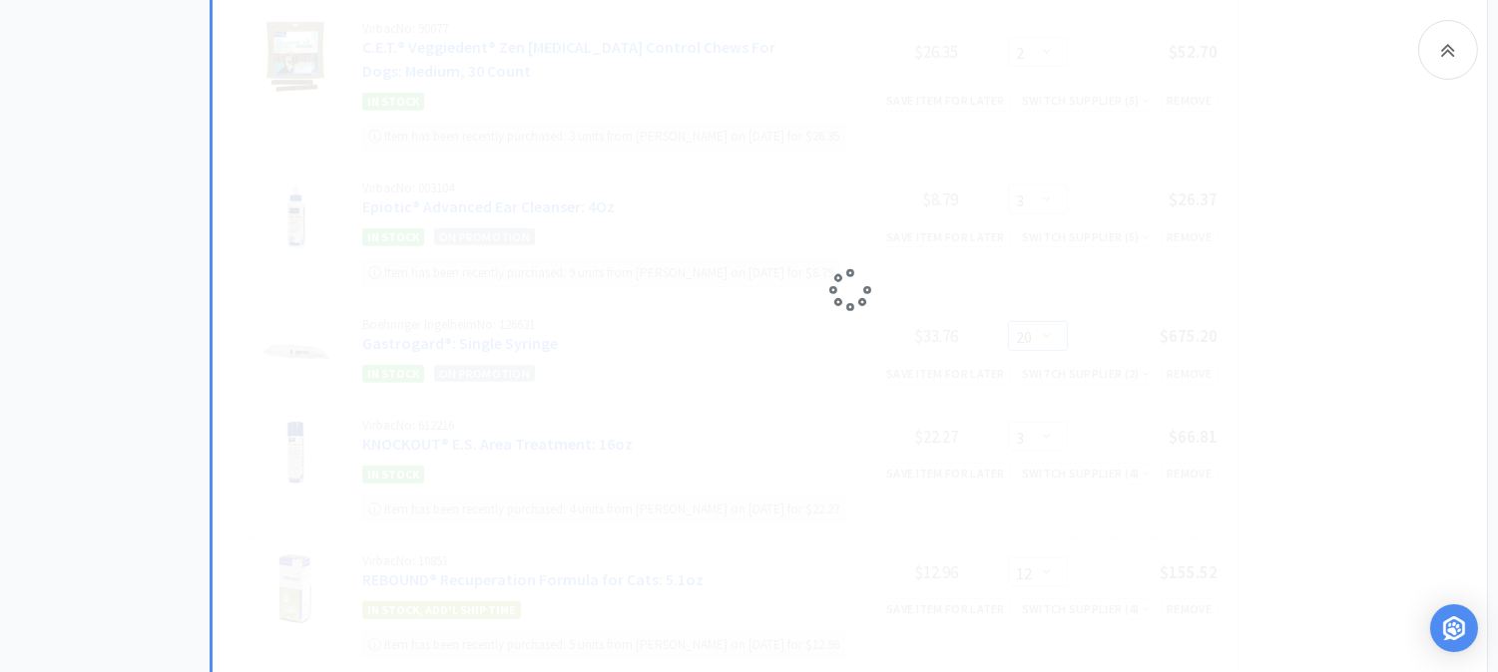
select select "10"
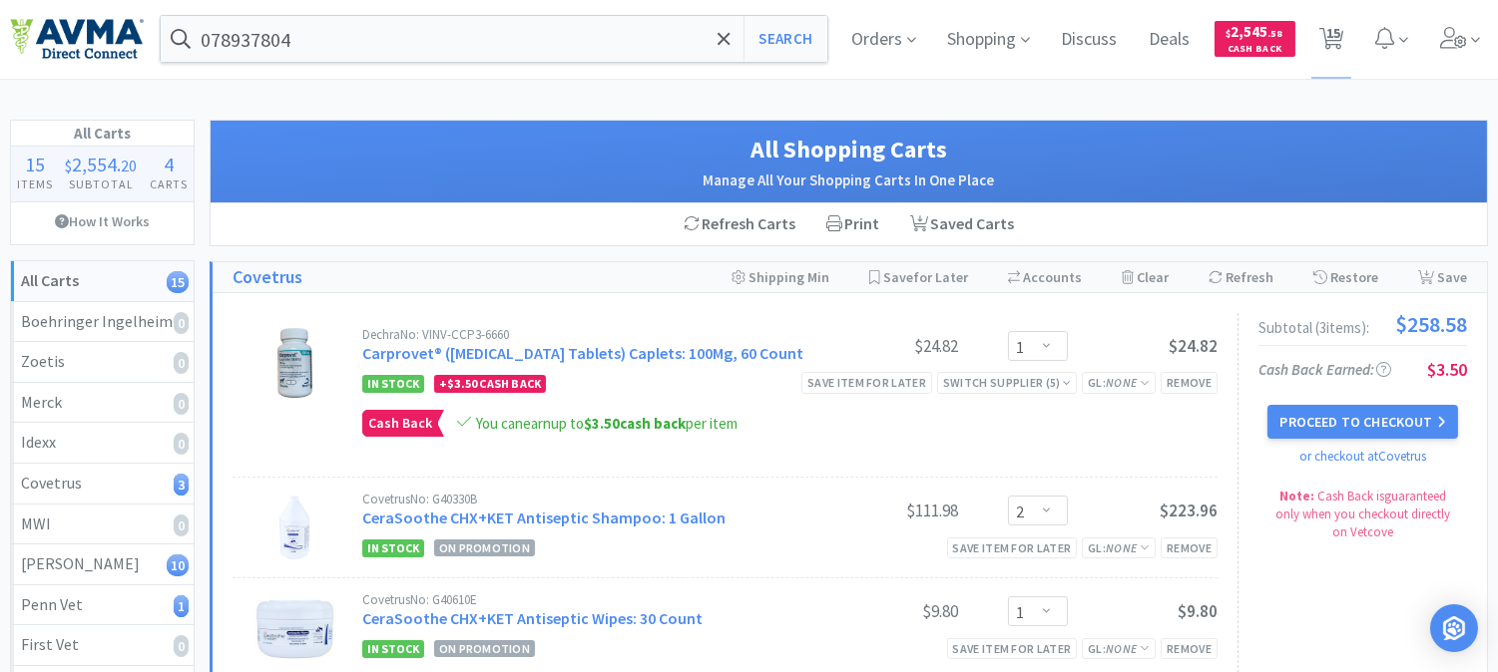
scroll to position [0, 0]
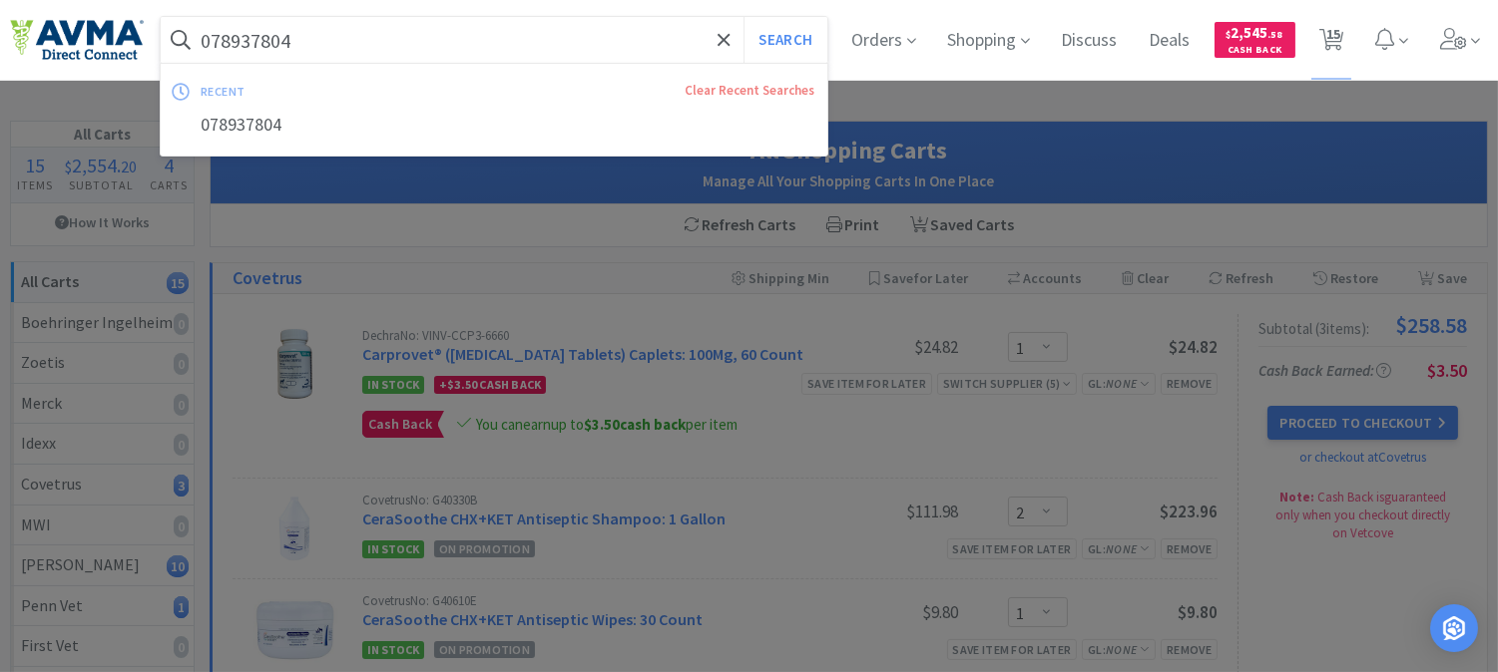
click at [393, 30] on input "078937804" at bounding box center [494, 40] width 667 height 46
paste input "42"
type input "078934204"
click at [778, 38] on button "Search" at bounding box center [784, 40] width 83 height 46
select select "1"
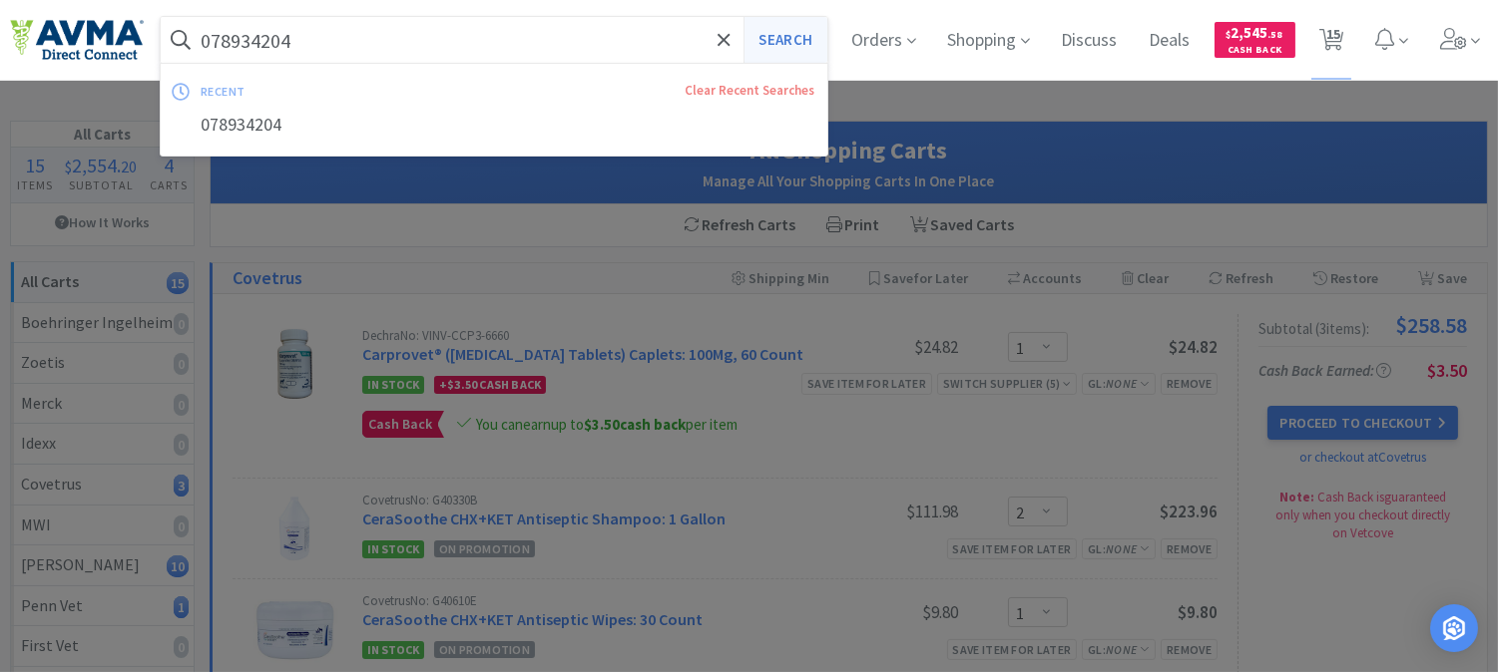
select select "2"
select select "1"
select select "2"
select select "1"
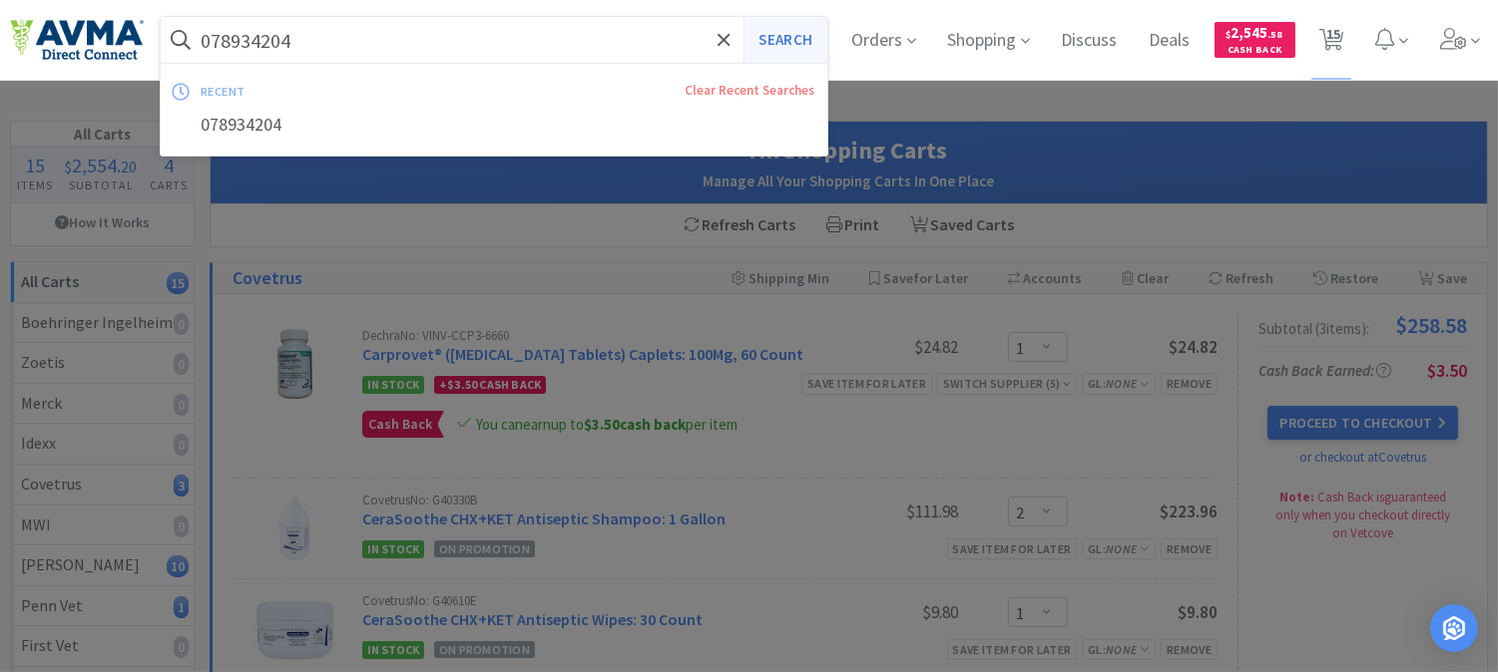
select select "2"
select select "3"
select select "10"
select select "3"
select select "12"
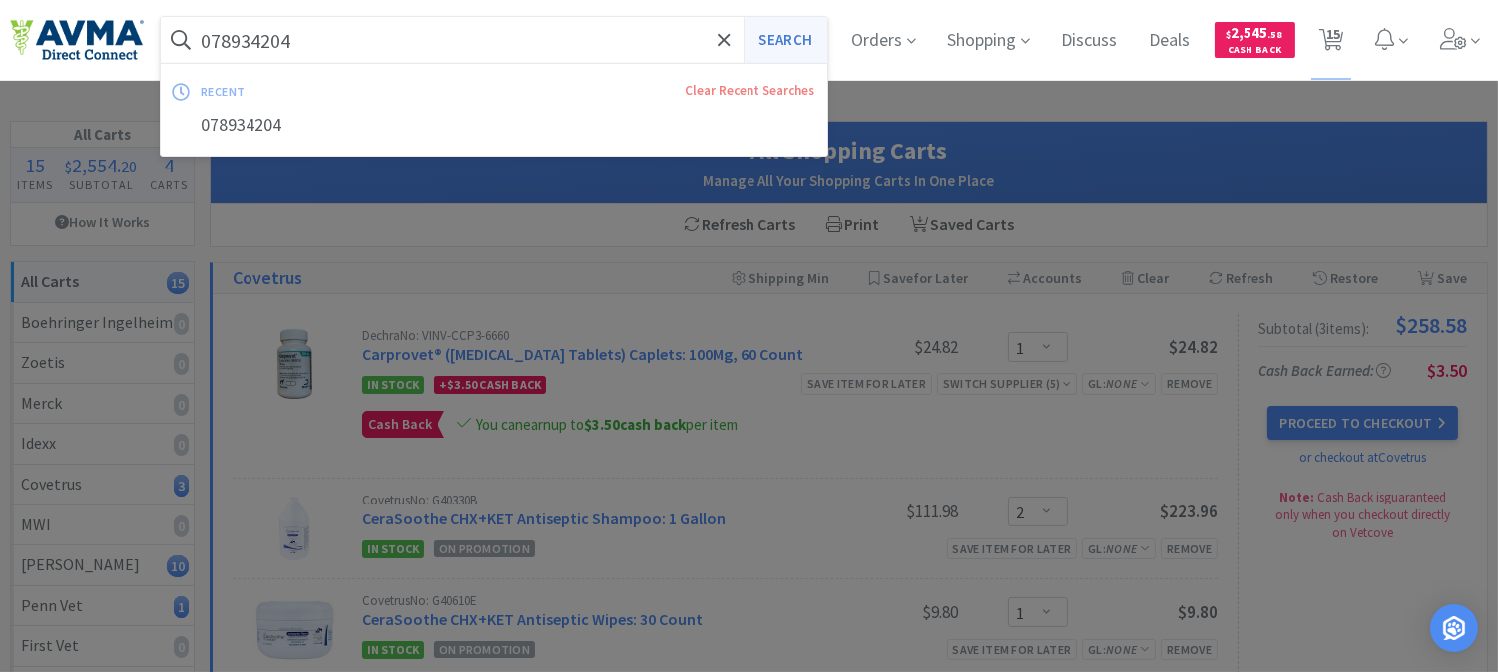
select select "6"
select select "20"
select select "2"
select select "1"
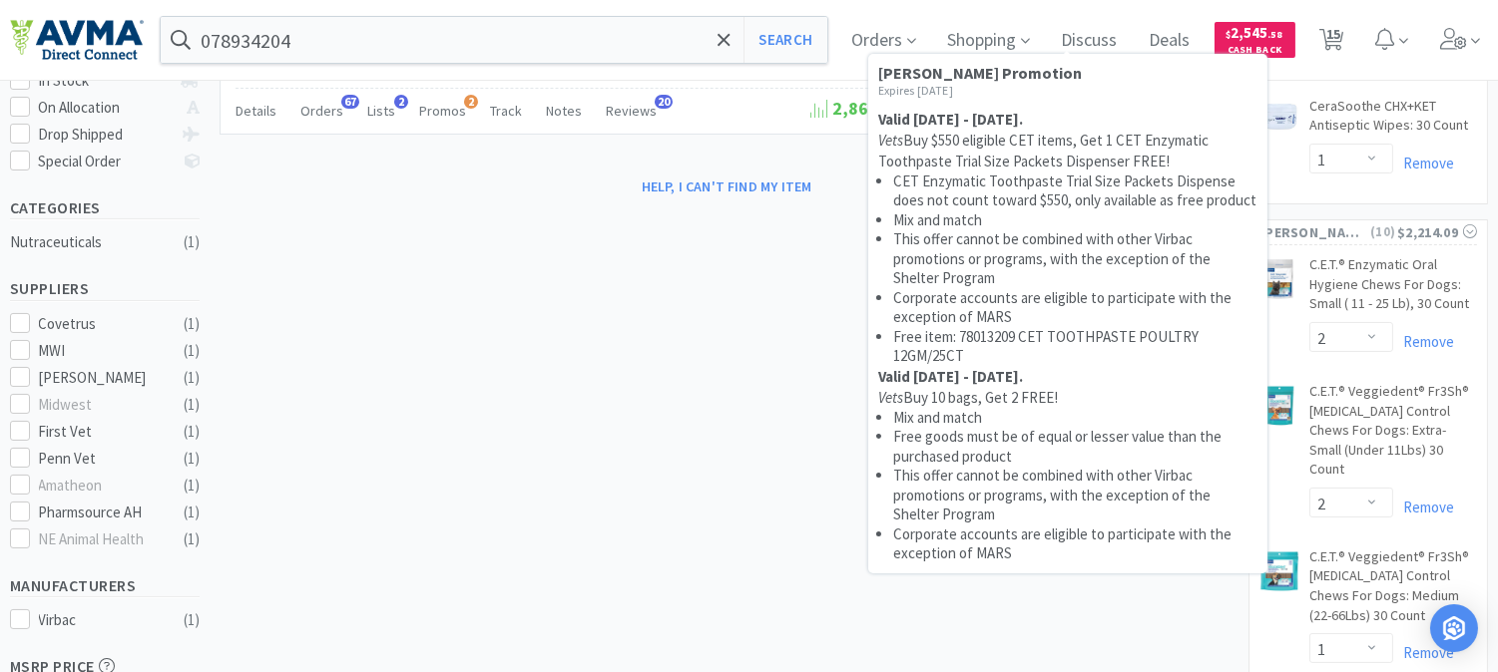
scroll to position [443, 0]
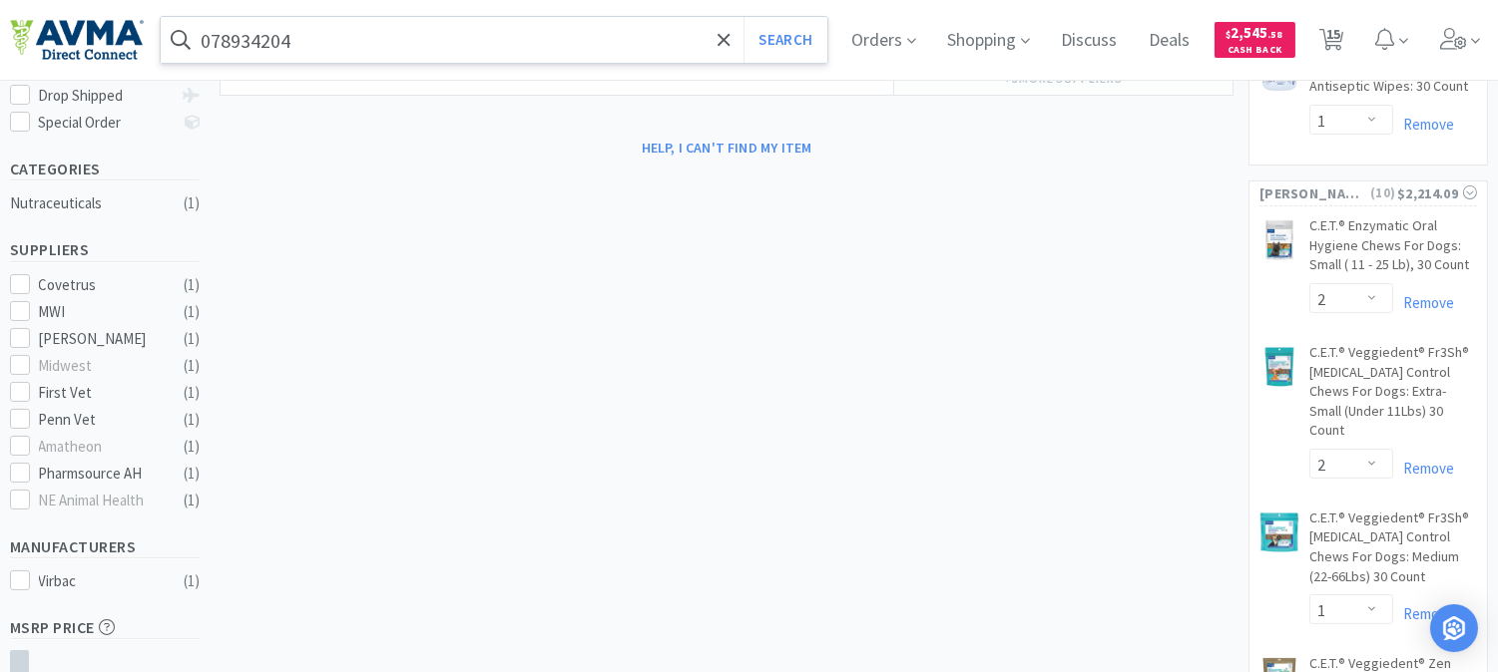
click at [441, 48] on input "078934204" at bounding box center [494, 40] width 667 height 46
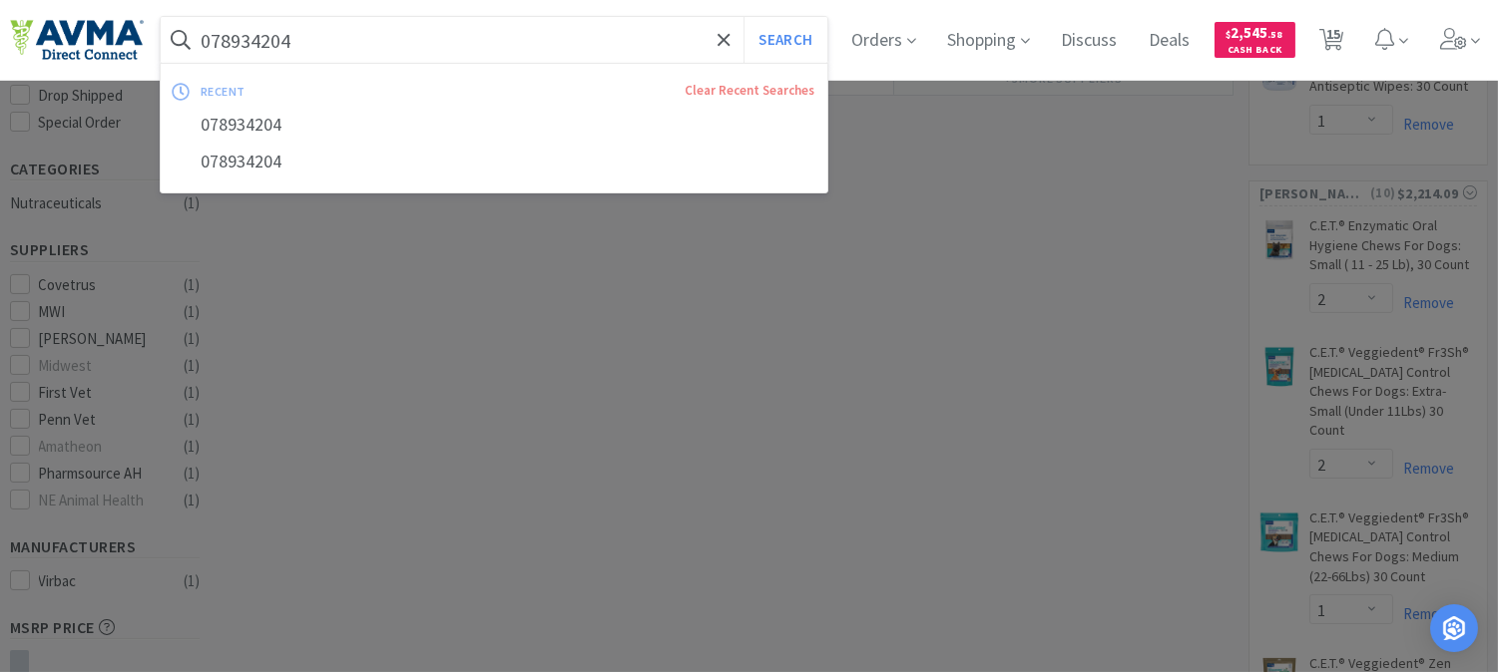
paste input "PVS8920"
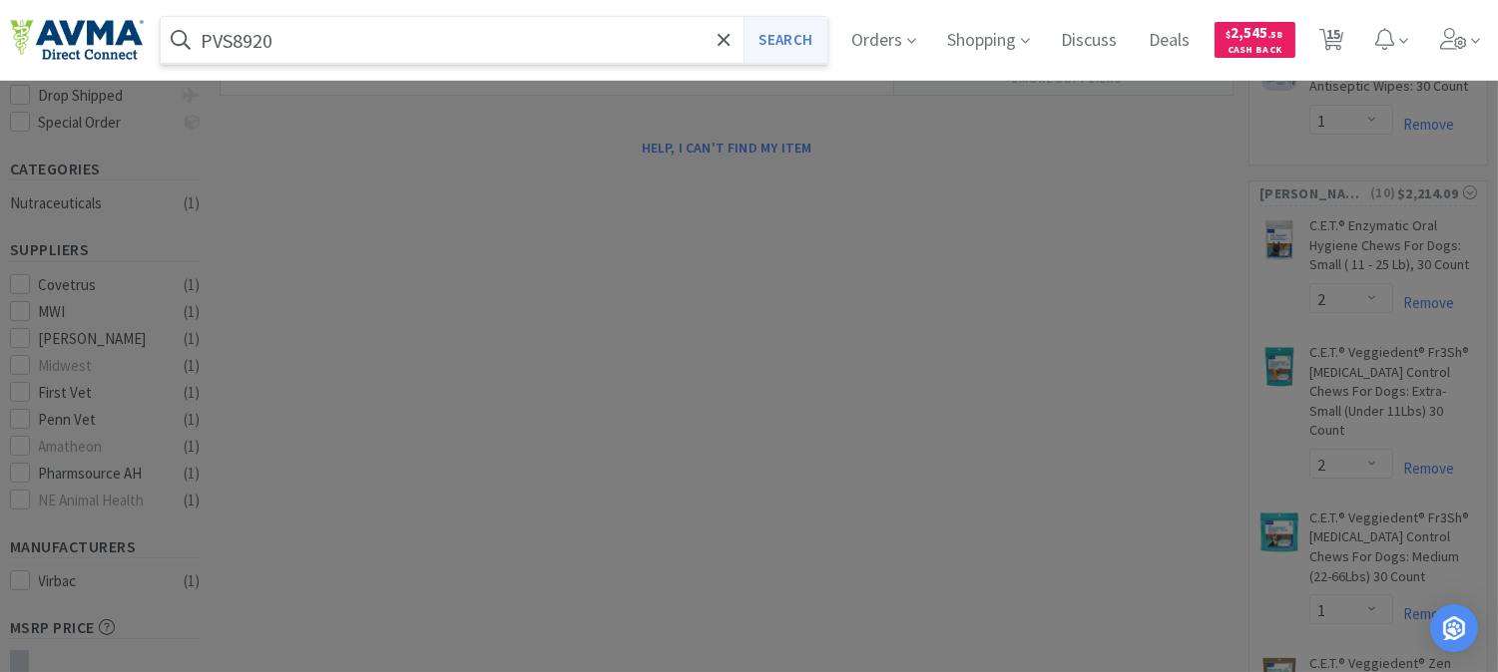
type input "PVS8920"
click at [803, 38] on button "Search" at bounding box center [784, 40] width 83 height 46
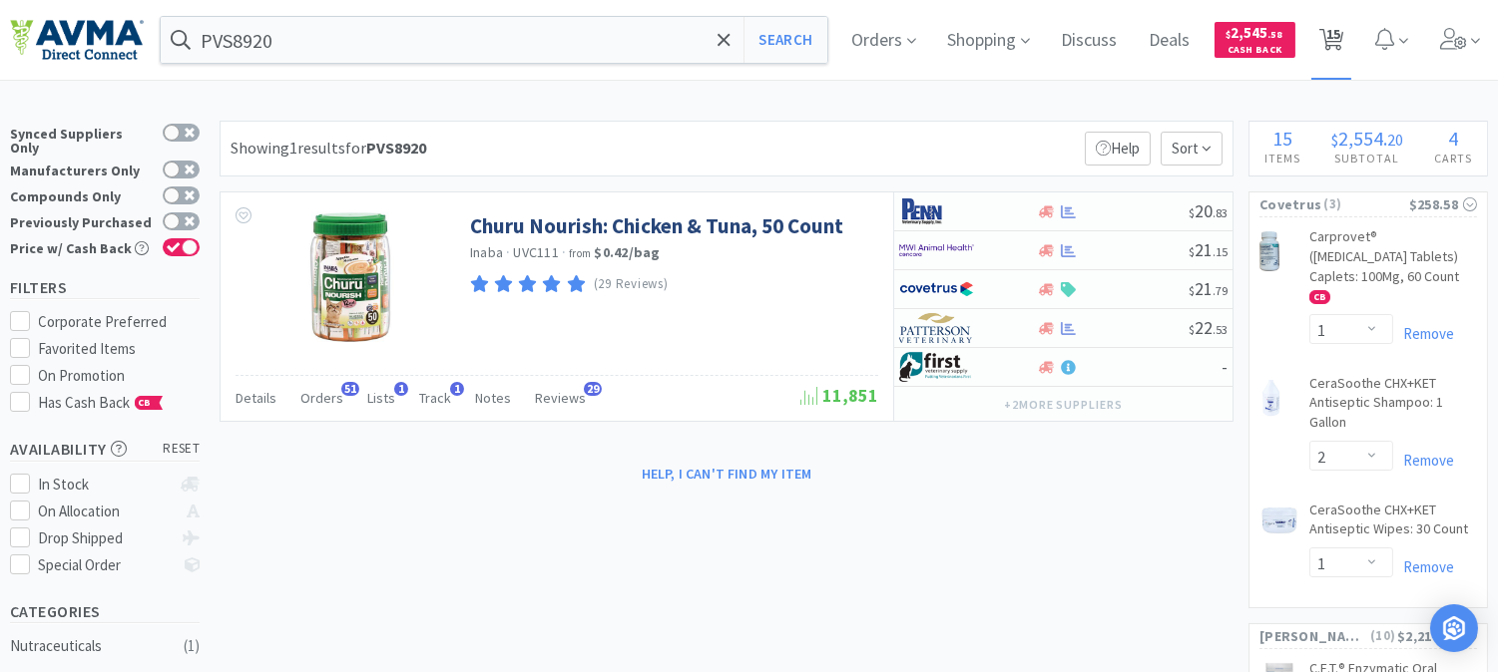
click at [1340, 32] on span "15" at bounding box center [1333, 34] width 14 height 80
select select "1"
select select "2"
select select "1"
select select "2"
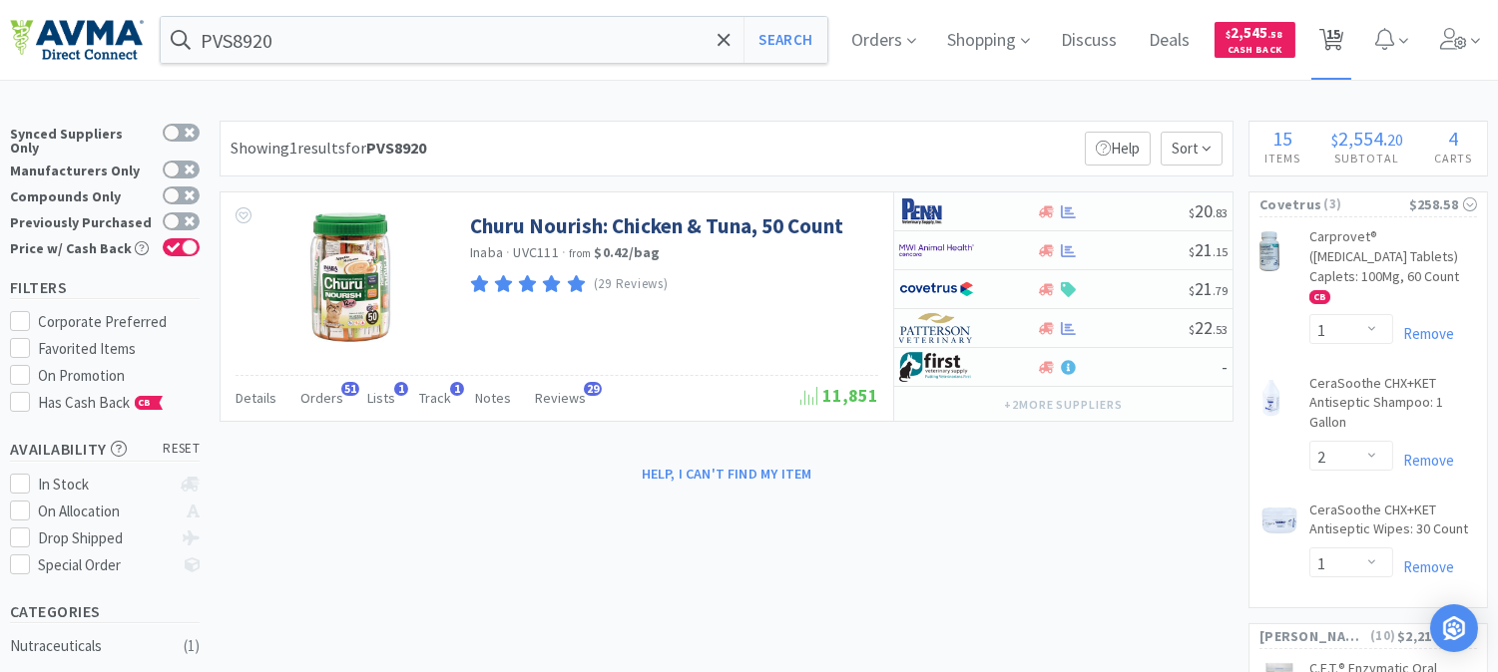
select select "2"
select select "1"
select select "2"
select select "3"
select select "10"
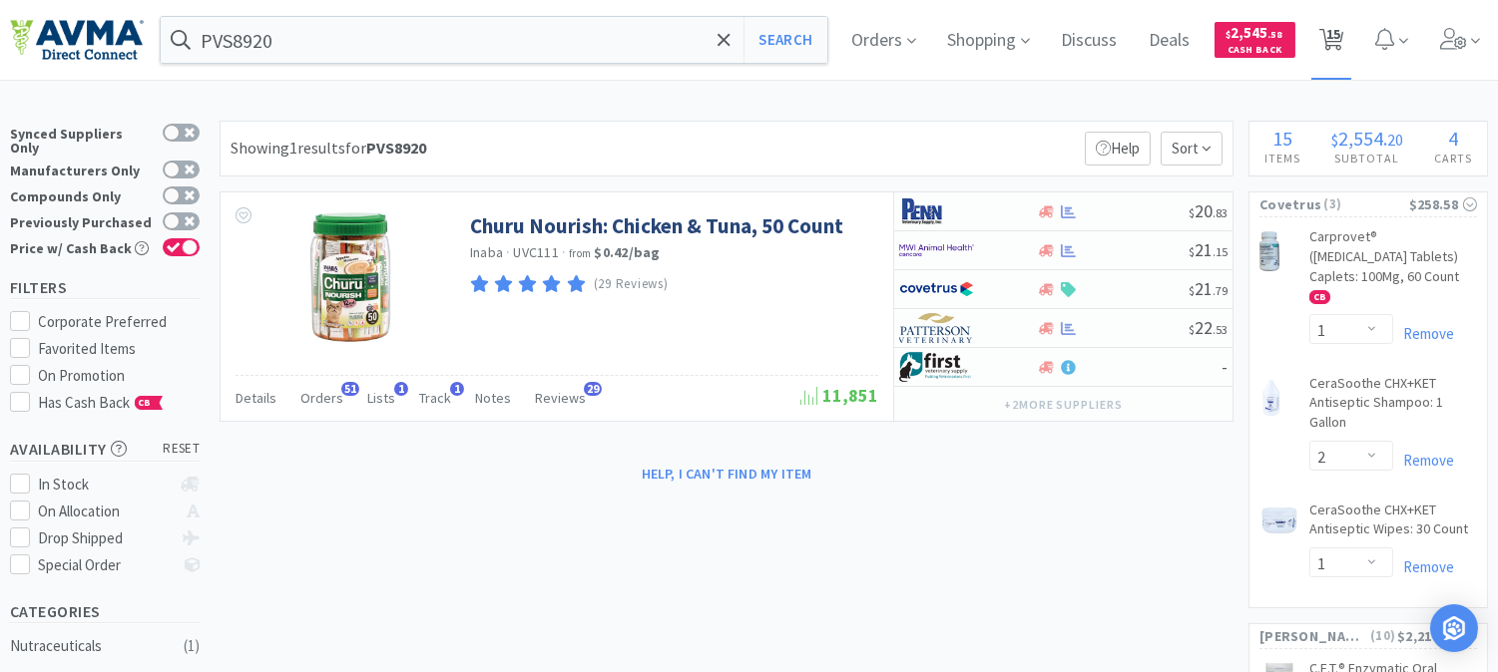
select select "3"
select select "12"
select select "6"
select select "20"
select select "2"
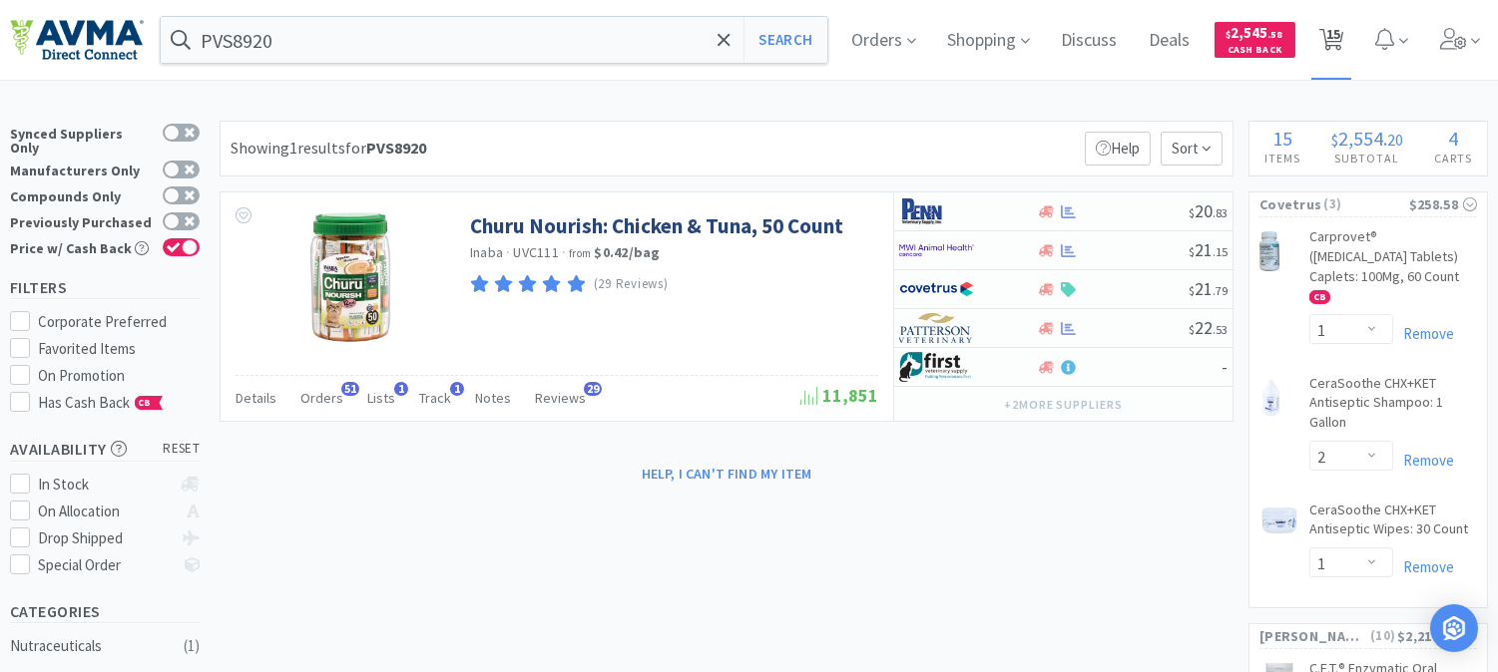
select select "1"
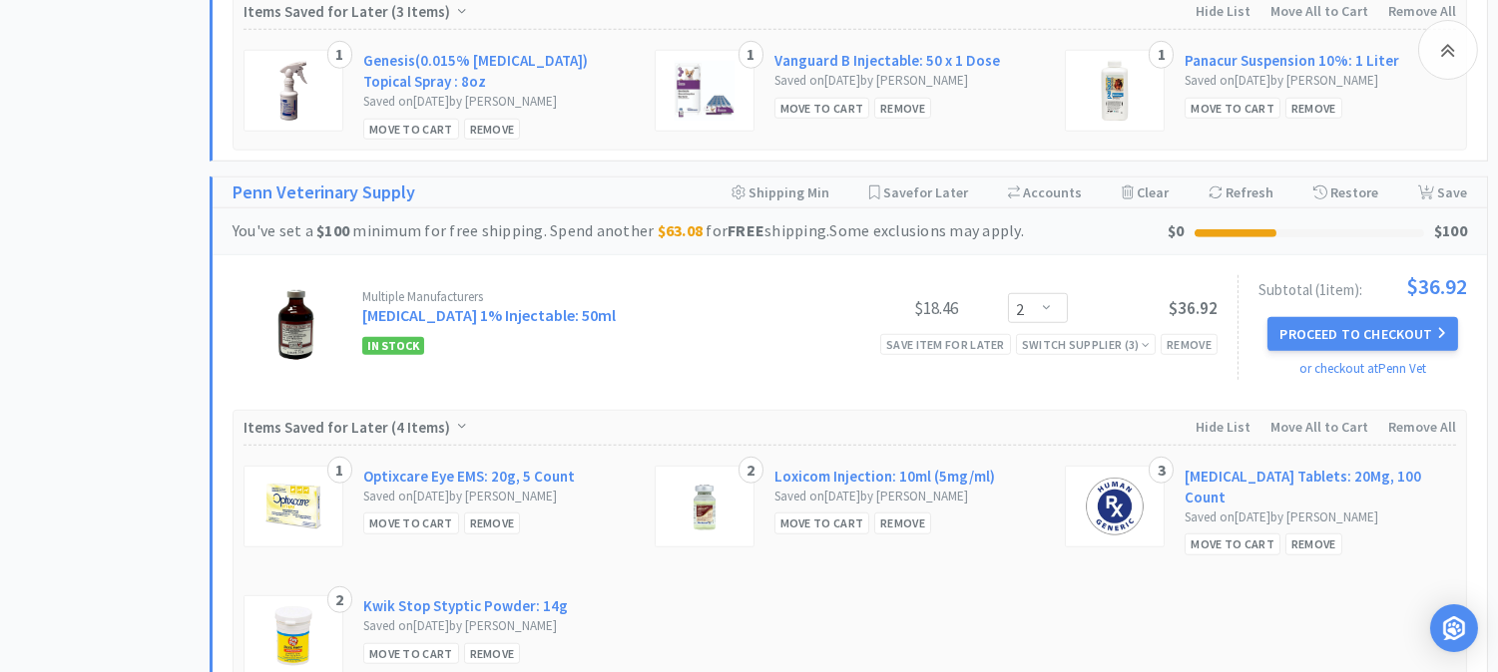
scroll to position [2993, 0]
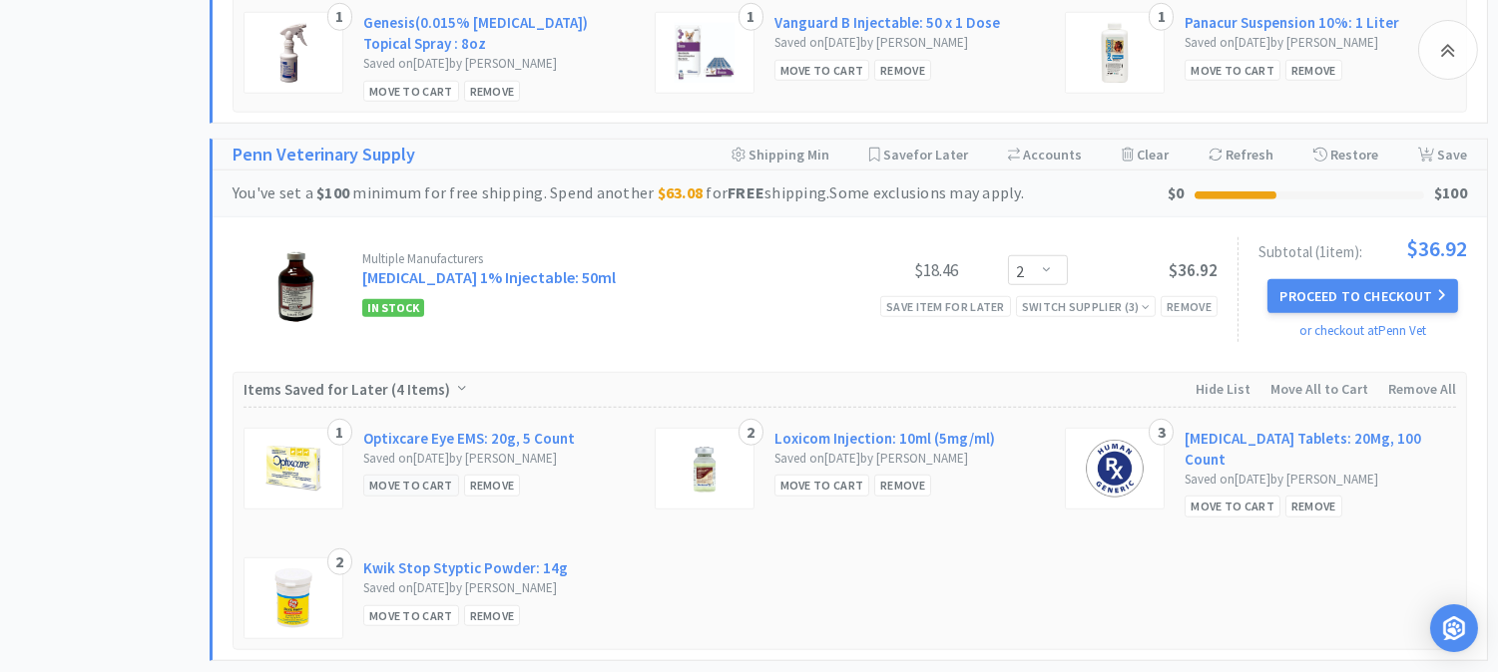
click at [403, 491] on div "Move to Cart" at bounding box center [411, 485] width 96 height 21
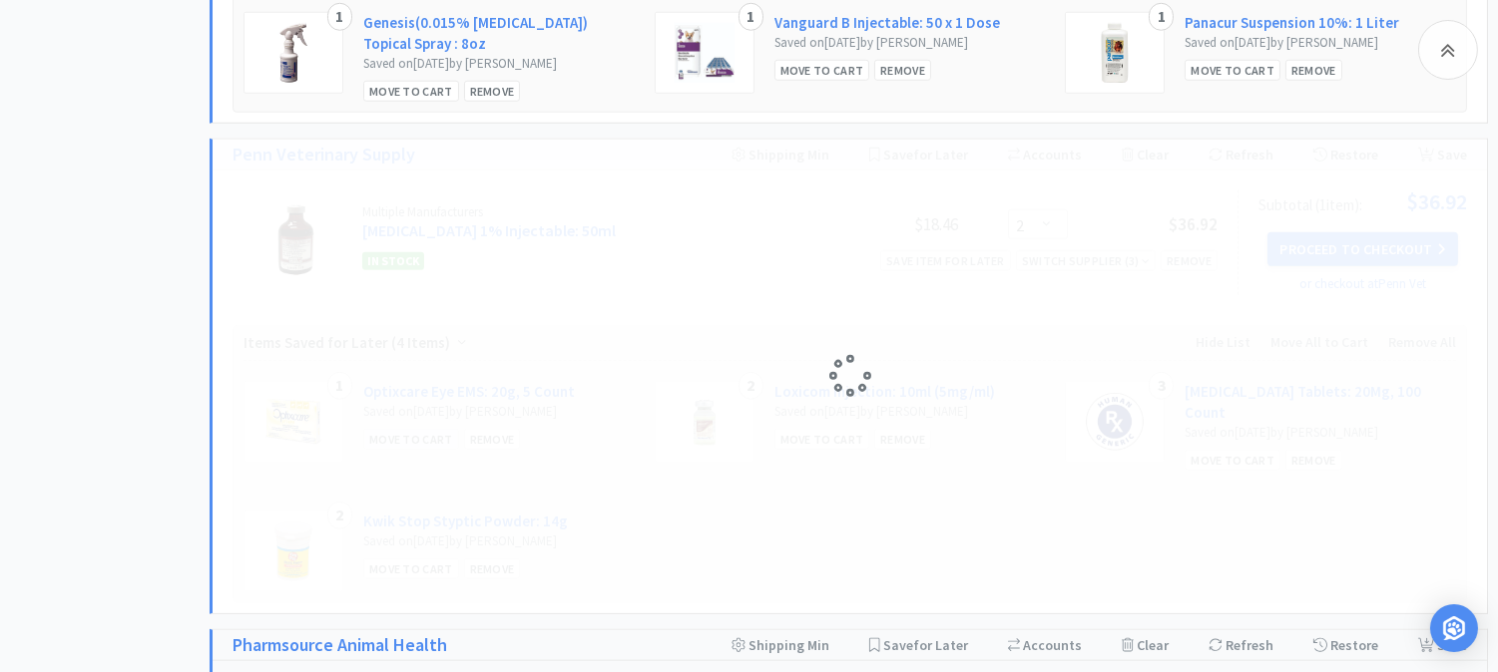
select select "1"
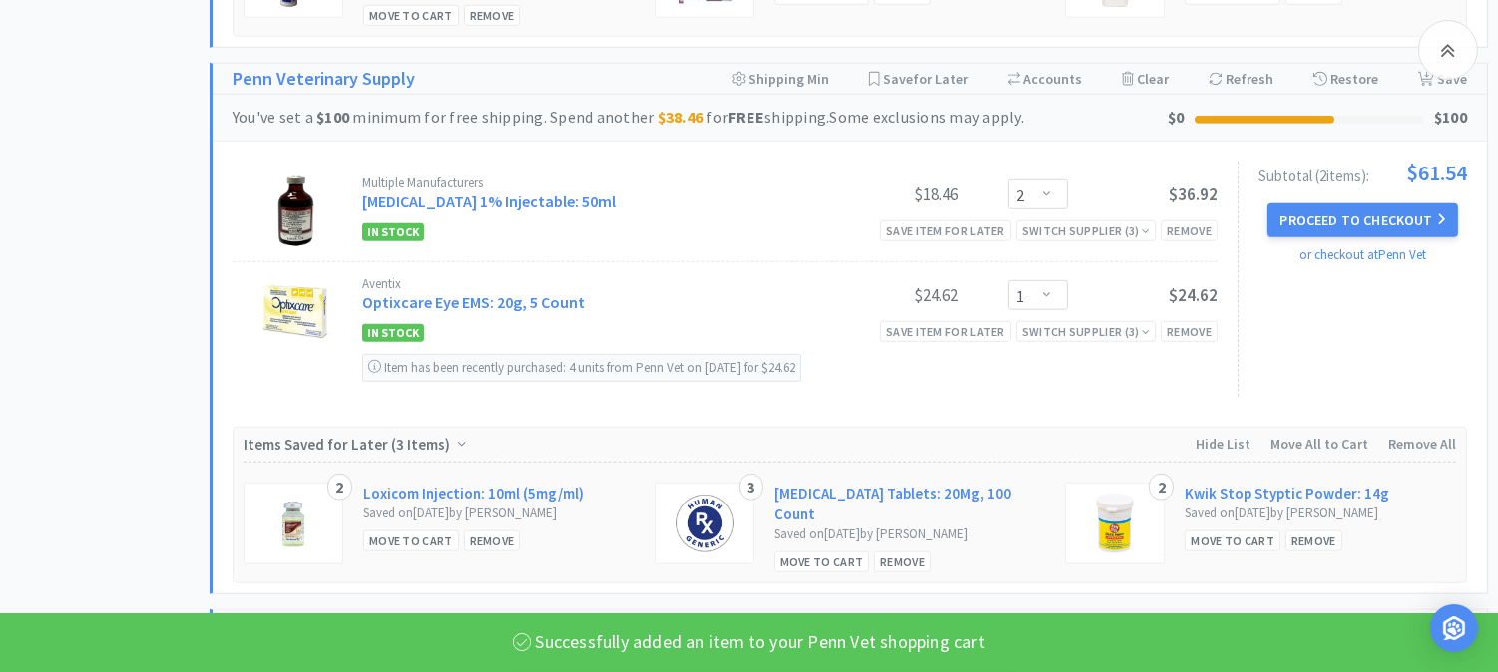
scroll to position [3215, 0]
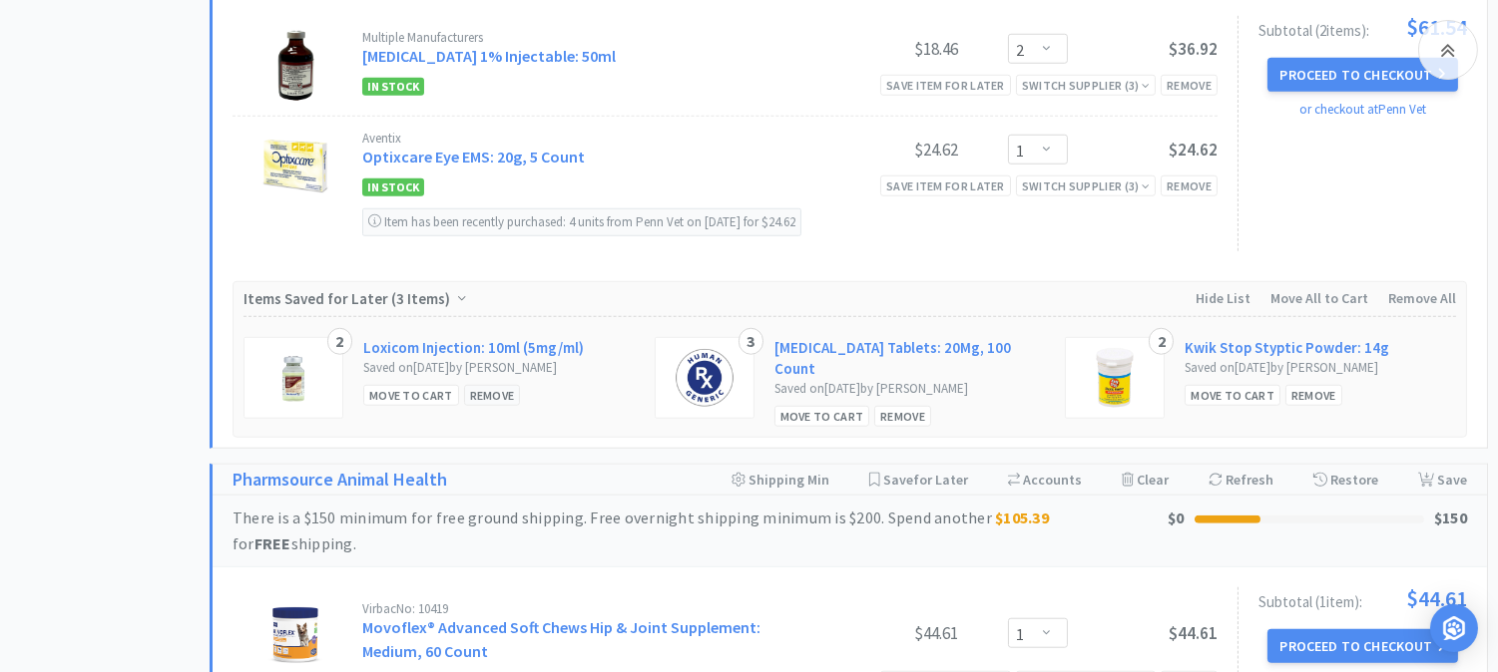
click at [483, 402] on div "Remove" at bounding box center [492, 395] width 57 height 21
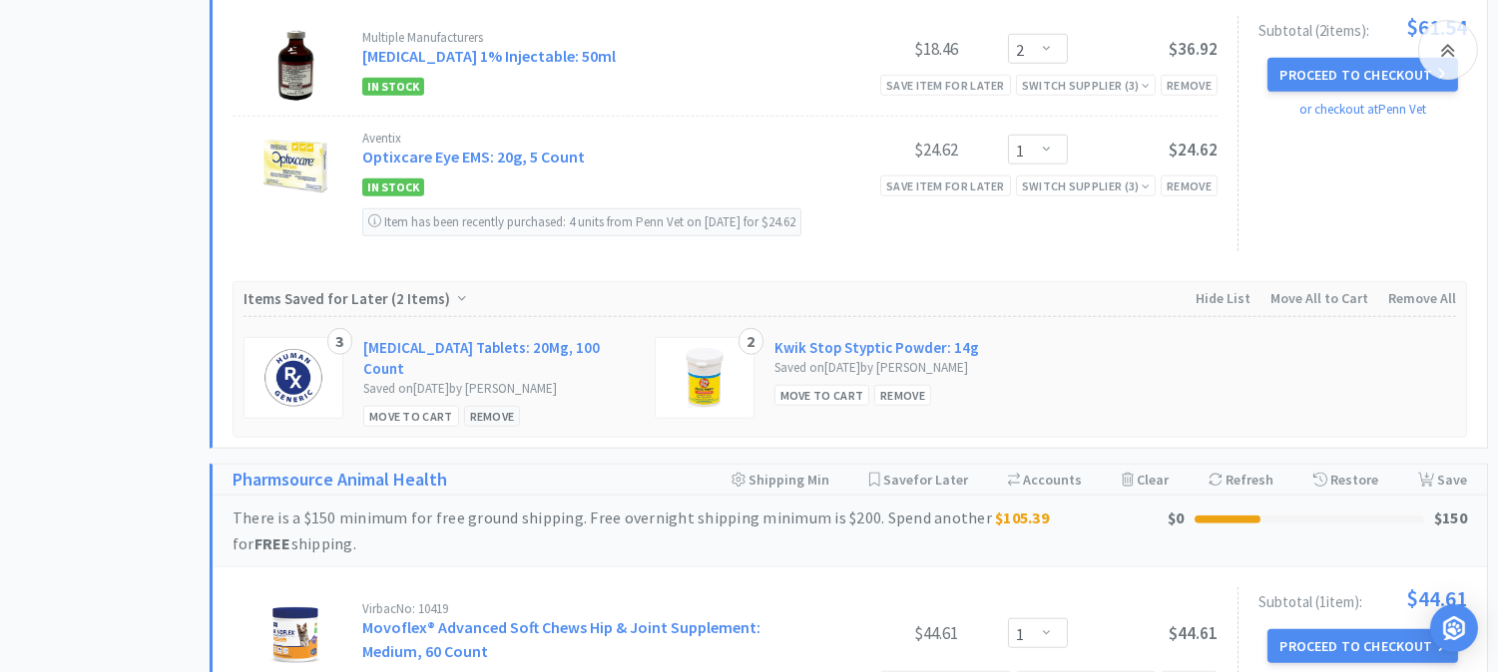
click at [491, 406] on div "Remove" at bounding box center [492, 416] width 57 height 21
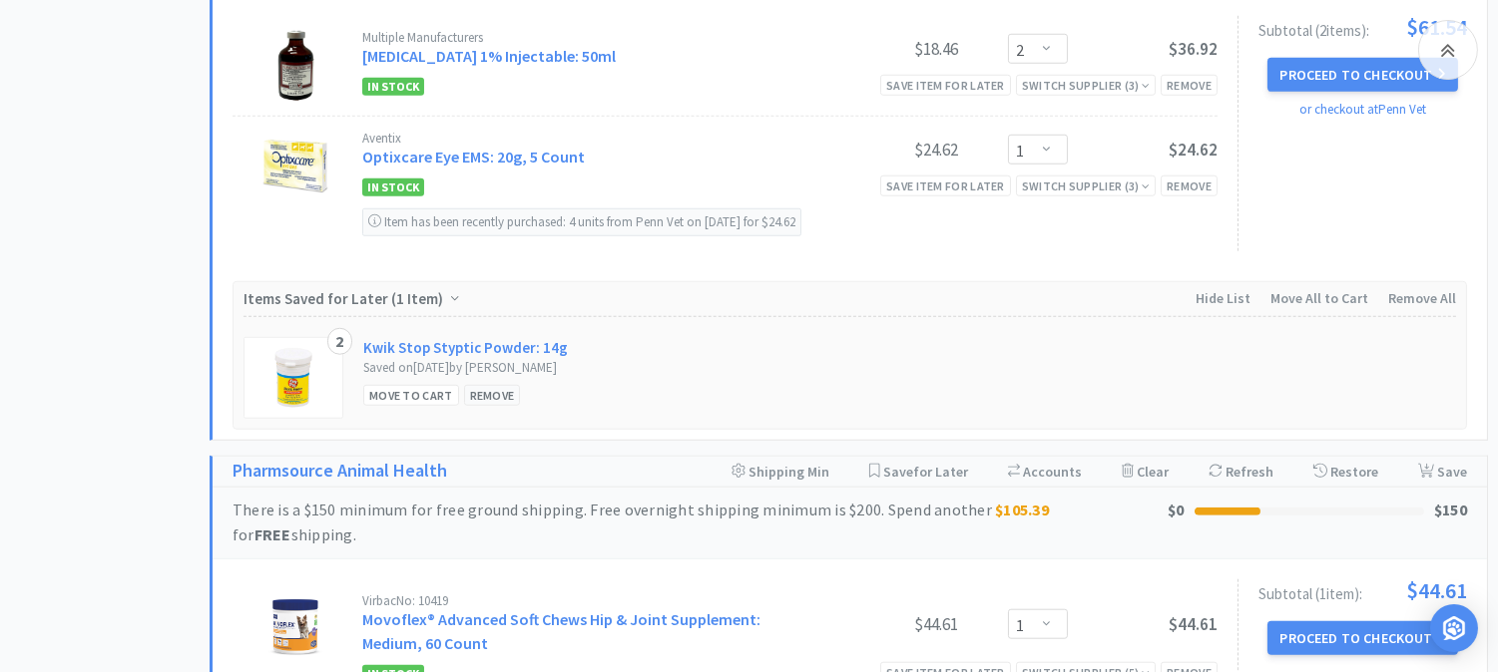
click at [491, 401] on div "Remove" at bounding box center [492, 395] width 57 height 21
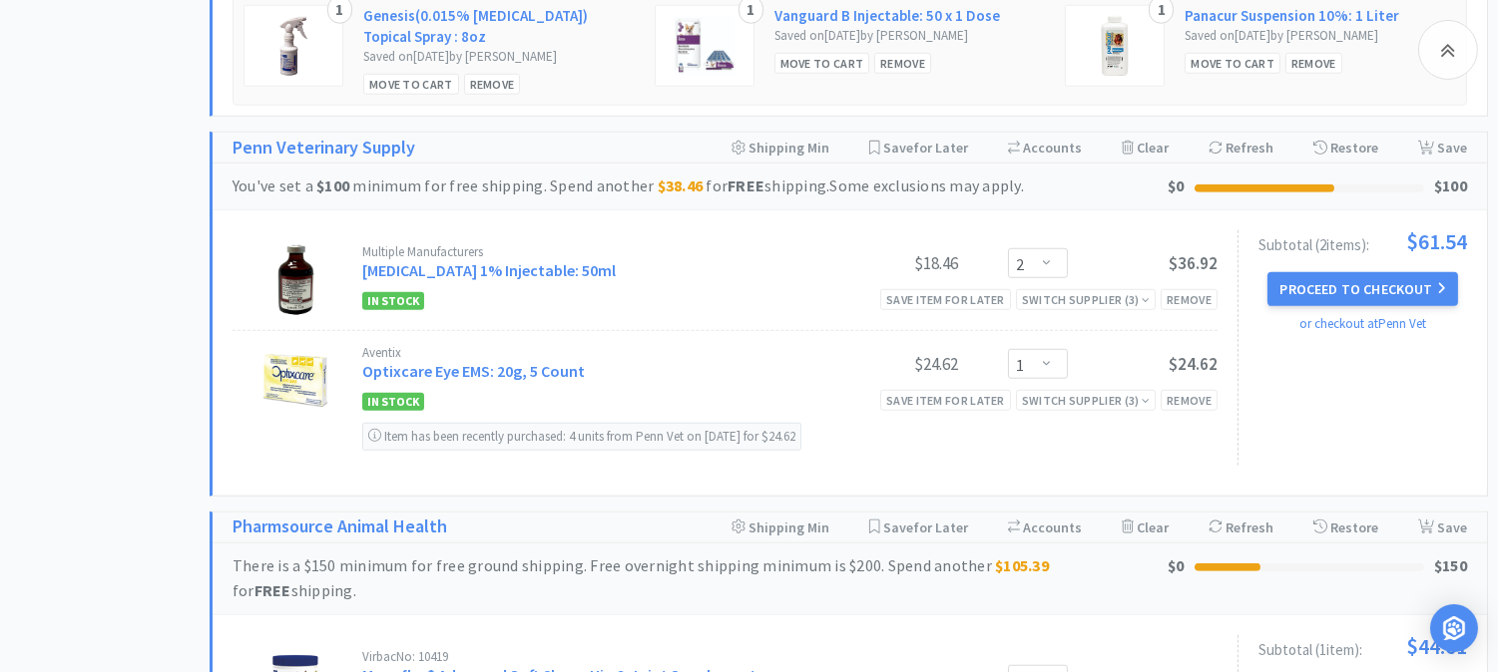
scroll to position [2993, 0]
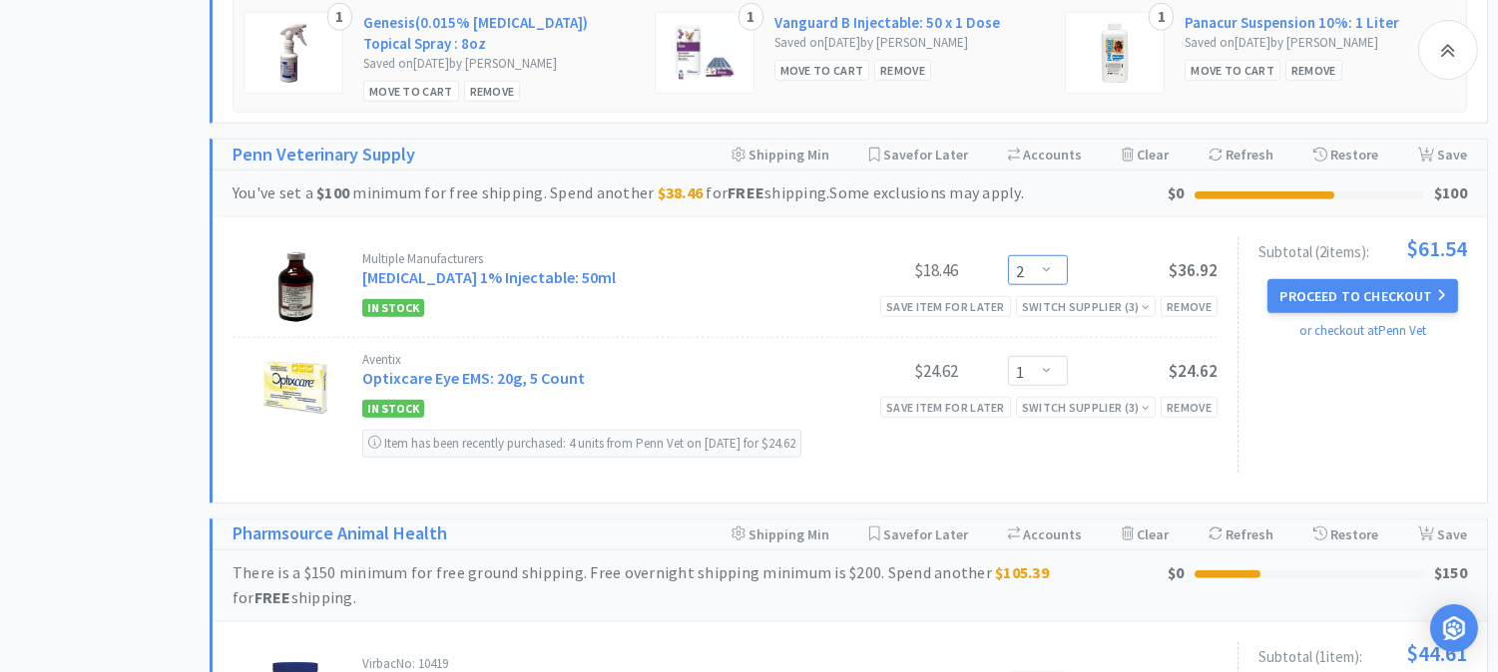
click at [1049, 273] on select "Enter Quantity 1 2 3 4 5 6 7 8 9 10 11 12 13 14 15 16 17 18 19 20 Enter Quantity" at bounding box center [1038, 270] width 60 height 30
click at [1008, 255] on select "Enter Quantity 1 2 3 4 5 6 7 8 9 10 11 12 13 14 15 16 17 18 19 20 Enter Quantity" at bounding box center [1038, 270] width 60 height 30
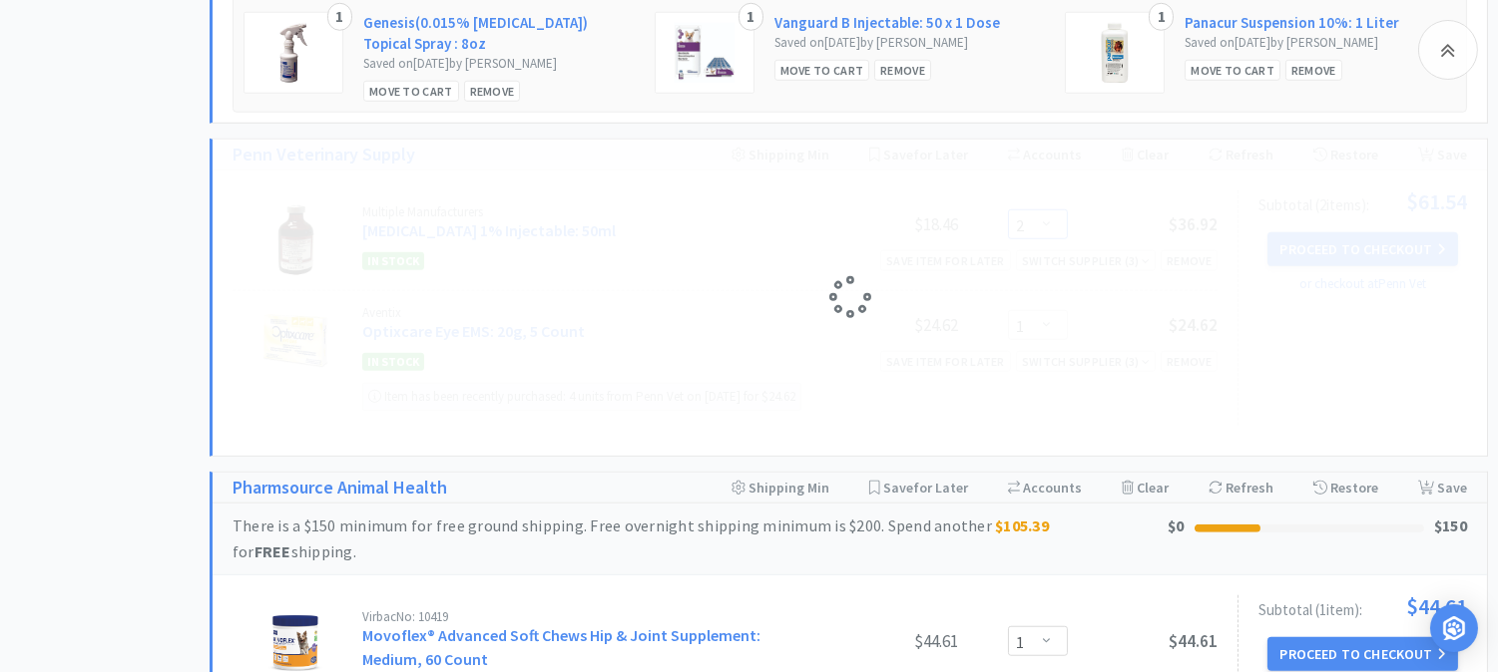
select select "3"
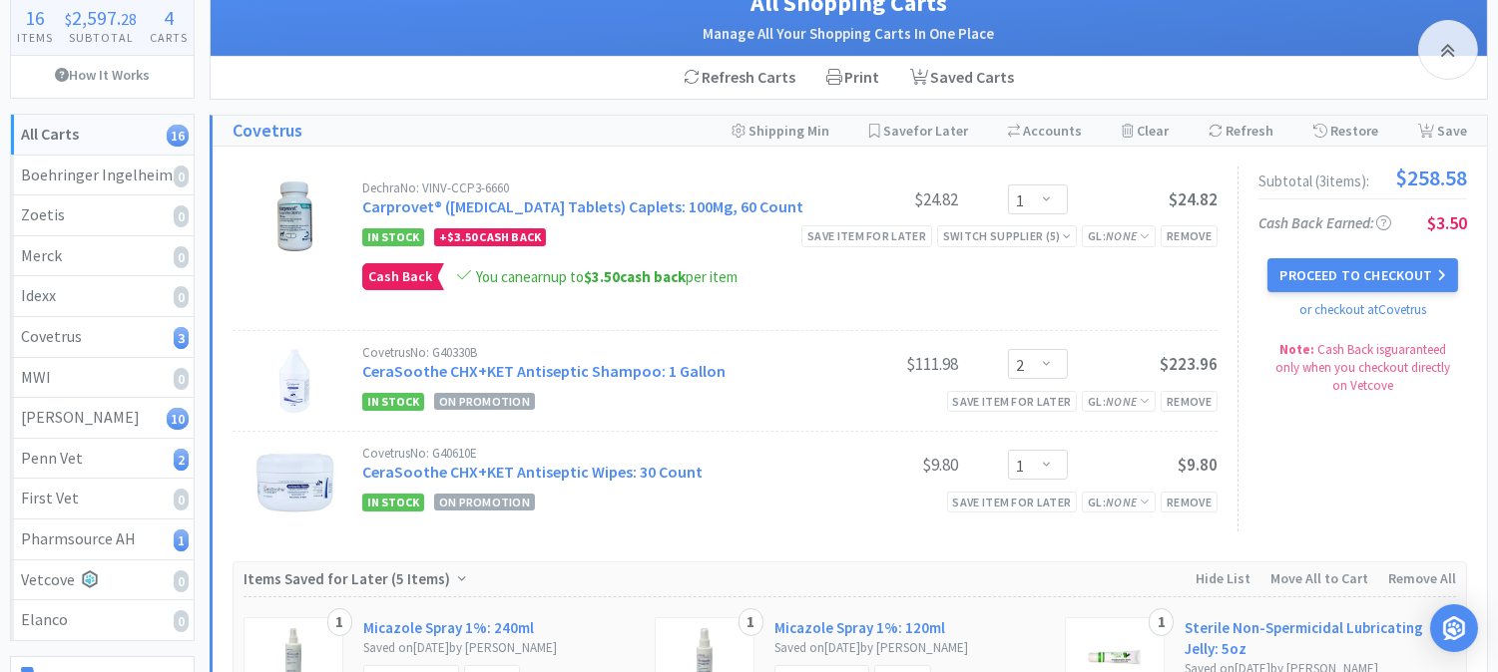
scroll to position [0, 0]
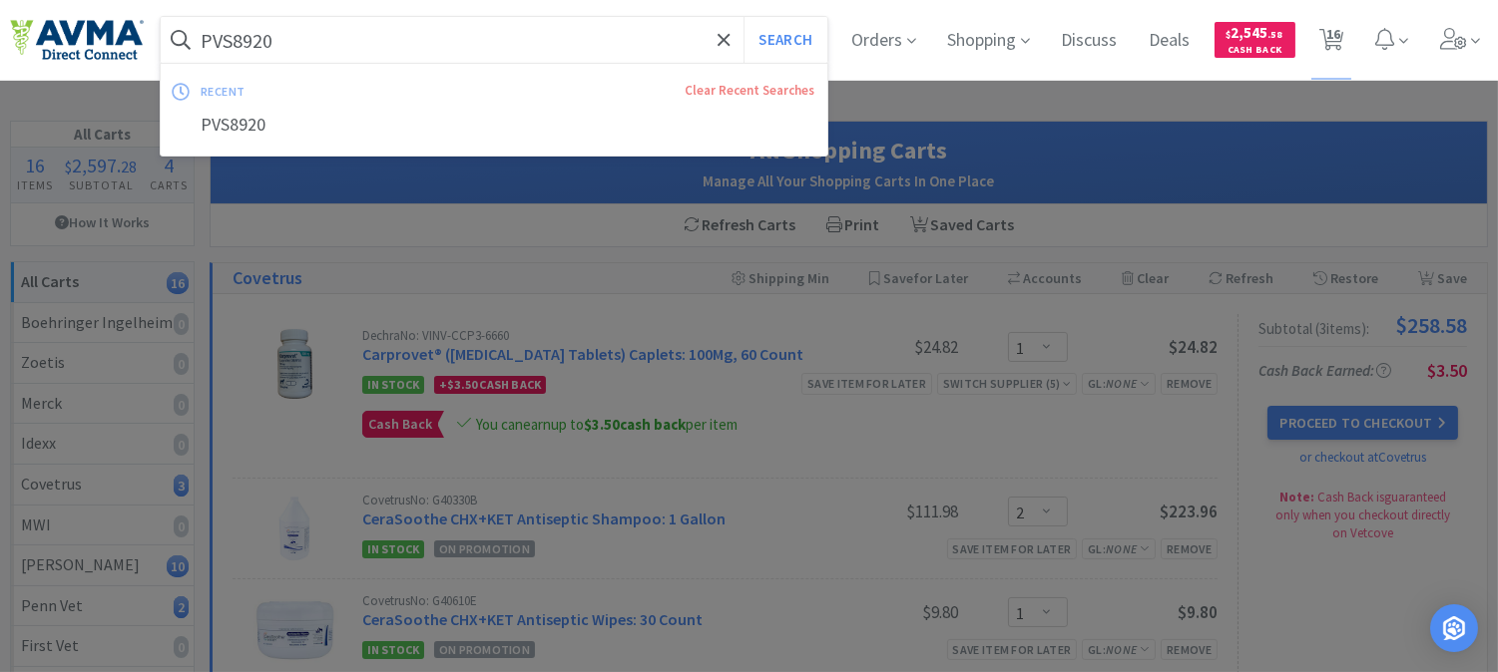
click at [360, 45] on input "PVS8920" at bounding box center [494, 40] width 667 height 46
paste input "ZYV2010"
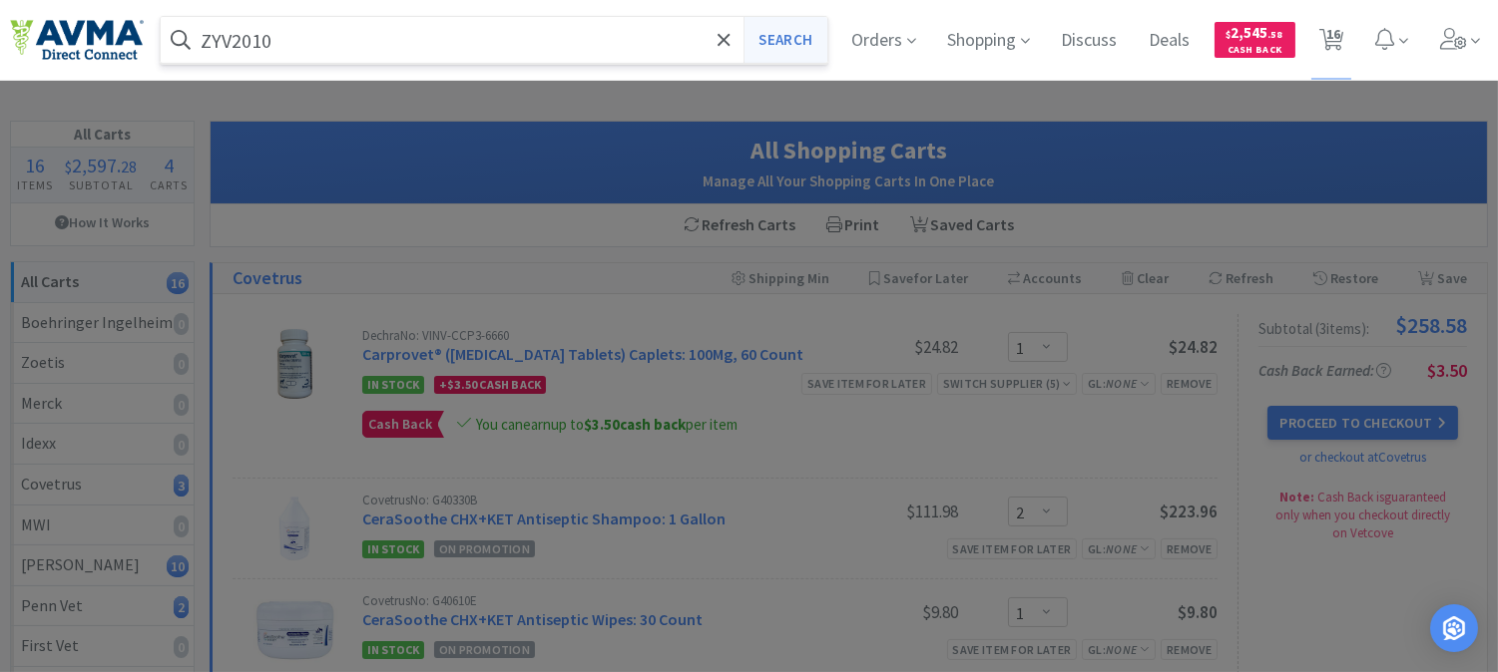
type input "ZYV2010"
click at [751, 37] on button "Search" at bounding box center [784, 40] width 83 height 46
select select "1"
select select "2"
select select "1"
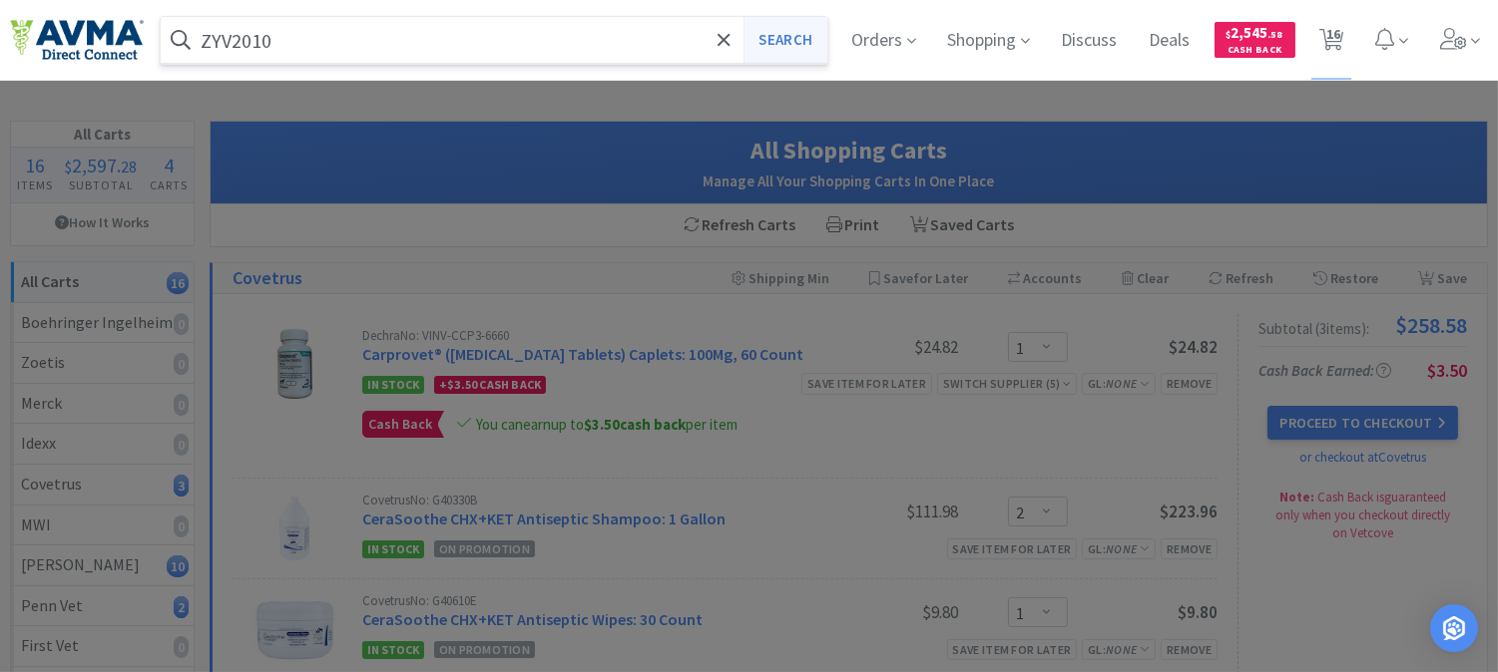
select select "2"
select select "1"
select select "2"
select select "3"
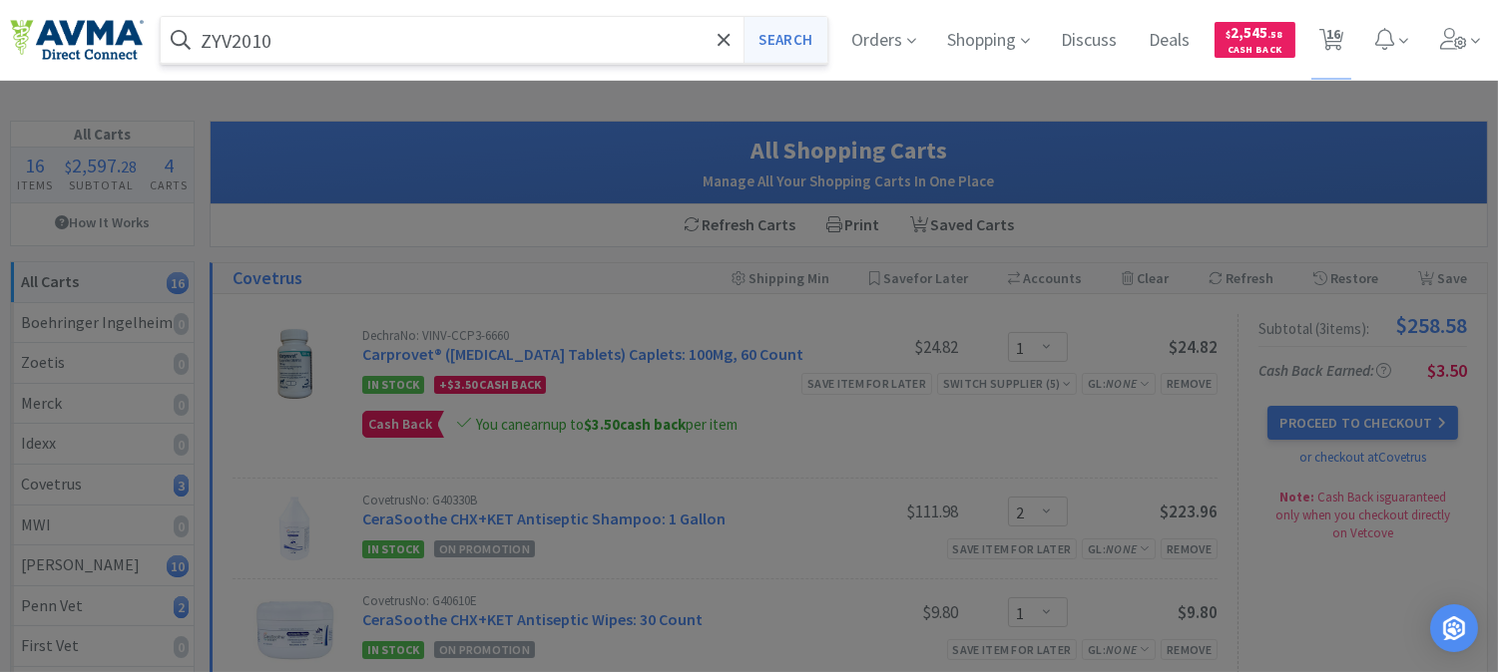
select select "10"
select select "3"
select select "12"
select select "6"
select select "20"
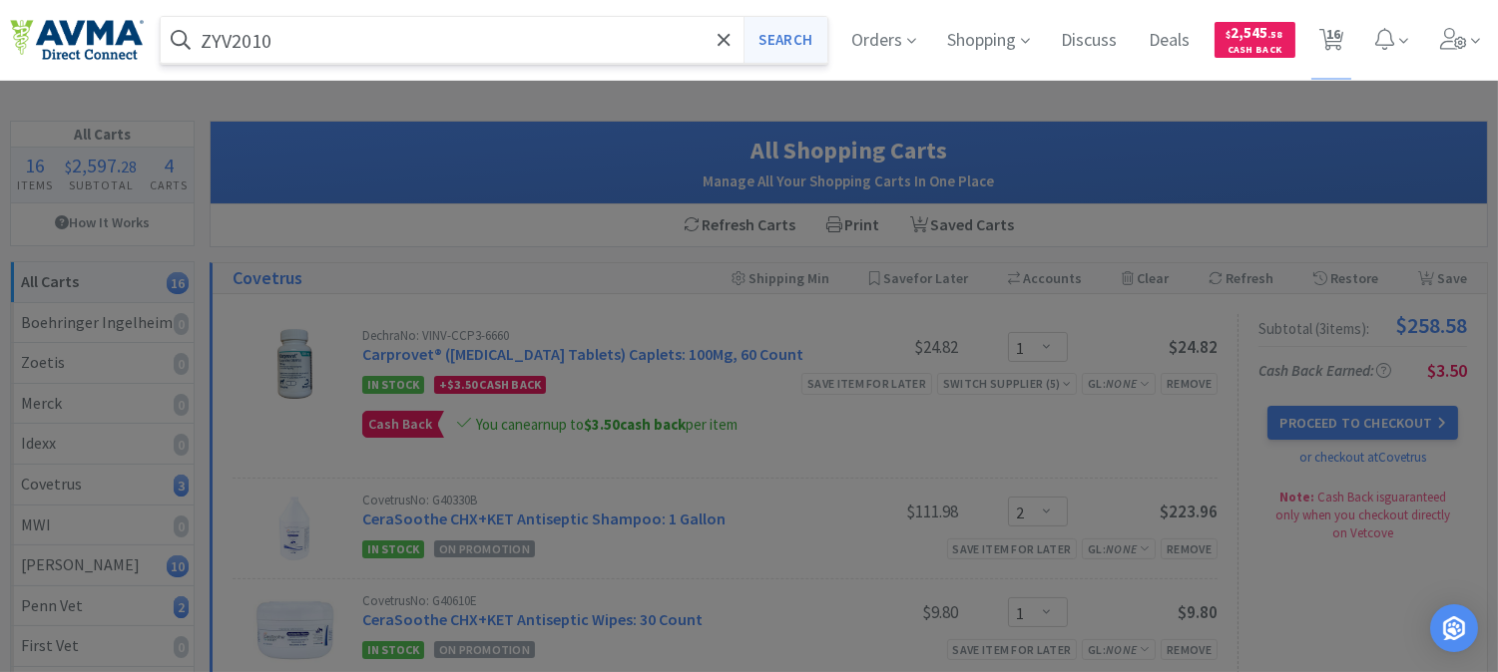
select select "3"
select select "1"
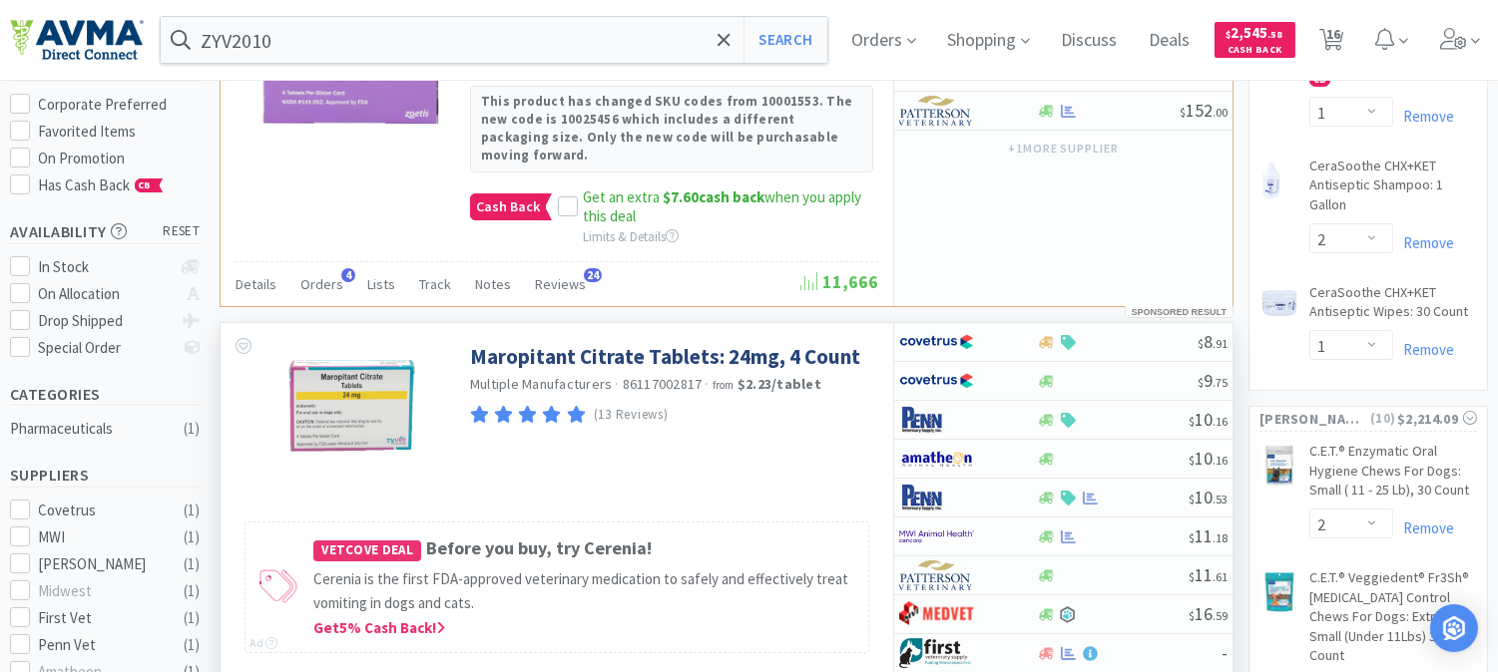
scroll to position [222, 0]
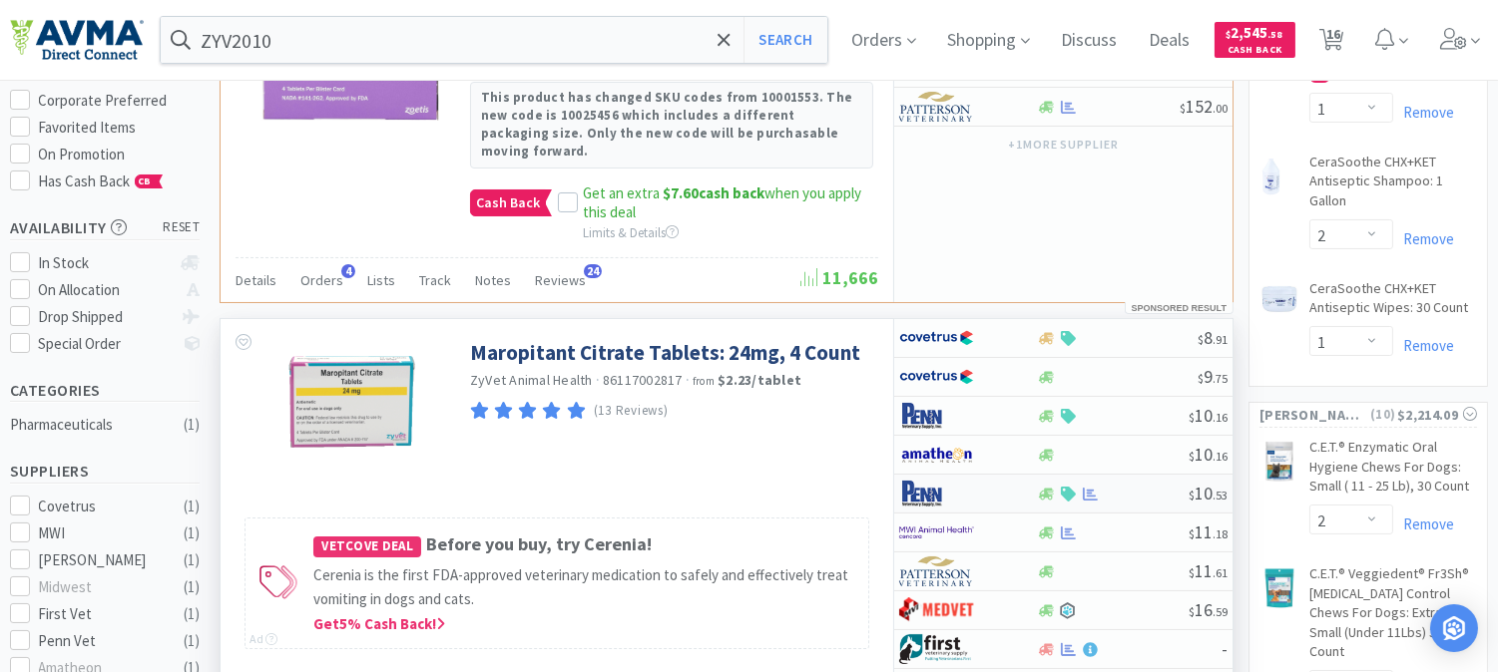
click at [934, 480] on img at bounding box center [936, 494] width 75 height 30
select select "1"
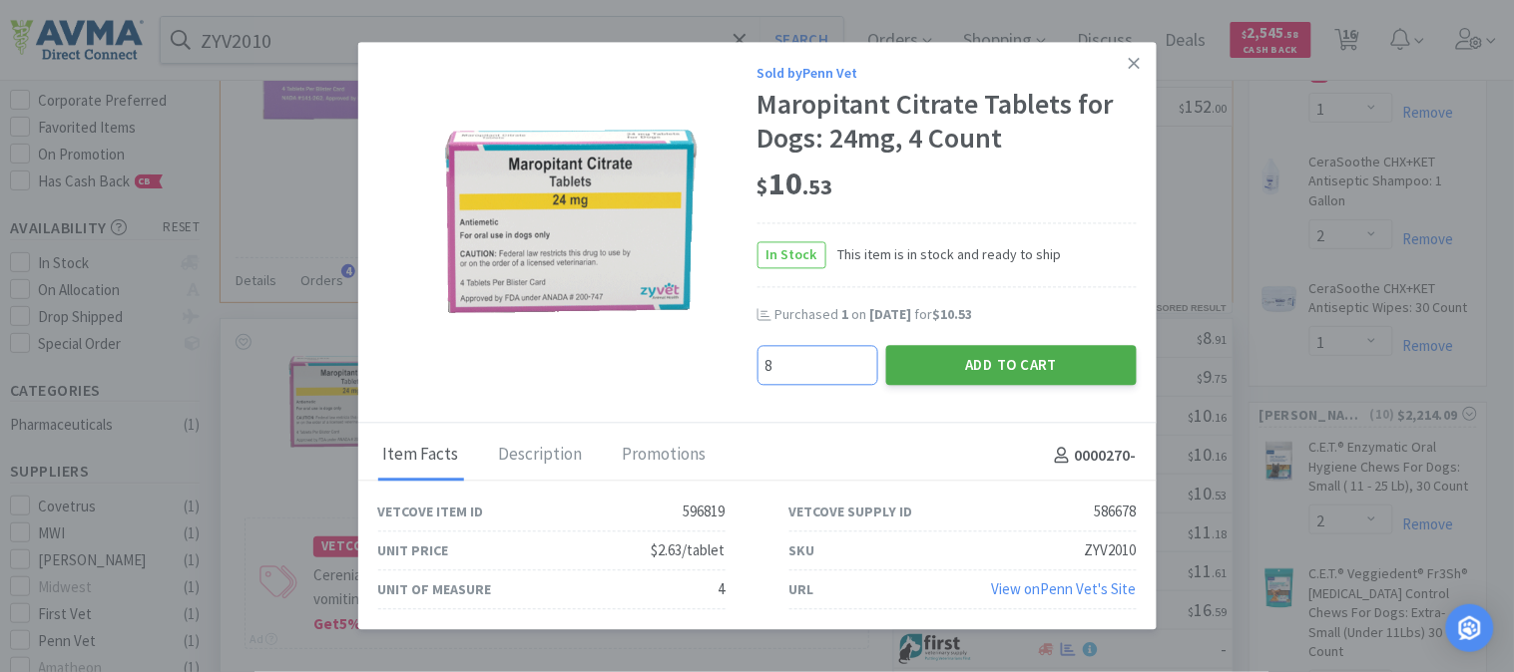
type input "8"
click at [1033, 371] on button "Add to Cart" at bounding box center [1011, 365] width 250 height 40
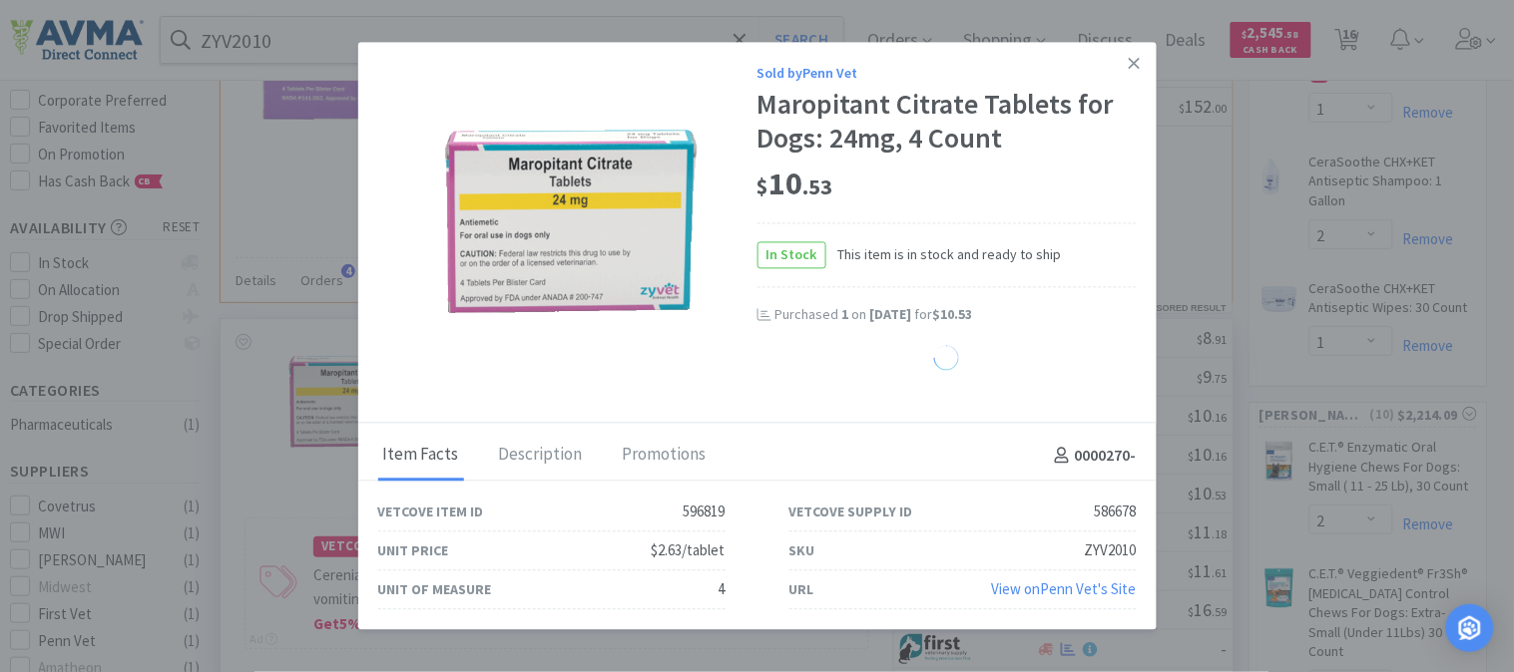
select select "8"
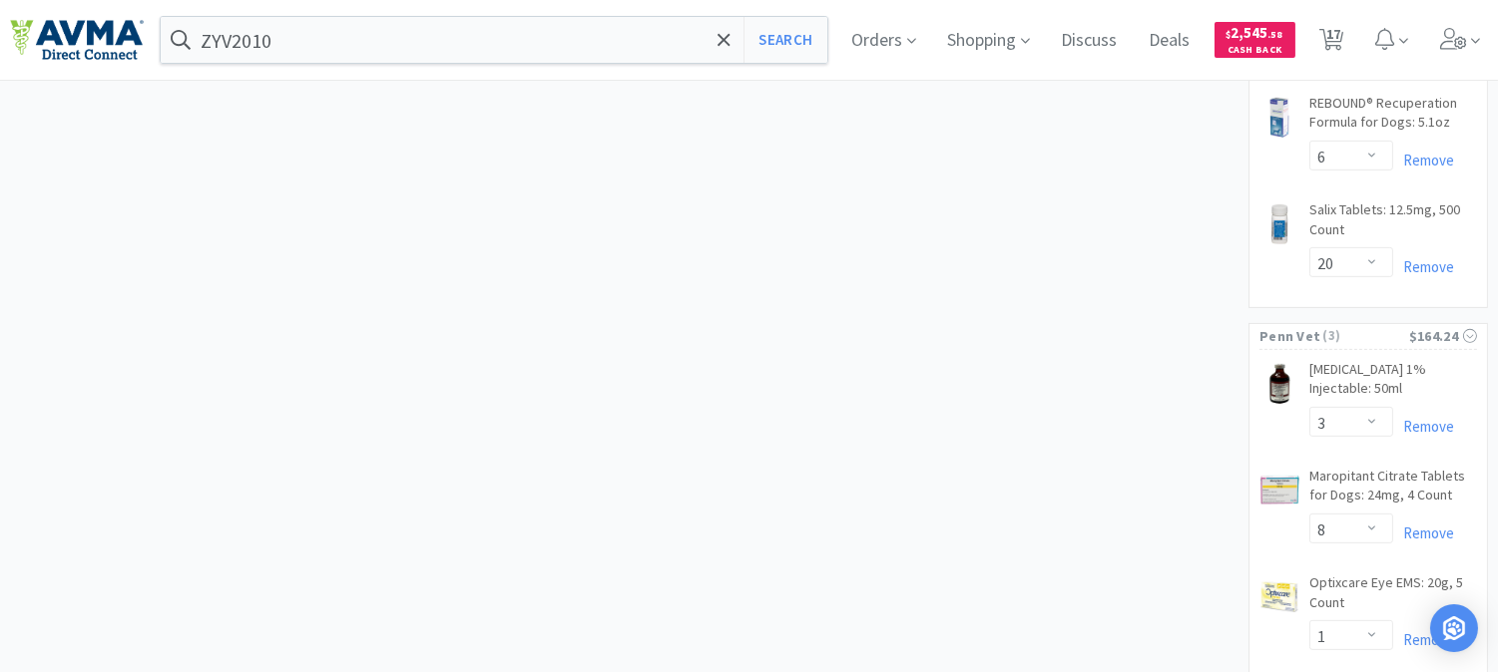
scroll to position [1552, 0]
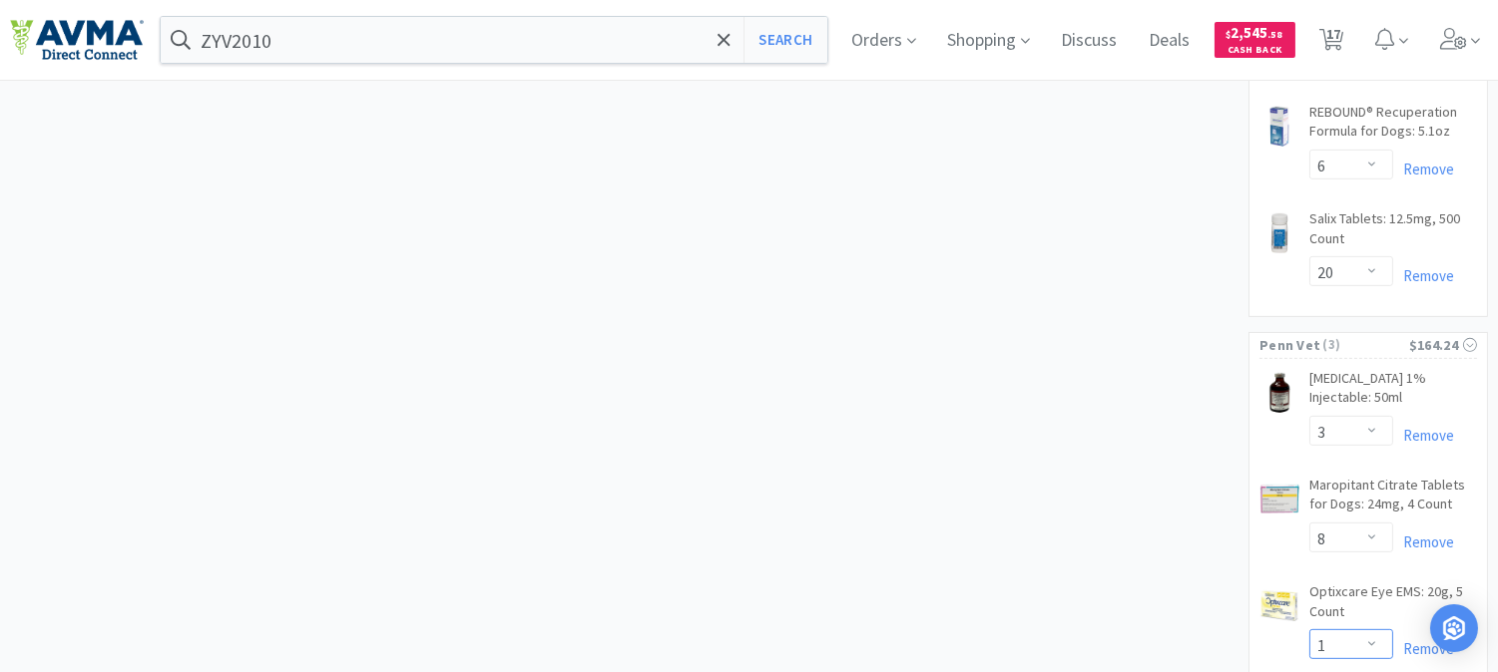
click at [1377, 630] on select "Enter Quantity 1 2 3 4 5 6 7 8 9 10 11 12 13 14 15 16 17 18 19 20 Enter Quantity" at bounding box center [1351, 645] width 84 height 30
click at [1309, 630] on select "Enter Quantity 1 2 3 4 5 6 7 8 9 10 11 12 13 14 15 16 17 18 19 20 Enter Quantity" at bounding box center [1351, 645] width 84 height 30
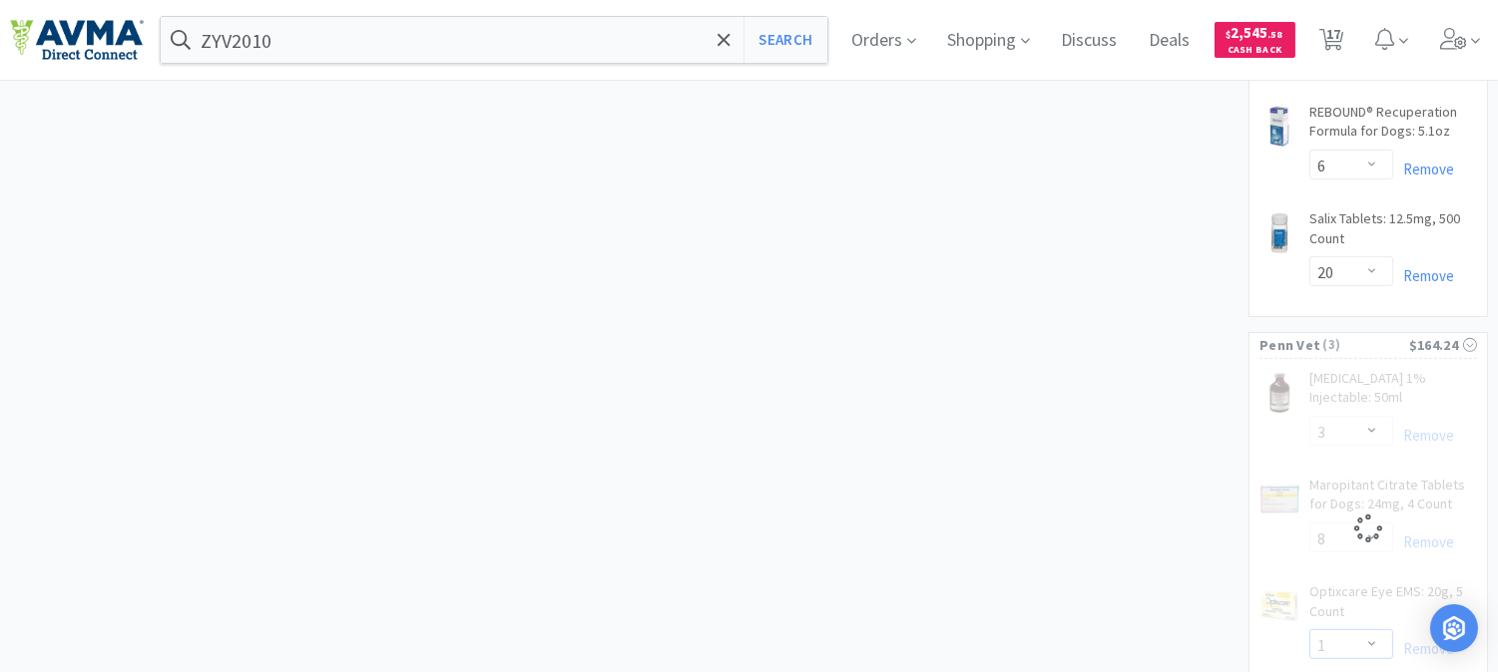
select select "3"
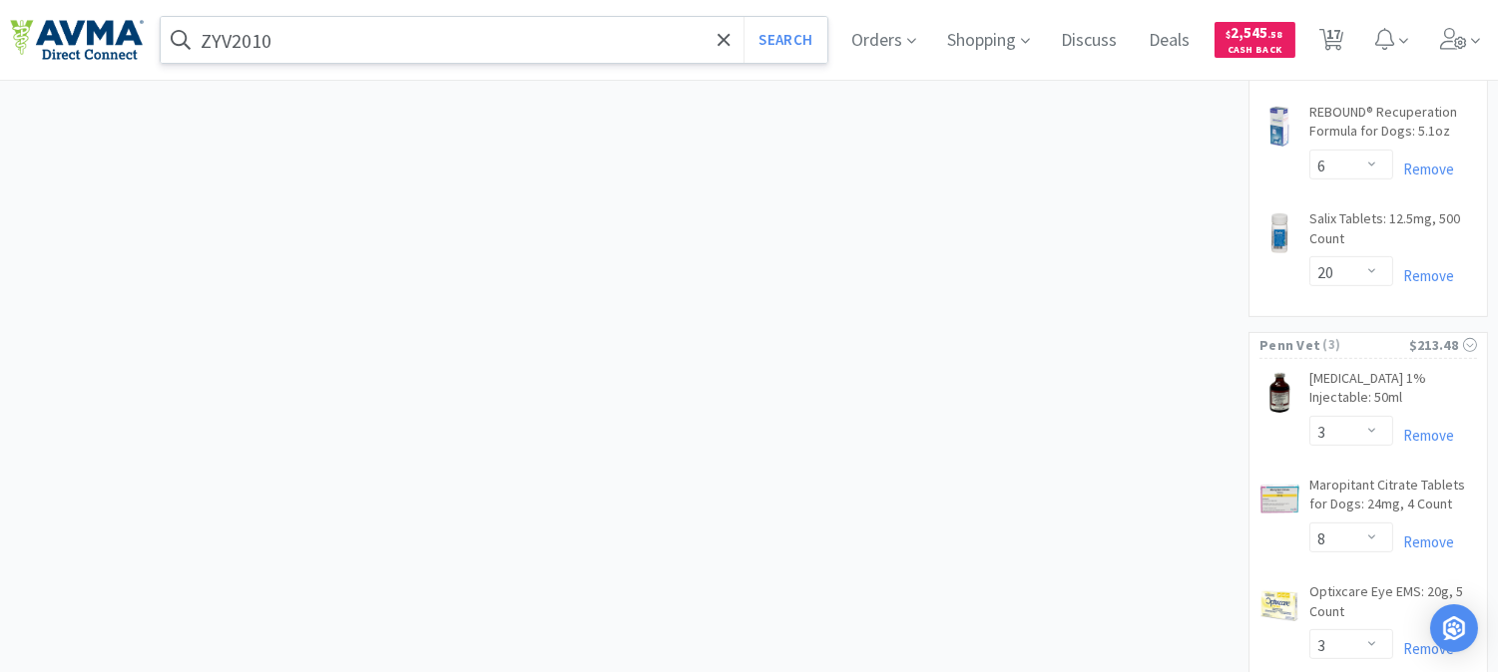
click at [390, 37] on input "ZYV2010" at bounding box center [494, 40] width 667 height 46
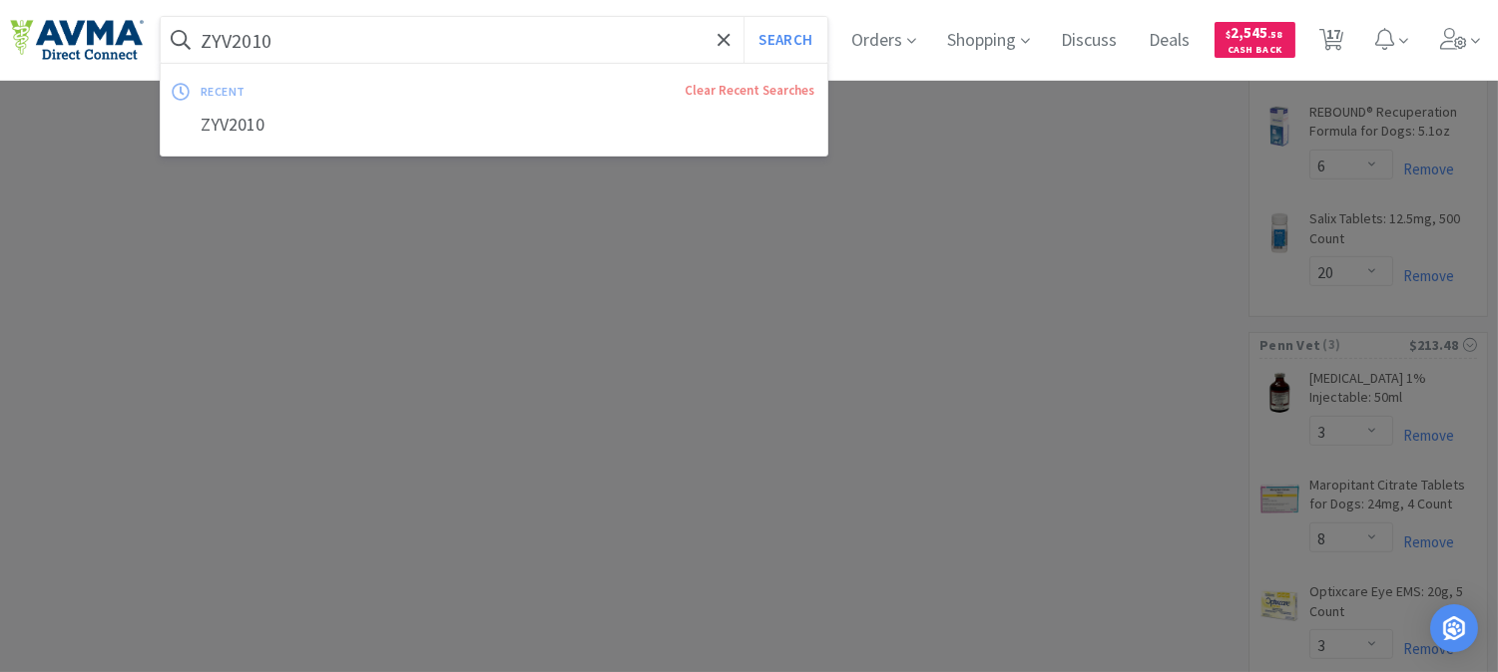
paste input "VET K-CIT-V Cranberry Chewable [MEDICAL_DATA]"
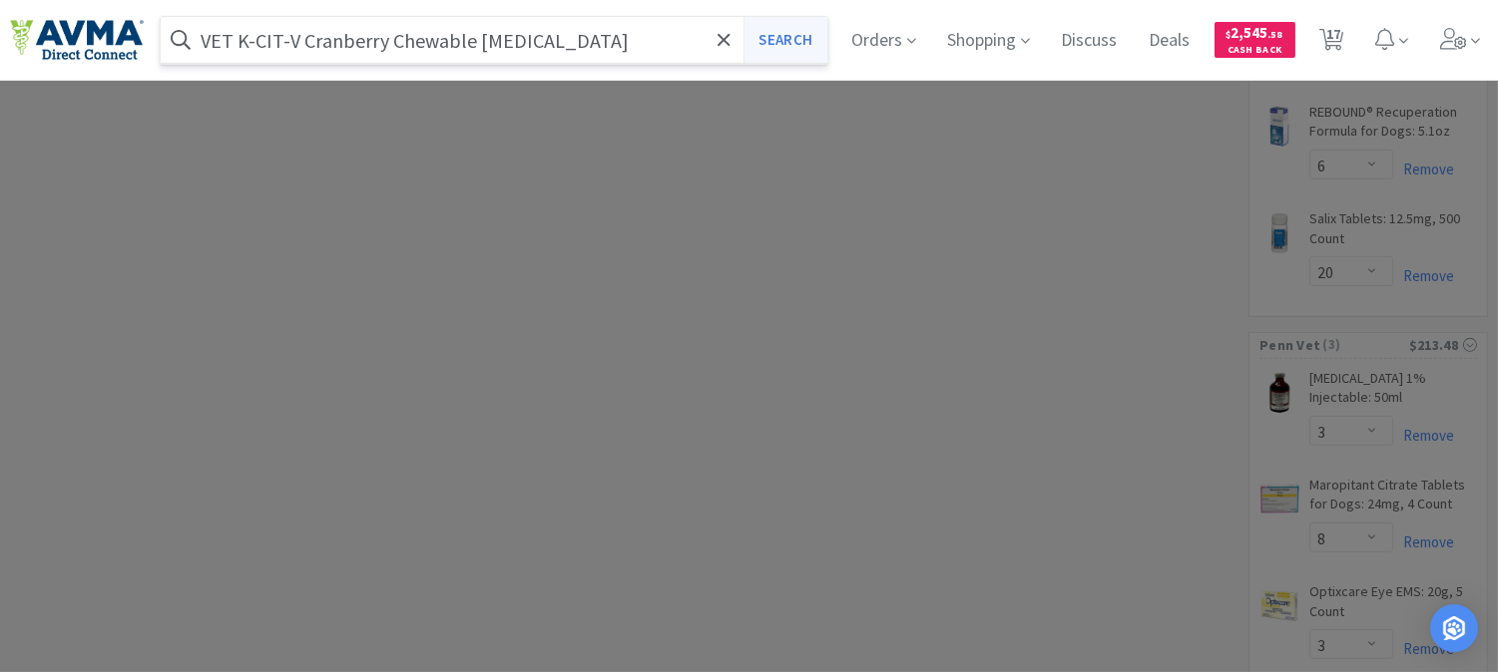
click at [788, 34] on button "Search" at bounding box center [784, 40] width 83 height 46
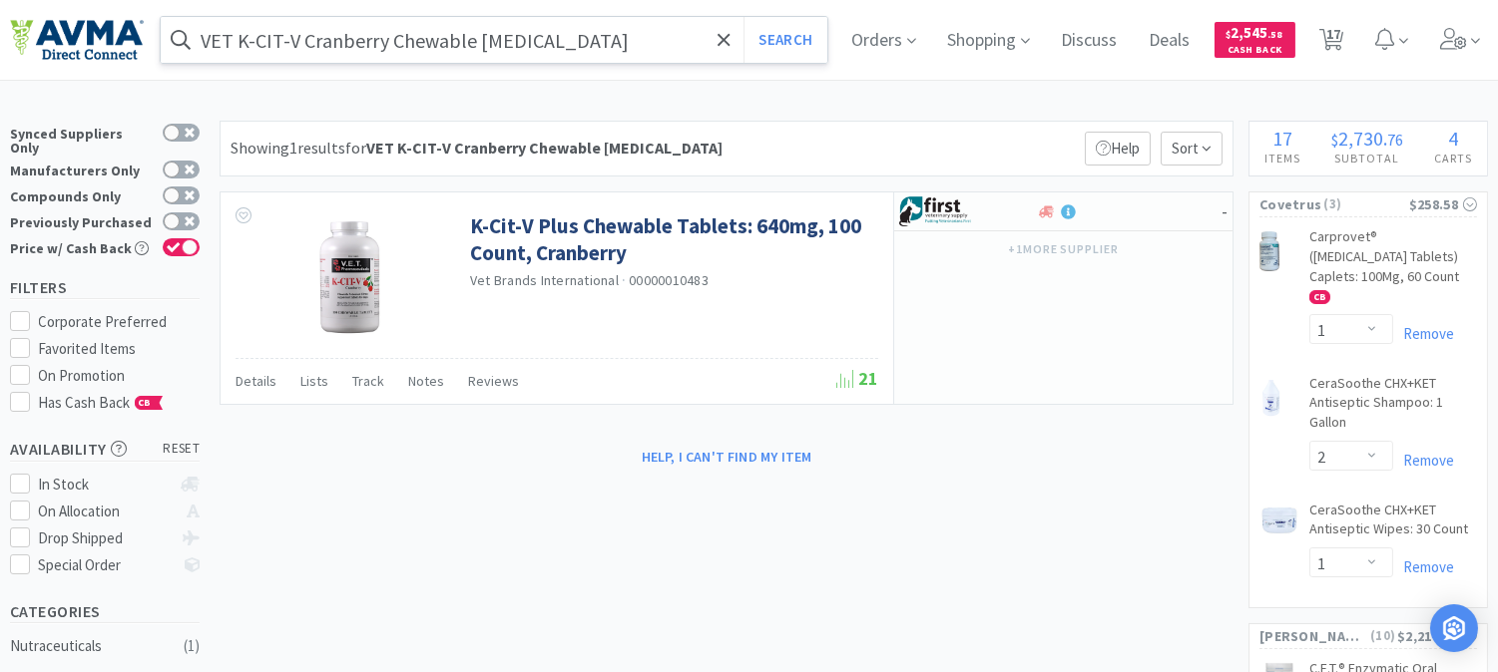
click at [354, 35] on input "VET K-CIT-V Cranberry Chewable [MEDICAL_DATA]" at bounding box center [494, 40] width 667 height 46
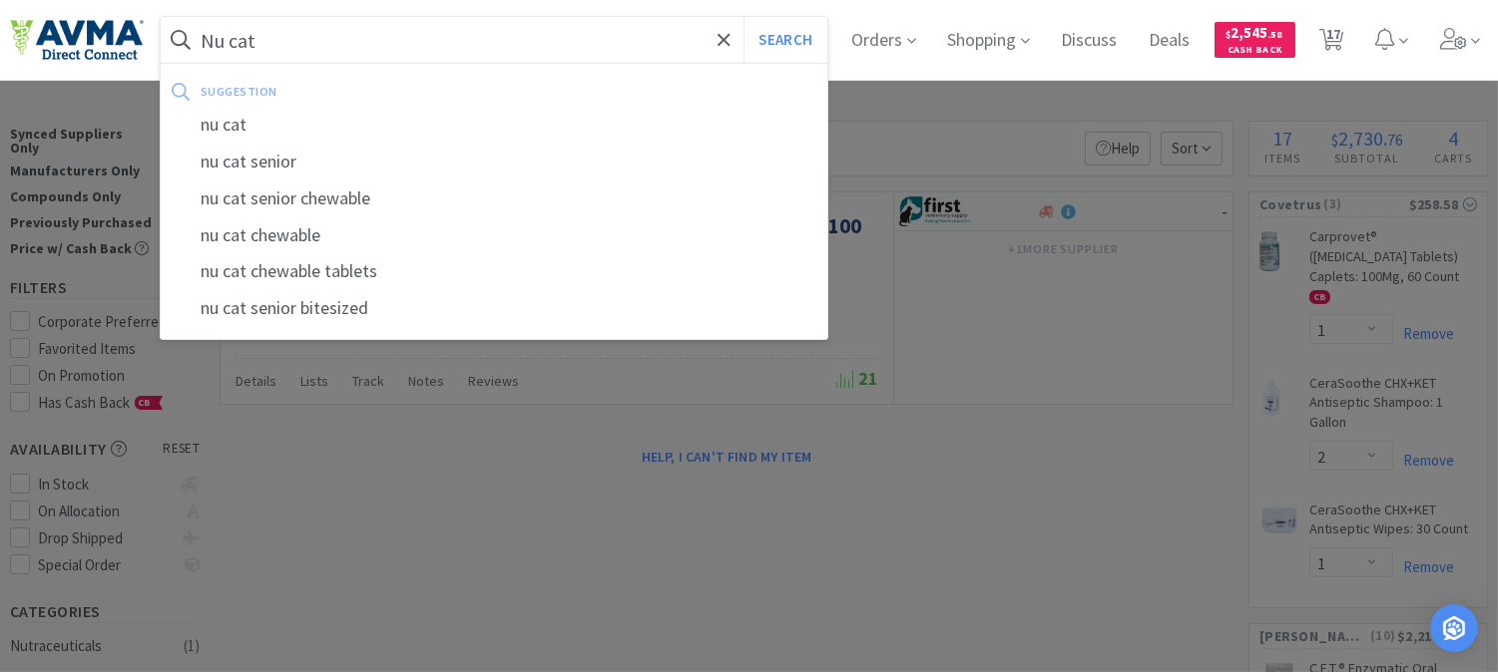
click at [743, 17] on button "Search" at bounding box center [784, 40] width 83 height 46
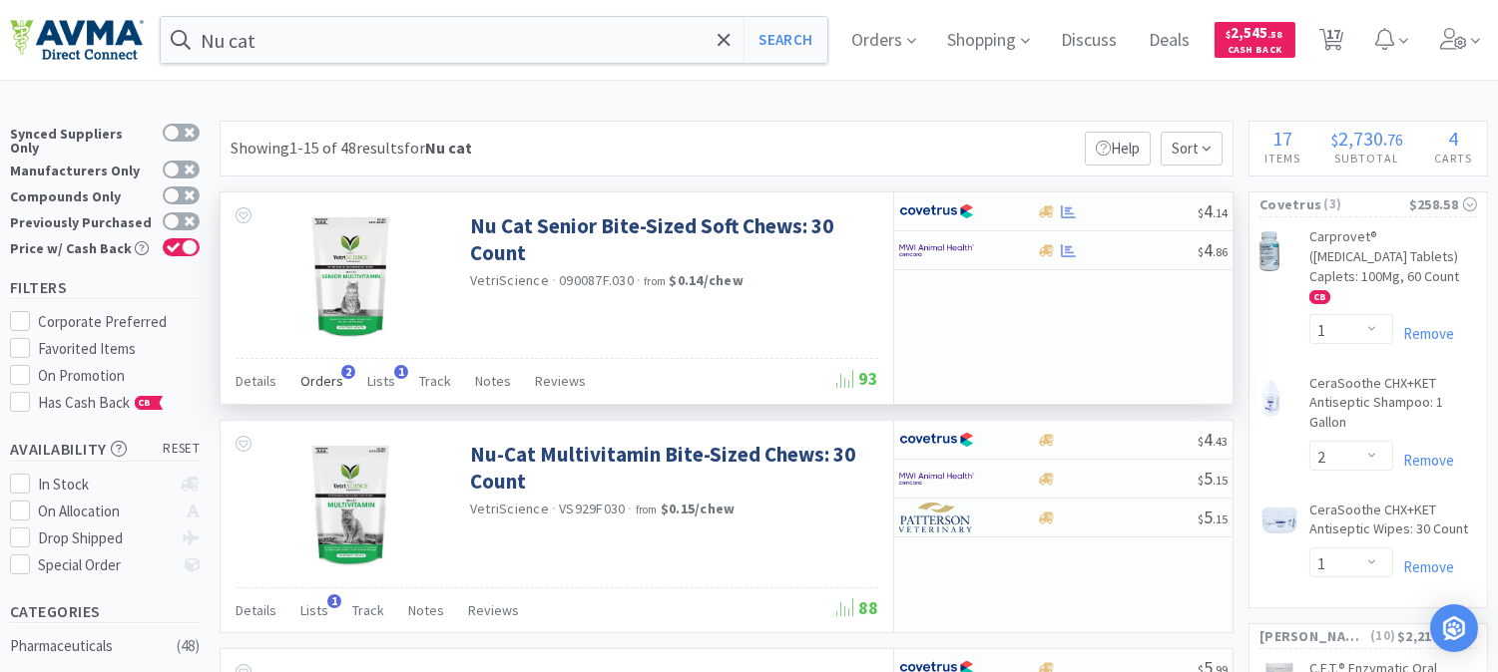
click at [319, 376] on span "Orders" at bounding box center [321, 381] width 43 height 18
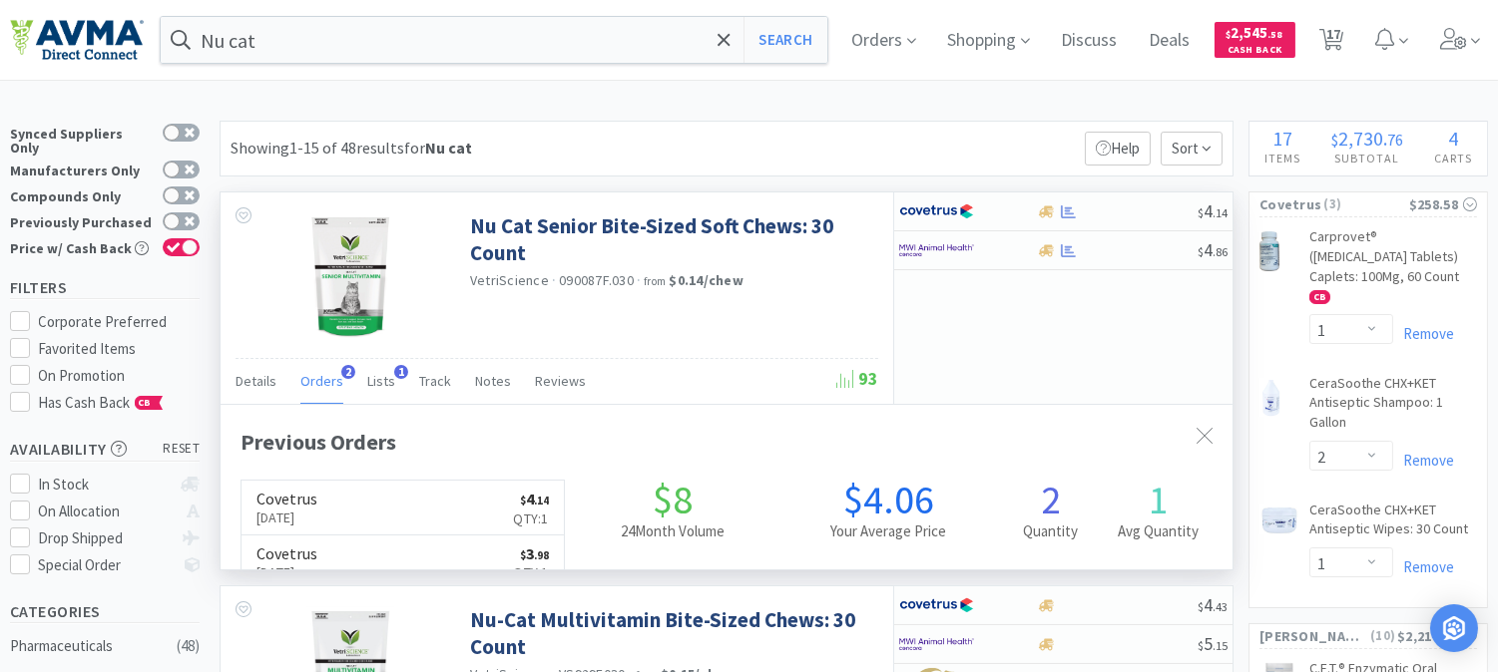
scroll to position [504, 1011]
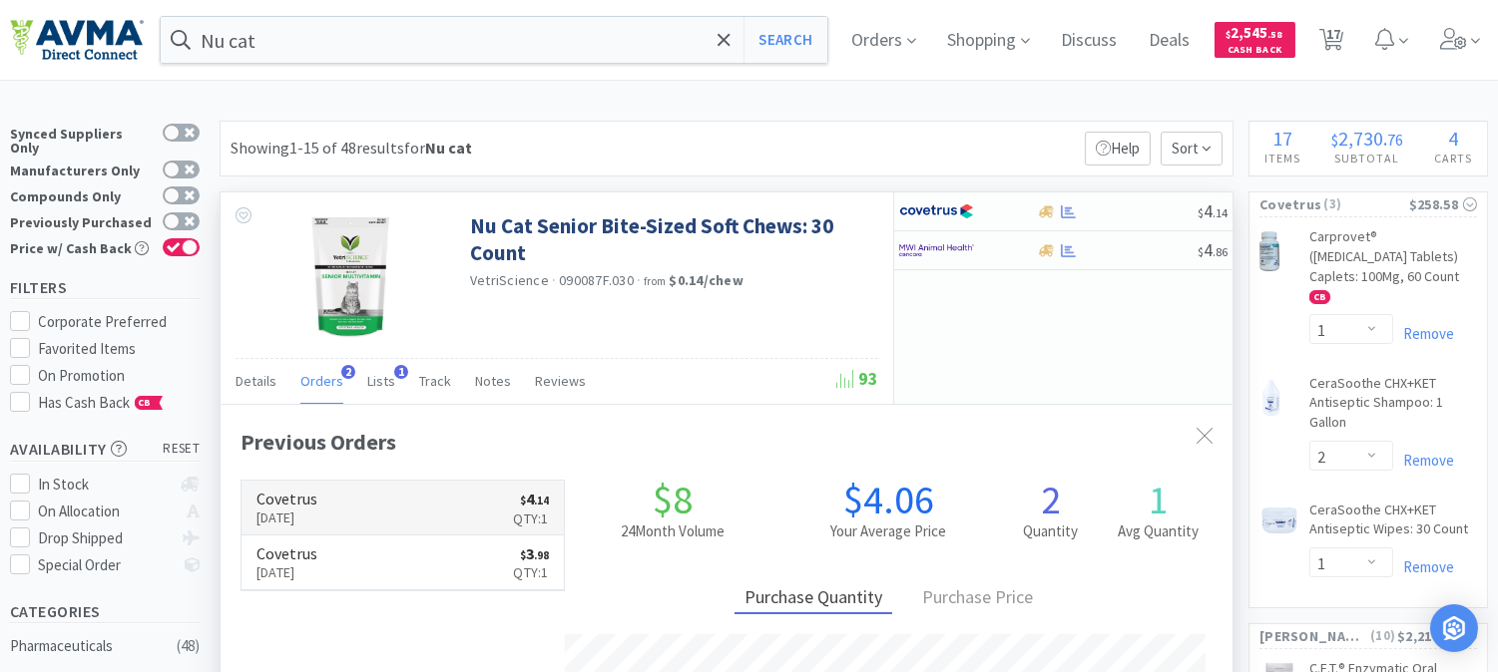
click at [317, 520] on p "[DATE]" at bounding box center [286, 518] width 61 height 22
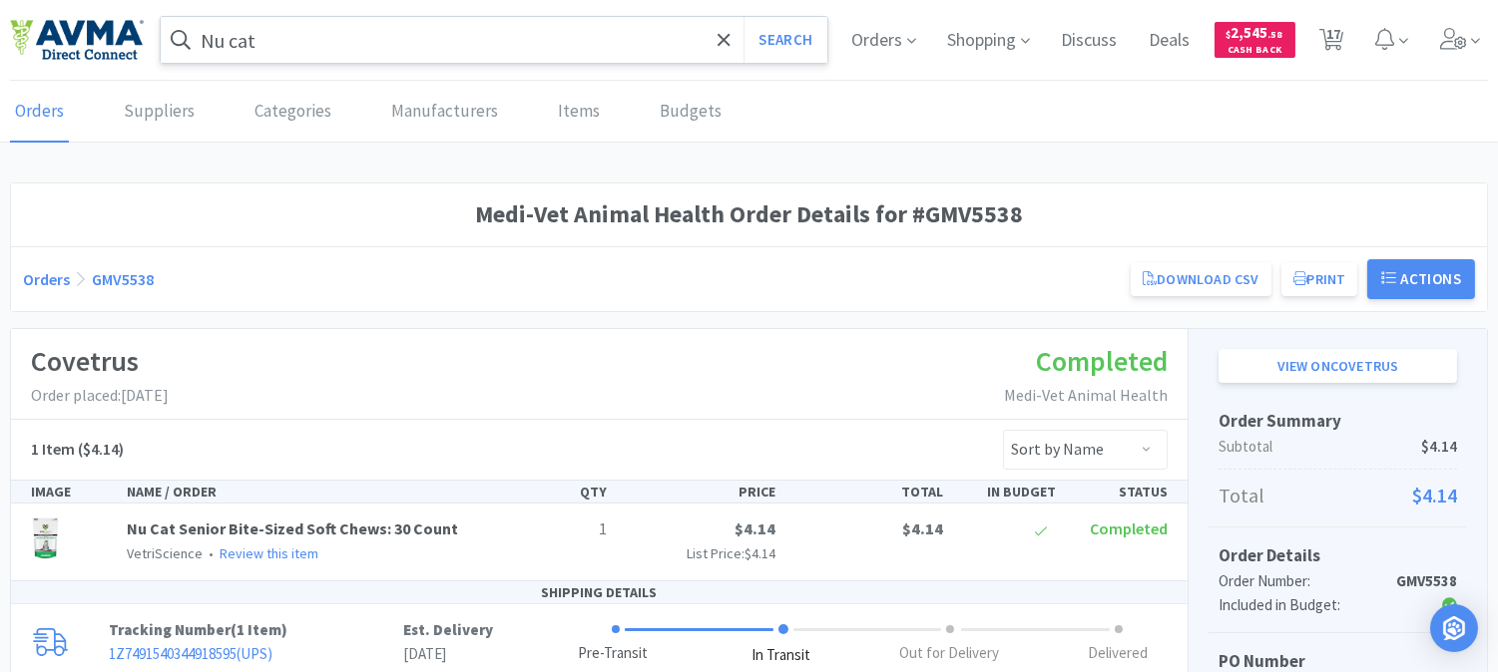
click at [374, 37] on input "Nu cat" at bounding box center [494, 40] width 667 height 46
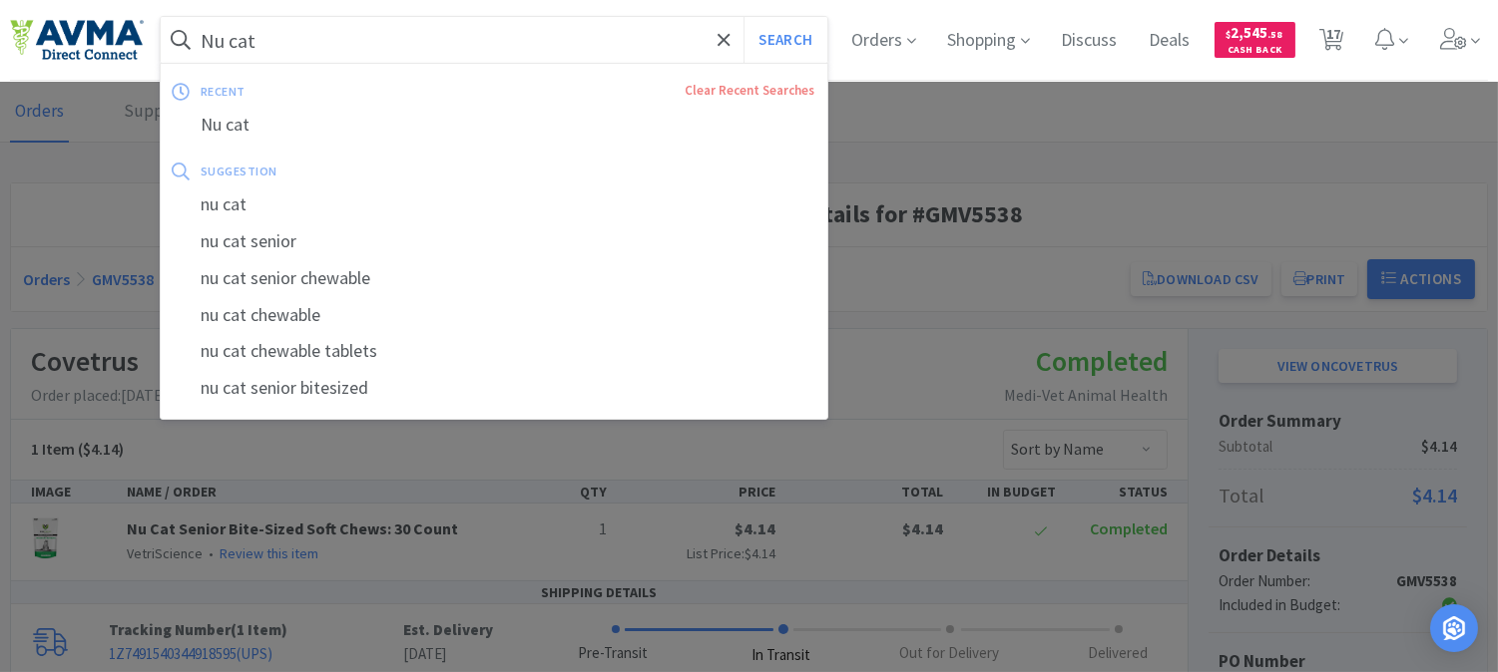
paste input "083323"
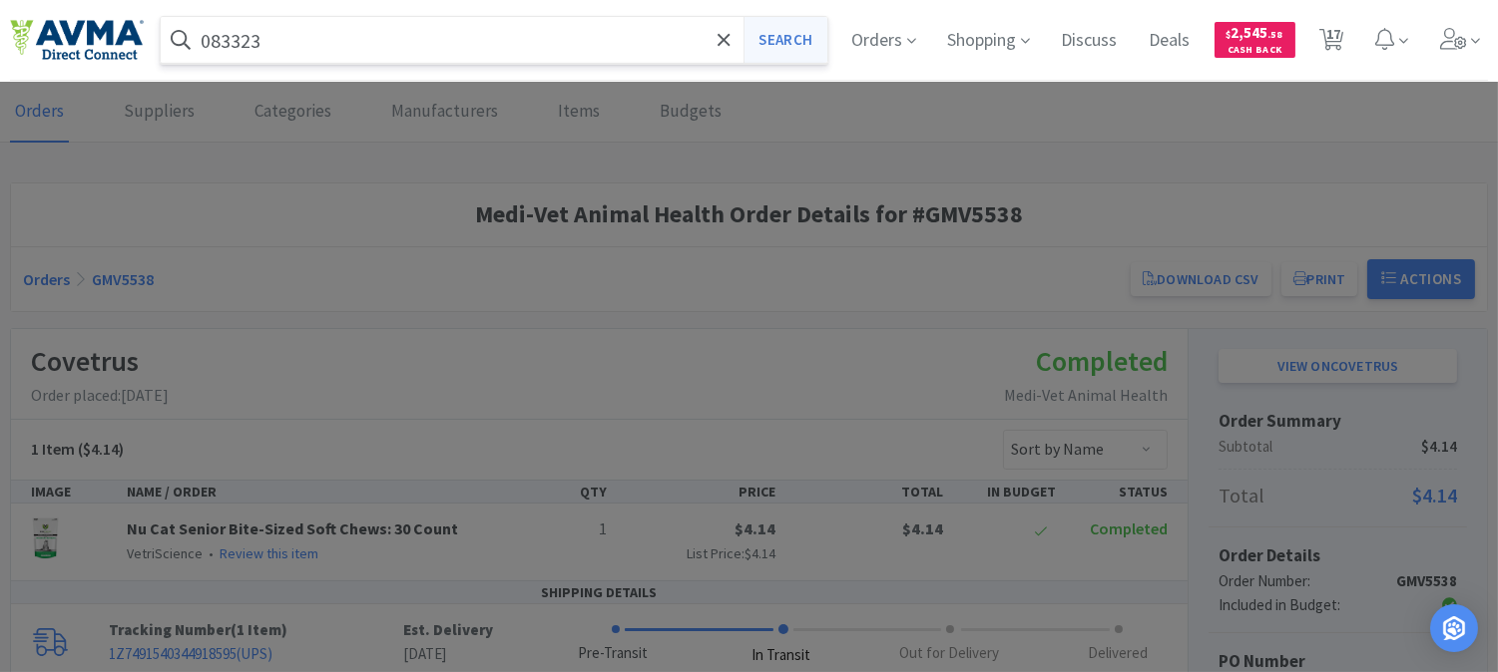
type input "083323"
click at [805, 33] on button "Search" at bounding box center [784, 40] width 83 height 46
select select "1"
select select "2"
select select "1"
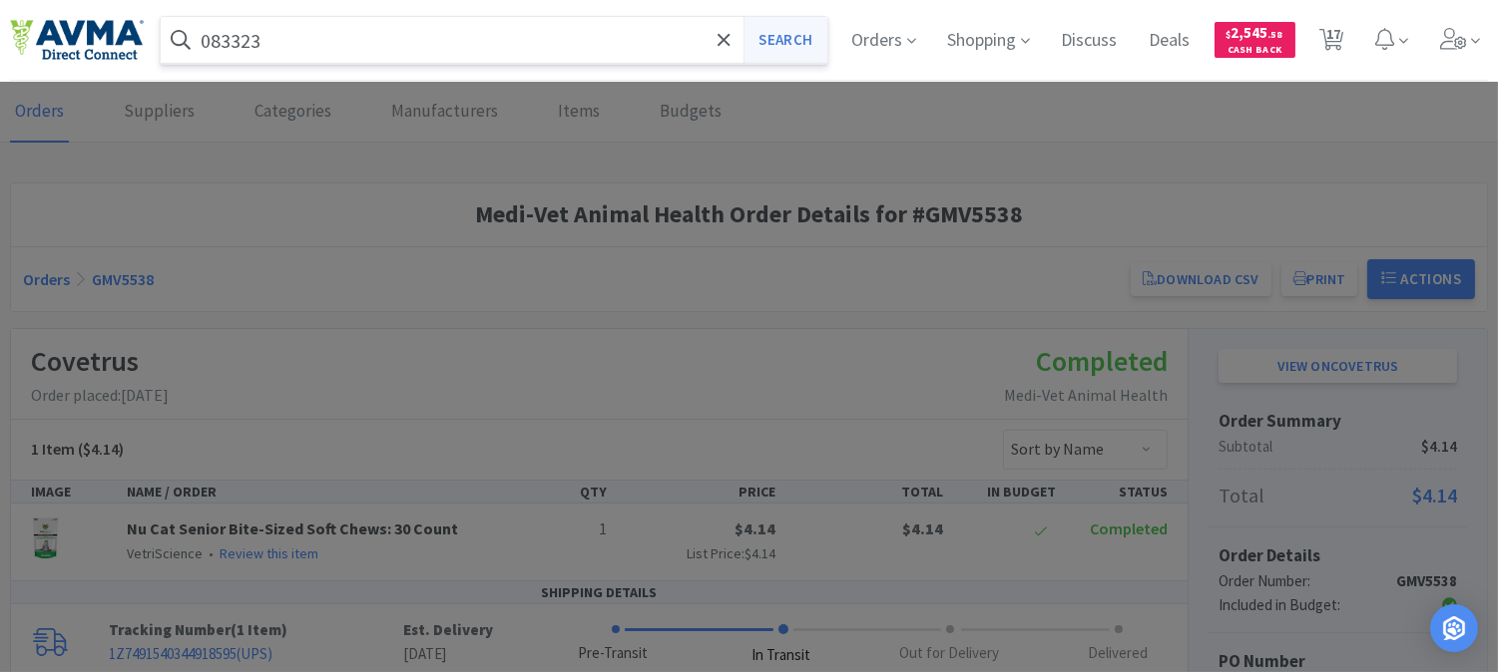
select select "2"
select select "1"
select select "2"
select select "3"
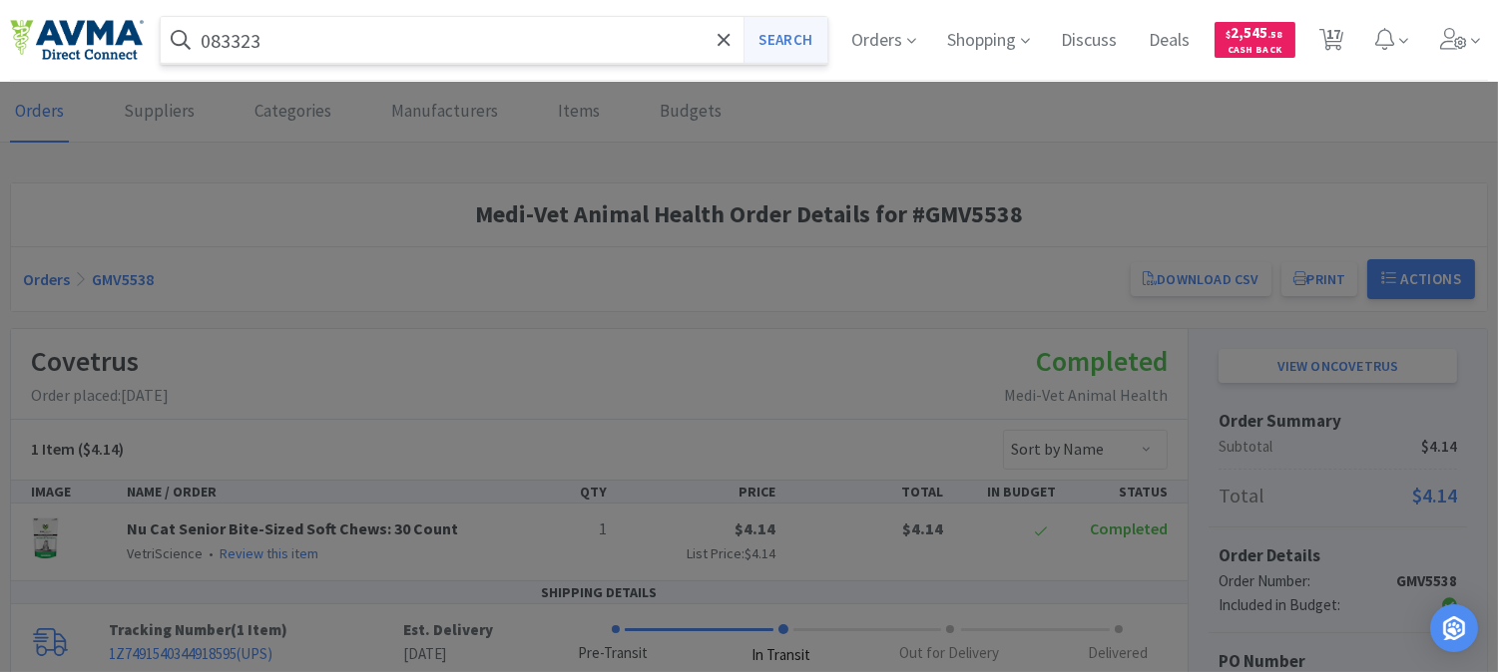
select select "10"
select select "3"
select select "12"
select select "6"
select select "20"
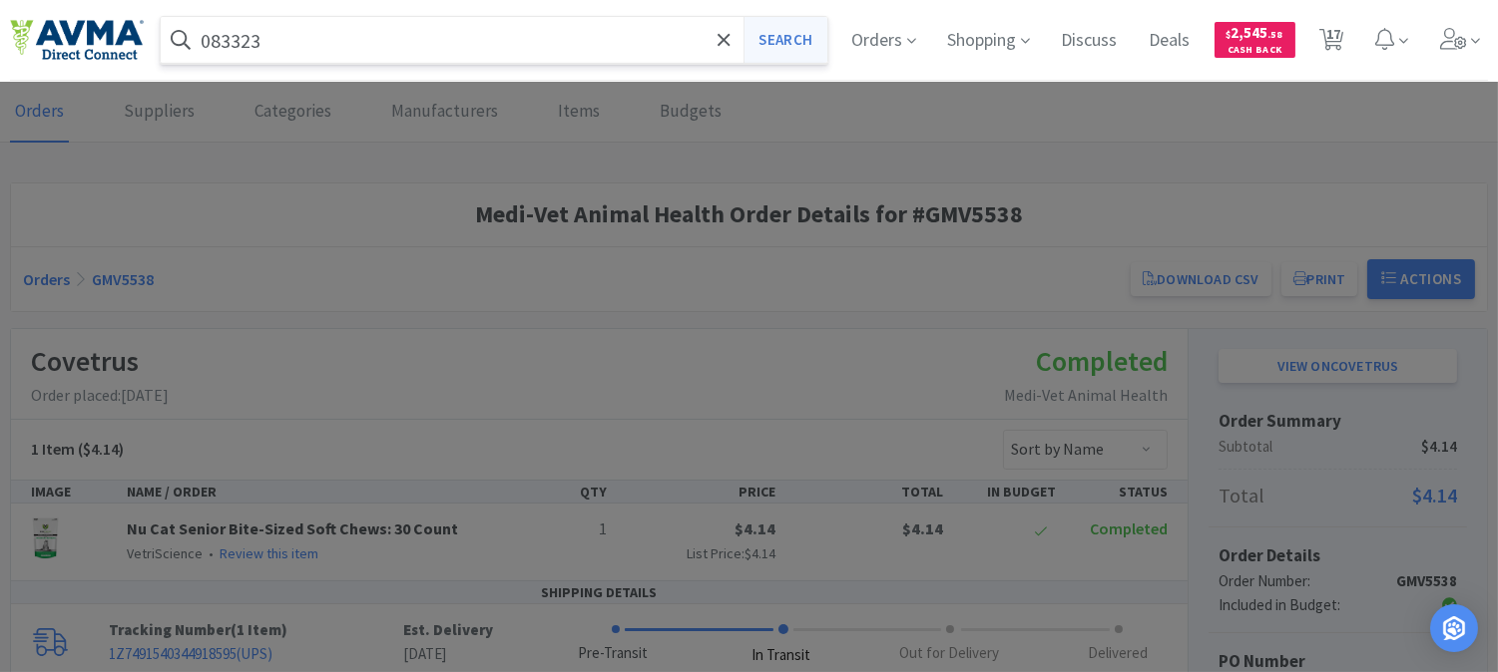
select select "3"
select select "8"
select select "3"
select select "1"
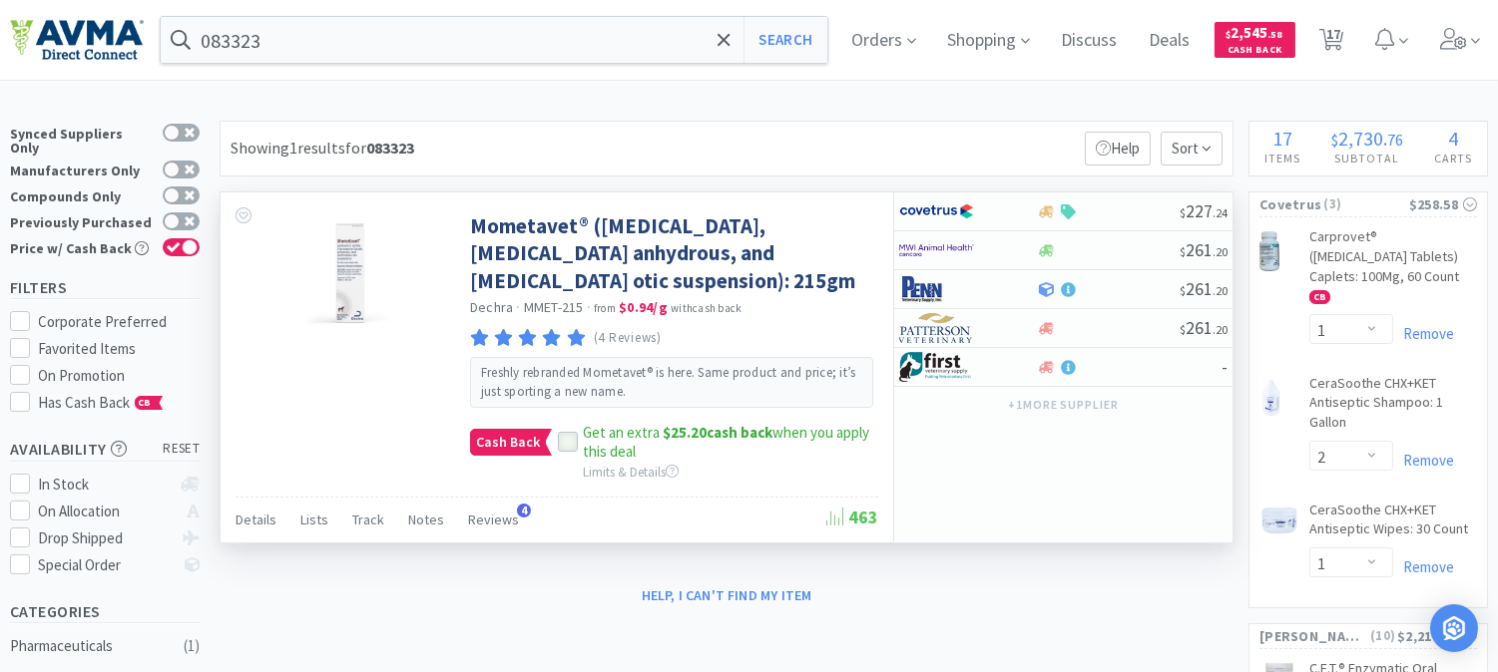
click at [564, 442] on icon at bounding box center [568, 443] width 14 height 14
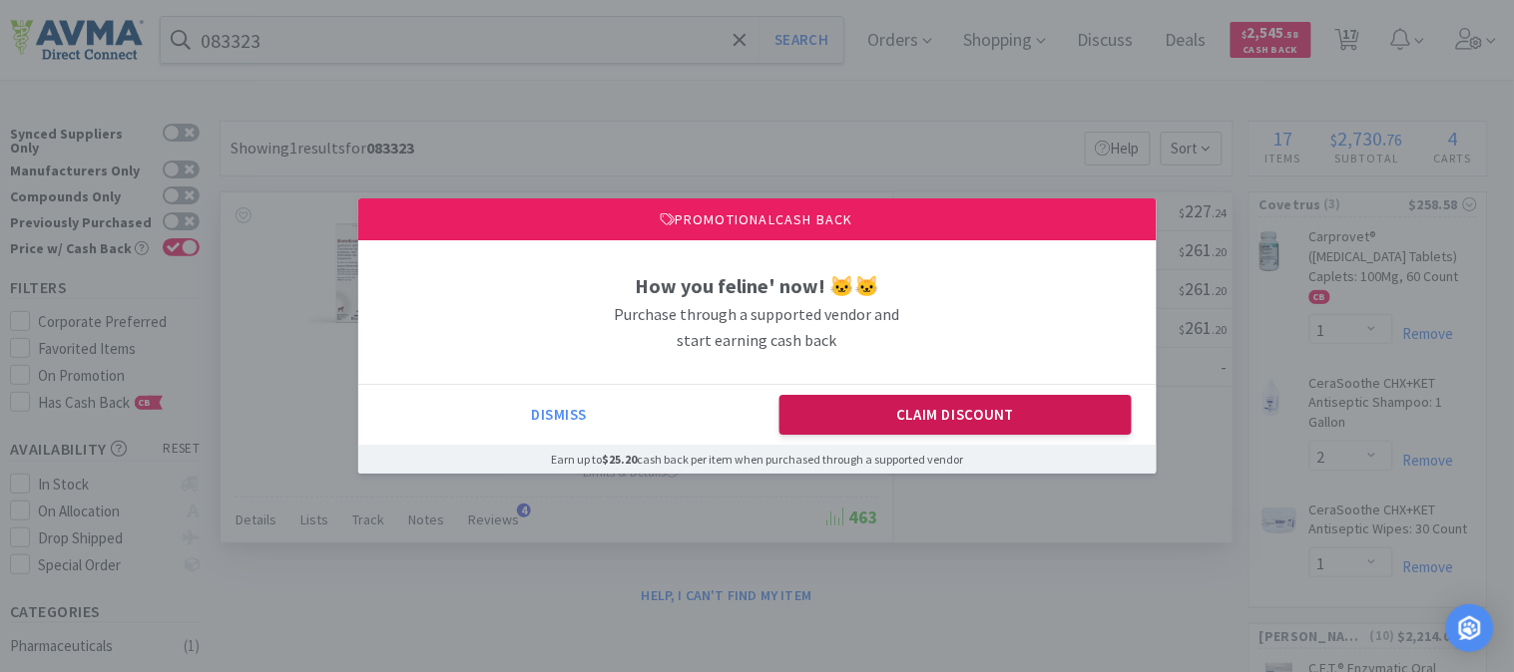
click at [941, 407] on button "Claim Discount" at bounding box center [955, 415] width 352 height 40
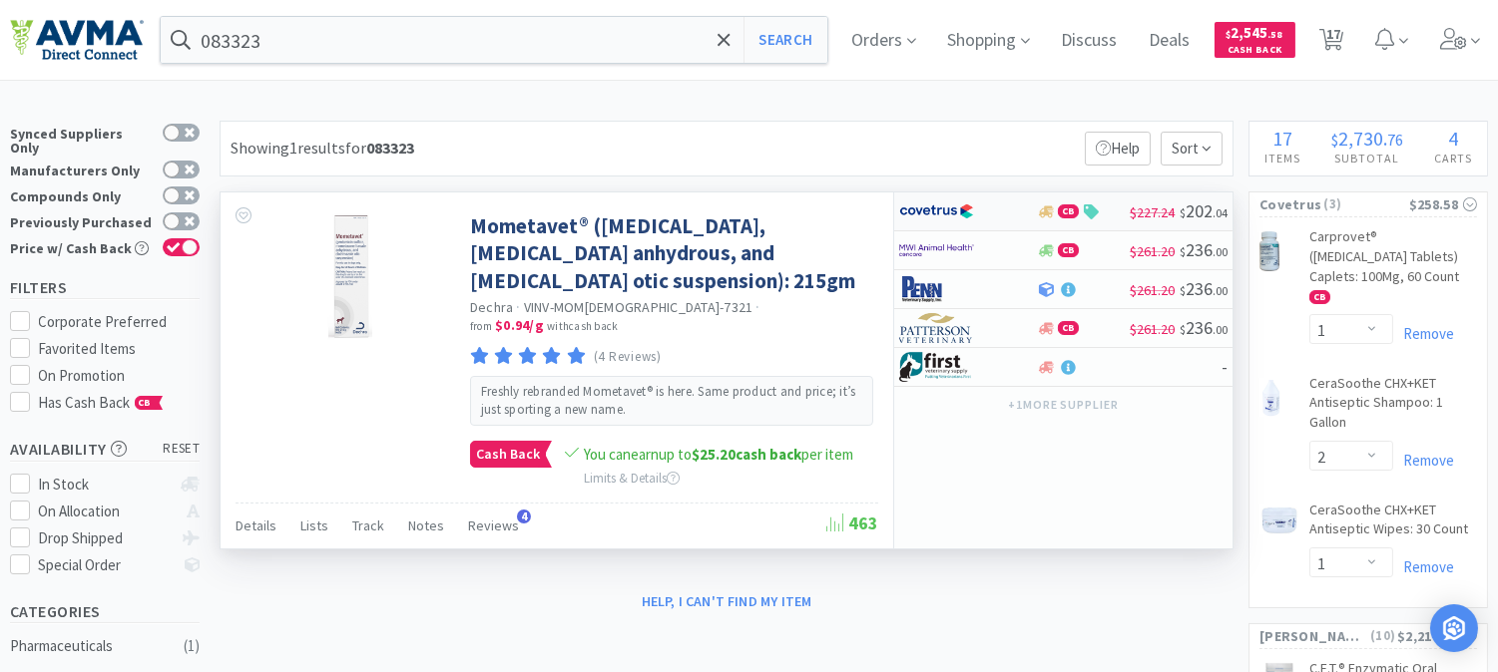
click at [942, 215] on img at bounding box center [936, 212] width 75 height 30
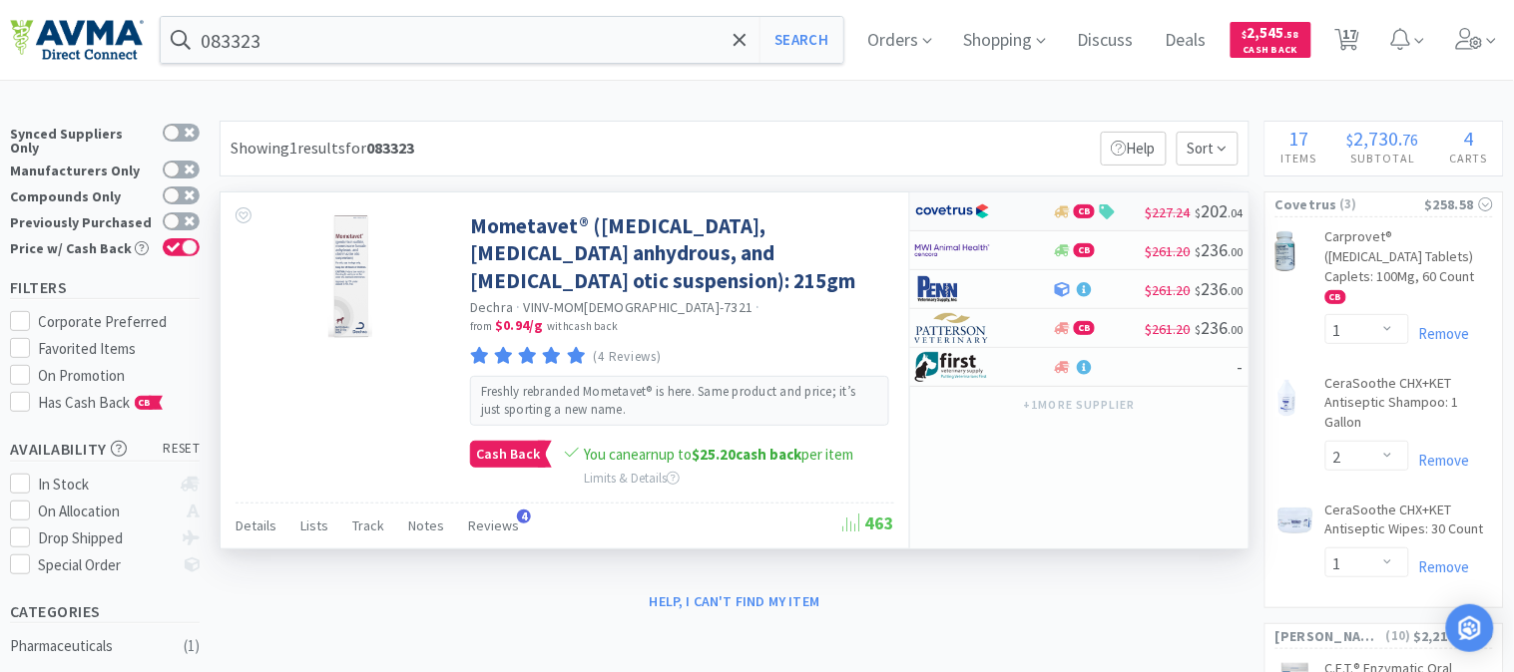
select select "1"
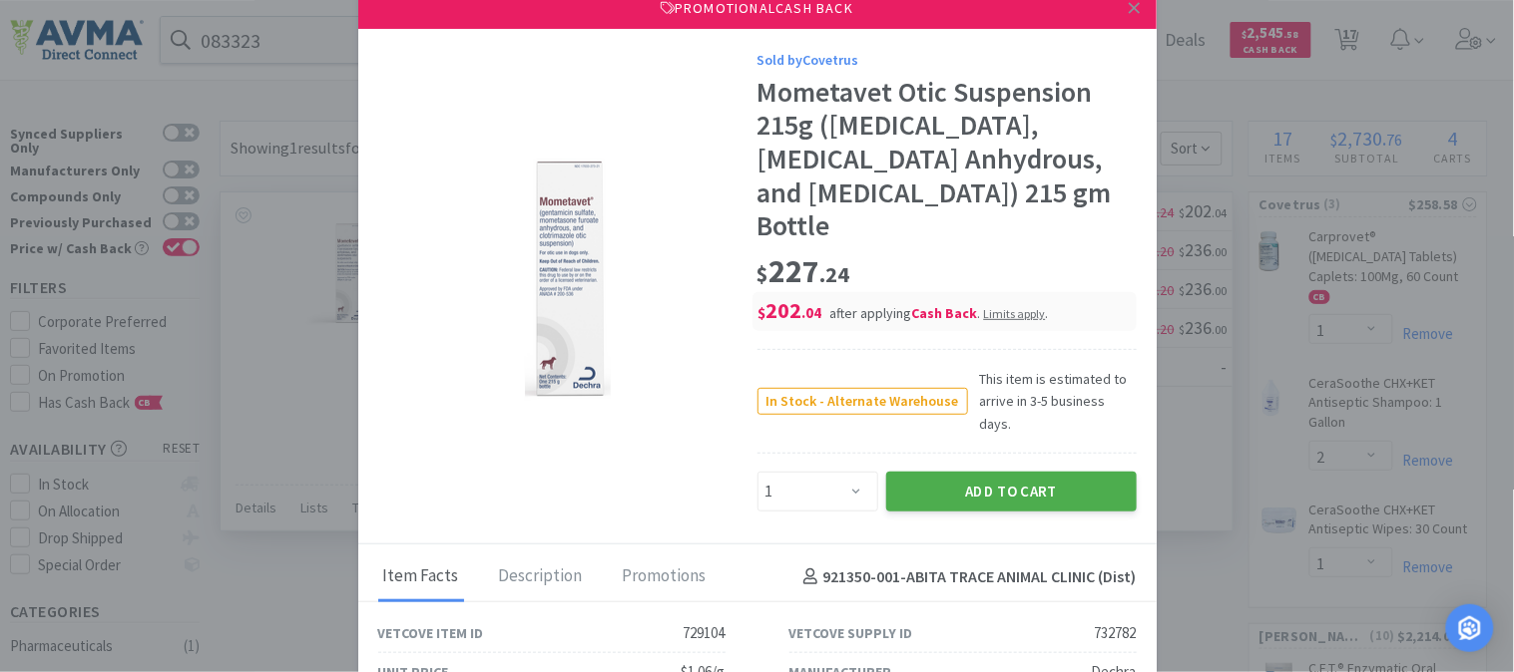
click at [985, 472] on button "Add to Cart" at bounding box center [1011, 492] width 250 height 40
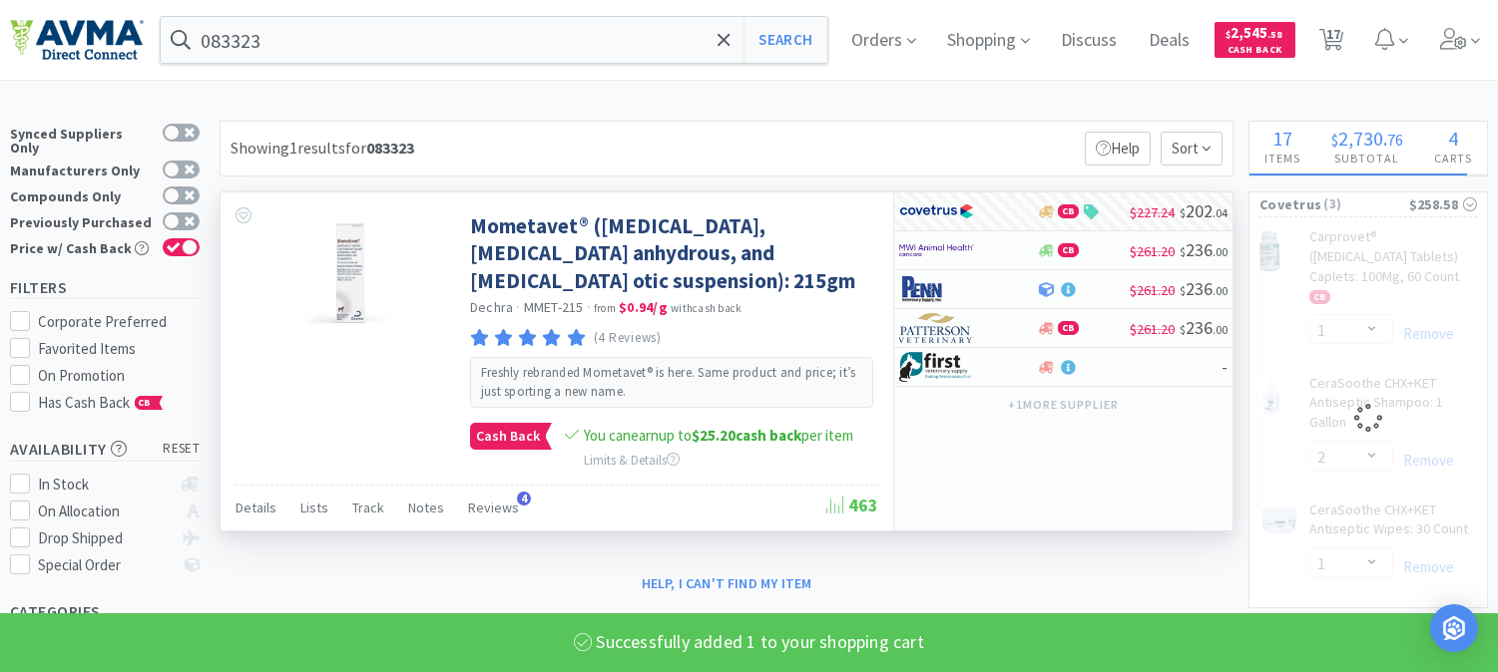
select select "1"
